Goal: Transaction & Acquisition: Purchase product/service

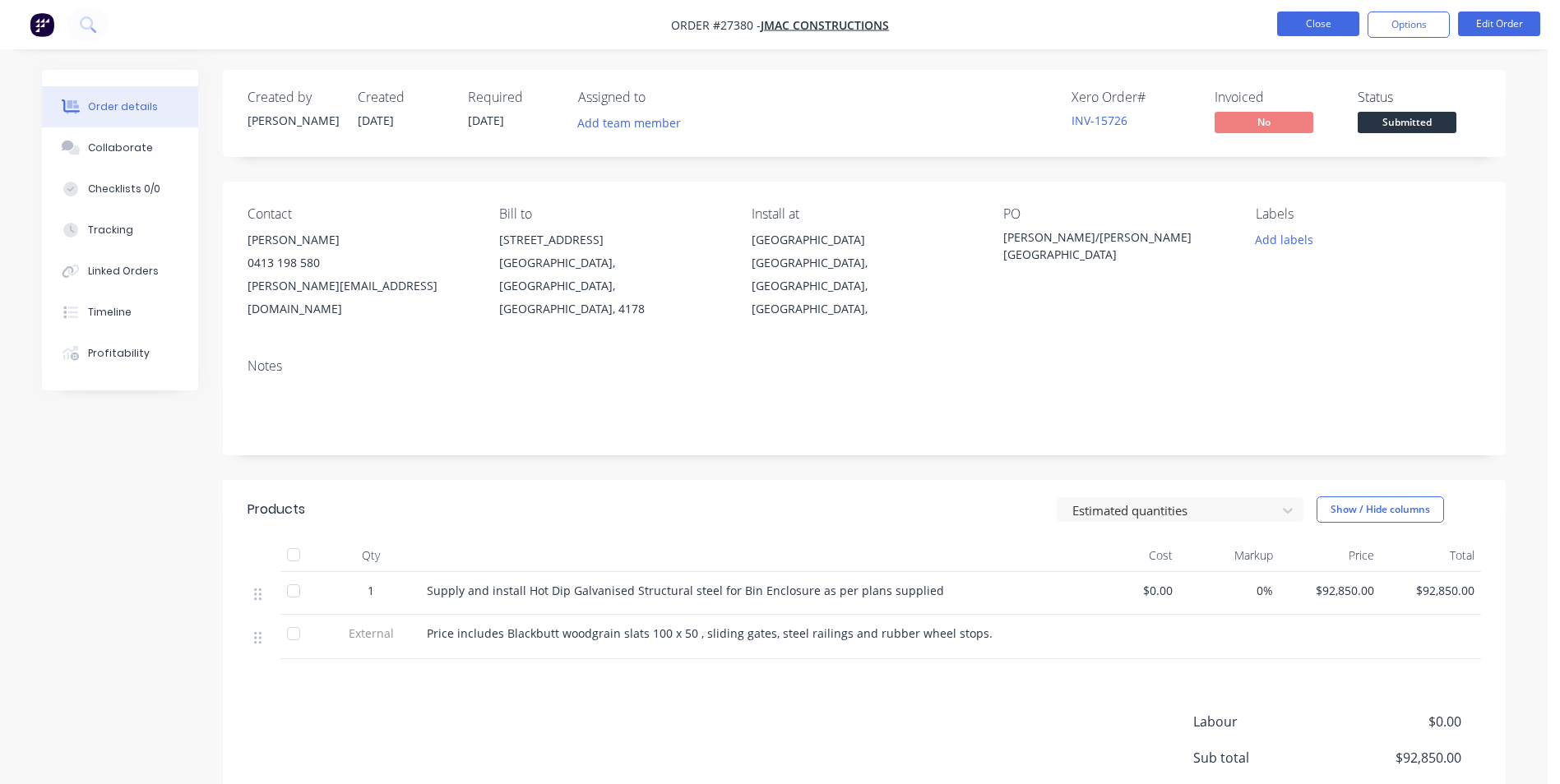
click at [1308, 22] on button "Close" at bounding box center [1318, 24] width 82 height 25
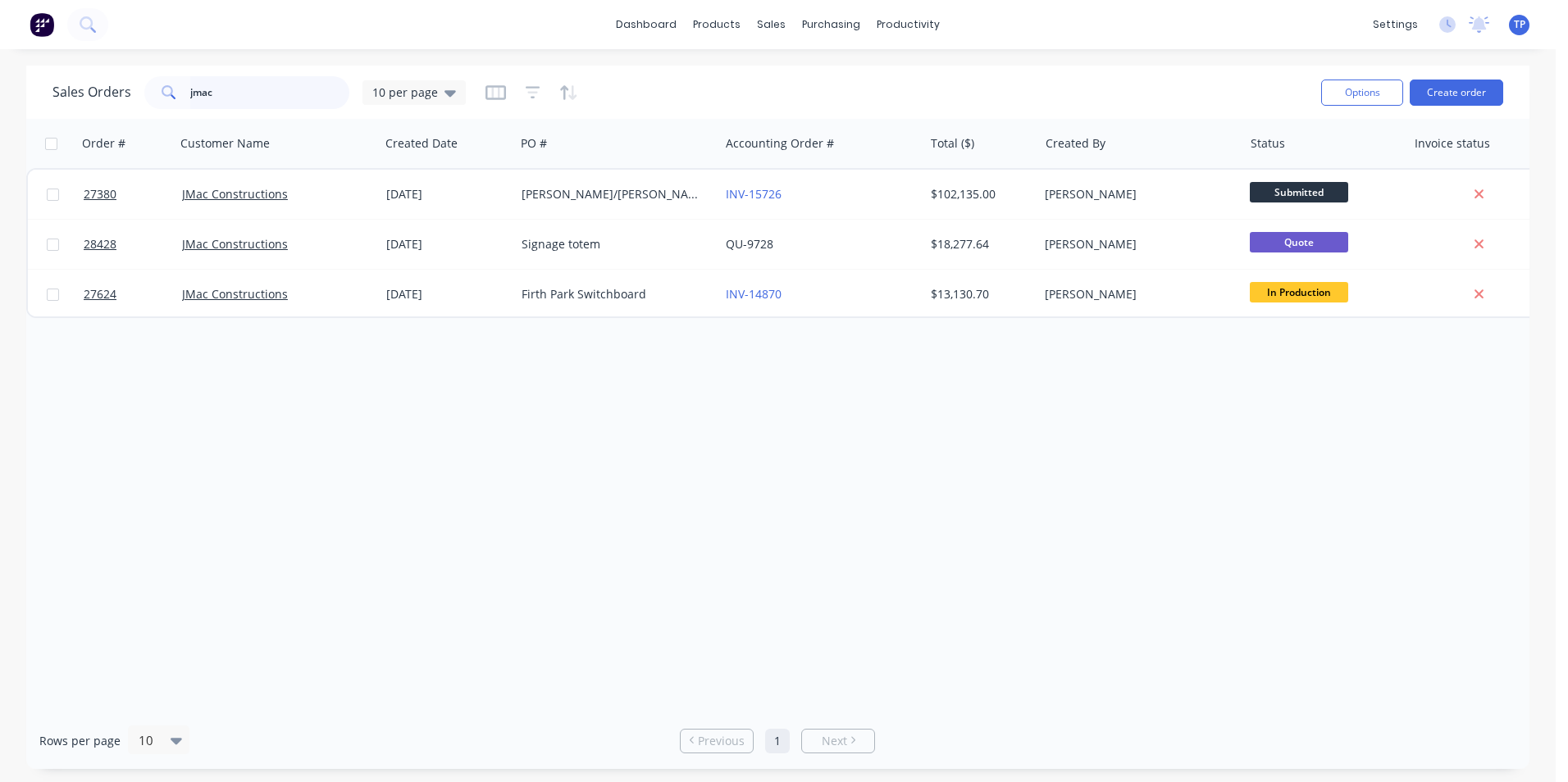
click at [248, 97] on input "jmac" at bounding box center [270, 93] width 160 height 33
type input "j"
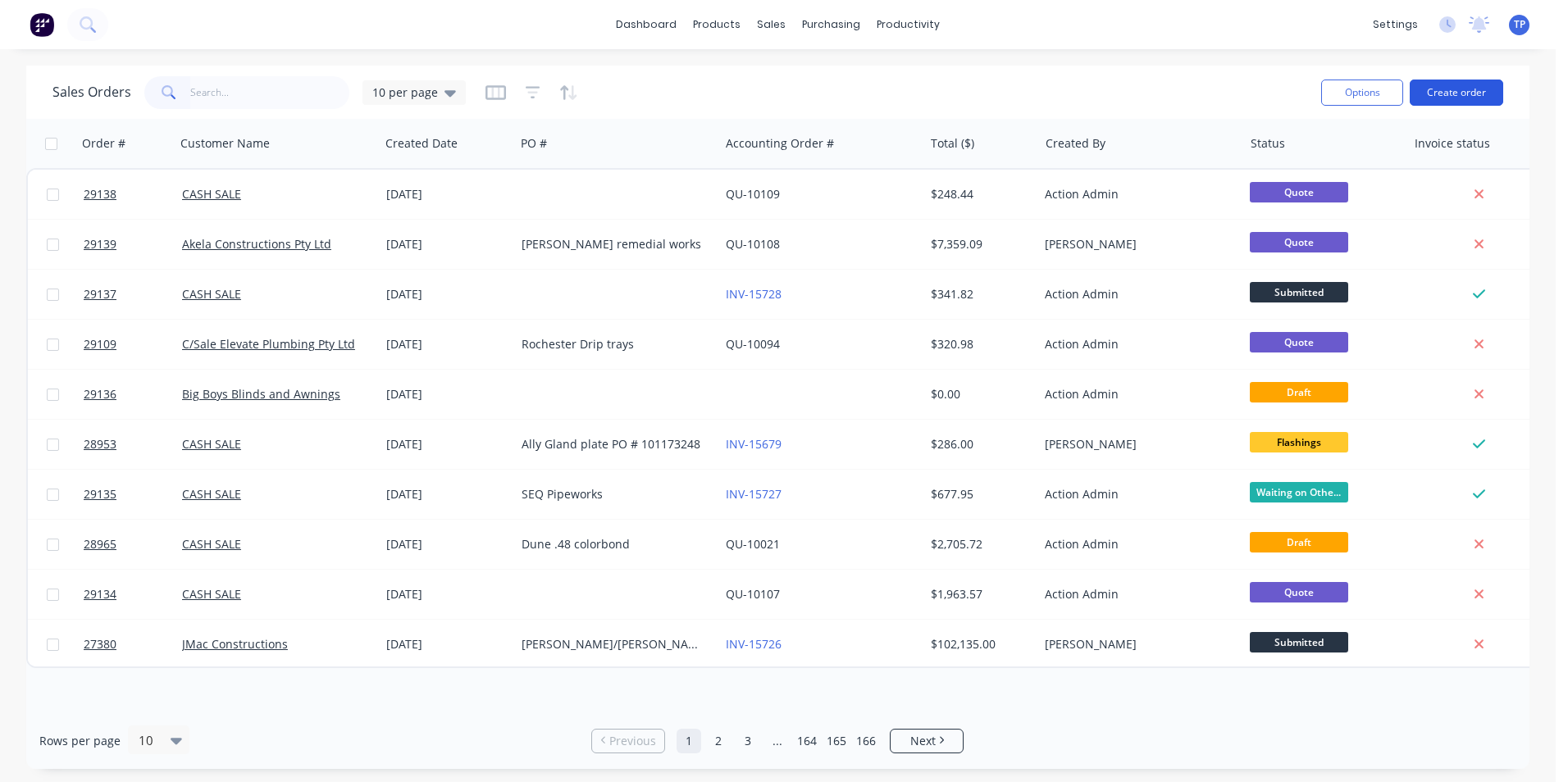
click at [1455, 90] on button "Create order" at bounding box center [1456, 93] width 94 height 26
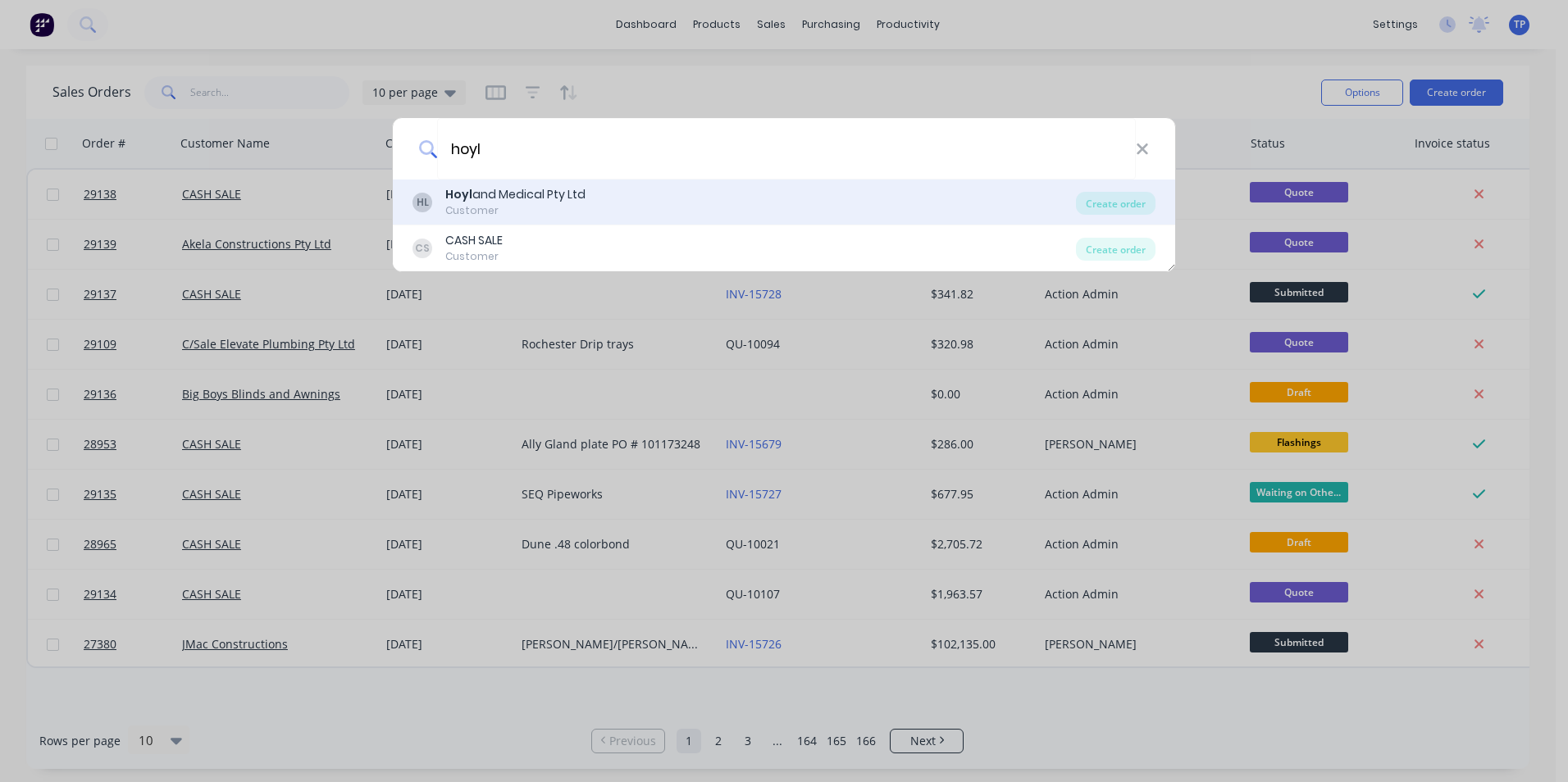
type input "hoyl"
click at [530, 215] on div "Customer" at bounding box center [515, 211] width 140 height 15
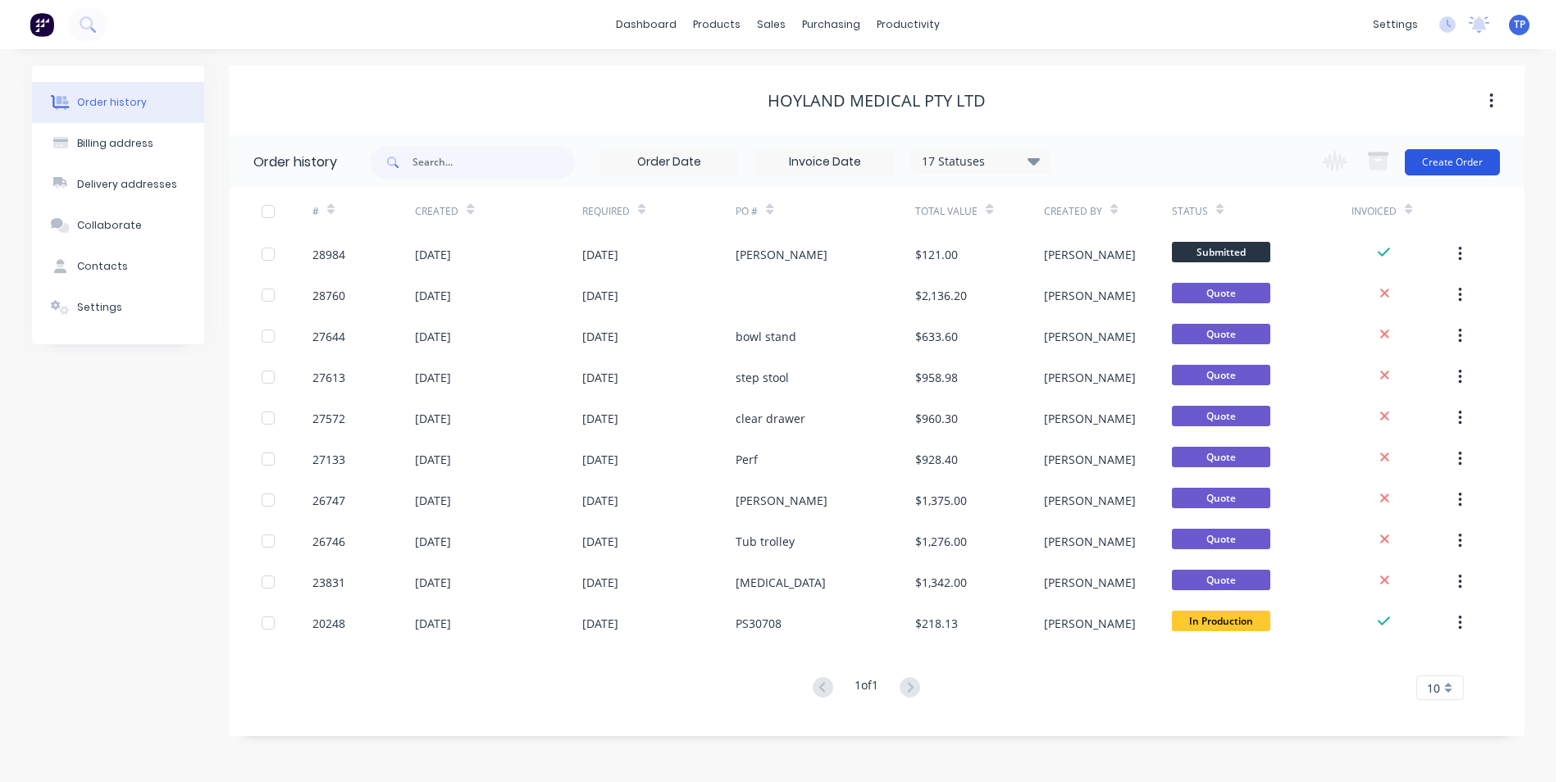
click at [1455, 159] on button "Create Order" at bounding box center [1452, 163] width 95 height 26
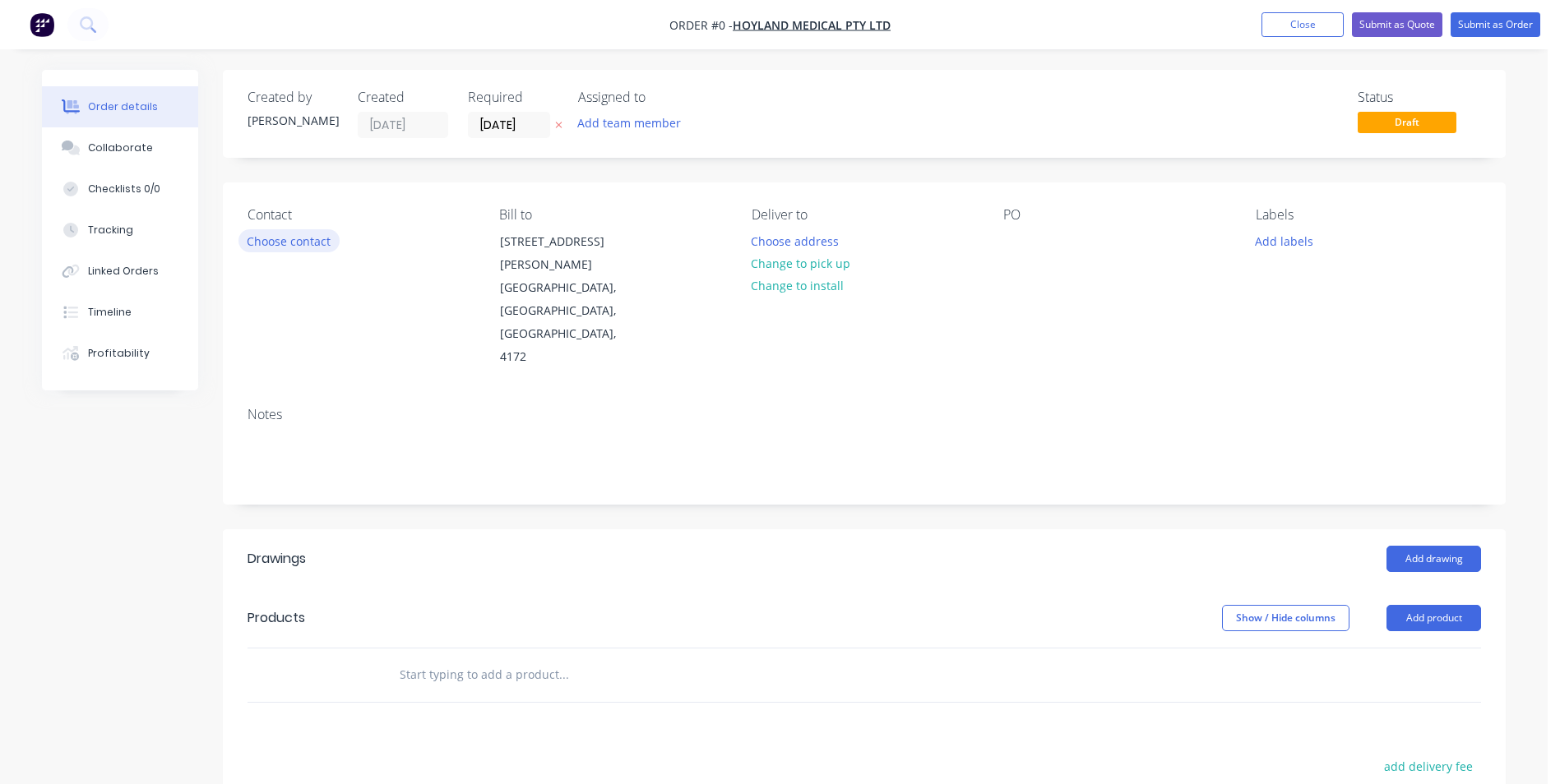
click at [291, 242] on button "Choose contact" at bounding box center [288, 240] width 101 height 22
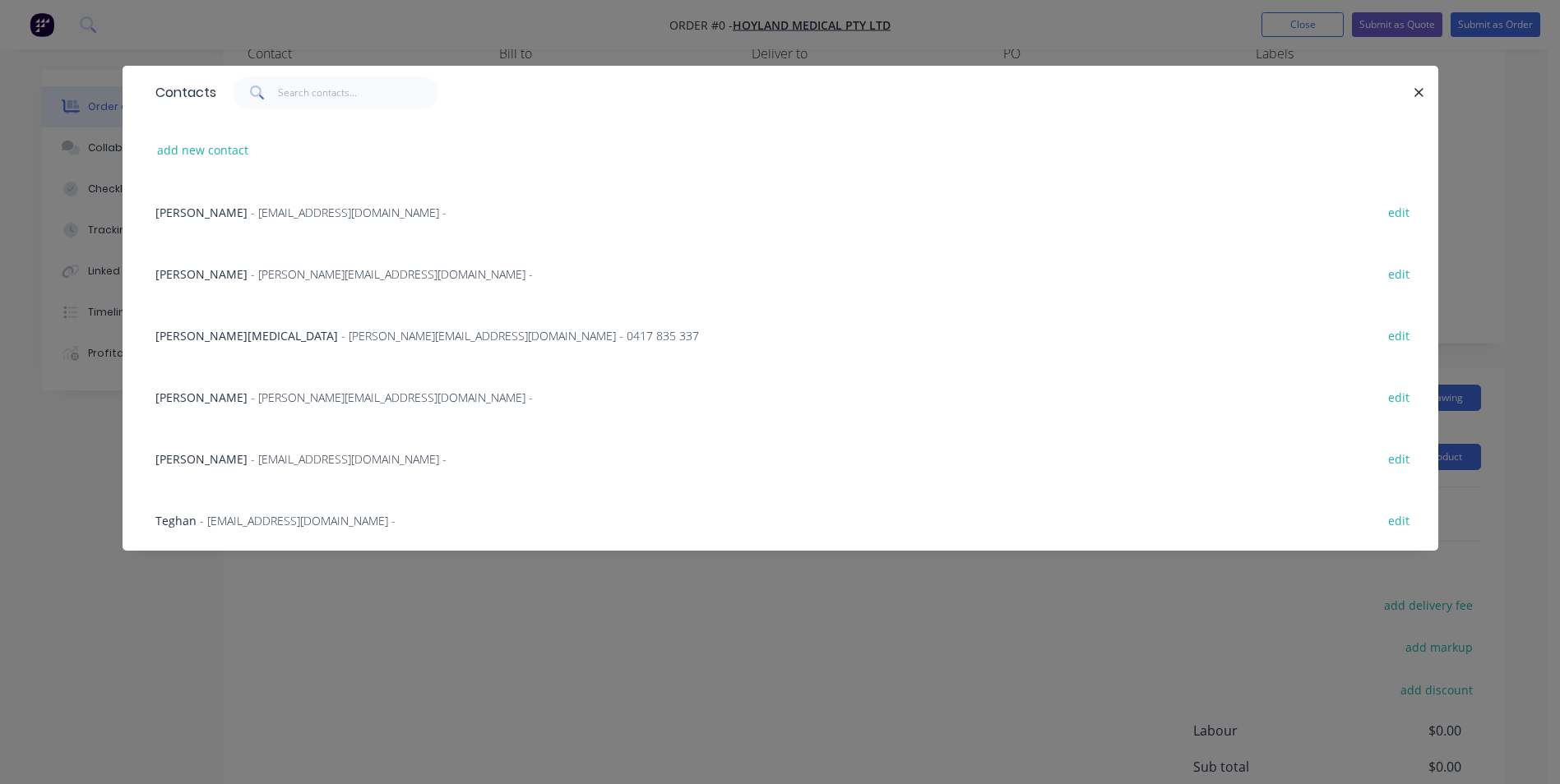
scroll to position [165, 0]
click at [186, 460] on span "Hannah" at bounding box center [201, 459] width 92 height 16
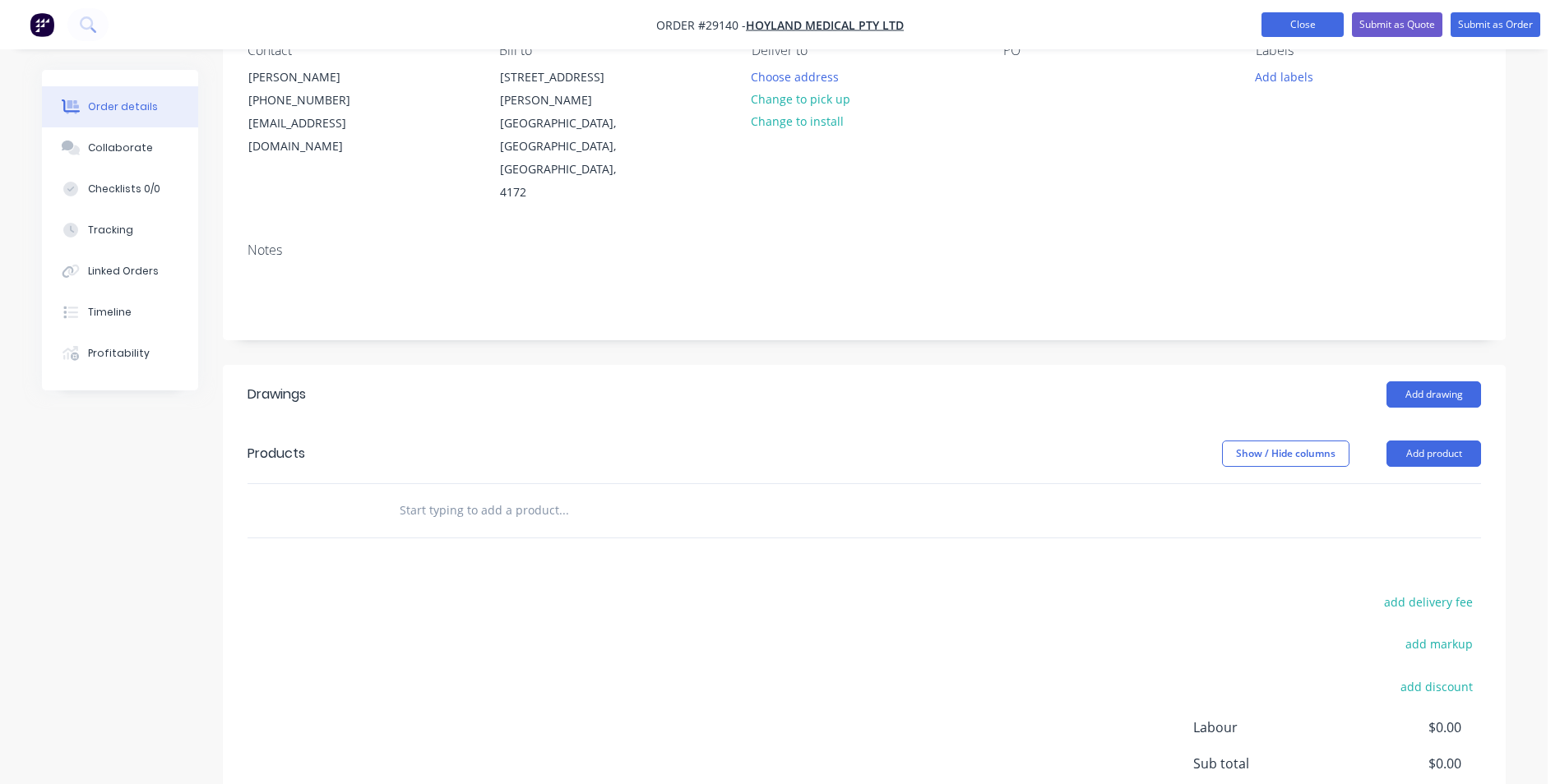
click at [1273, 27] on button "Close" at bounding box center [1302, 25] width 82 height 25
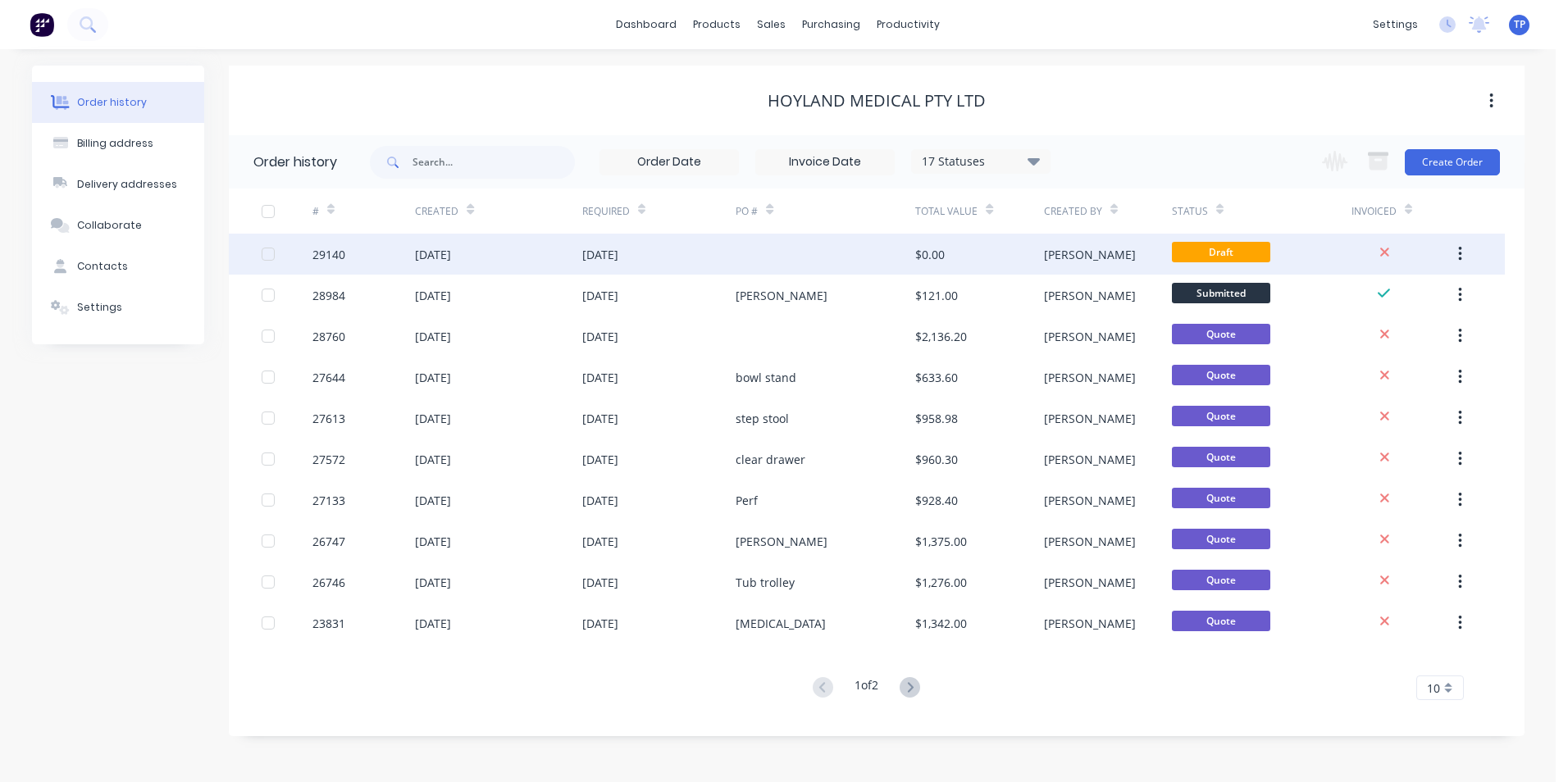
click at [1464, 250] on button "button" at bounding box center [1460, 254] width 38 height 30
click at [1355, 291] on div "Archive" at bounding box center [1401, 297] width 126 height 24
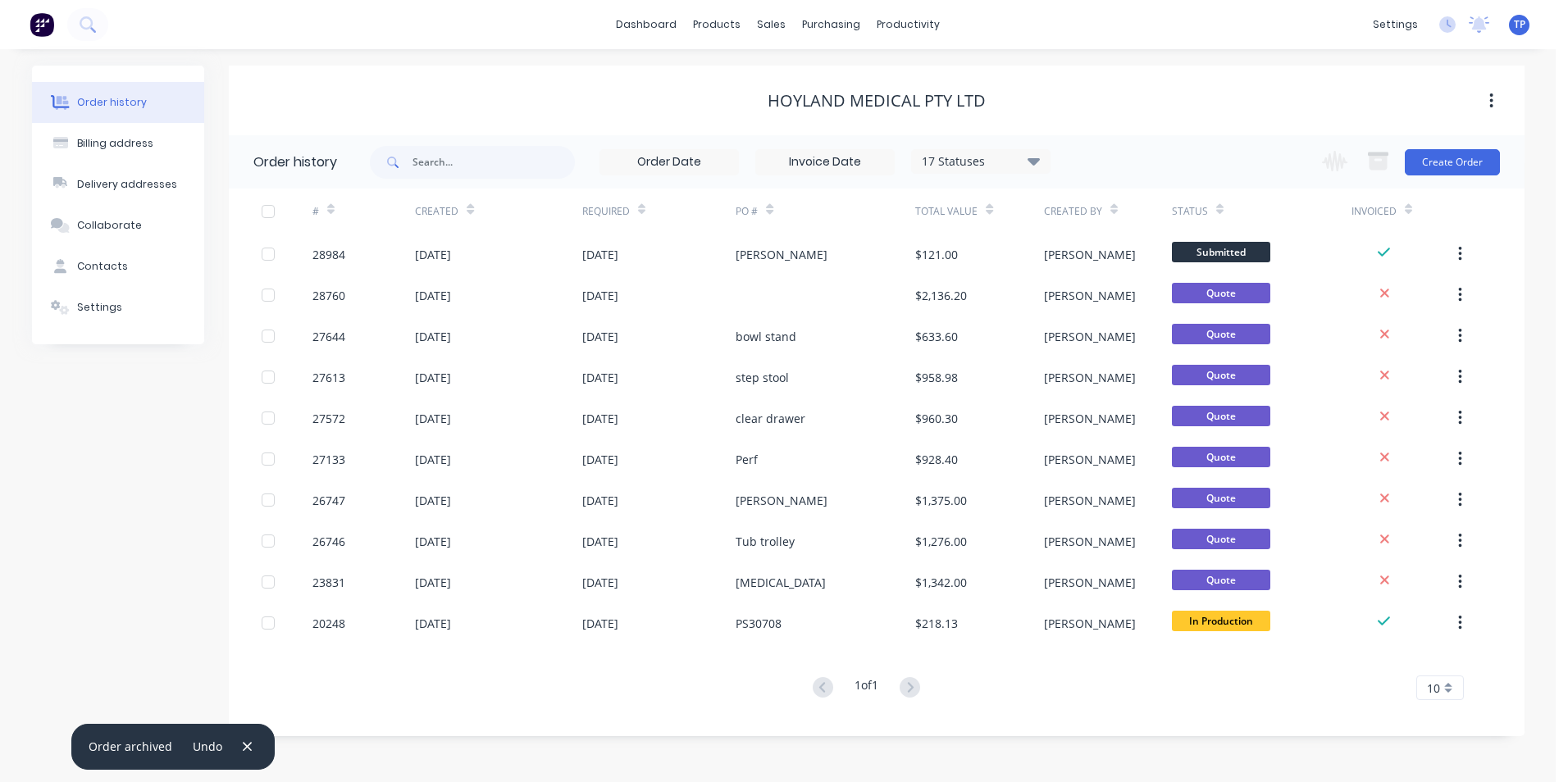
click at [1044, 162] on div "17 Statuses" at bounding box center [981, 162] width 138 height 18
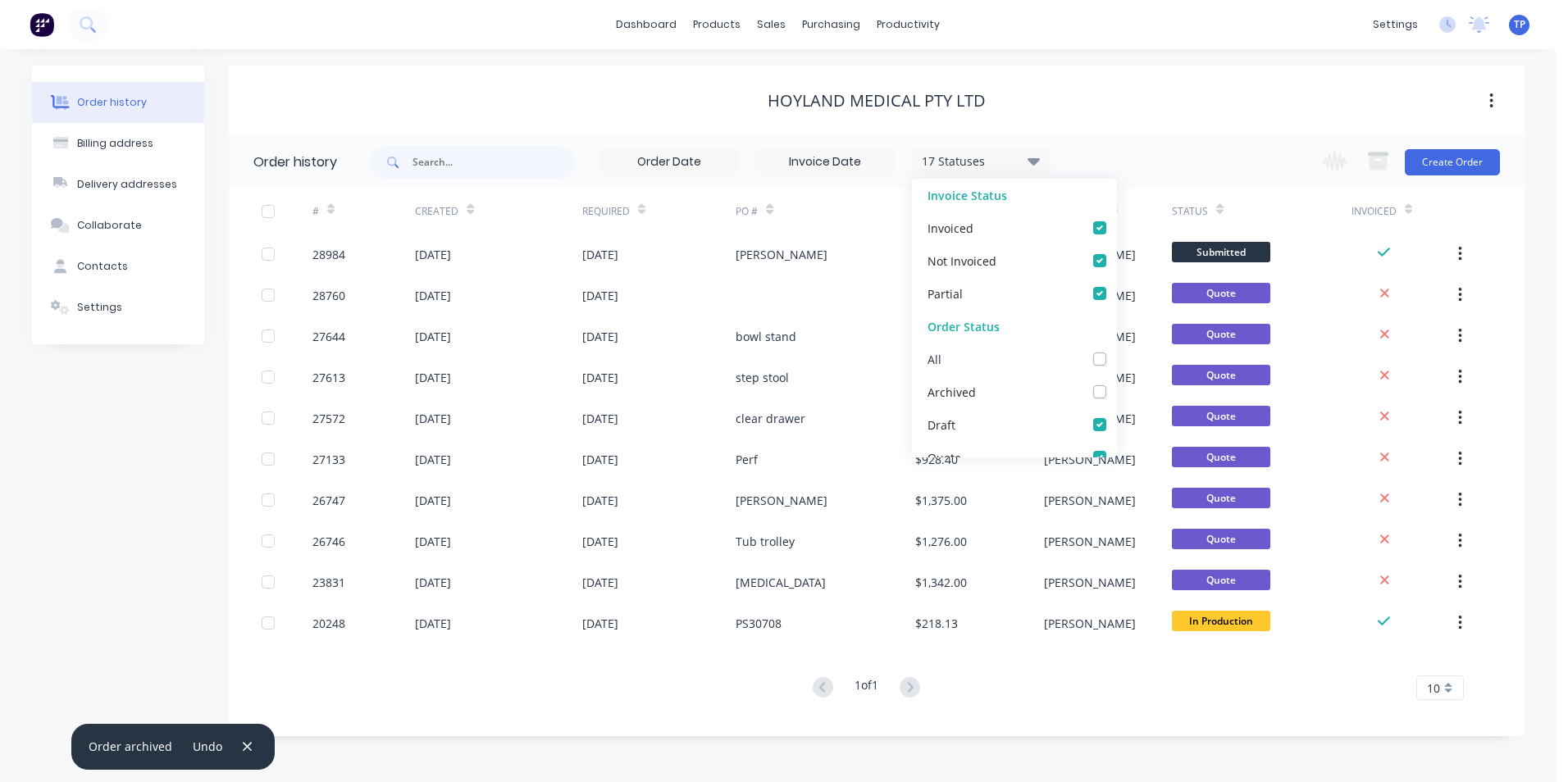
click at [1116, 350] on label at bounding box center [1116, 350] width 0 height 0
click at [1116, 360] on input "checkbox" at bounding box center [1122, 358] width 13 height 16
checkbox input "true"
click at [1169, 690] on div "1 of 1 10 5 10 15 20 25 30 35" at bounding box center [867, 688] width 1276 height 24
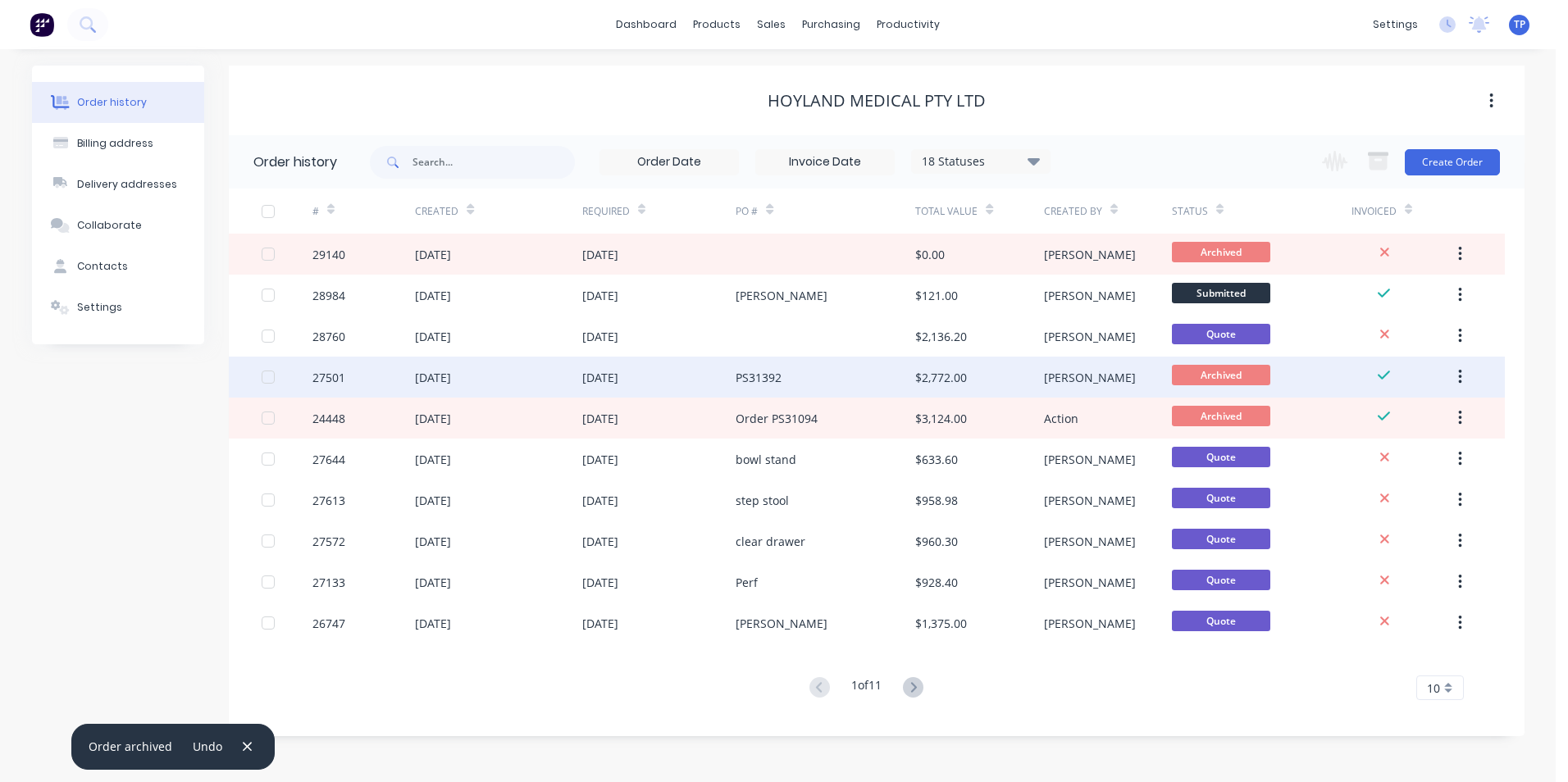
click at [837, 368] on div "PS31392" at bounding box center [825, 377] width 179 height 41
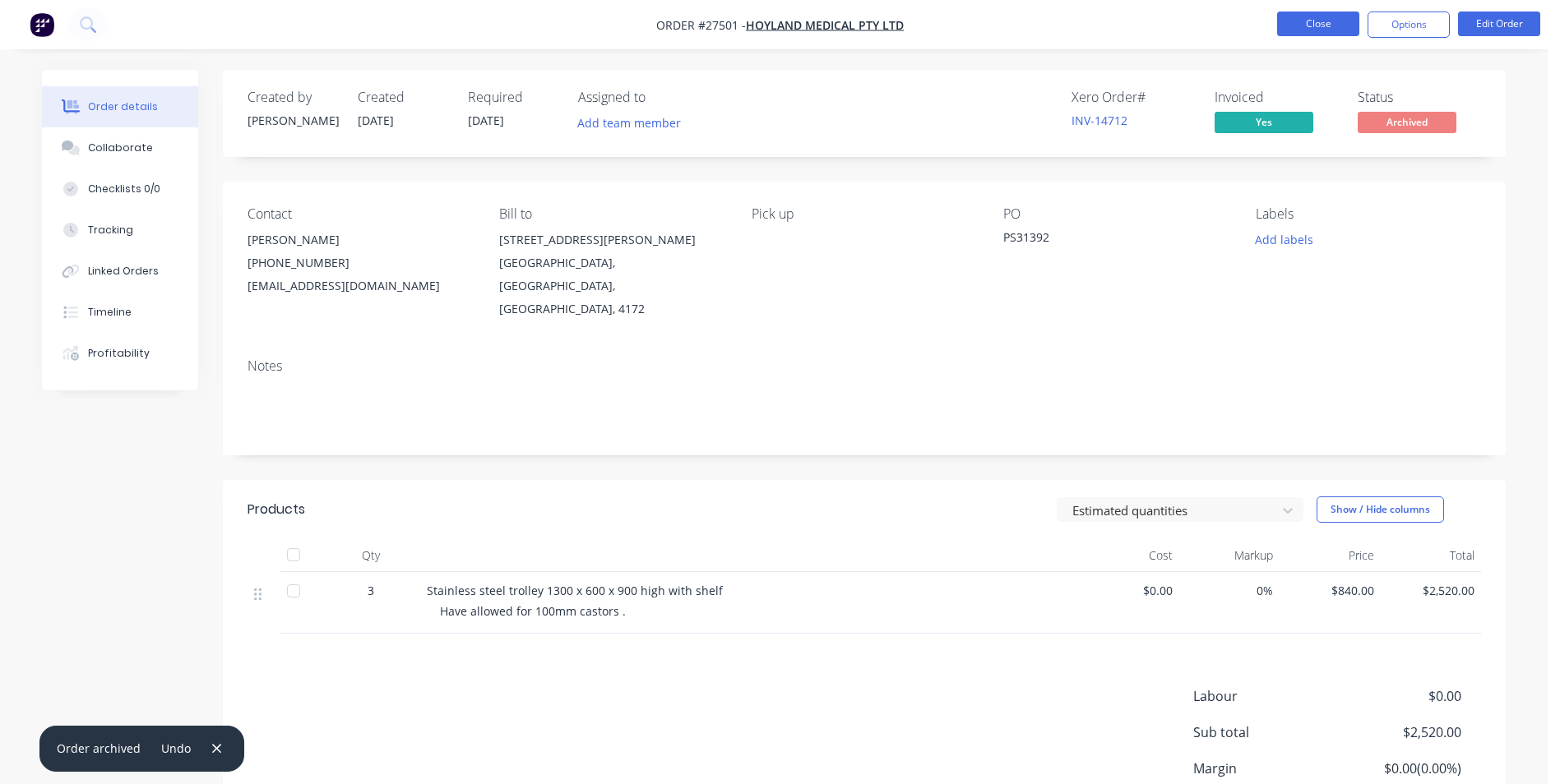
click at [1289, 19] on button "Close" at bounding box center [1318, 24] width 82 height 25
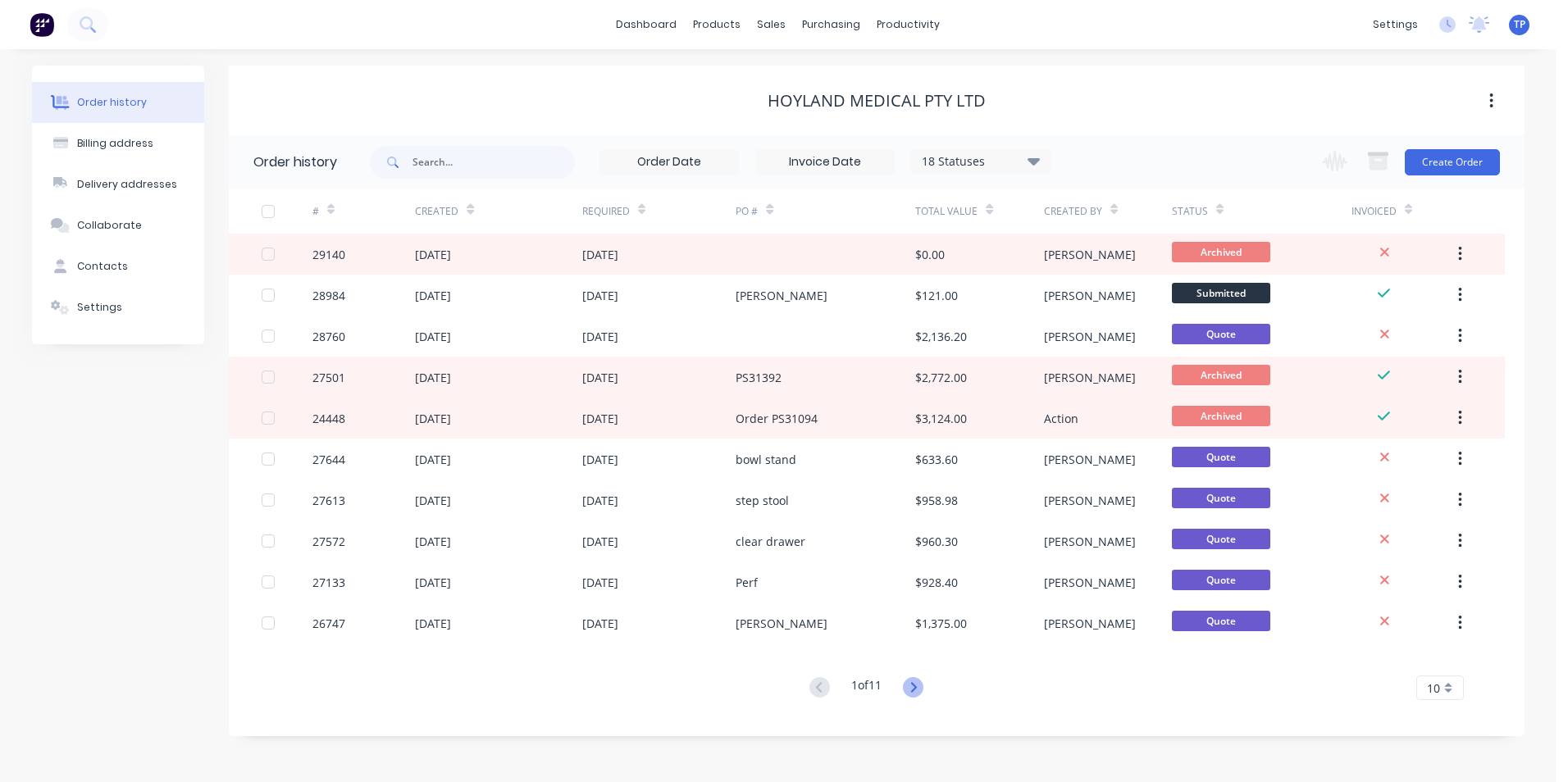
click at [919, 683] on icon at bounding box center [912, 687] width 20 height 20
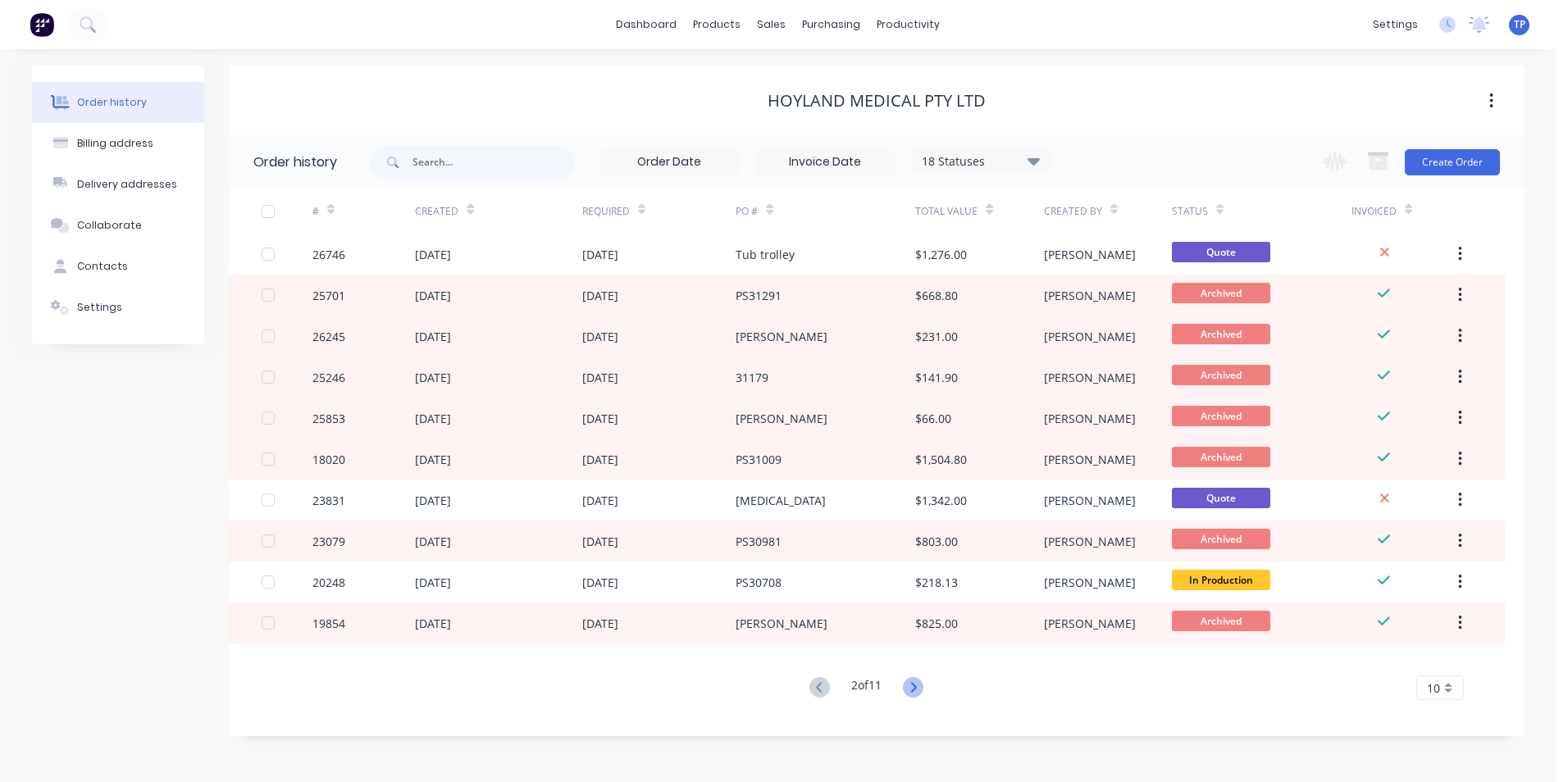
click at [914, 684] on icon at bounding box center [912, 687] width 20 height 20
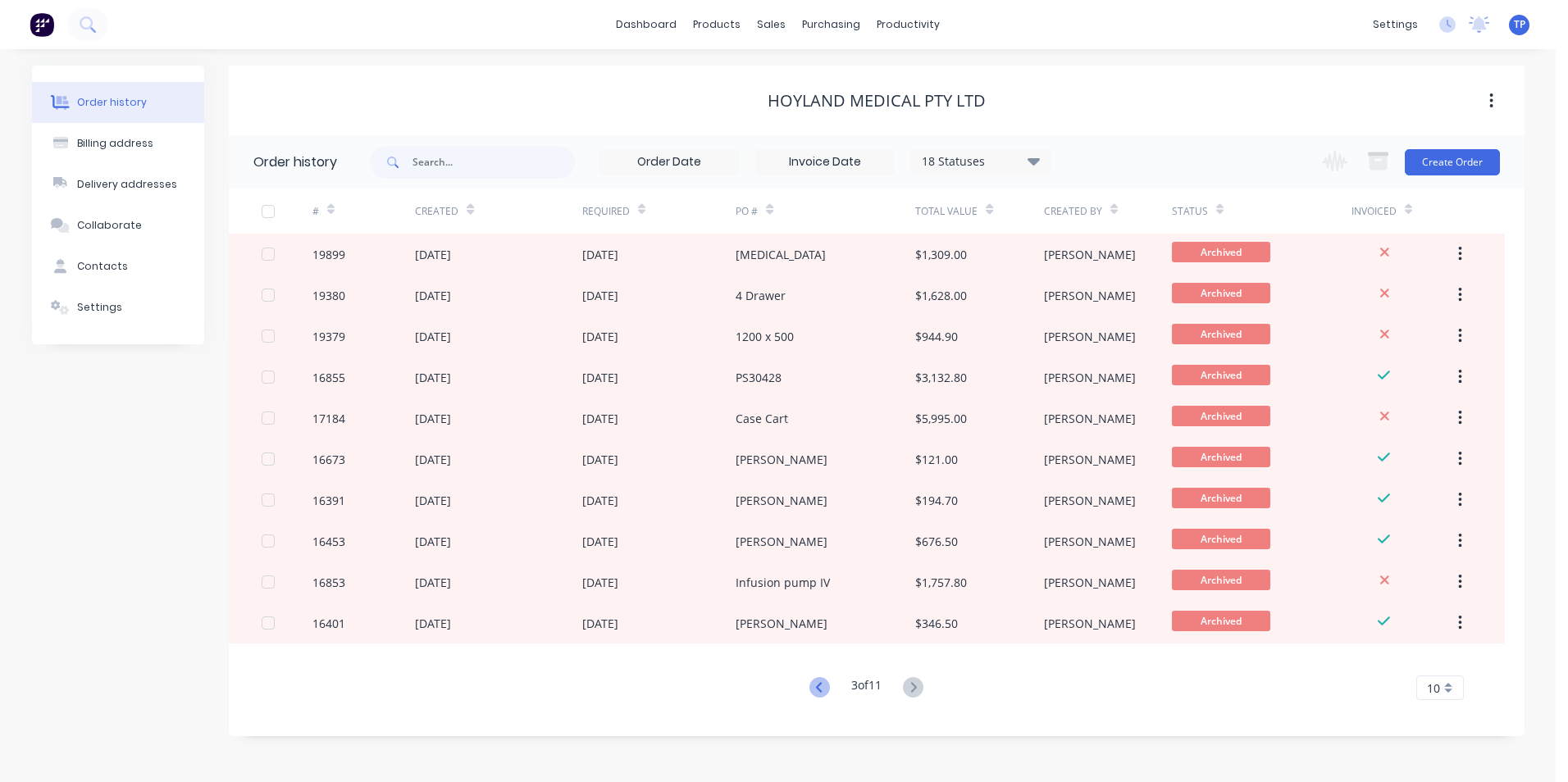
click at [816, 687] on icon at bounding box center [819, 687] width 6 height 10
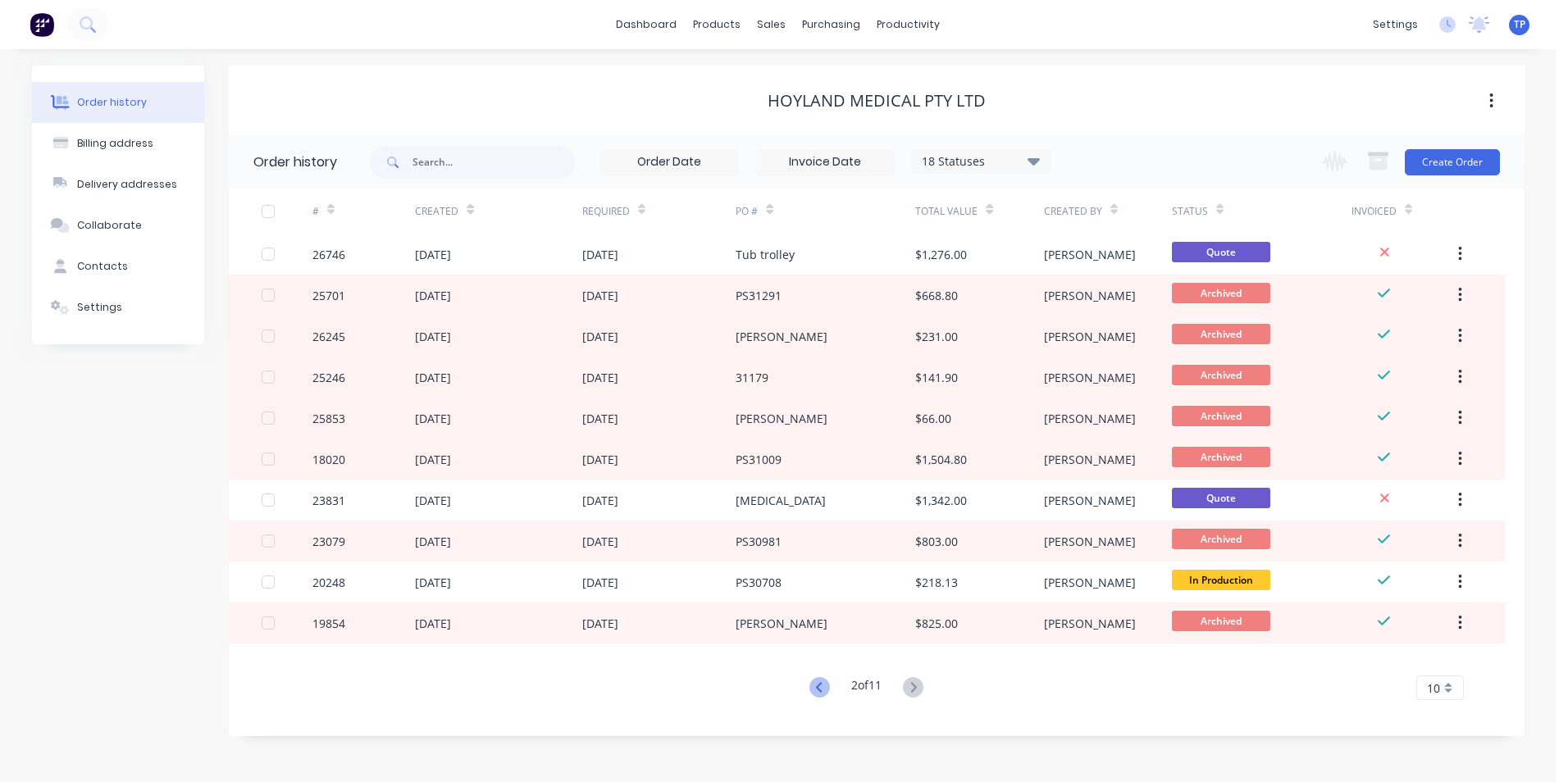
click at [816, 686] on icon at bounding box center [819, 687] width 6 height 10
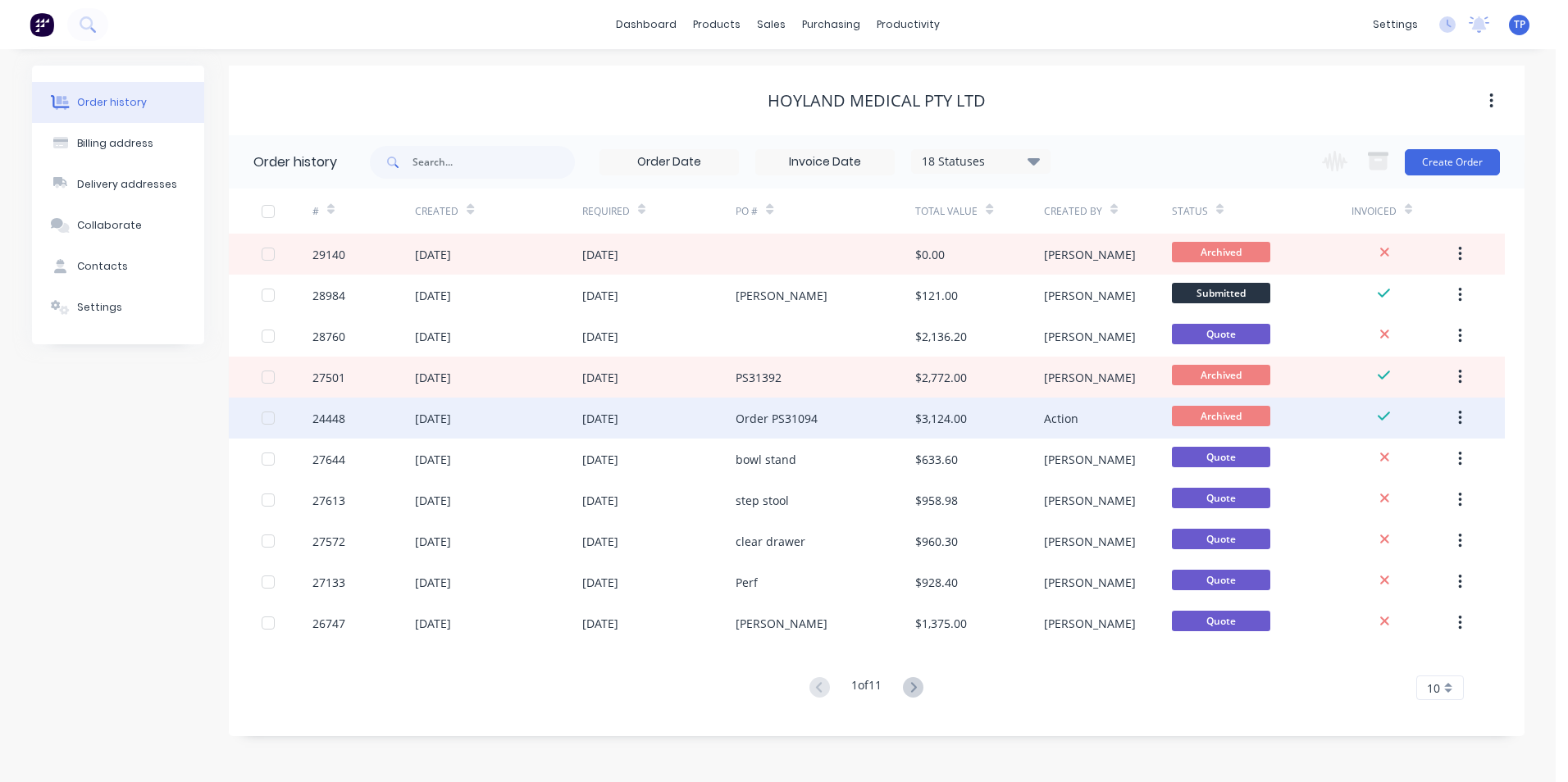
click at [863, 418] on div "Order PS31094" at bounding box center [825, 418] width 179 height 41
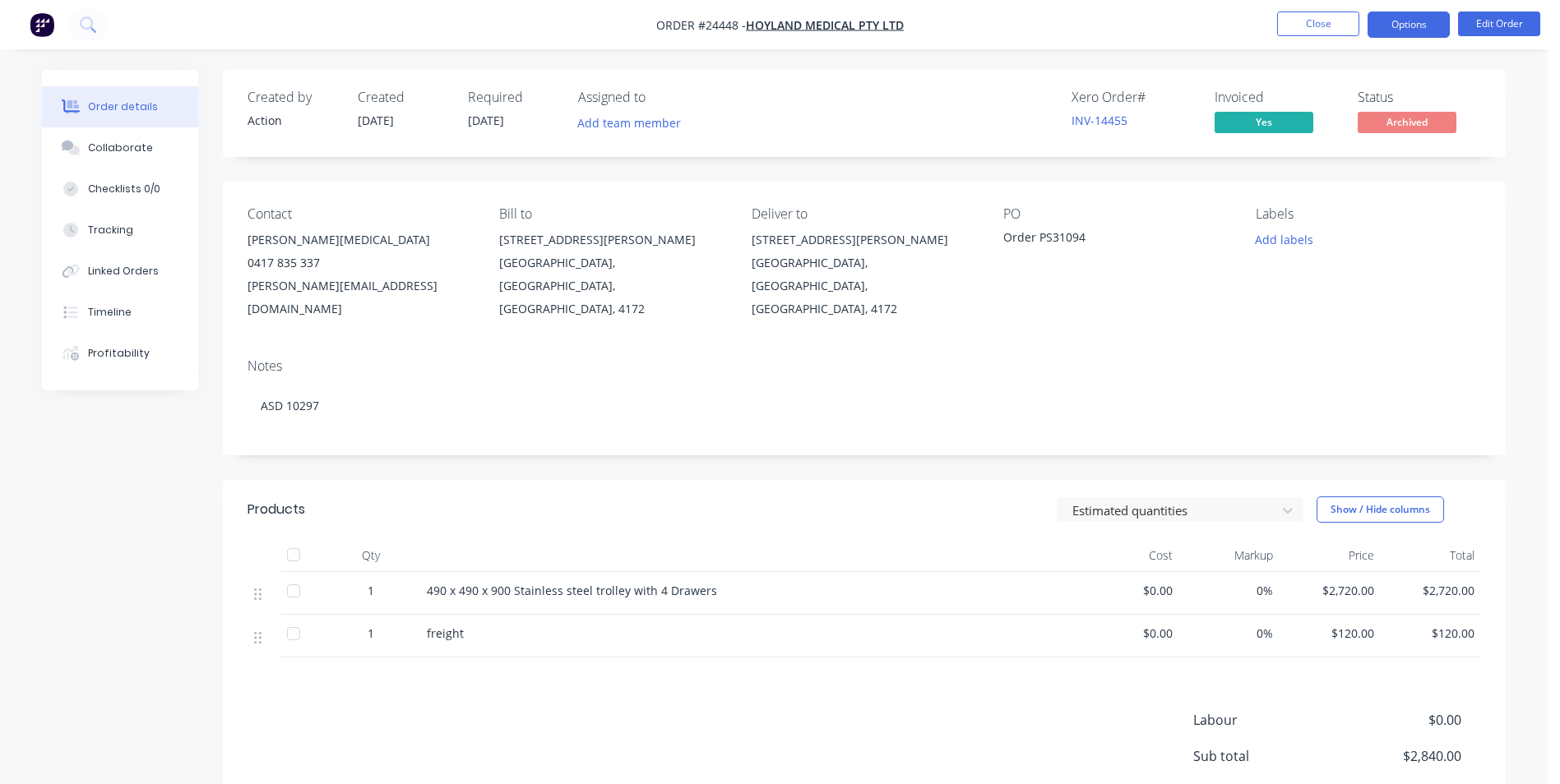
click at [1406, 23] on button "Options" at bounding box center [1408, 25] width 82 height 26
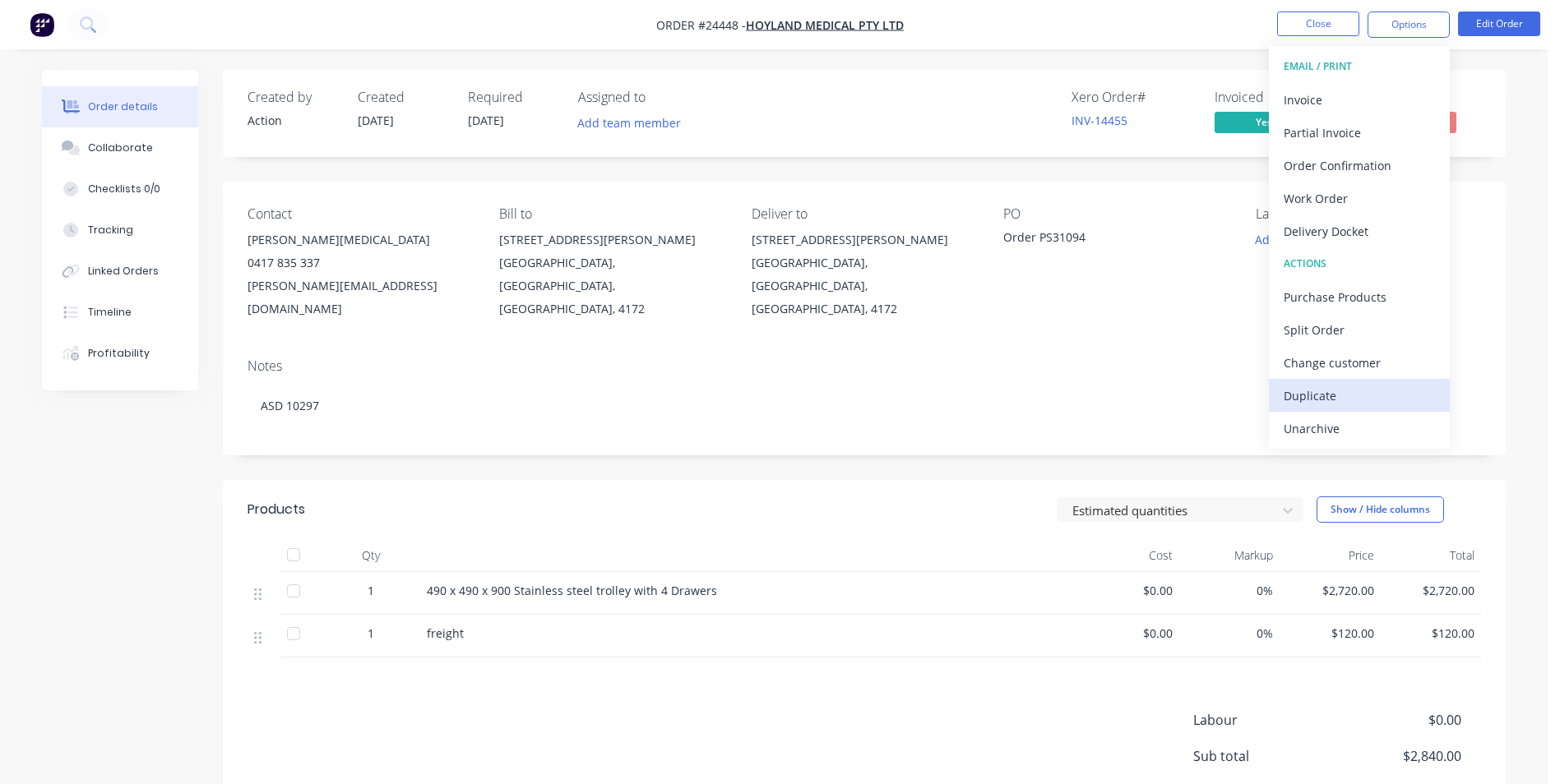
click at [1317, 398] on div "Duplicate" at bounding box center [1359, 395] width 152 height 24
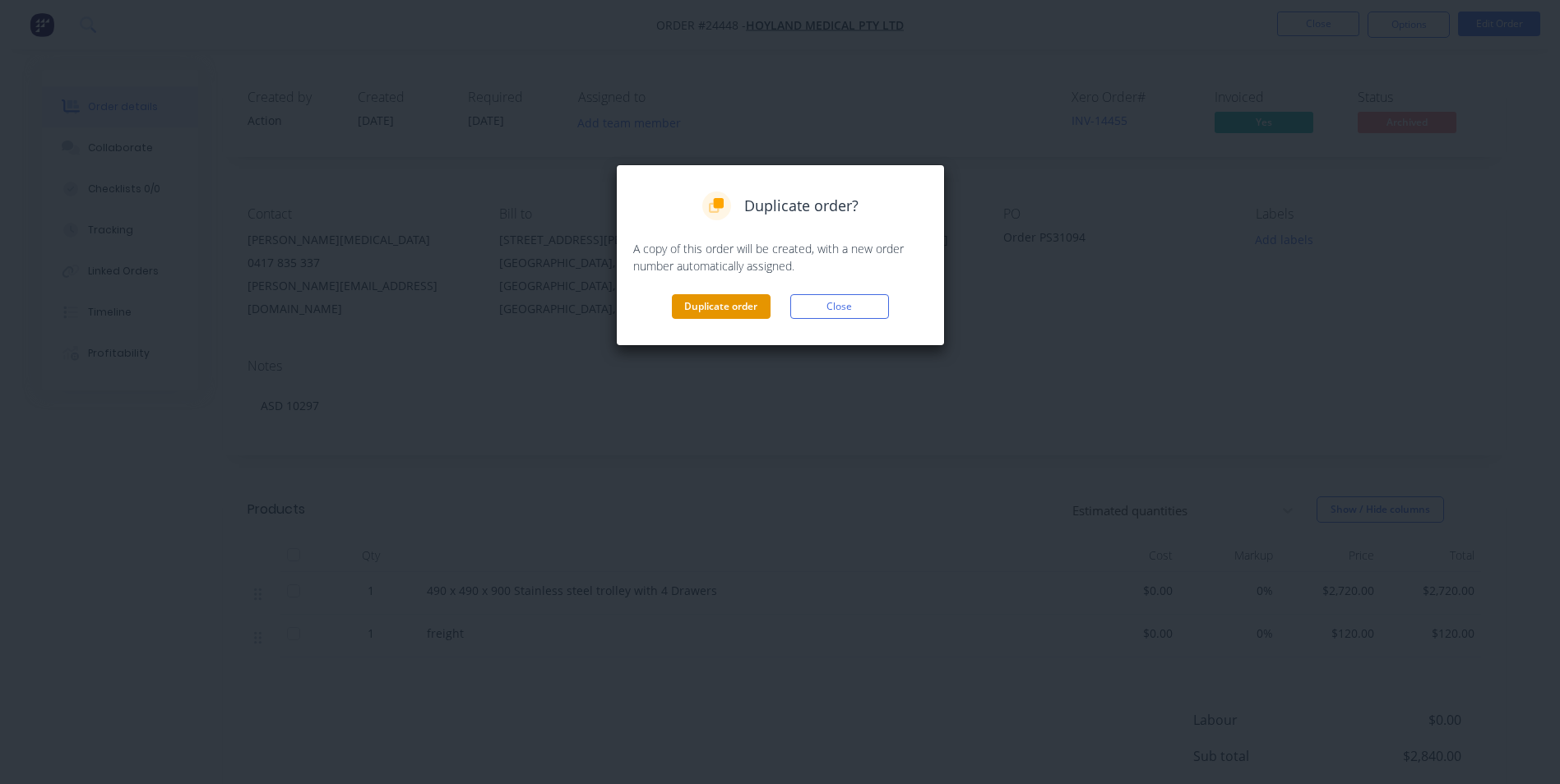
click at [736, 310] on button "Duplicate order" at bounding box center [721, 307] width 99 height 25
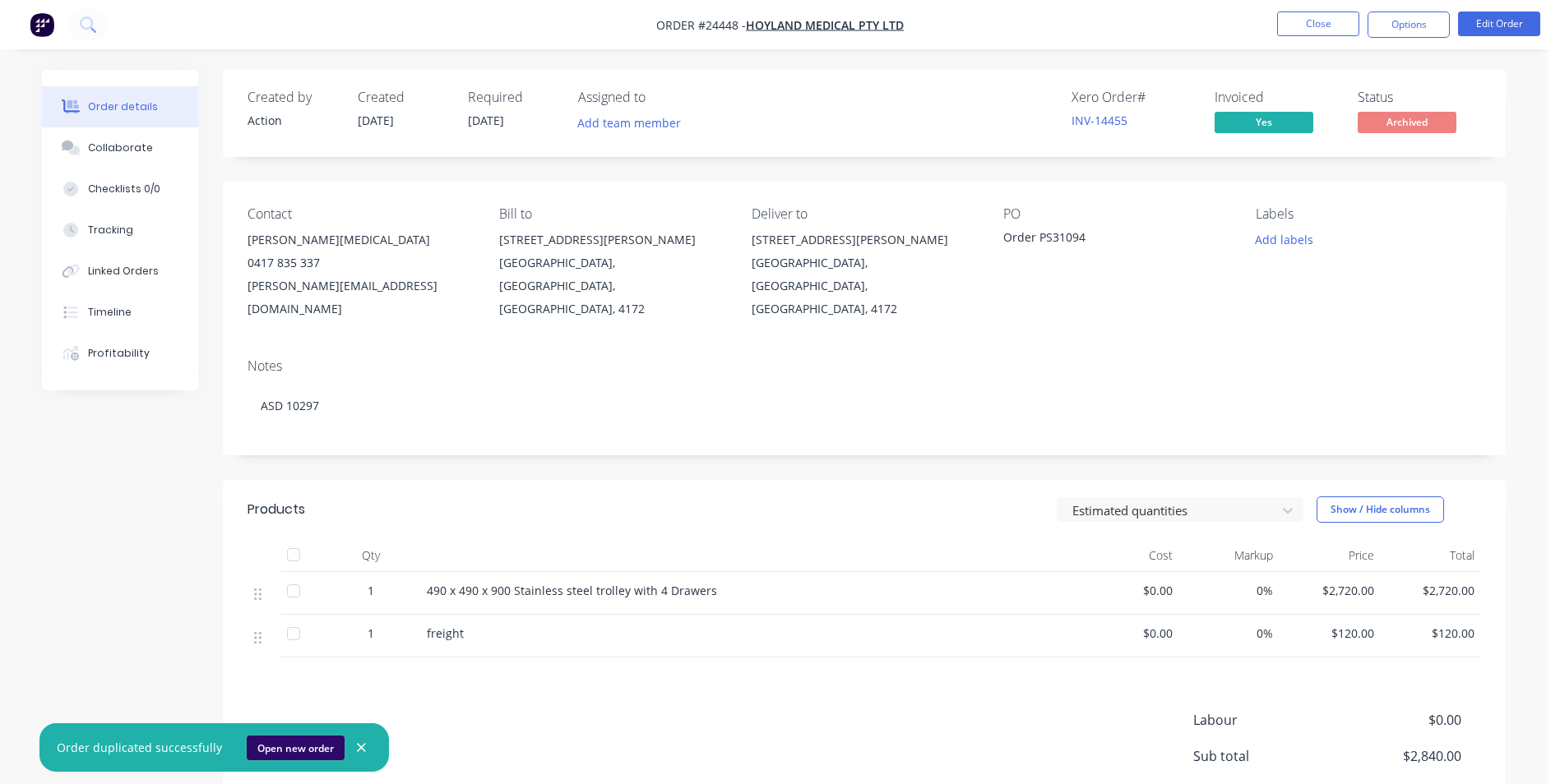
click at [317, 745] on button "Open new order" at bounding box center [295, 748] width 98 height 25
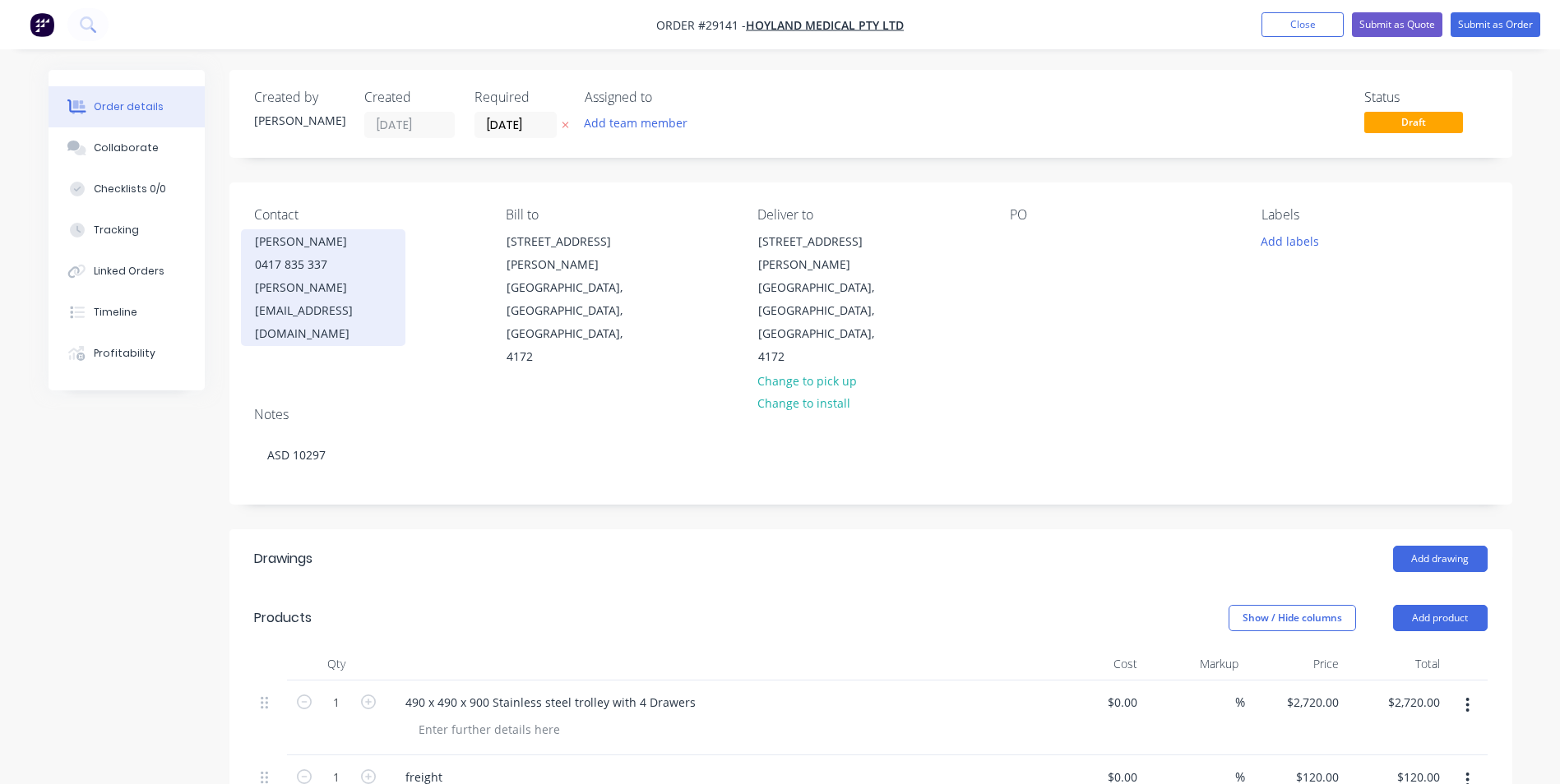
click at [340, 254] on div "0417 835 337" at bounding box center [323, 265] width 137 height 23
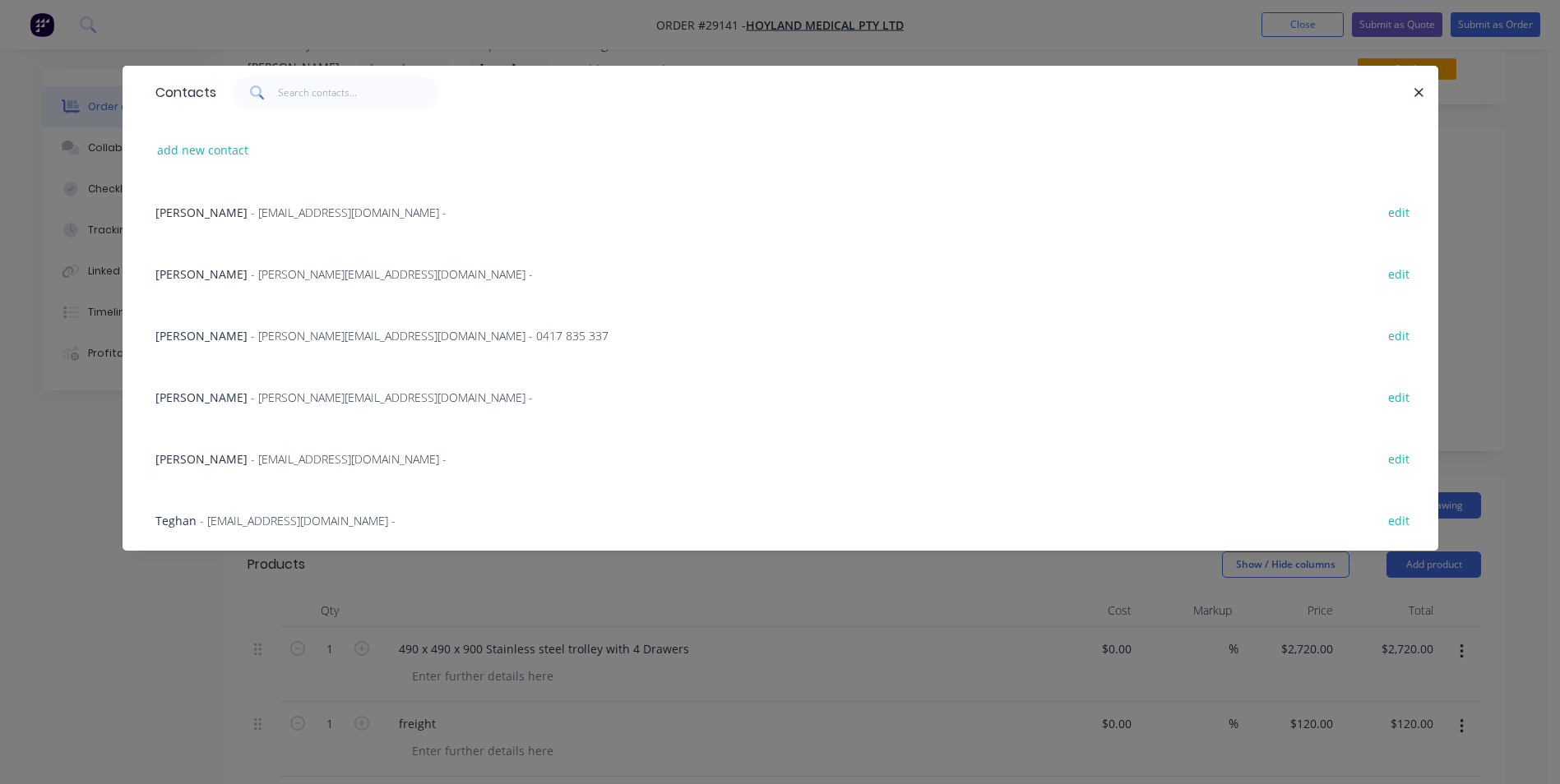
scroll to position [82, 0]
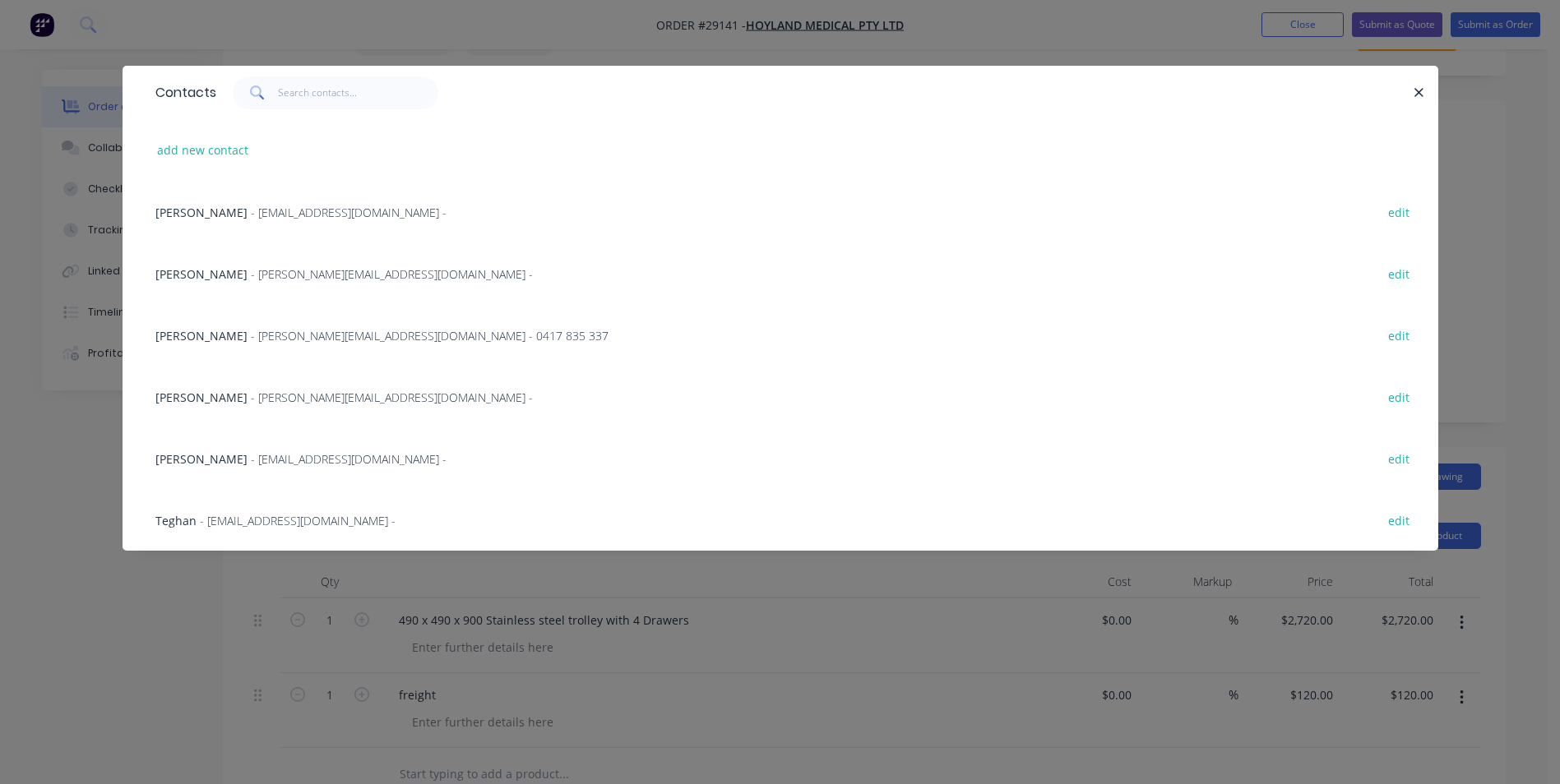
click at [251, 461] on span "- admin@hoylandmedical.com.au -" at bounding box center [348, 459] width 195 height 16
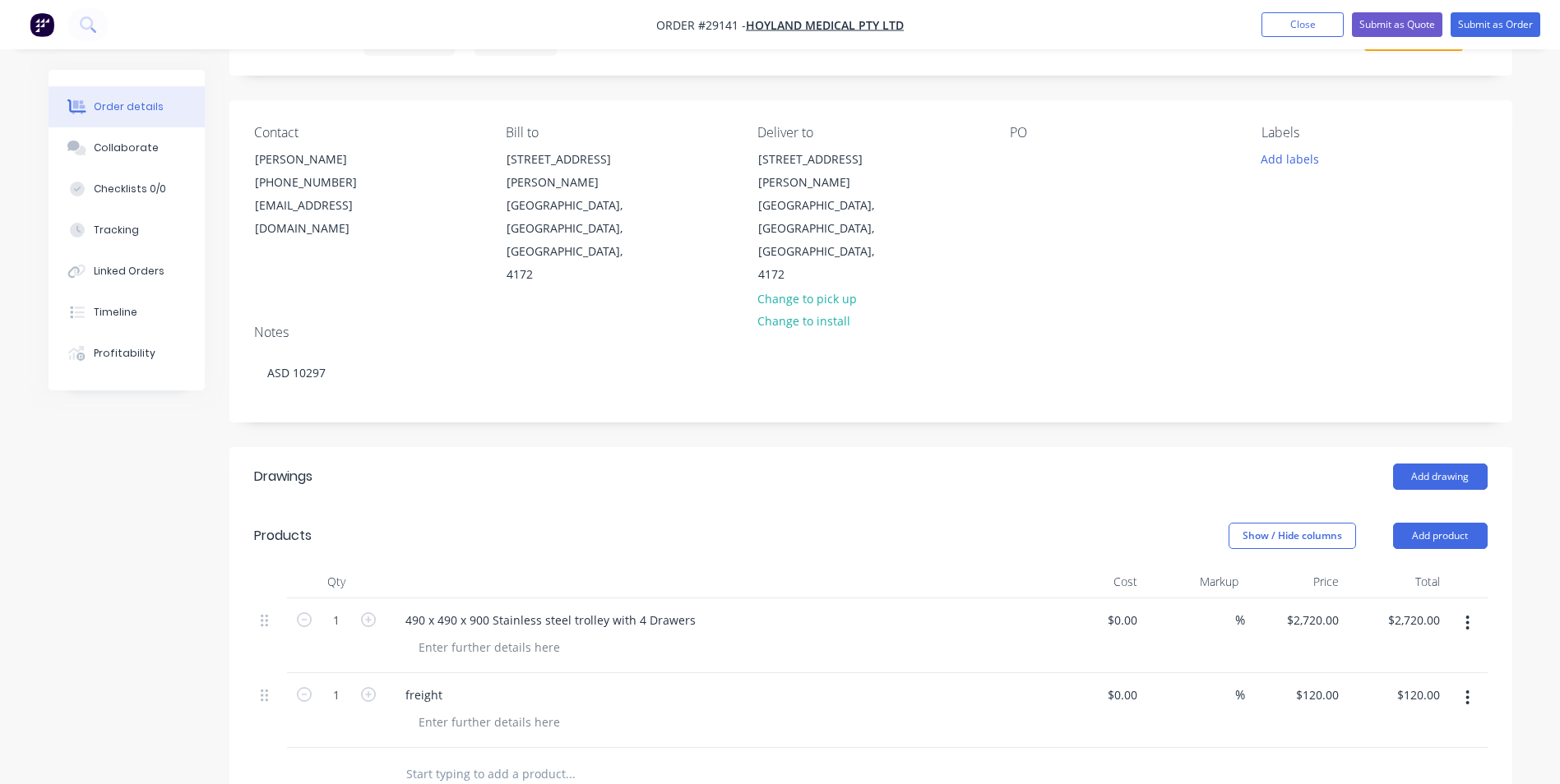
scroll to position [0, 0]
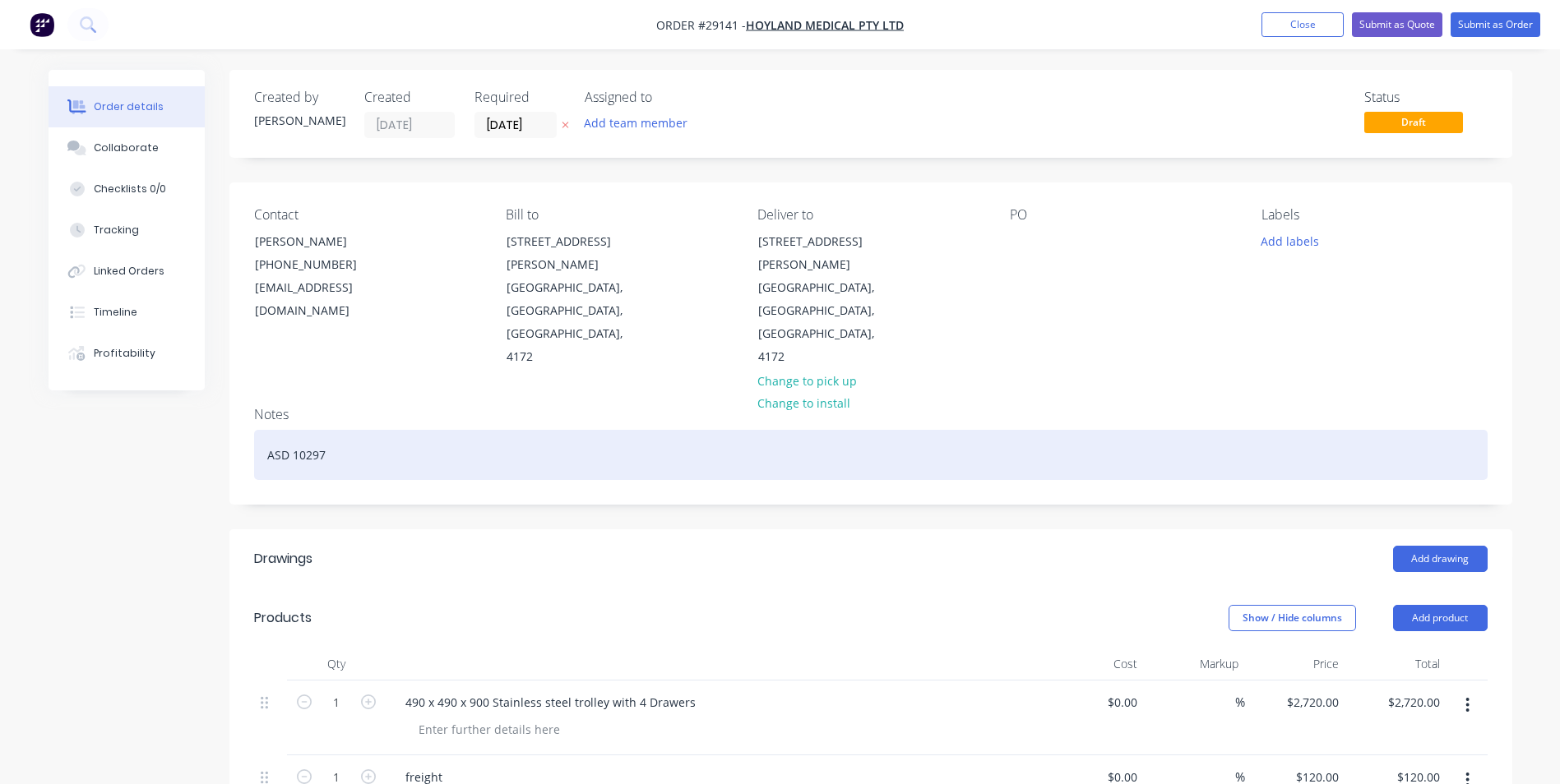
click at [346, 430] on div "ASD 10297" at bounding box center [870, 455] width 1233 height 50
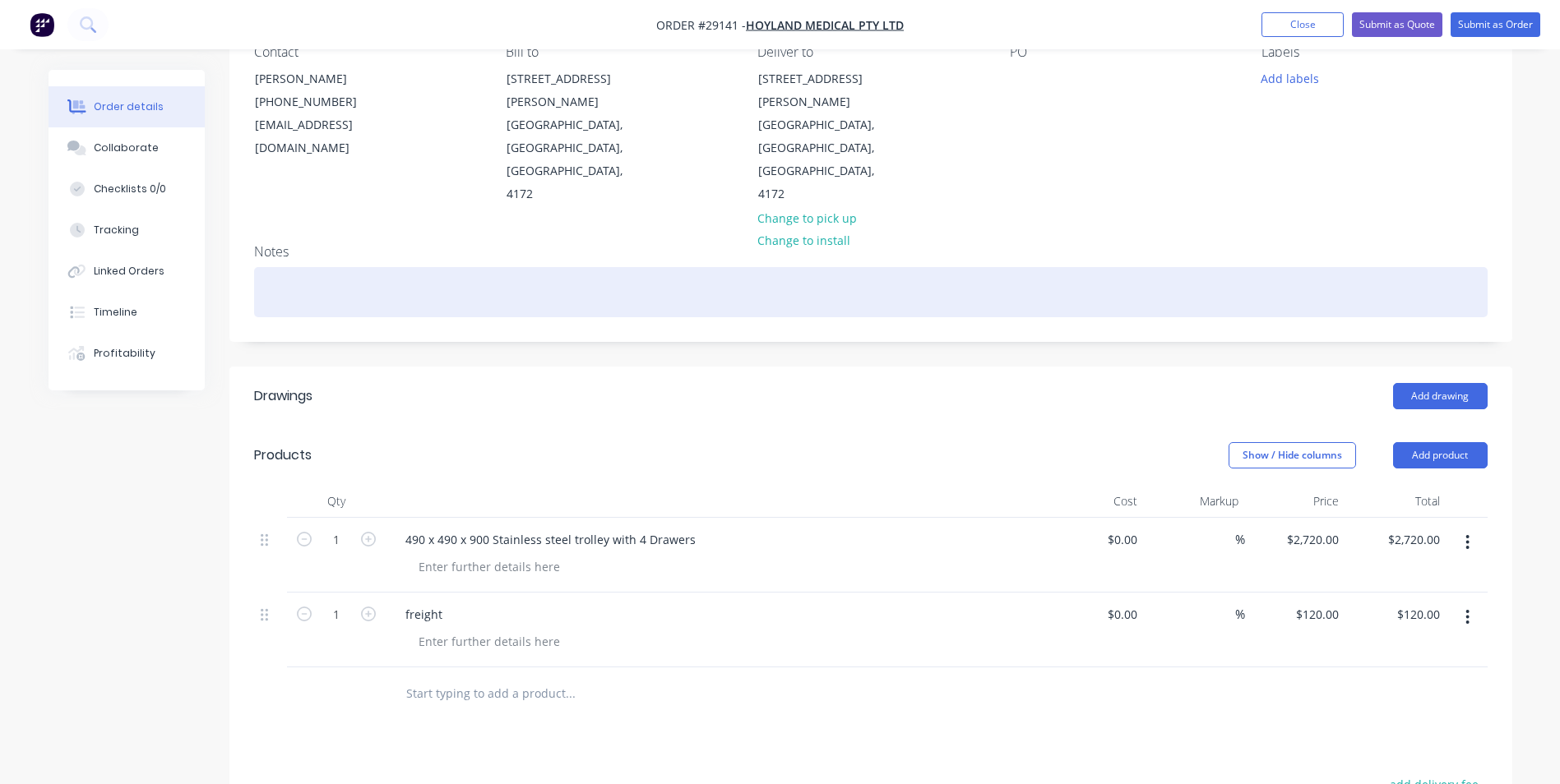
scroll to position [165, 0]
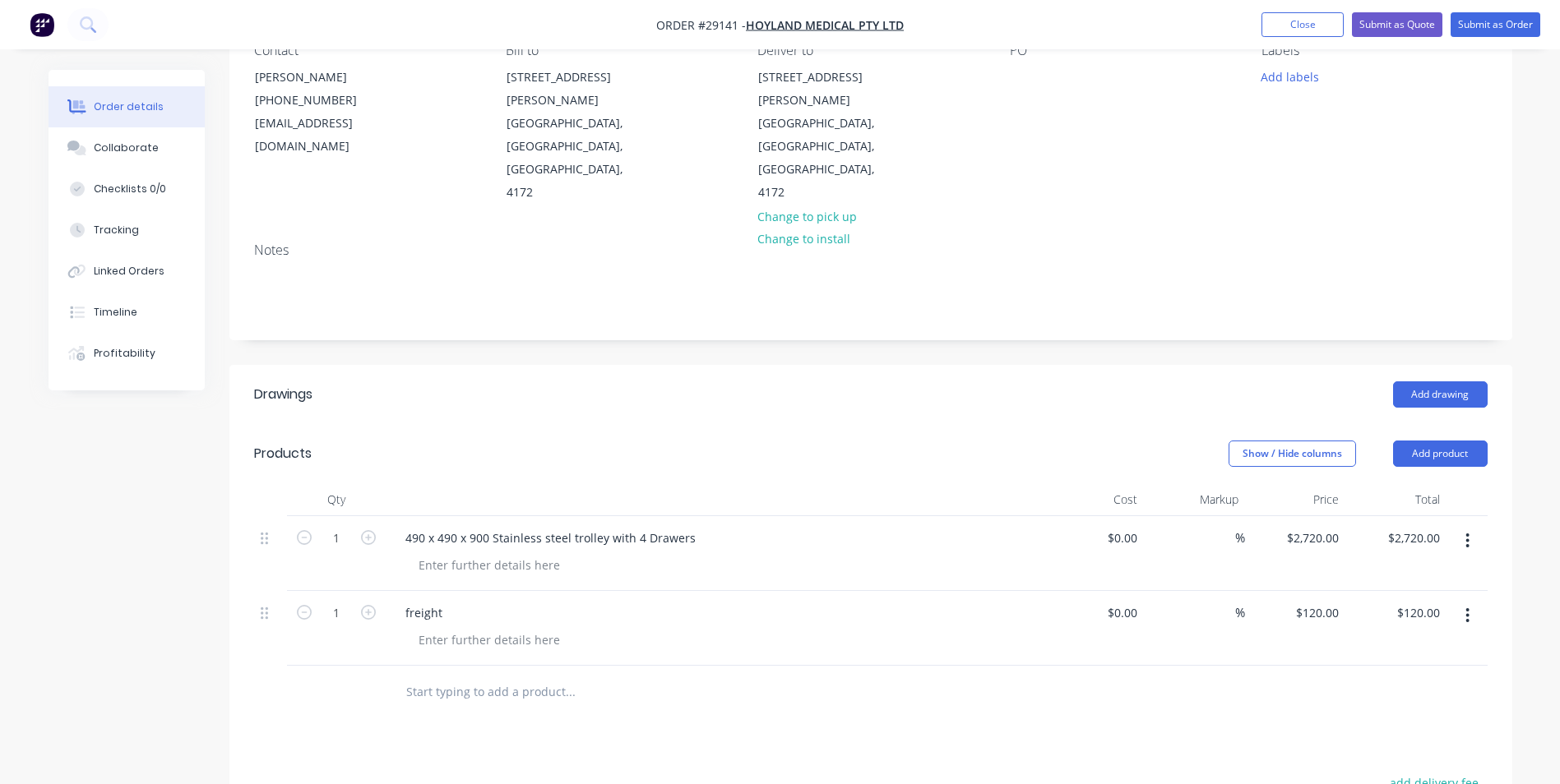
click at [1471, 601] on button "button" at bounding box center [1467, 616] width 39 height 30
click at [1360, 745] on div "Delete" at bounding box center [1409, 757] width 126 height 24
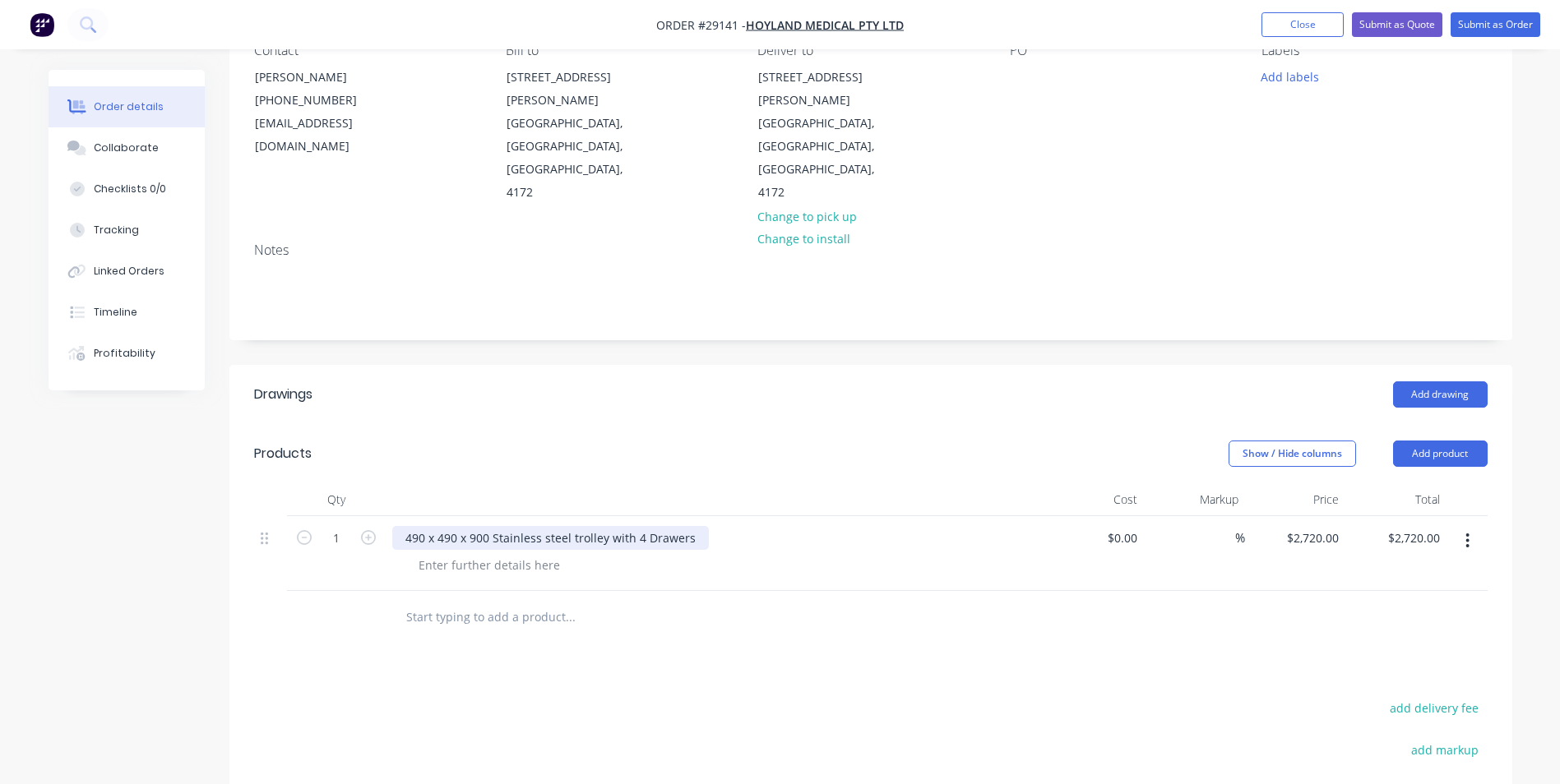
click at [426, 526] on div "490 x 490 x 900 Stainless steel trolley with 4 Drawers" at bounding box center [550, 538] width 316 height 24
click at [488, 526] on div "600 x 490 x 900 Stainless steel trolley with 4 Drawers" at bounding box center [550, 538] width 316 height 24
click at [454, 553] on div at bounding box center [489, 564] width 167 height 24
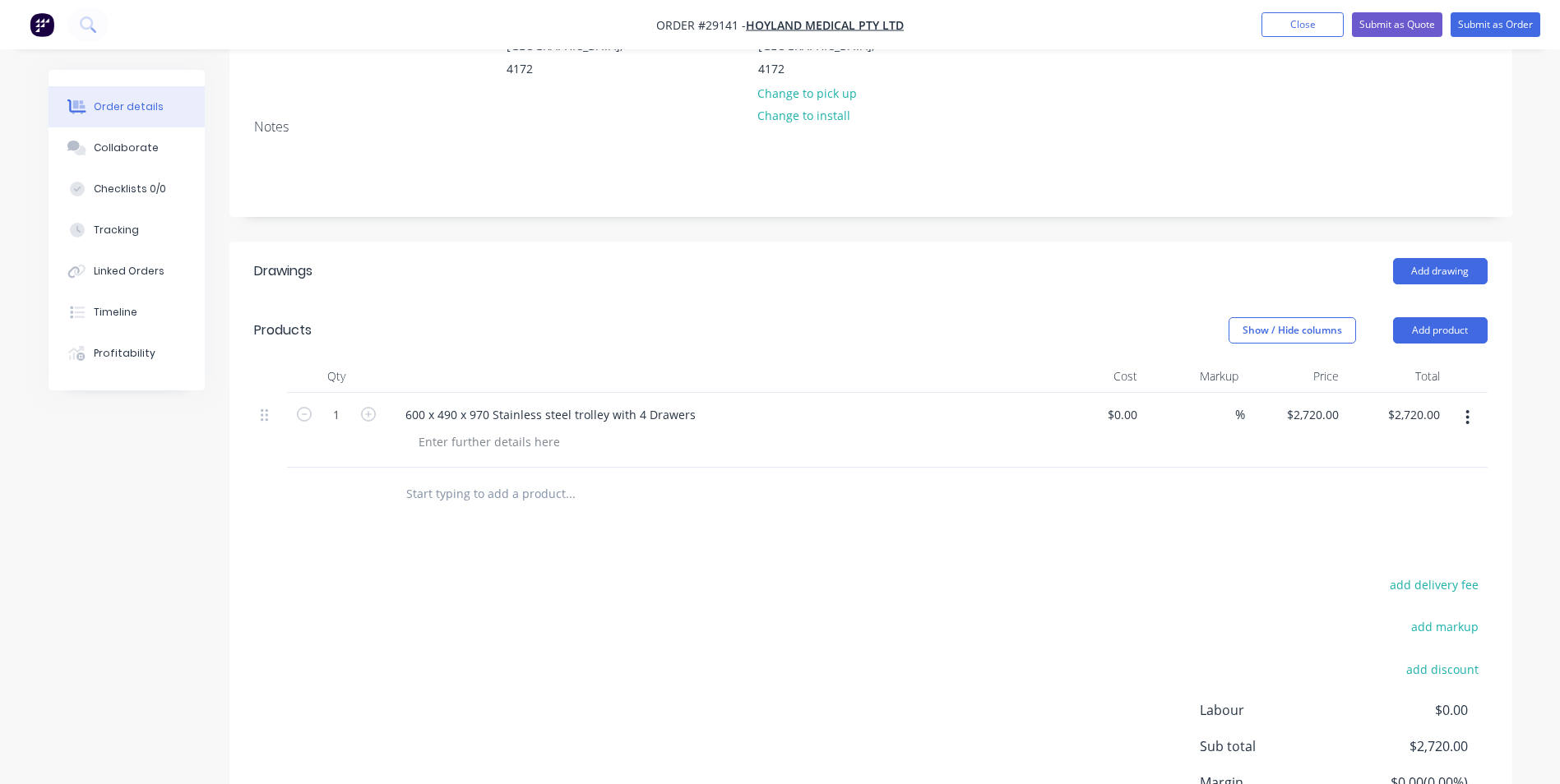
scroll to position [293, 0]
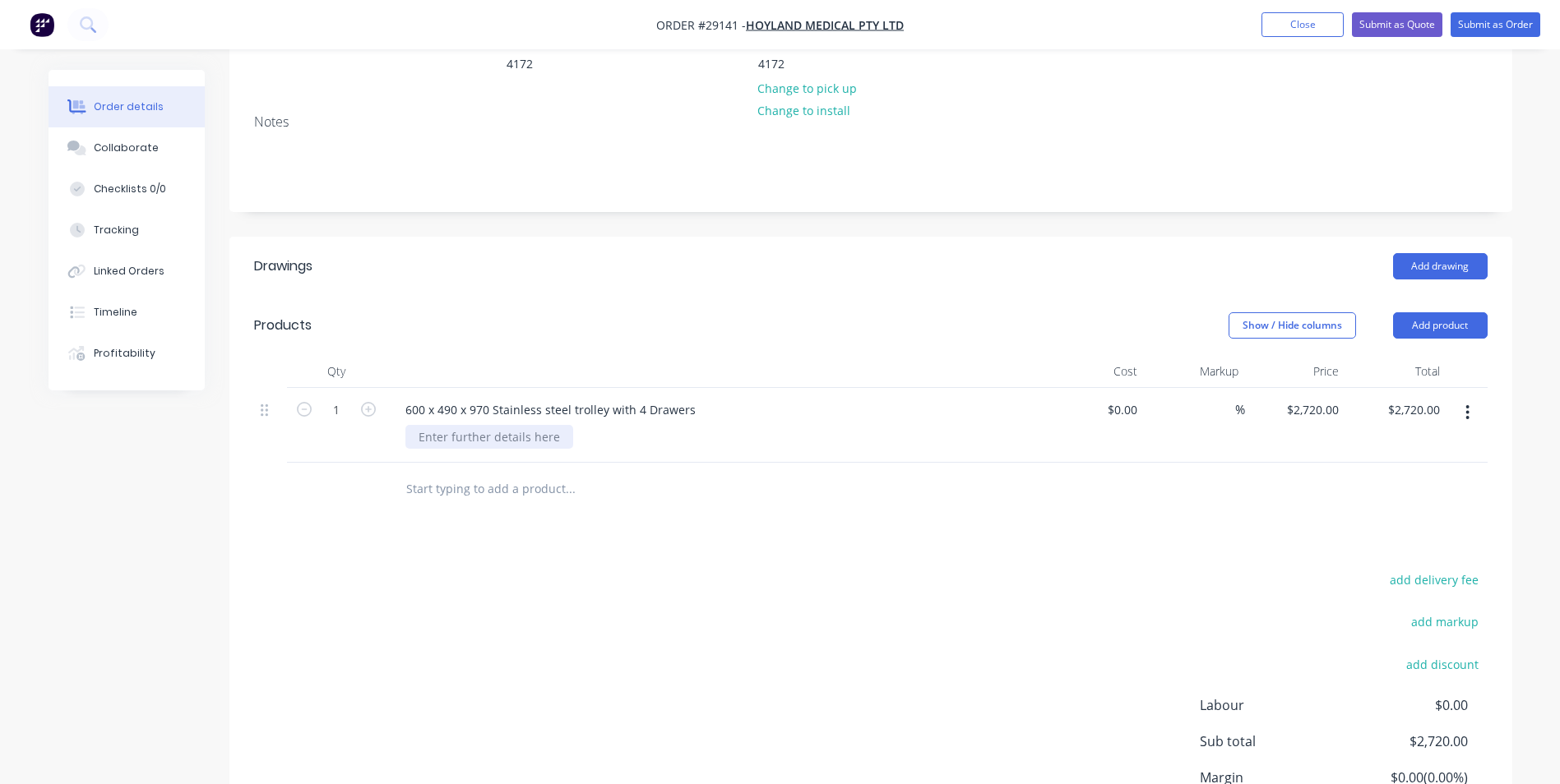
click at [436, 425] on div at bounding box center [489, 436] width 167 height 24
type input "2720"
click at [1340, 398] on input "2720" at bounding box center [1328, 409] width 34 height 24
type input "$2,750.00"
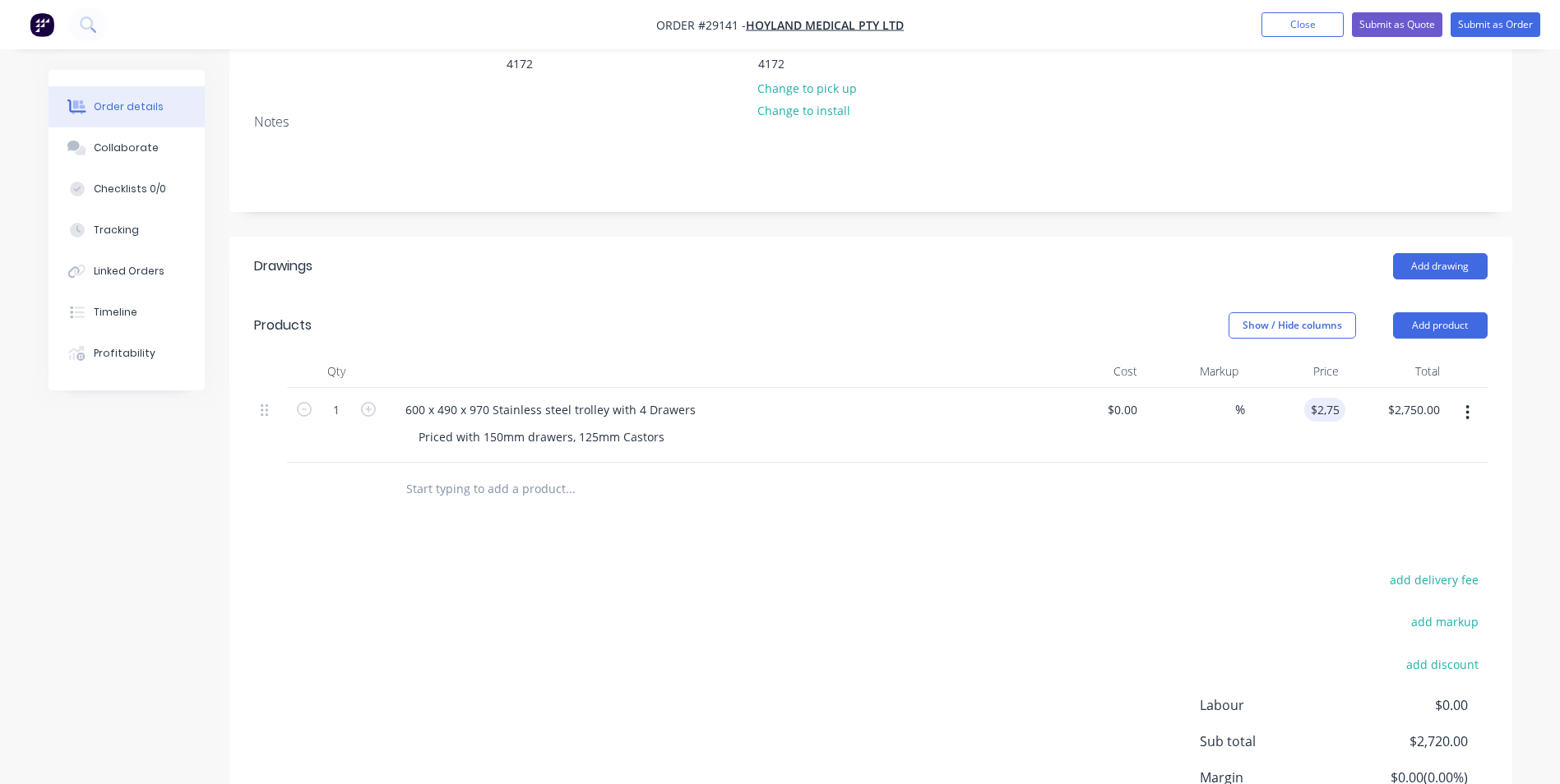
click at [802, 474] on div "Drawings Add drawing Products Show / Hide columns Add product Qty Cost Markup P…" at bounding box center [871, 573] width 1283 height 674
click at [368, 402] on icon "button" at bounding box center [368, 409] width 15 height 15
type input "2"
type input "$5,500.00"
drag, startPoint x: 368, startPoint y: 340, endPoint x: 228, endPoint y: 376, distance: 144.6
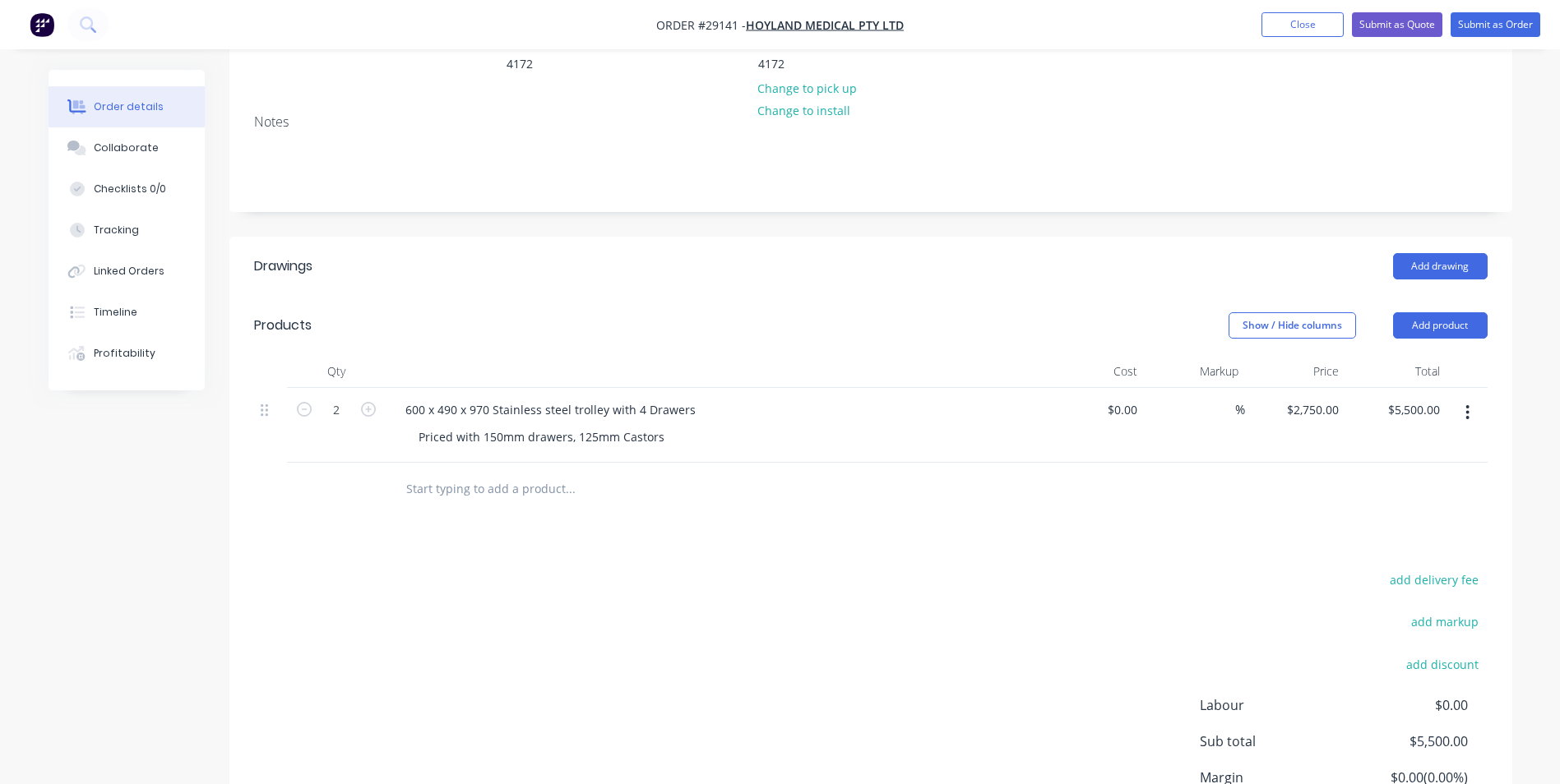
click at [357, 396] on form "2" at bounding box center [337, 408] width 86 height 25
drag, startPoint x: 368, startPoint y: 340, endPoint x: 276, endPoint y: 366, distance: 95.6
click at [359, 396] on form "2" at bounding box center [337, 408] width 86 height 25
click at [367, 402] on icon "button" at bounding box center [368, 409] width 15 height 15
type input "3"
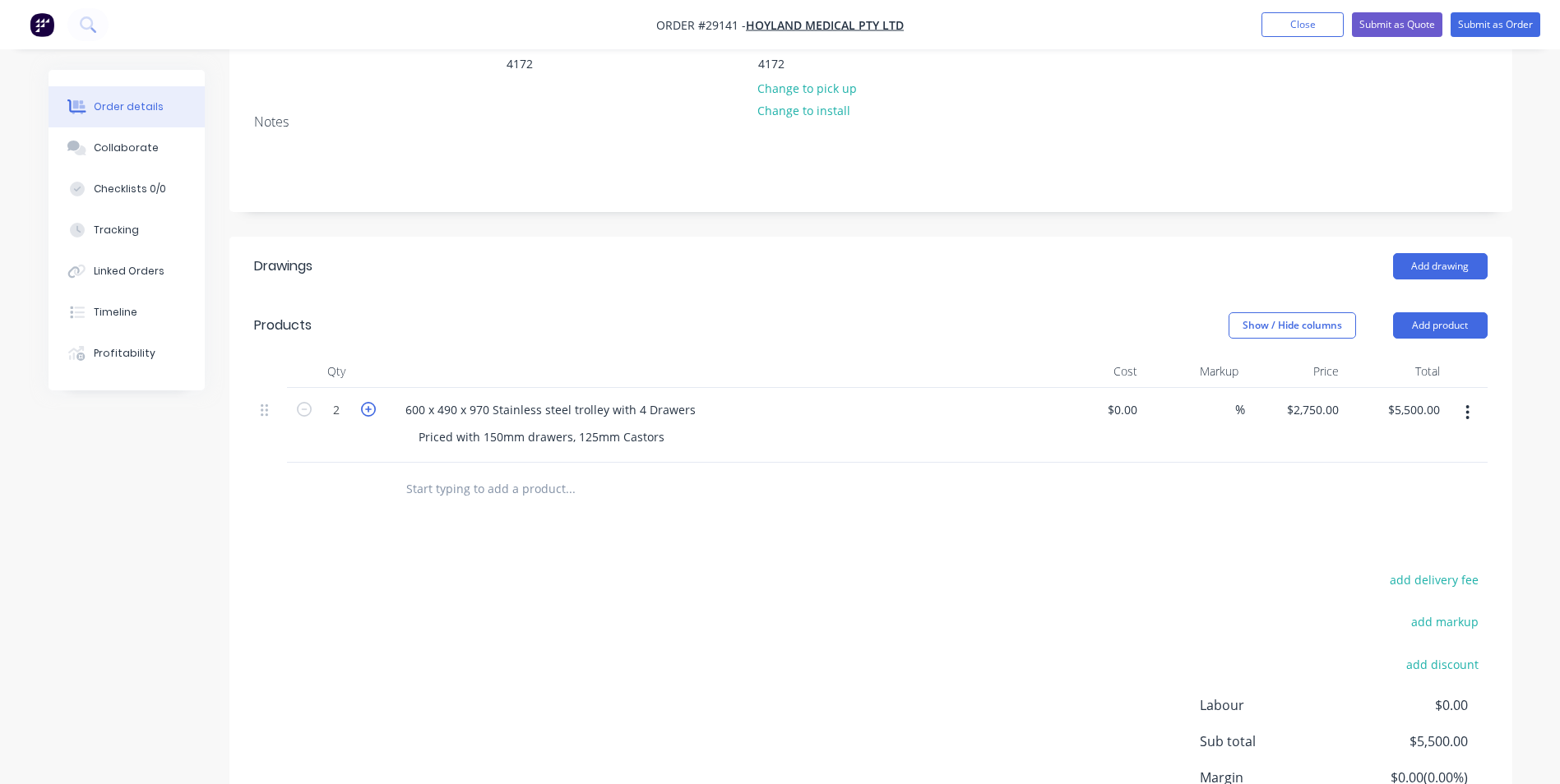
type input "$8,250.00"
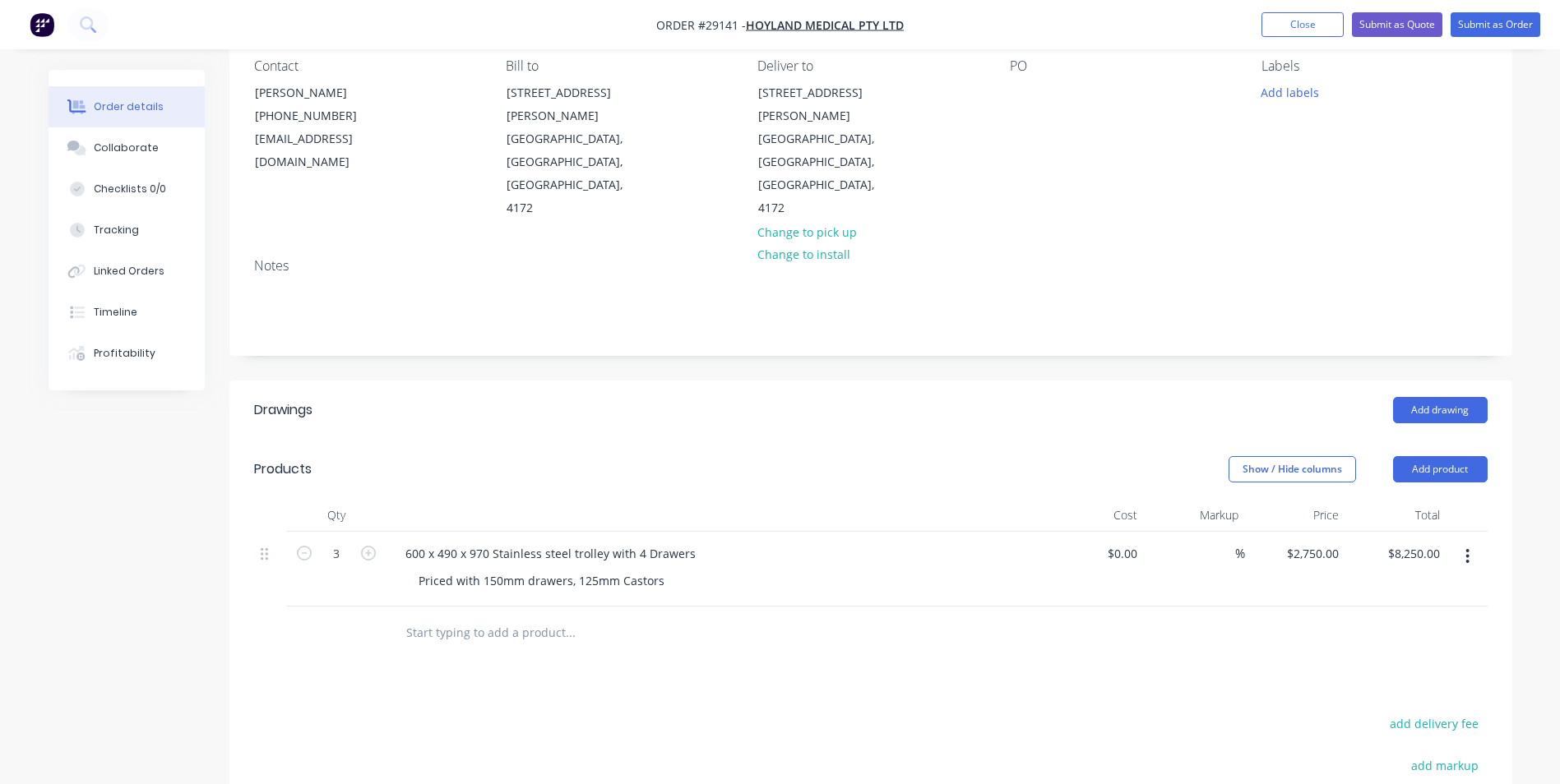
scroll to position [46, 0]
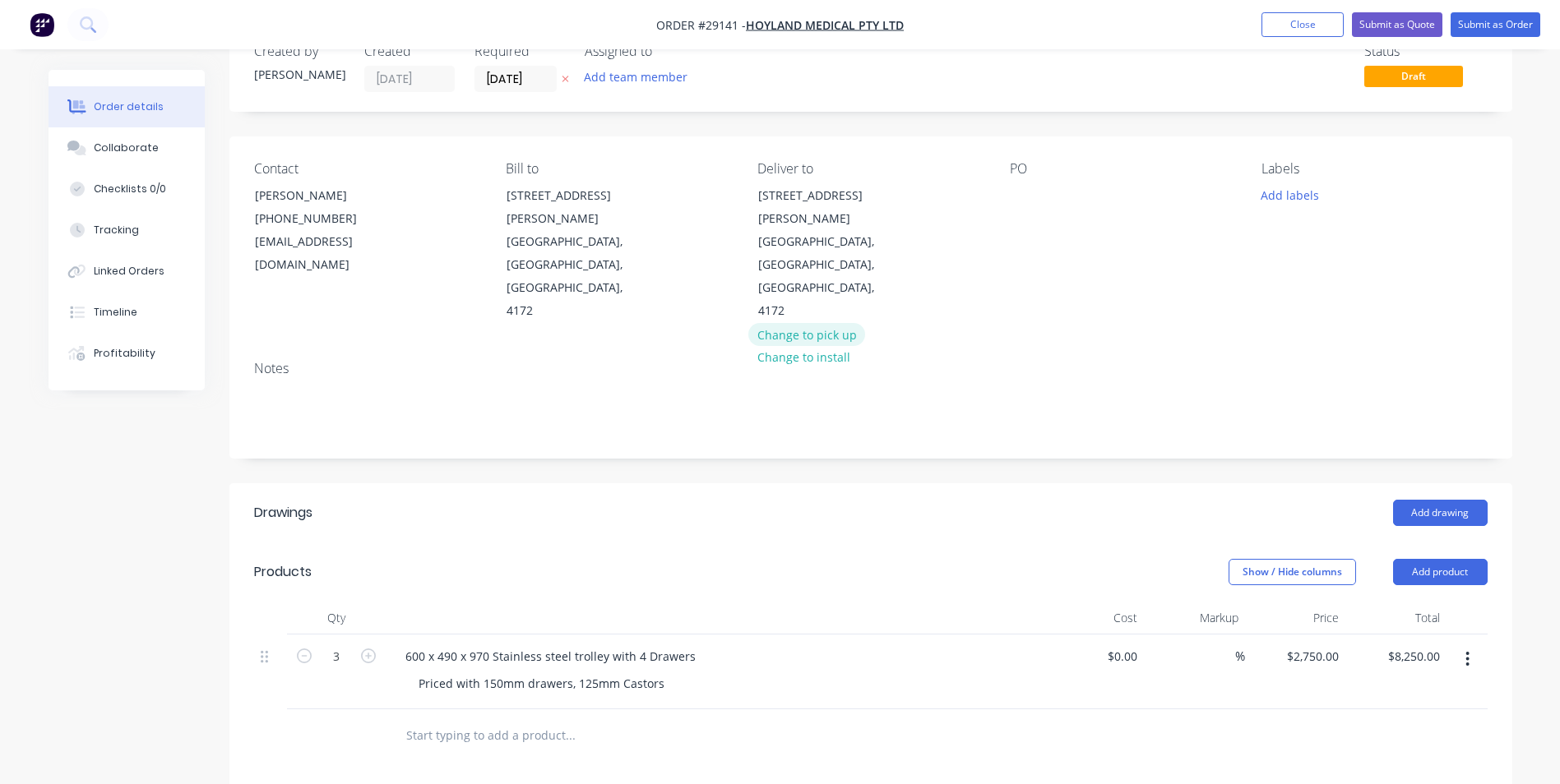
click at [800, 323] on button "Change to pick up" at bounding box center [806, 334] width 117 height 22
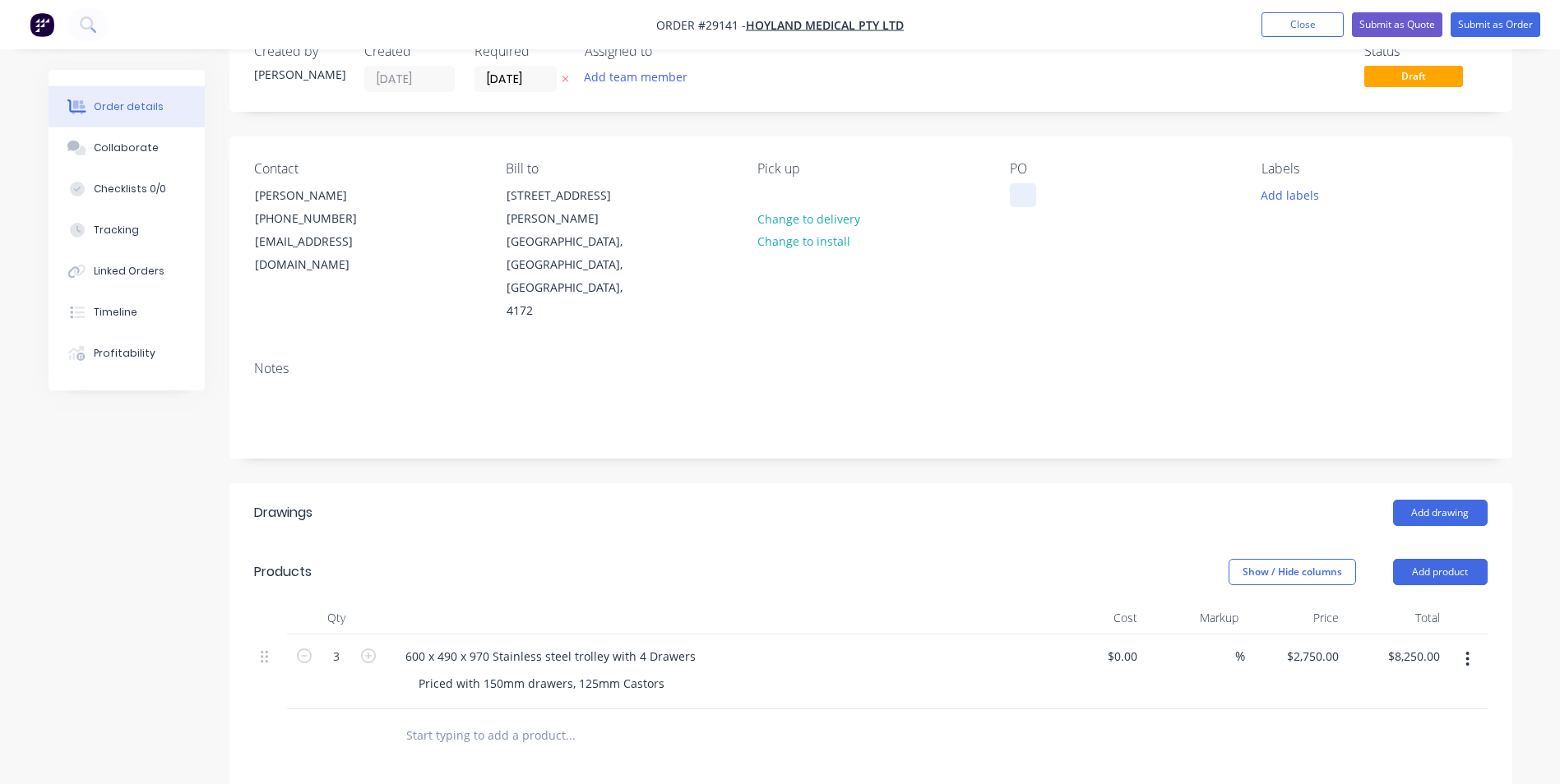
click at [1020, 187] on div at bounding box center [1023, 194] width 26 height 24
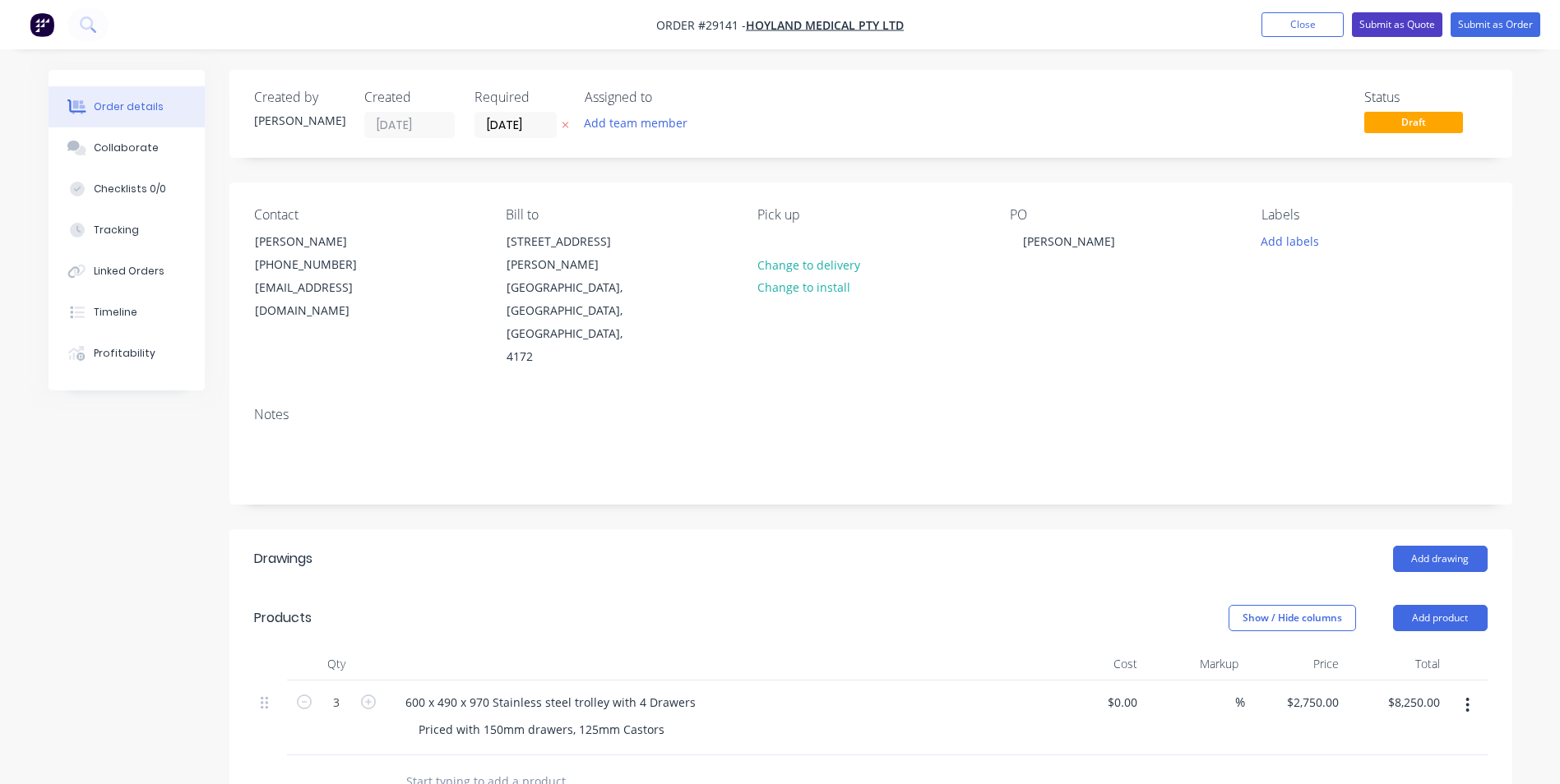
click at [1379, 20] on button "Submit as Quote" at bounding box center [1397, 25] width 90 height 25
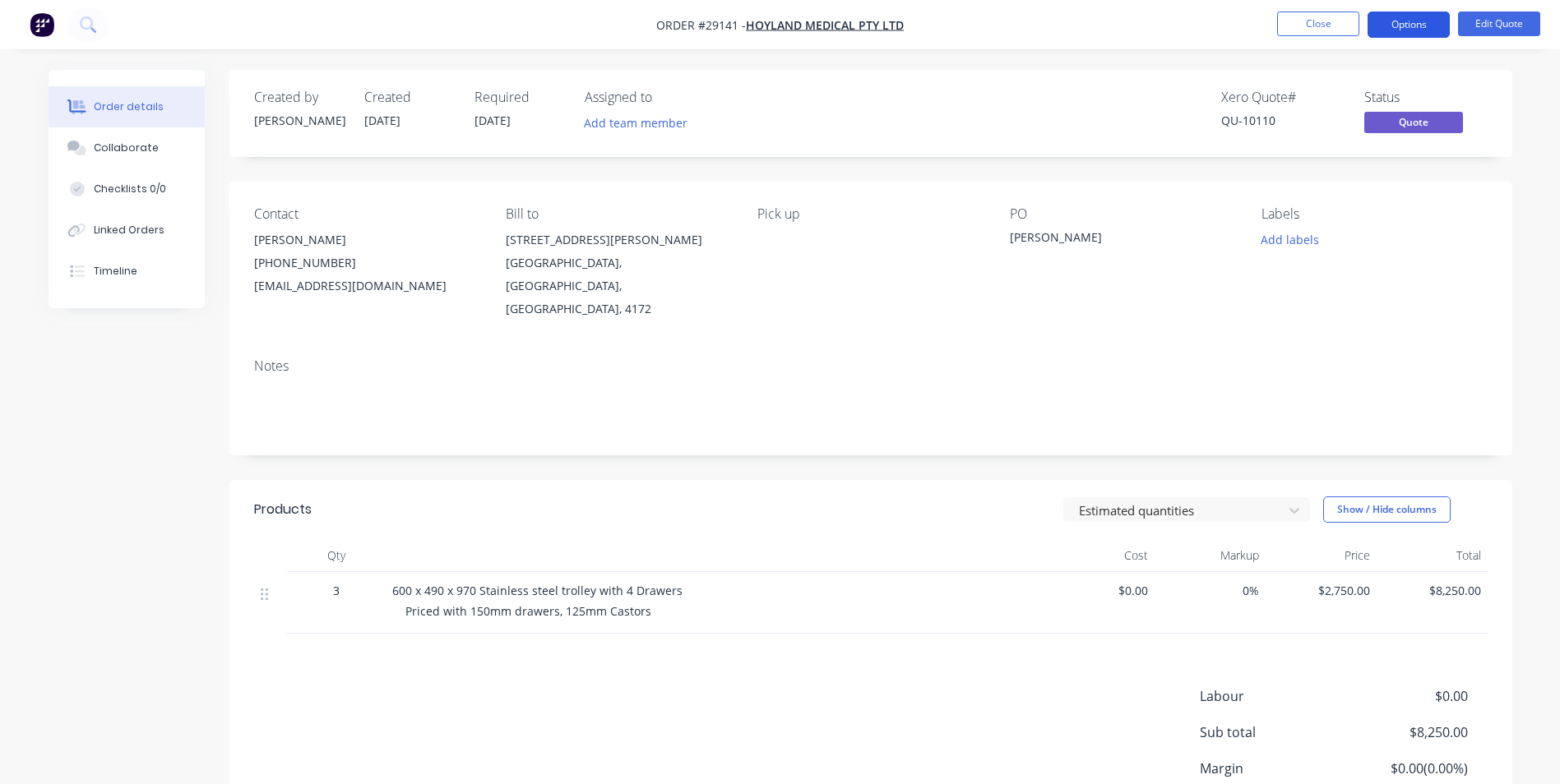
click at [1386, 21] on button "Options" at bounding box center [1408, 25] width 82 height 26
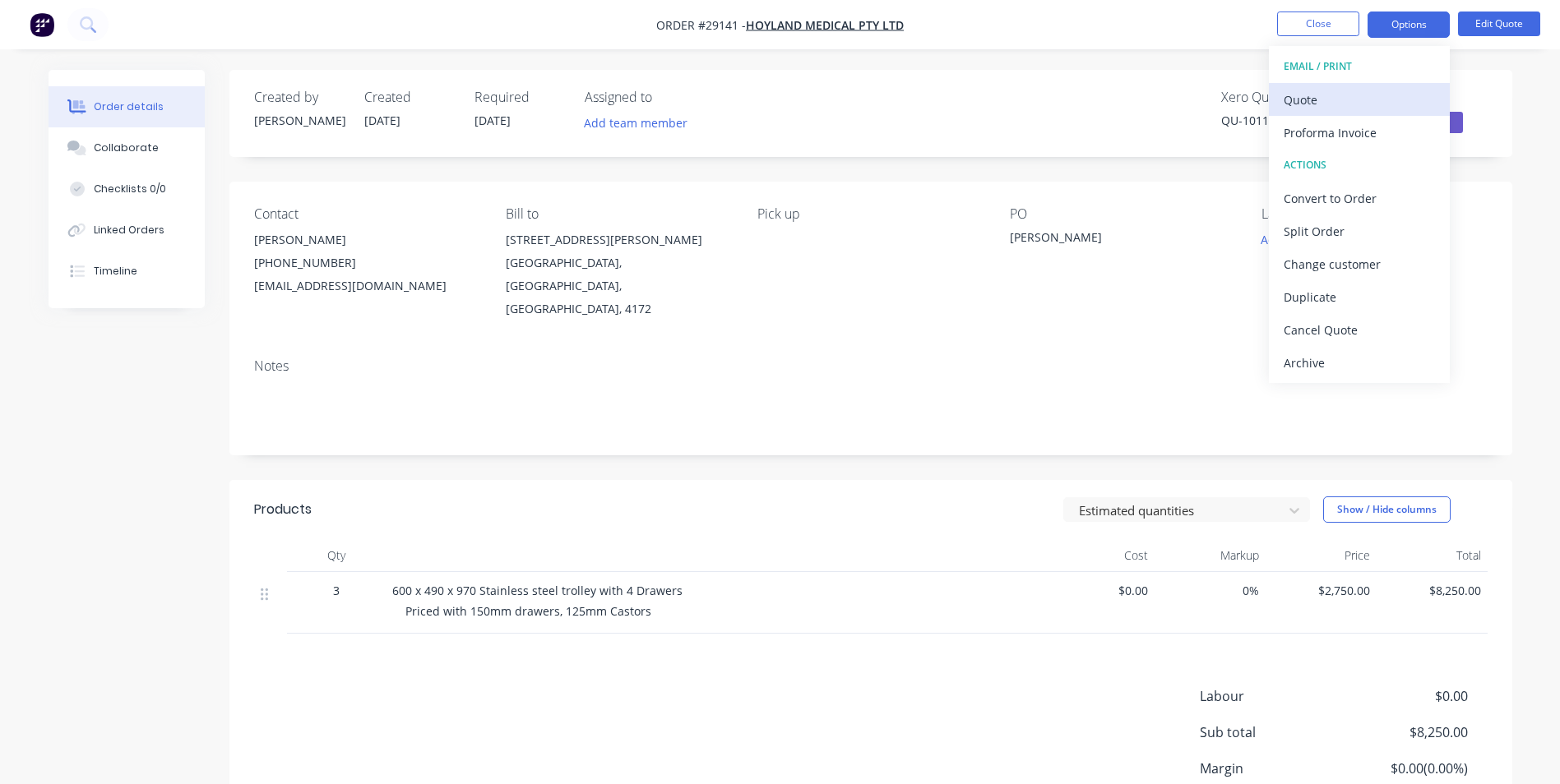
click at [1327, 97] on div "Quote" at bounding box center [1359, 99] width 152 height 24
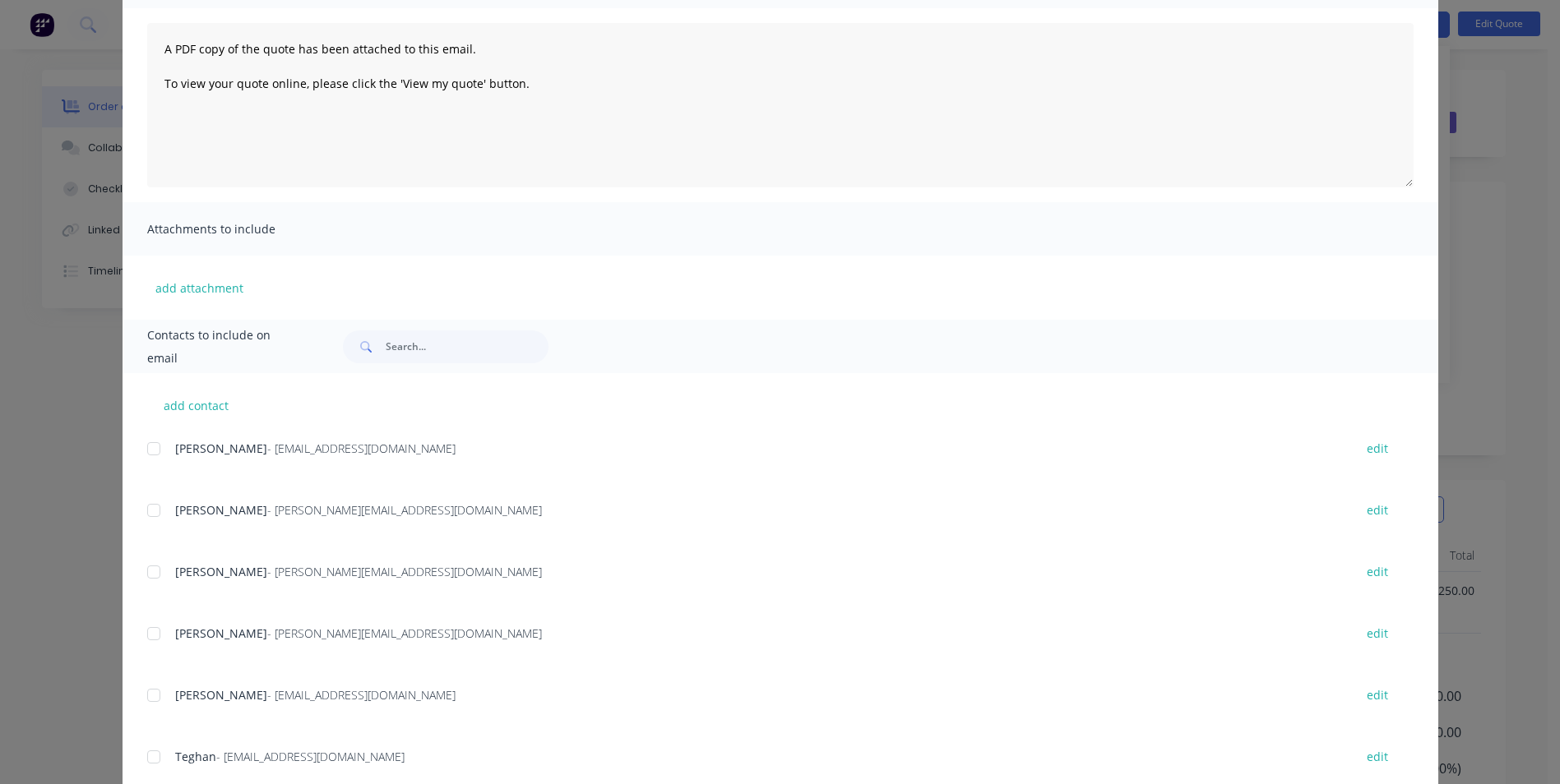
scroll to position [210, 0]
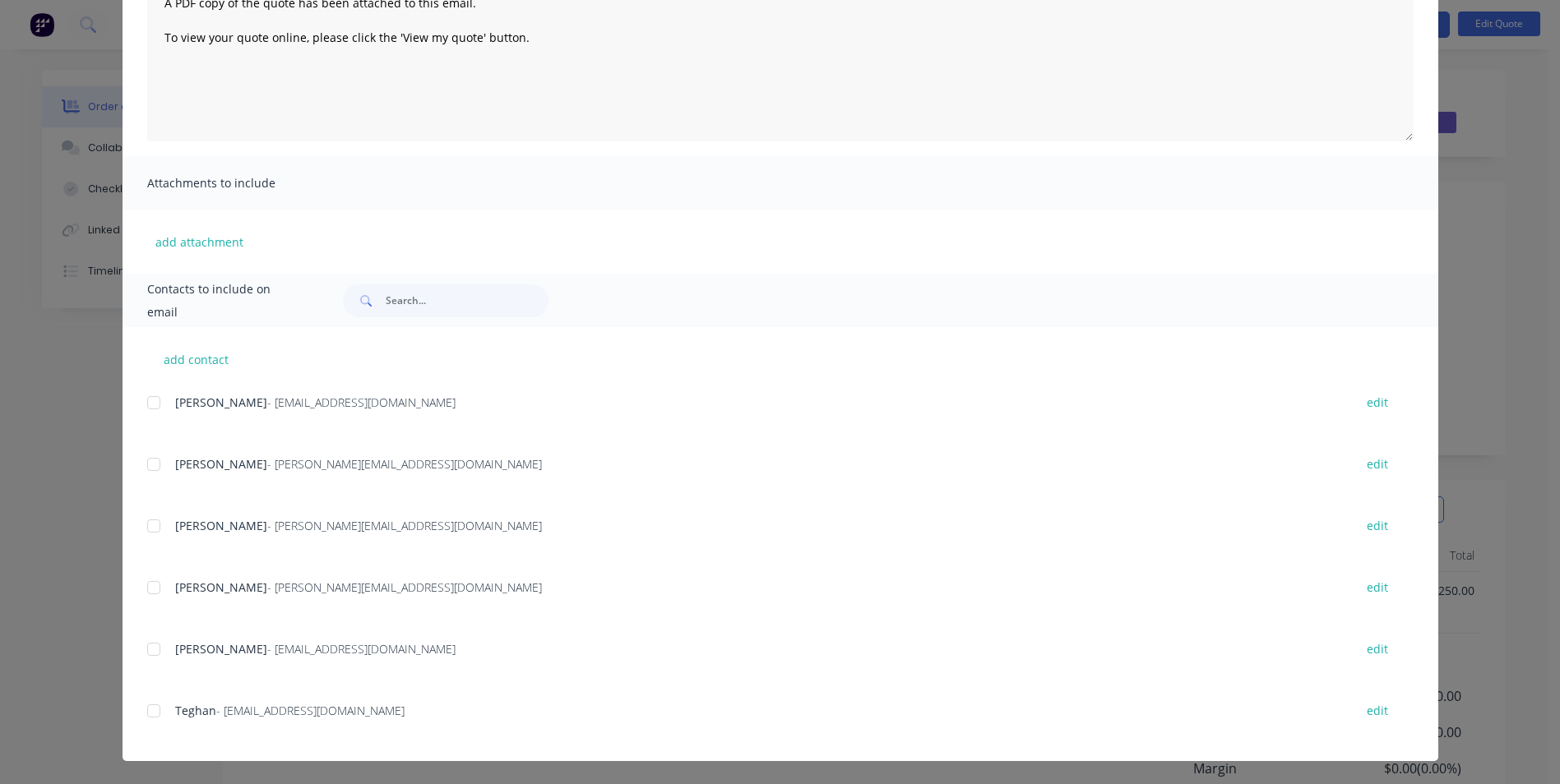
click at [153, 644] on div at bounding box center [154, 649] width 33 height 33
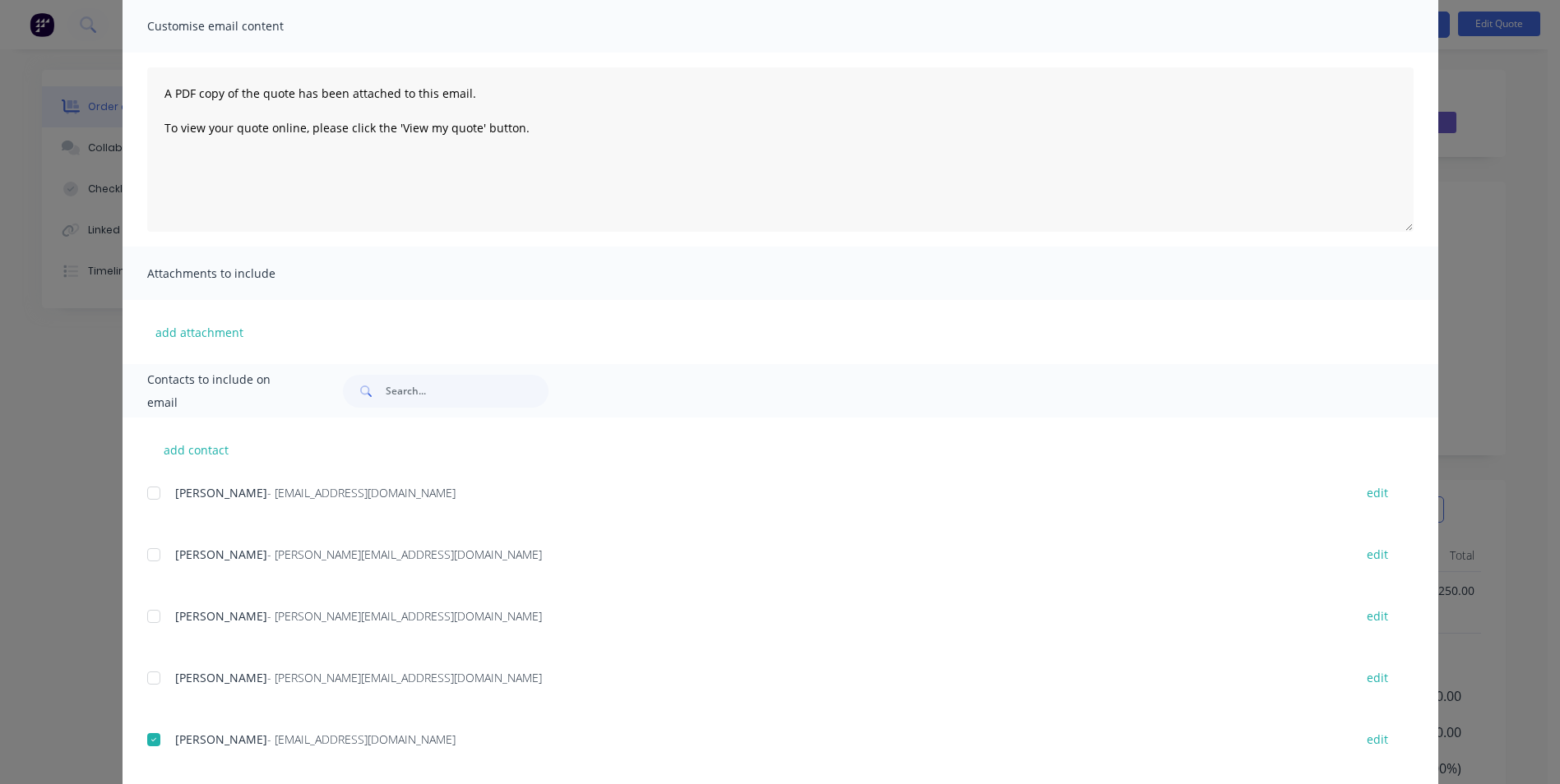
scroll to position [0, 0]
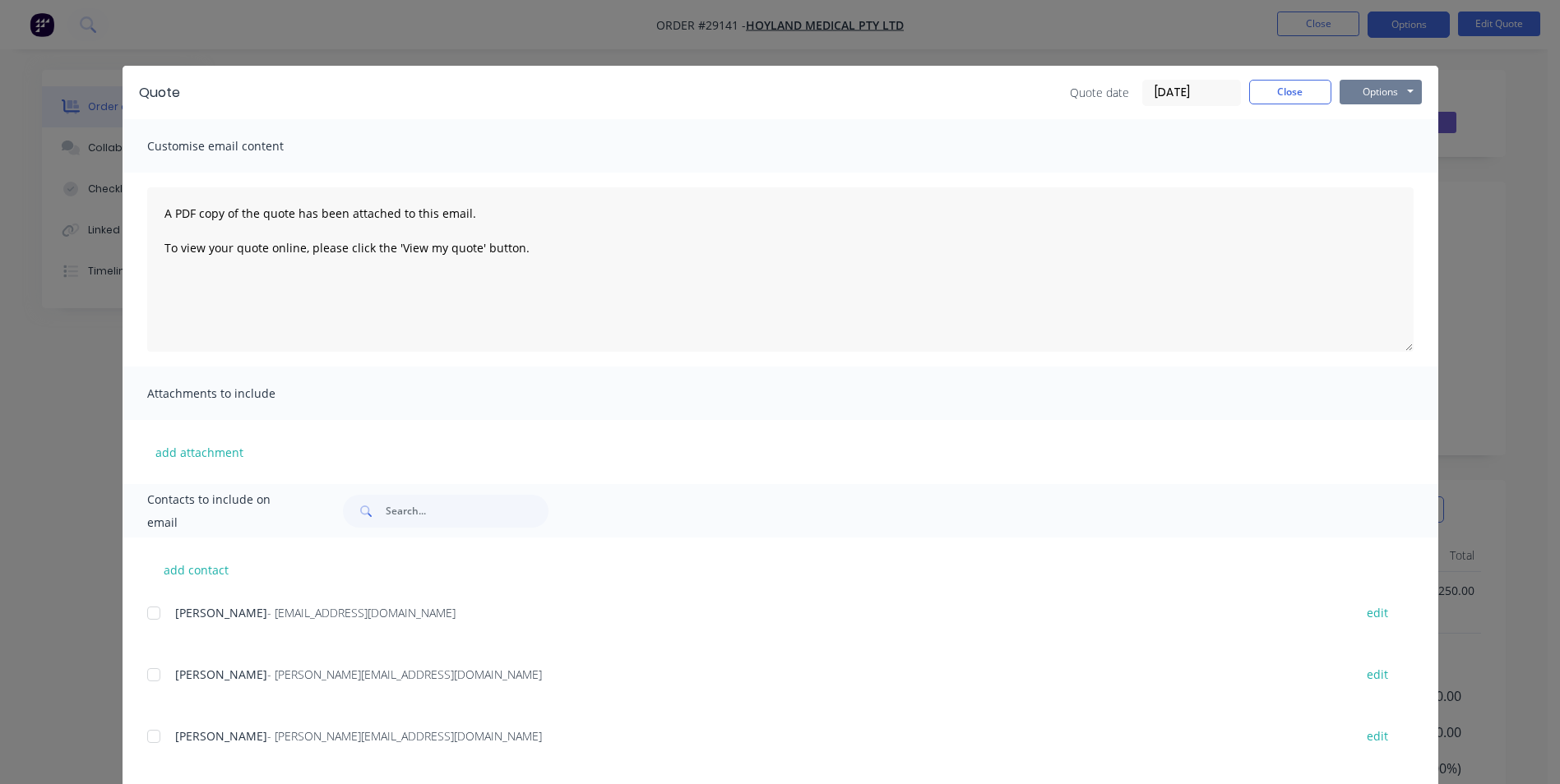
click at [1369, 85] on button "Options" at bounding box center [1380, 92] width 82 height 25
click at [1369, 177] on button "Email" at bounding box center [1392, 175] width 105 height 27
click at [1277, 98] on button "Close" at bounding box center [1290, 92] width 82 height 25
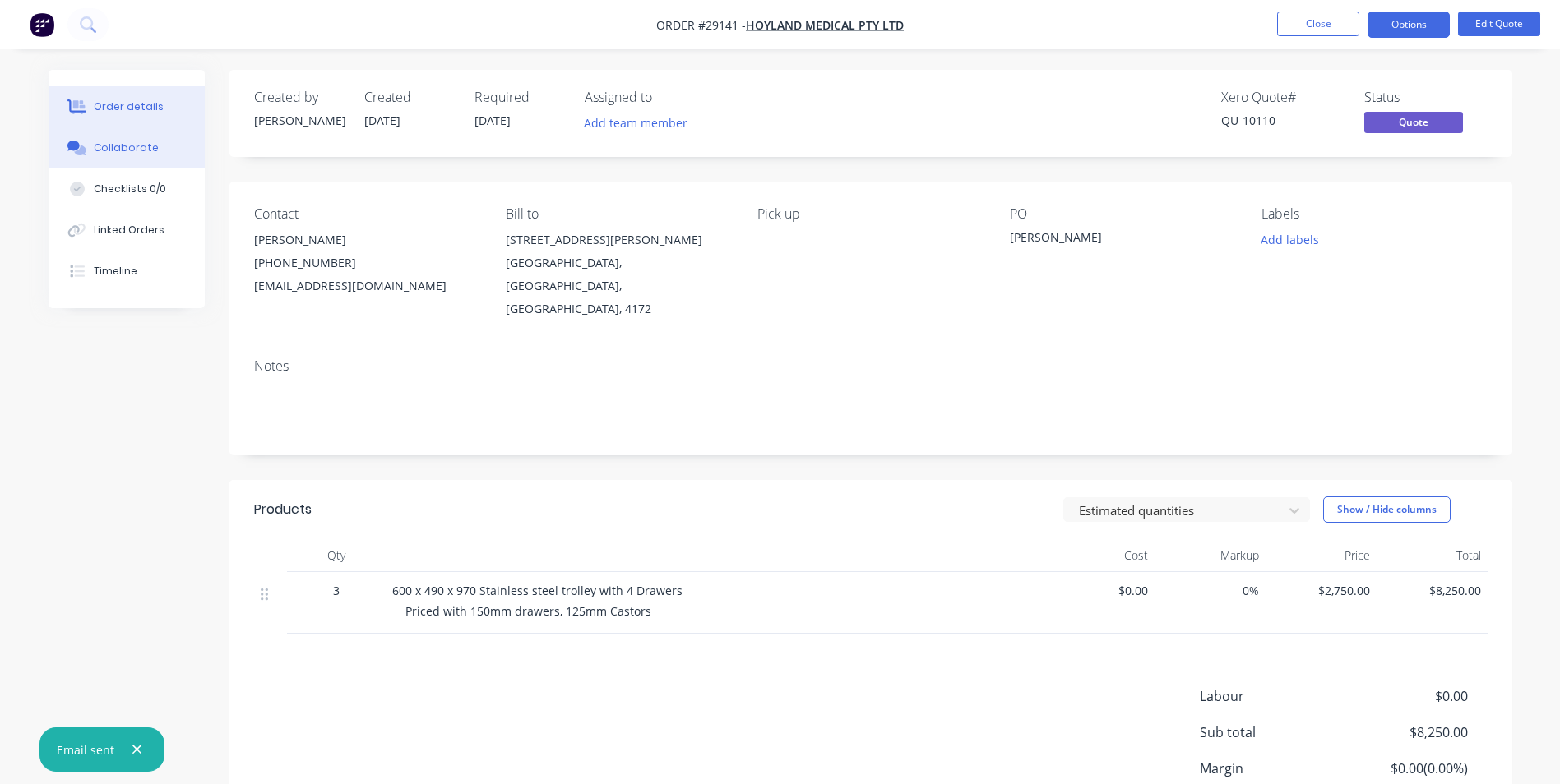
click at [140, 145] on div "Collaborate" at bounding box center [126, 147] width 65 height 15
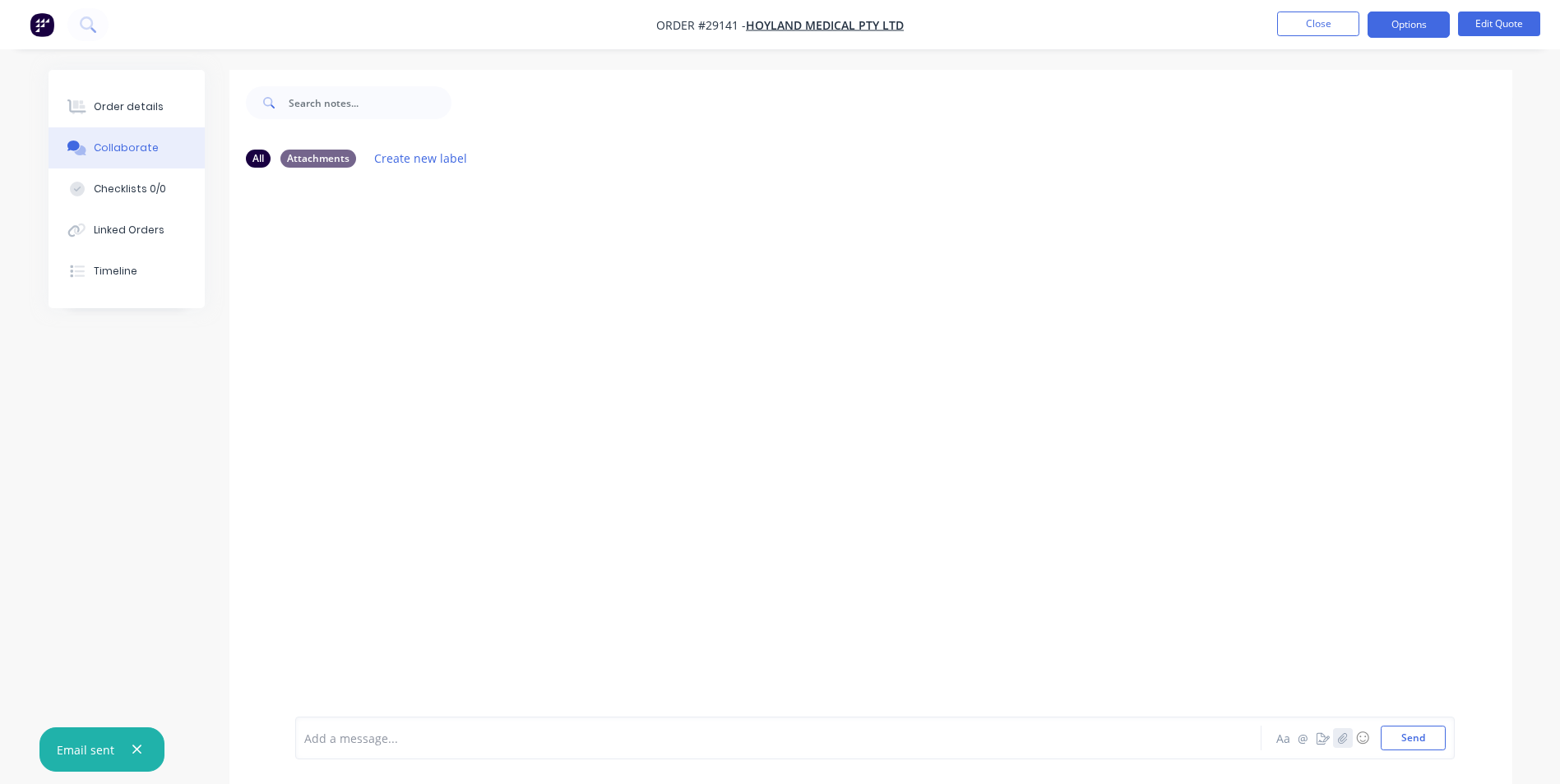
click at [1337, 742] on icon "button" at bounding box center [1342, 738] width 10 height 11
click at [1406, 736] on button "Send" at bounding box center [1413, 738] width 65 height 25
click at [1286, 18] on button "Close" at bounding box center [1318, 24] width 82 height 25
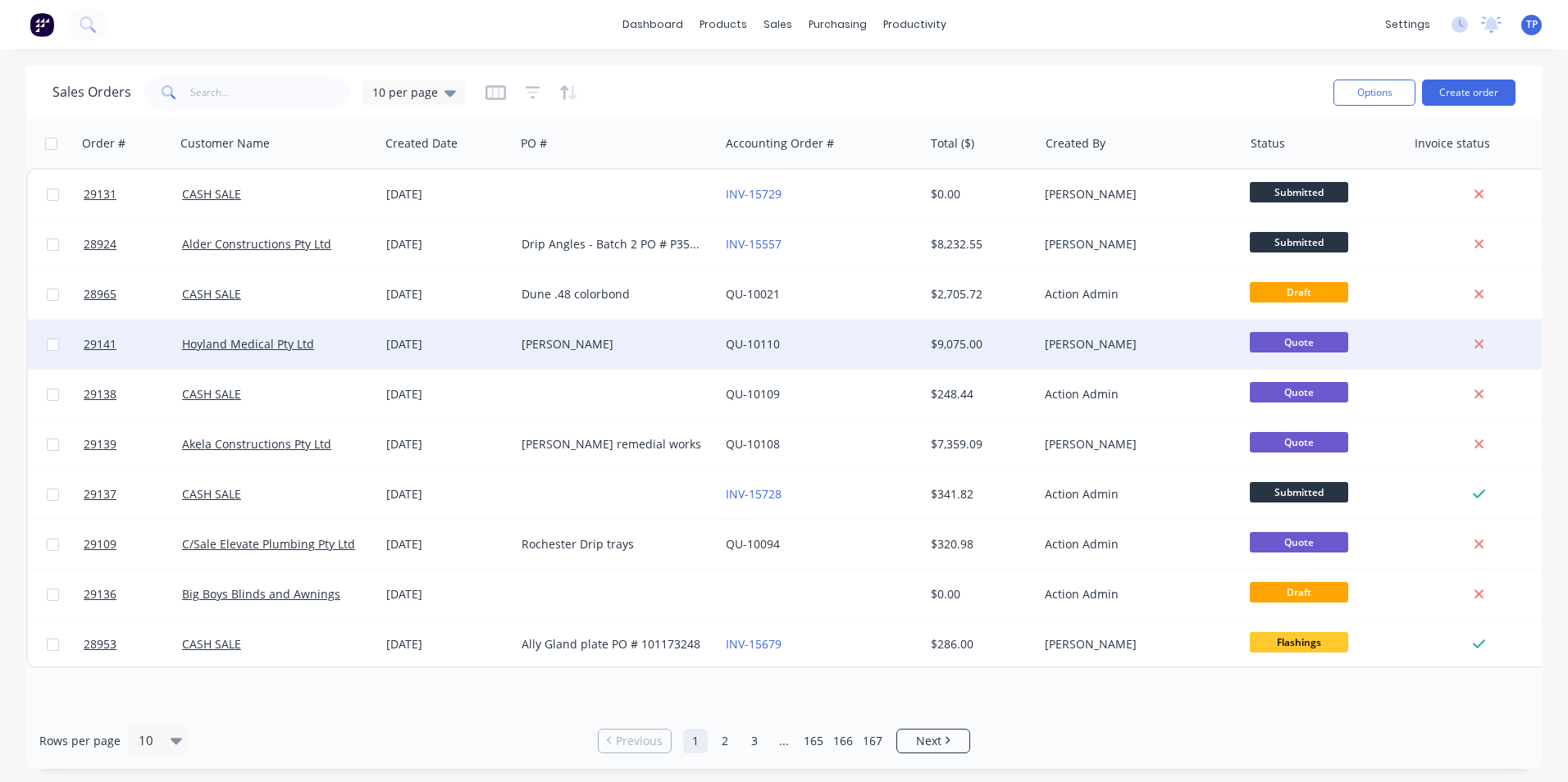
click at [602, 339] on div "Hannah" at bounding box center [613, 344] width 182 height 17
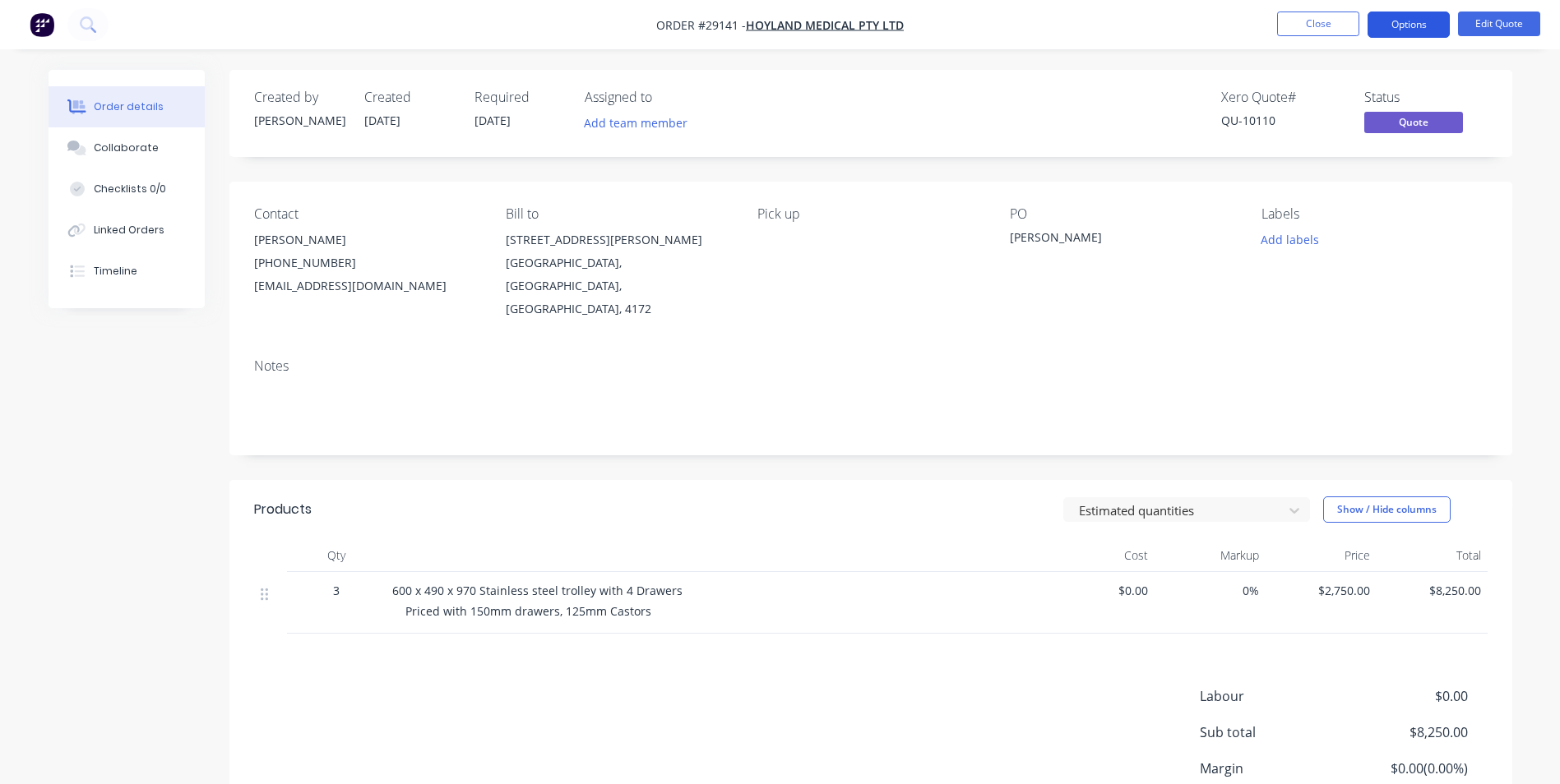
click at [1414, 25] on button "Options" at bounding box center [1408, 25] width 82 height 26
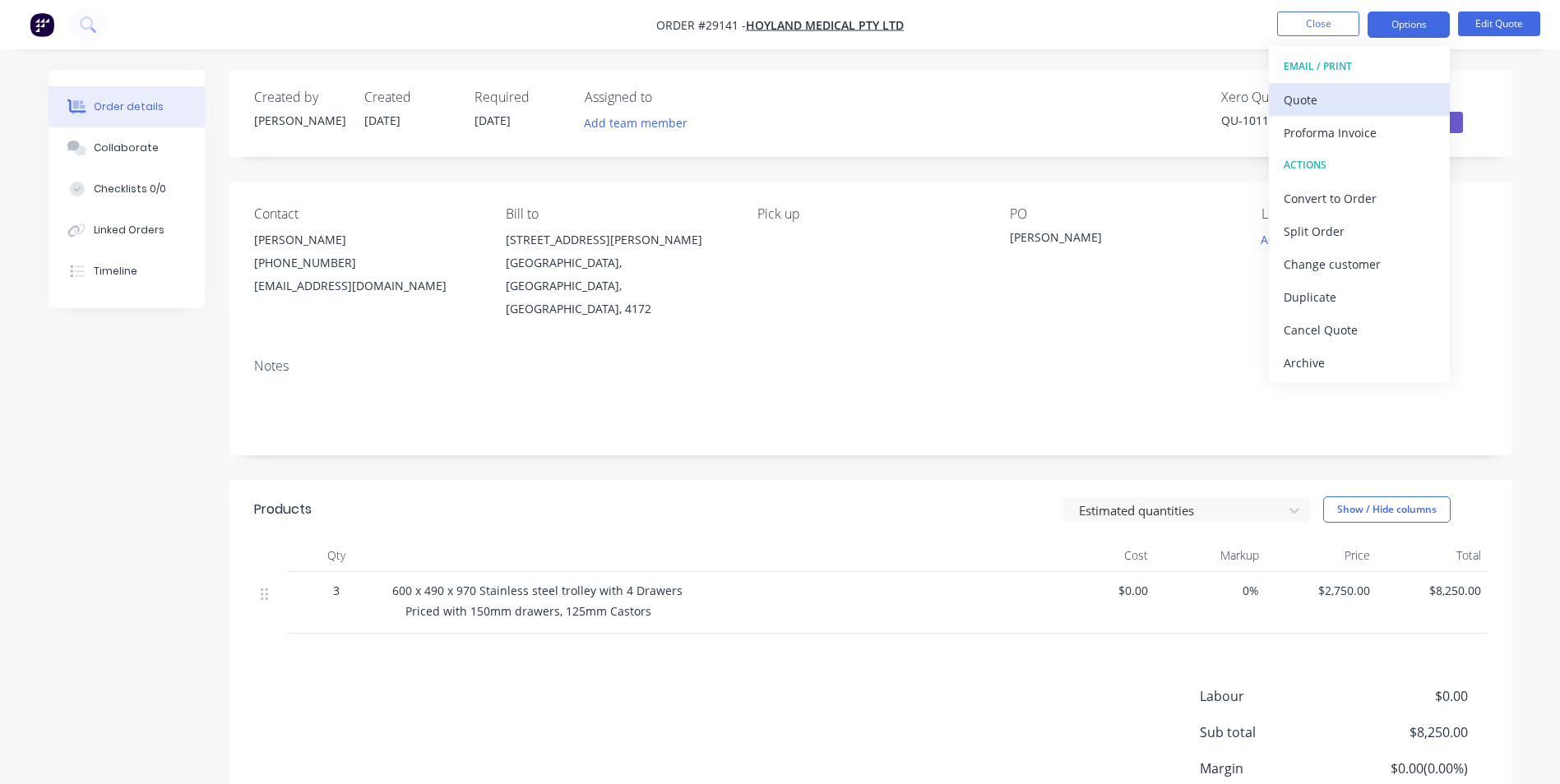
click at [1369, 95] on div "Quote" at bounding box center [1359, 99] width 152 height 24
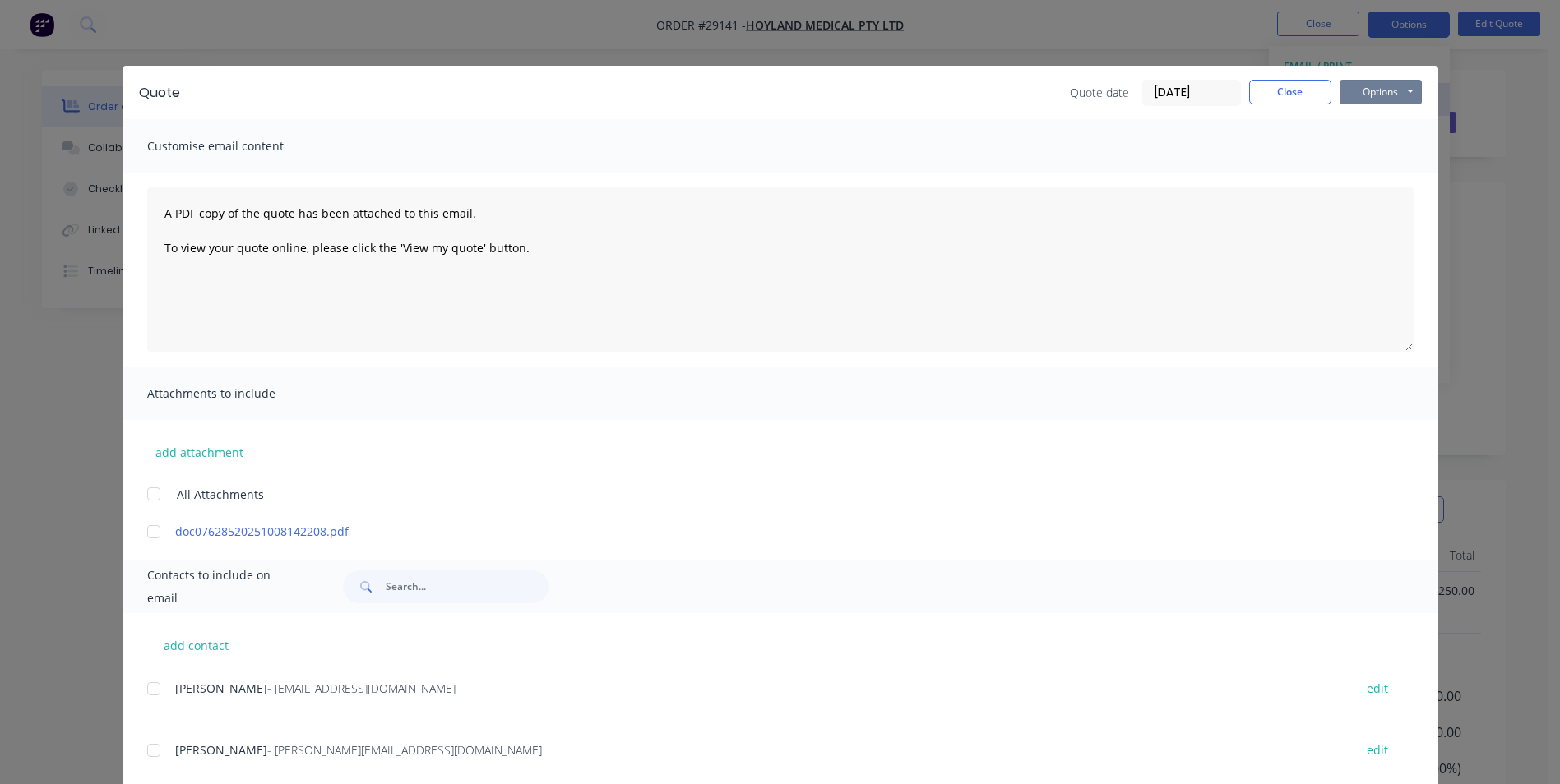
click at [1369, 95] on button "Options" at bounding box center [1380, 92] width 82 height 25
click at [1372, 149] on button "Print" at bounding box center [1392, 148] width 105 height 27
click at [1272, 91] on button "Close" at bounding box center [1290, 92] width 82 height 25
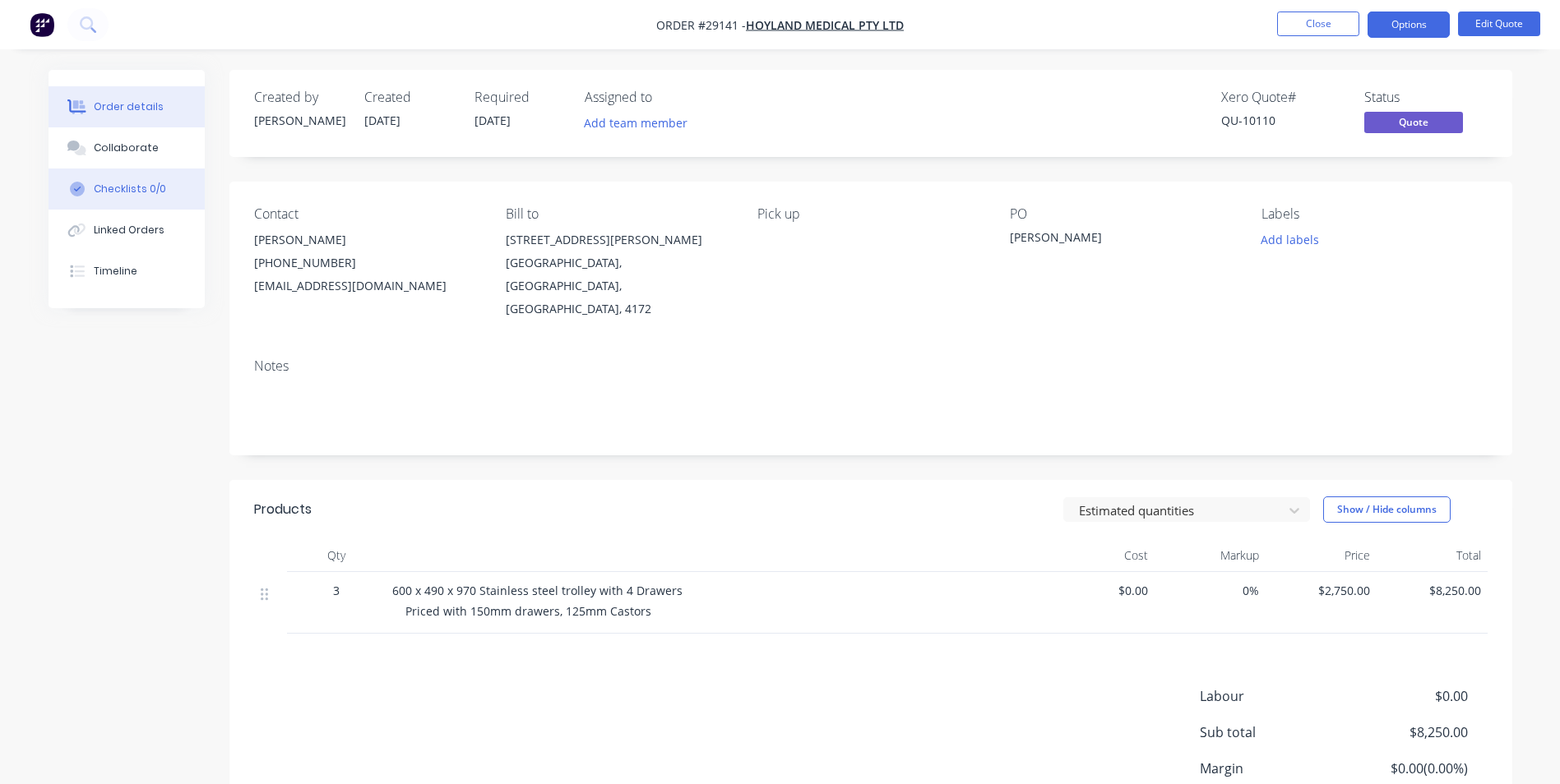
click at [147, 184] on div "Checklists 0/0" at bounding box center [130, 188] width 73 height 15
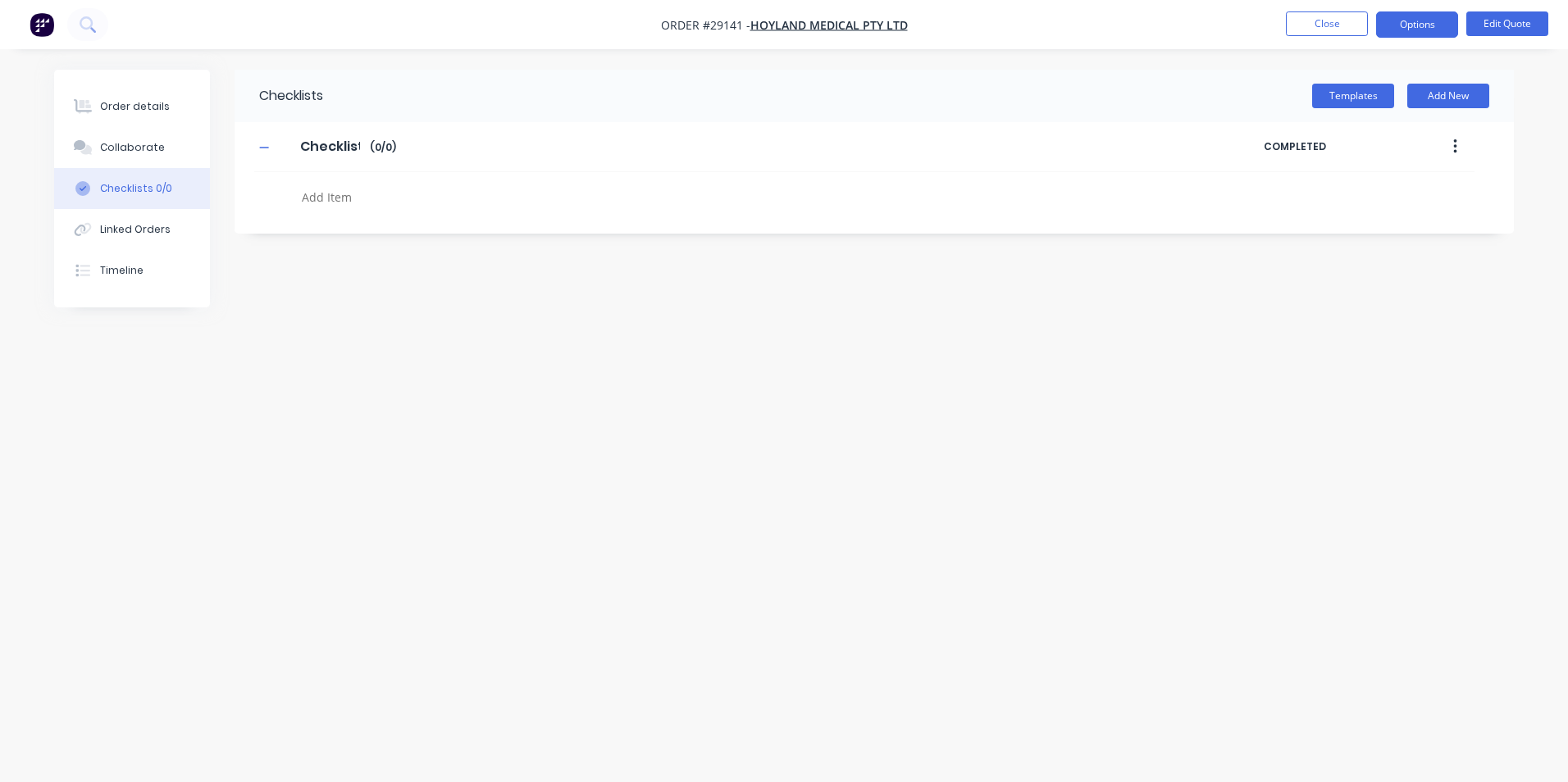
type textarea "x"
click at [131, 104] on div "Order details" at bounding box center [135, 107] width 70 height 15
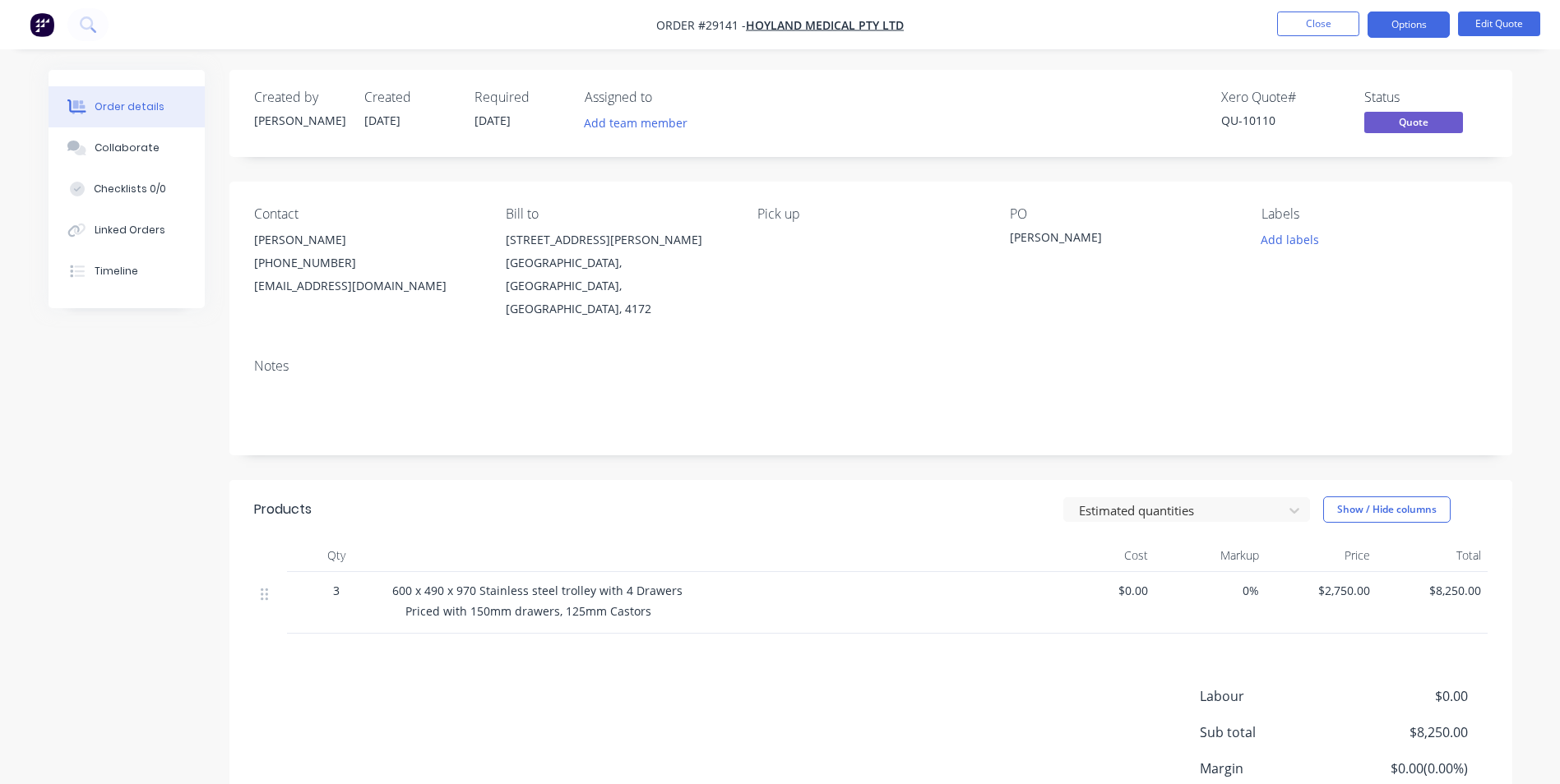
click at [132, 103] on div "Order details" at bounding box center [129, 107] width 70 height 15
click at [117, 273] on div "Timeline" at bounding box center [116, 271] width 44 height 15
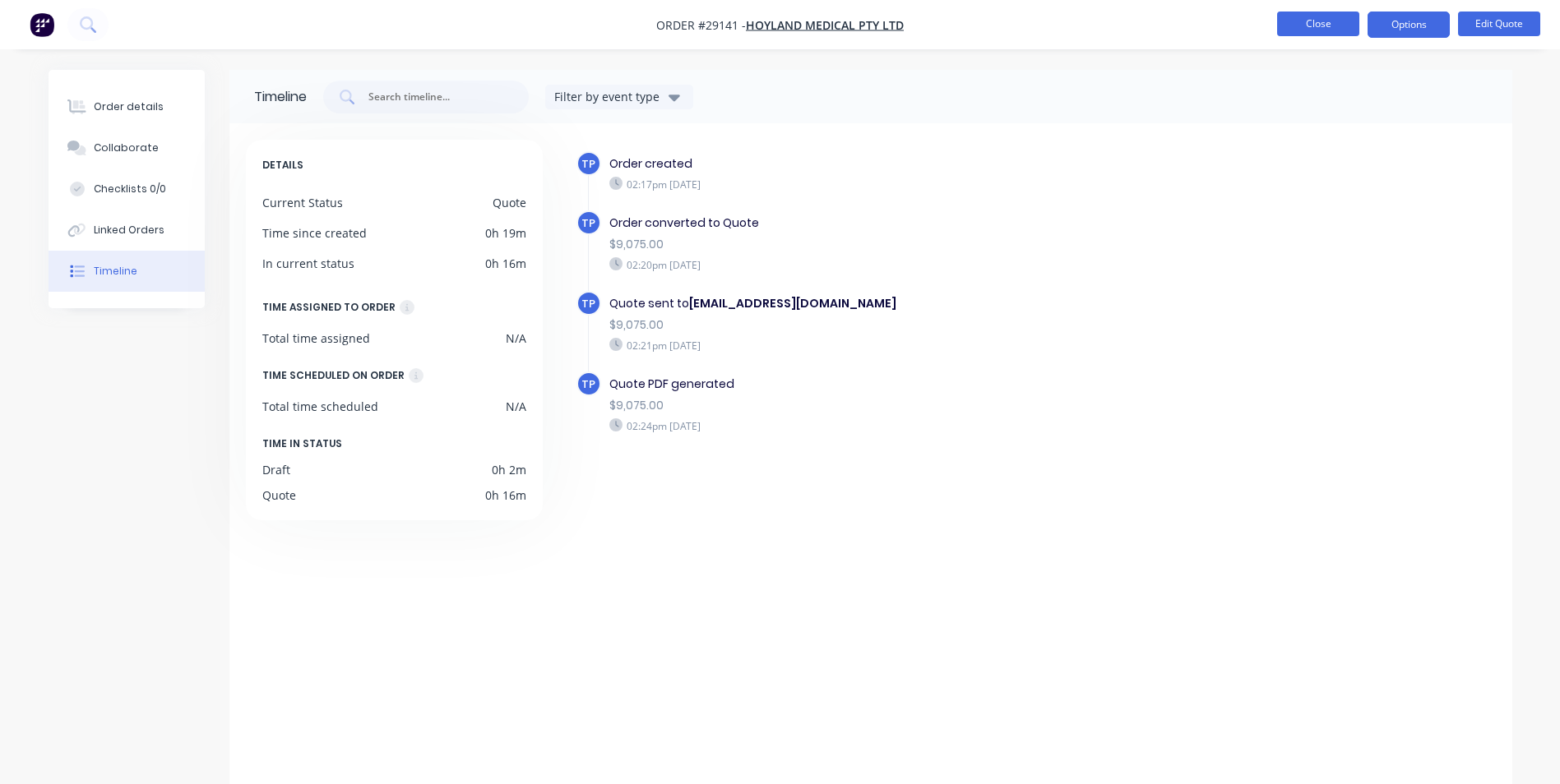
click at [1292, 20] on button "Close" at bounding box center [1318, 24] width 82 height 25
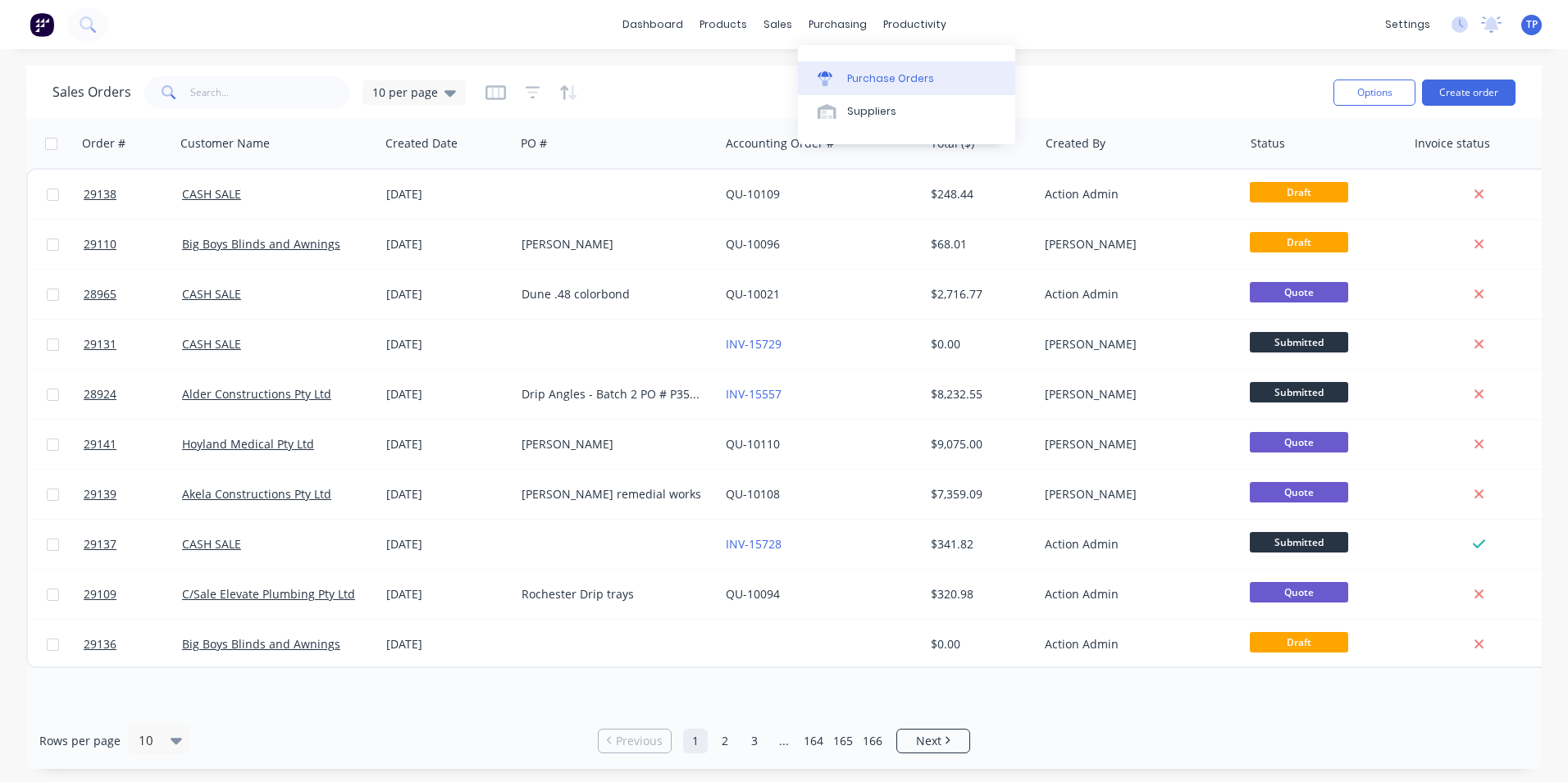
click at [879, 80] on div "Purchase Orders" at bounding box center [890, 79] width 87 height 15
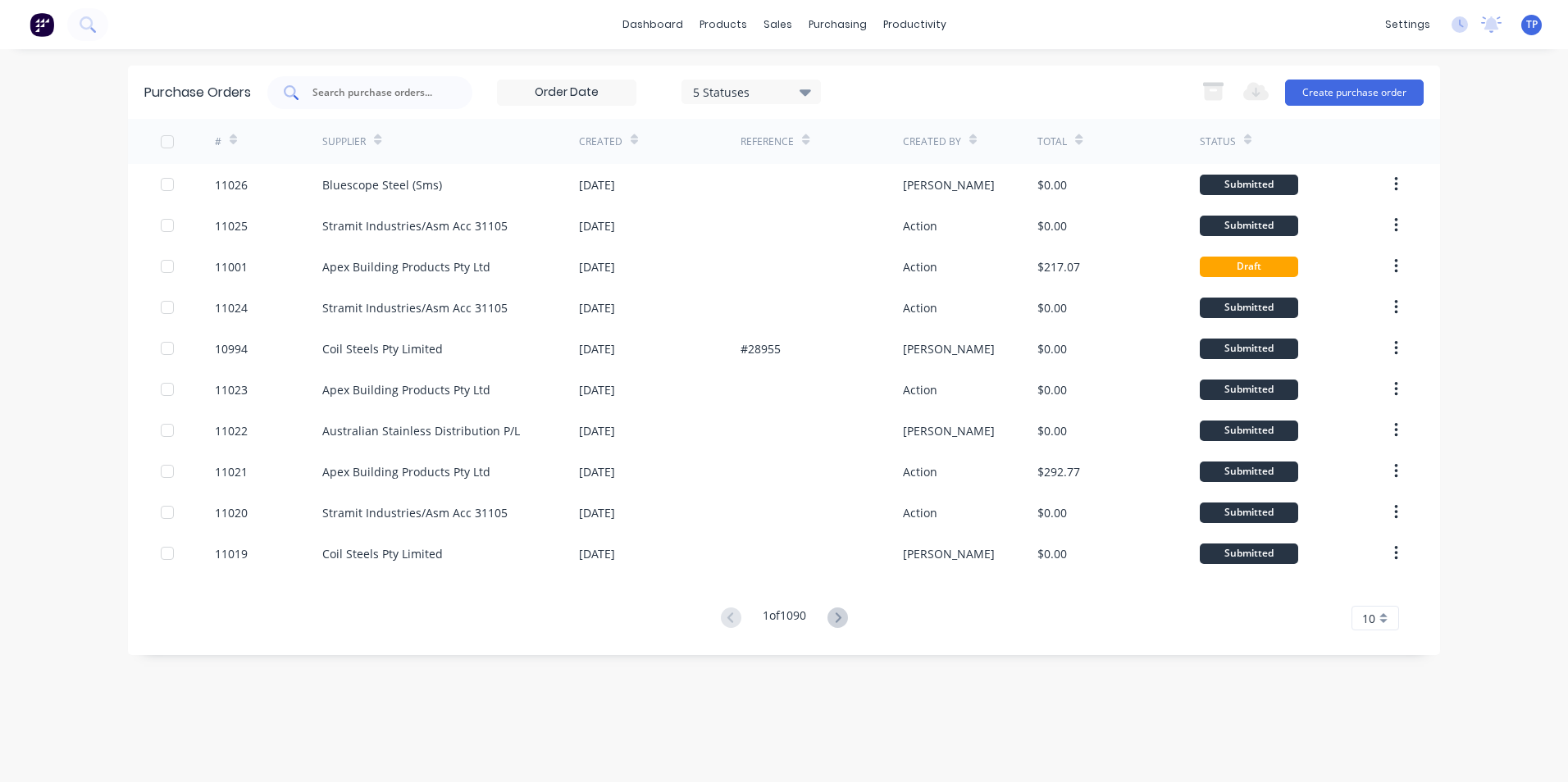
click at [407, 89] on input "text" at bounding box center [379, 93] width 136 height 17
click at [840, 615] on icon at bounding box center [837, 617] width 6 height 10
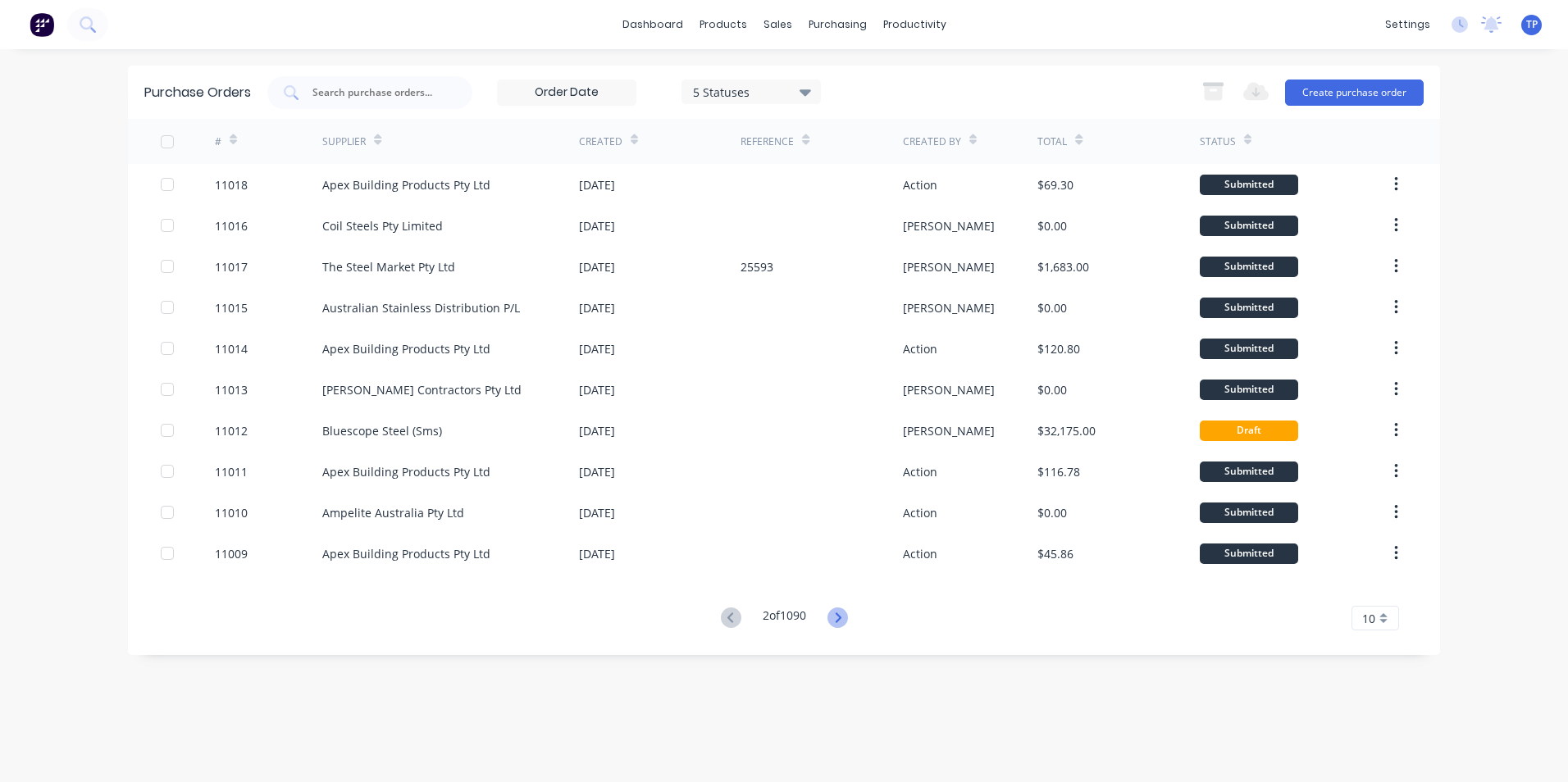
click at [841, 616] on icon at bounding box center [837, 617] width 6 height 10
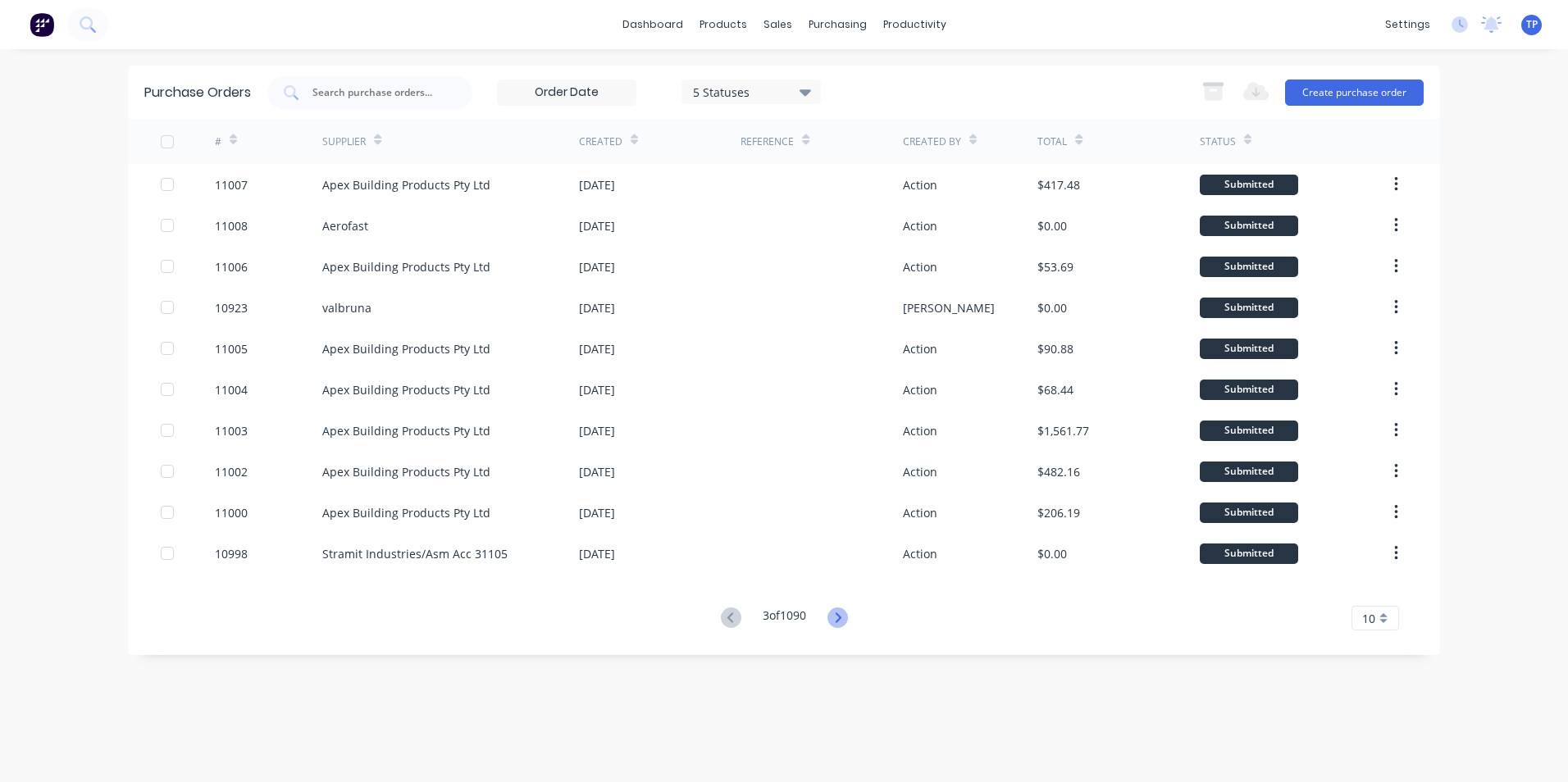
click at [844, 613] on icon at bounding box center [837, 617] width 20 height 20
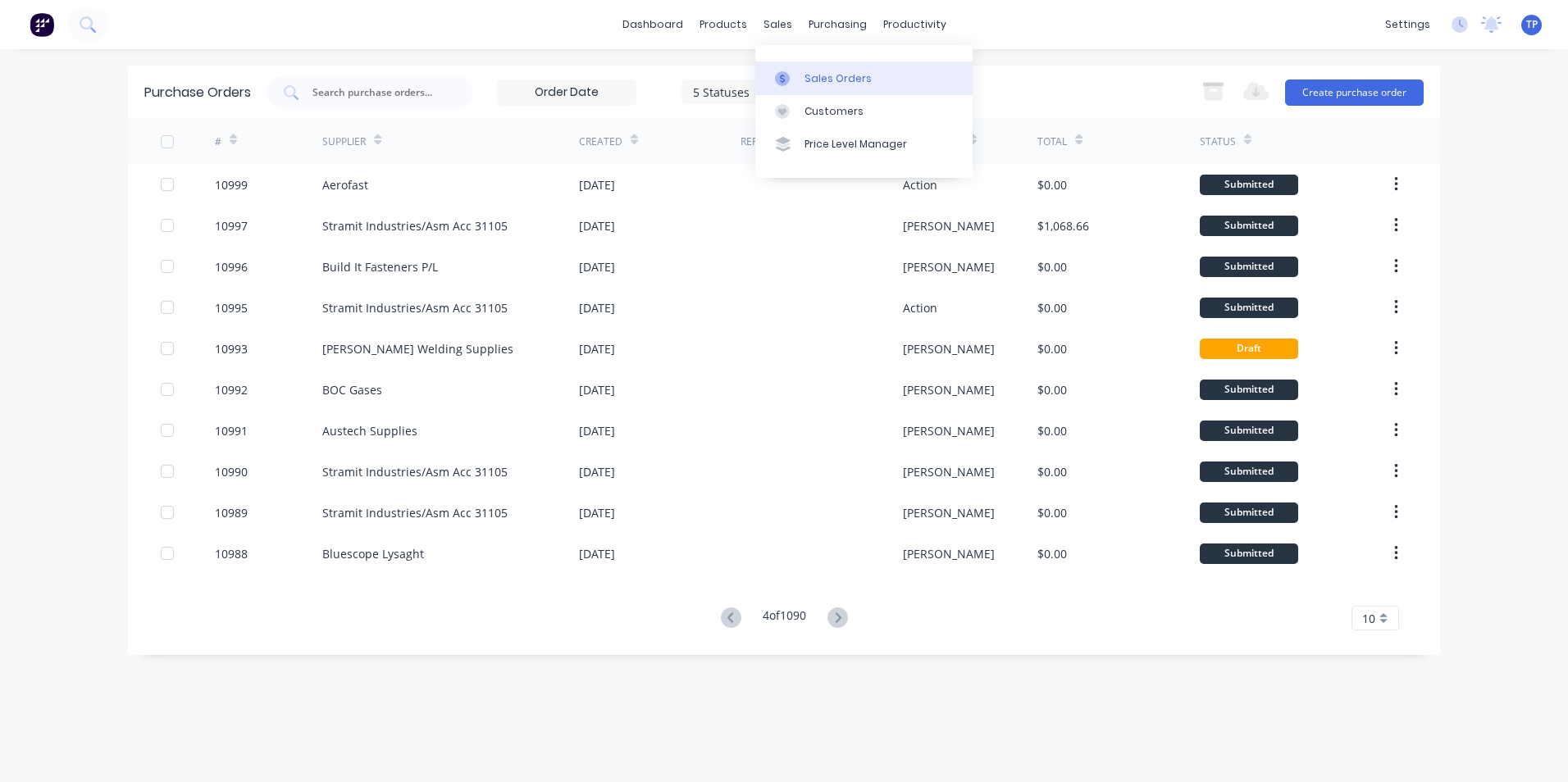
click at [815, 78] on div "Sales Orders" at bounding box center [837, 79] width 67 height 15
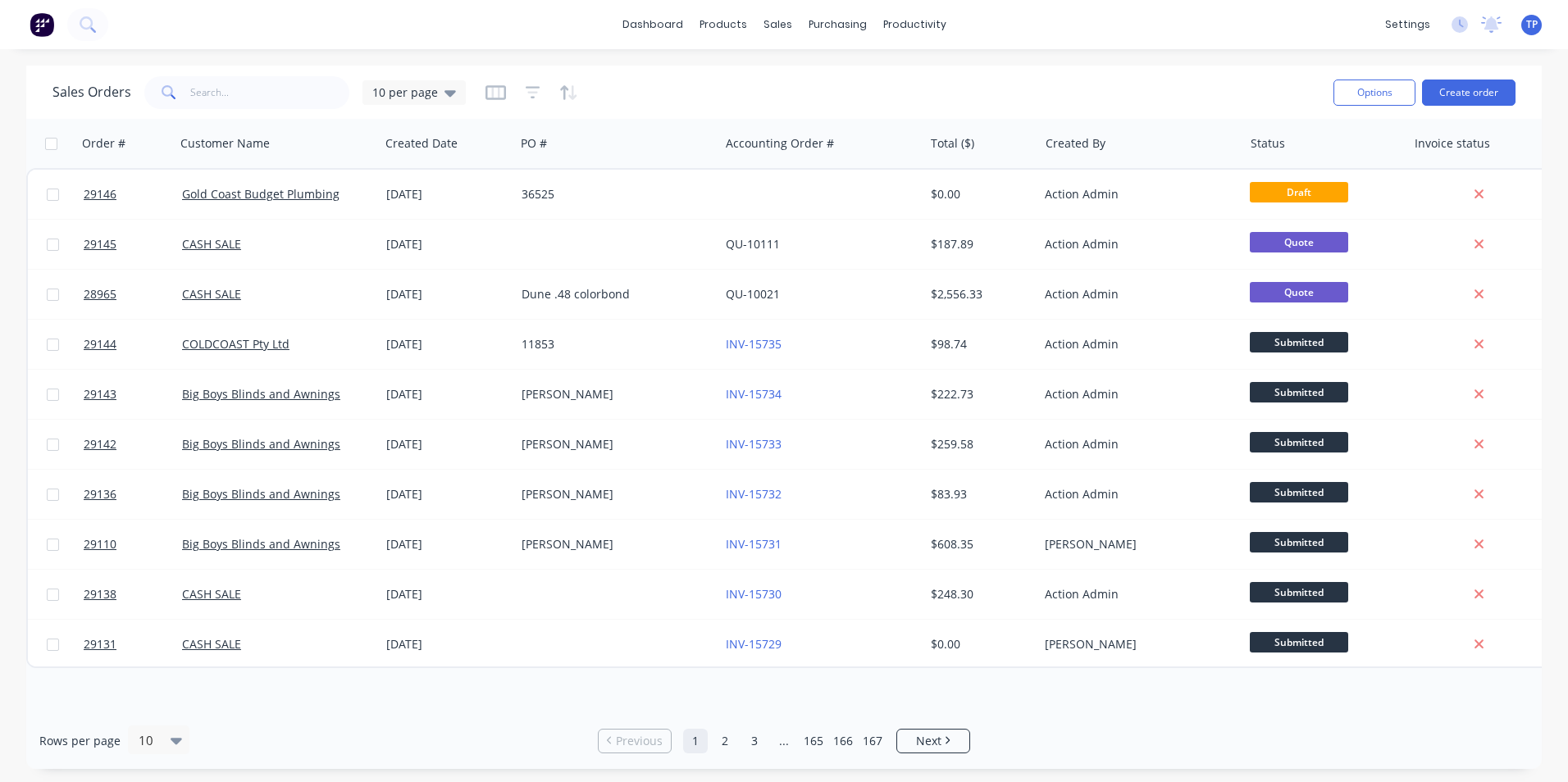
click at [1224, 53] on div "dashboard products sales purchasing productivity dashboard products Product Cat…" at bounding box center [784, 391] width 1568 height 782
click at [260, 93] on input "text" at bounding box center [270, 93] width 160 height 33
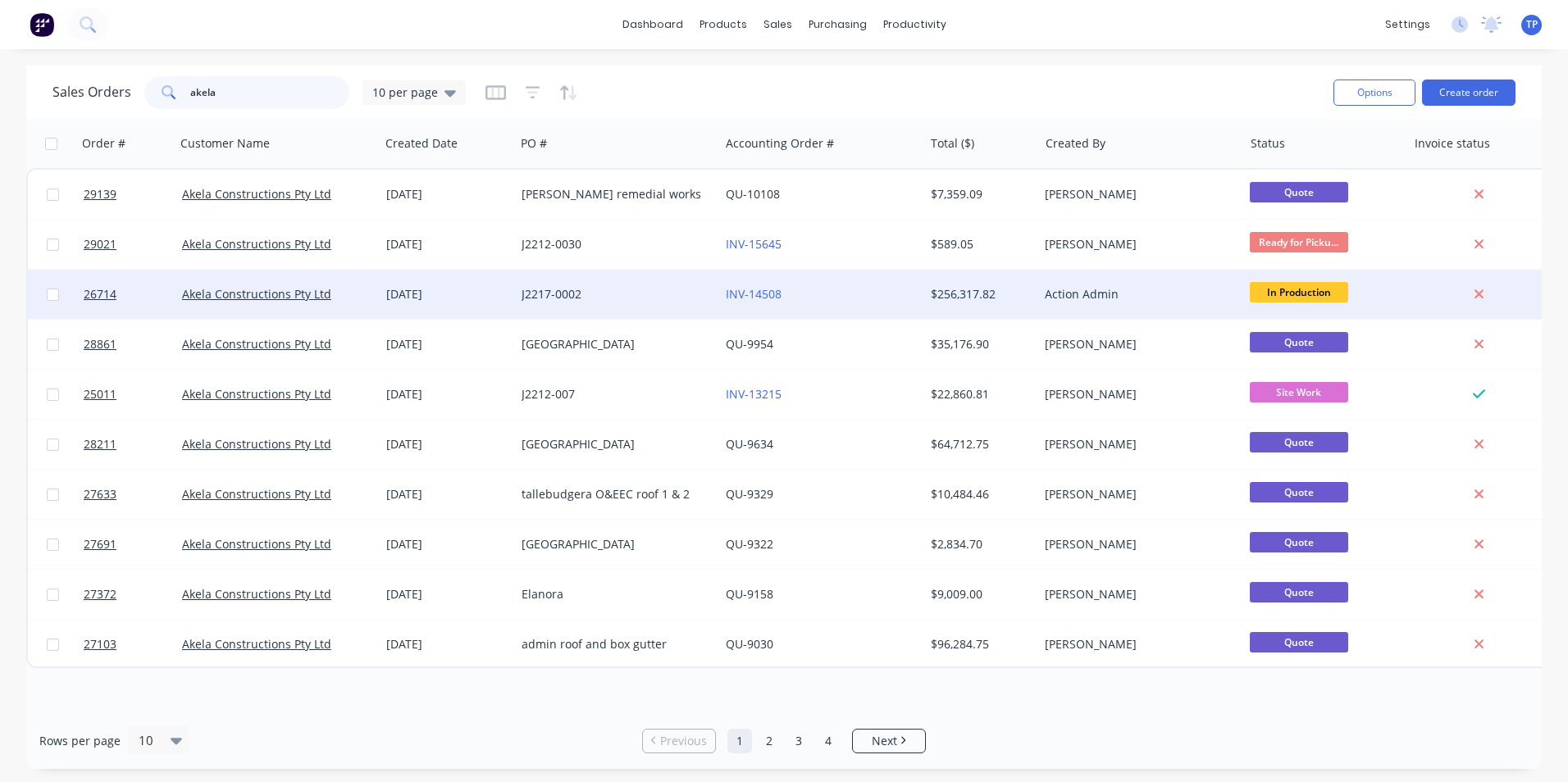
type input "akela"
click at [852, 293] on div "INV-14508" at bounding box center [816, 294] width 182 height 17
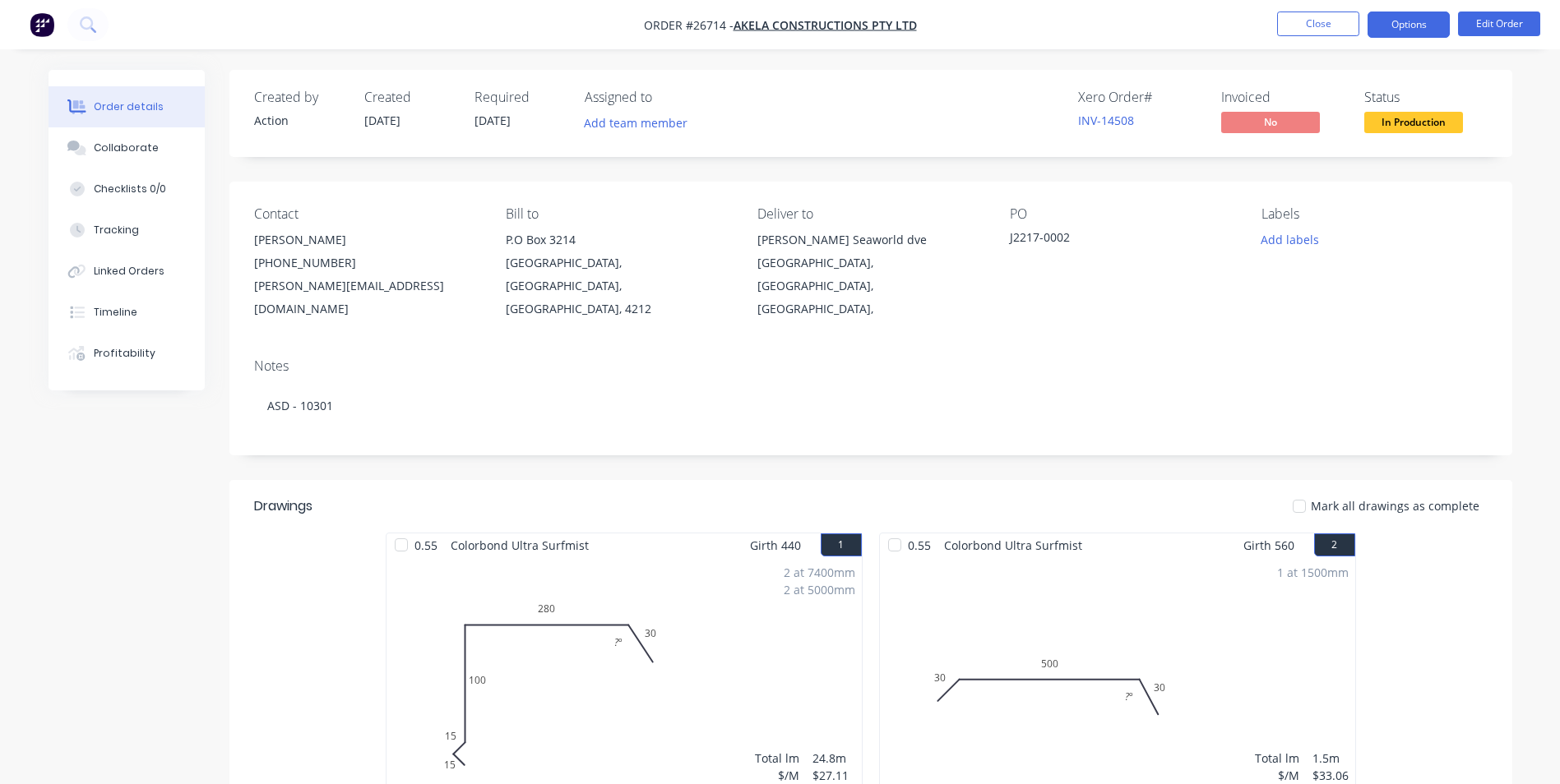
click at [1393, 25] on button "Options" at bounding box center [1408, 25] width 82 height 26
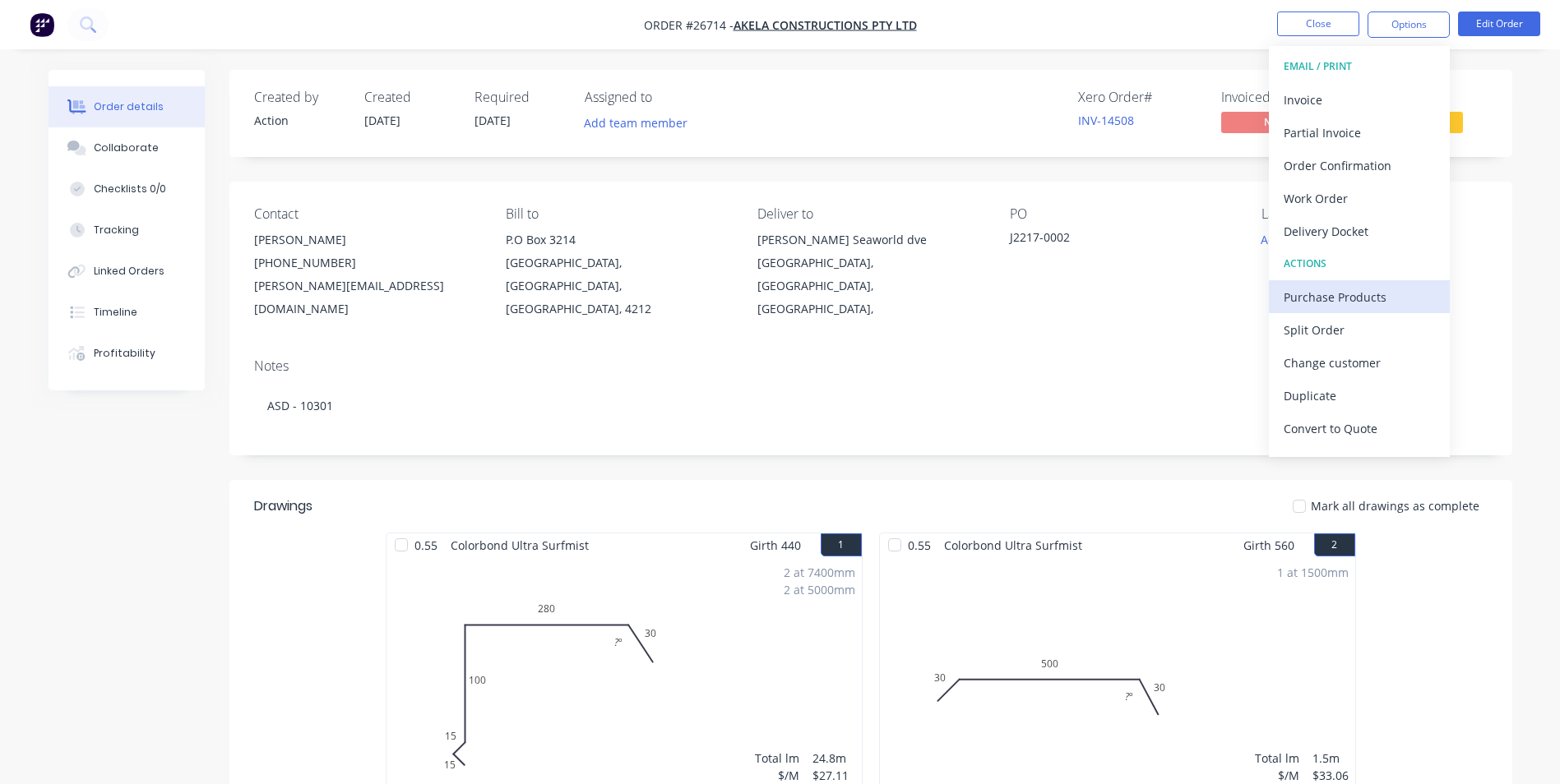
click at [1324, 297] on div "Purchase Products" at bounding box center [1359, 297] width 152 height 24
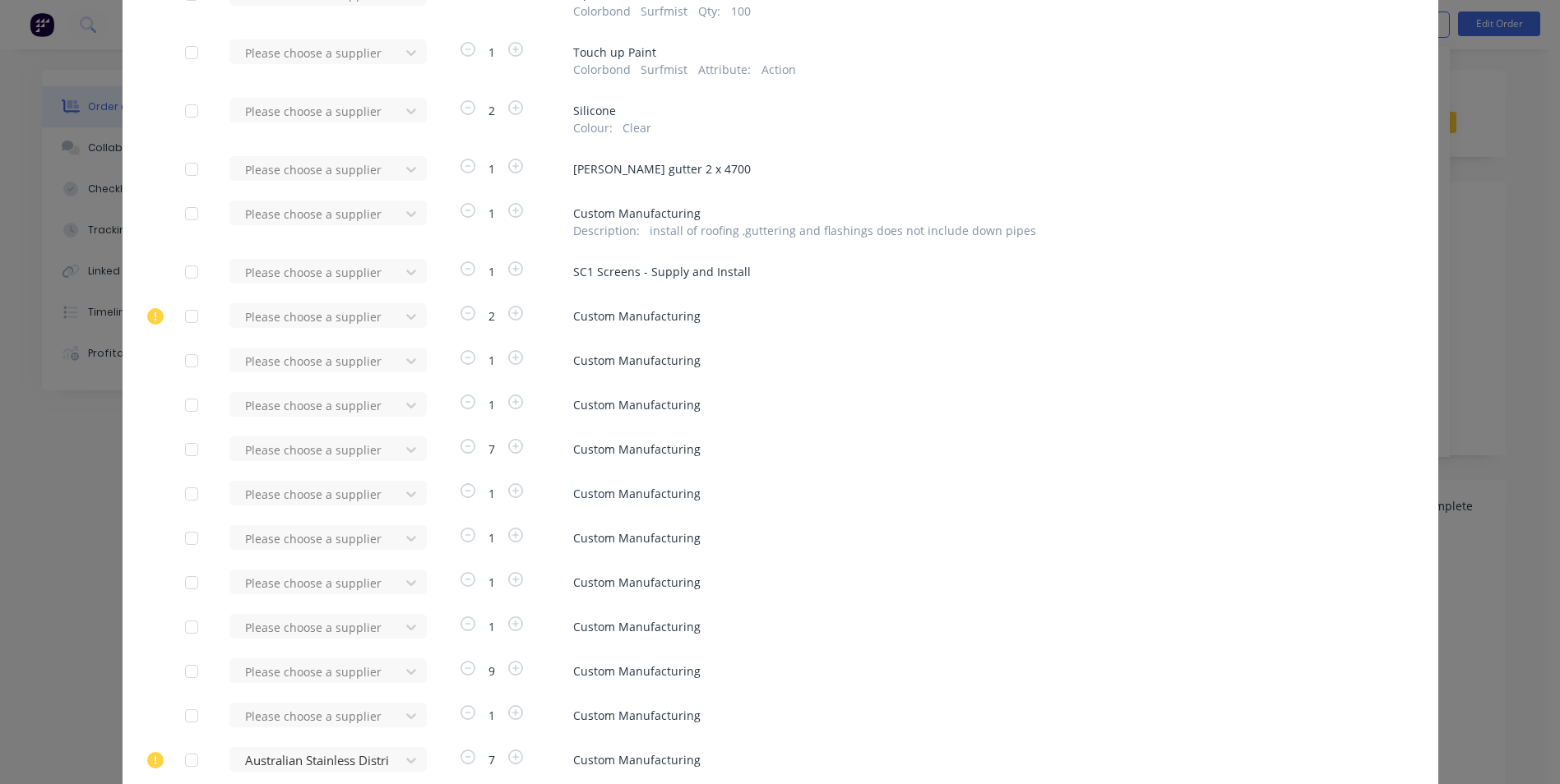
scroll to position [829, 0]
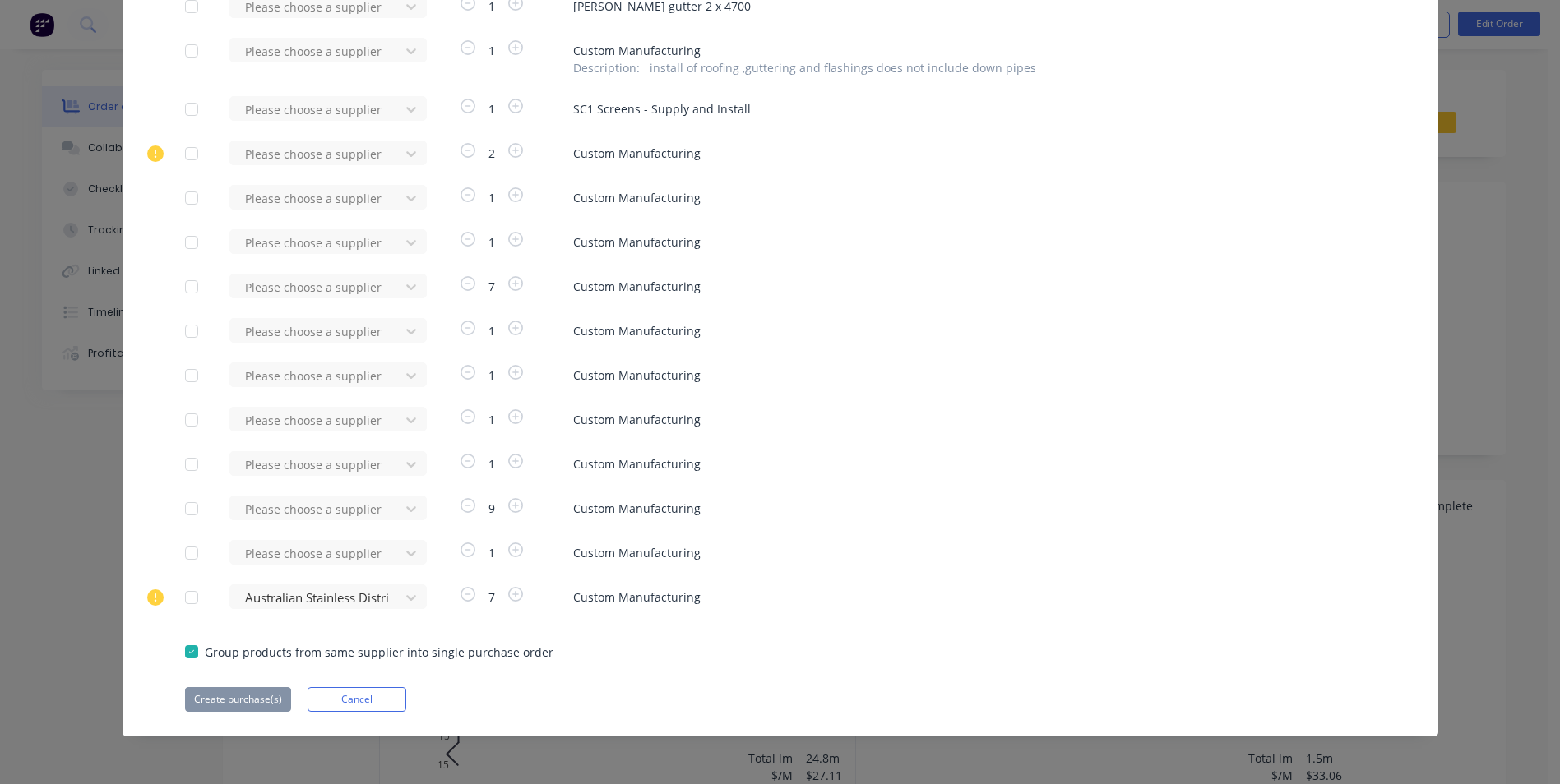
click at [185, 511] on div at bounding box center [192, 509] width 33 height 33
click at [183, 510] on div at bounding box center [192, 509] width 33 height 33
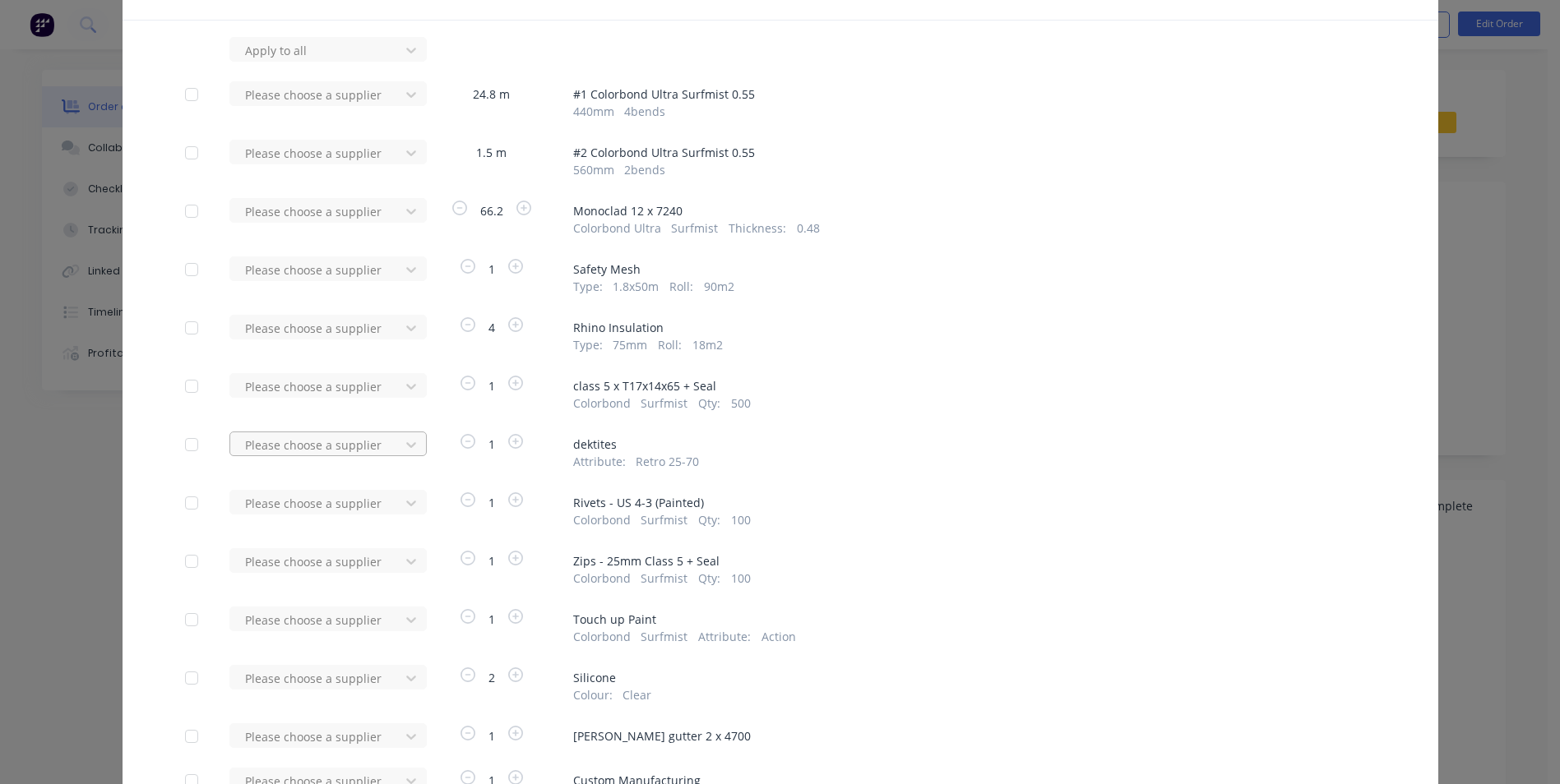
scroll to position [0, 0]
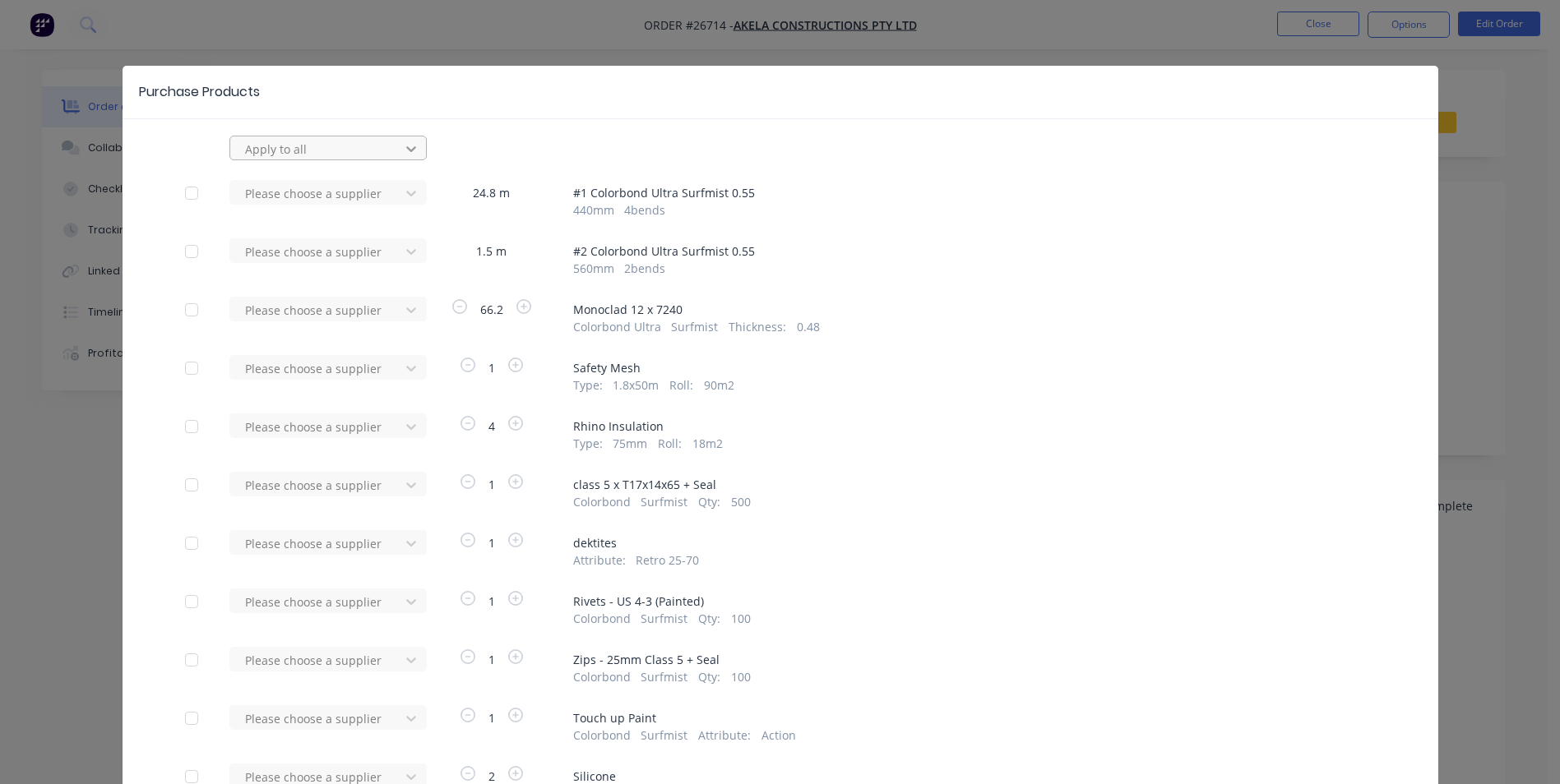
click at [408, 146] on icon at bounding box center [411, 148] width 17 height 17
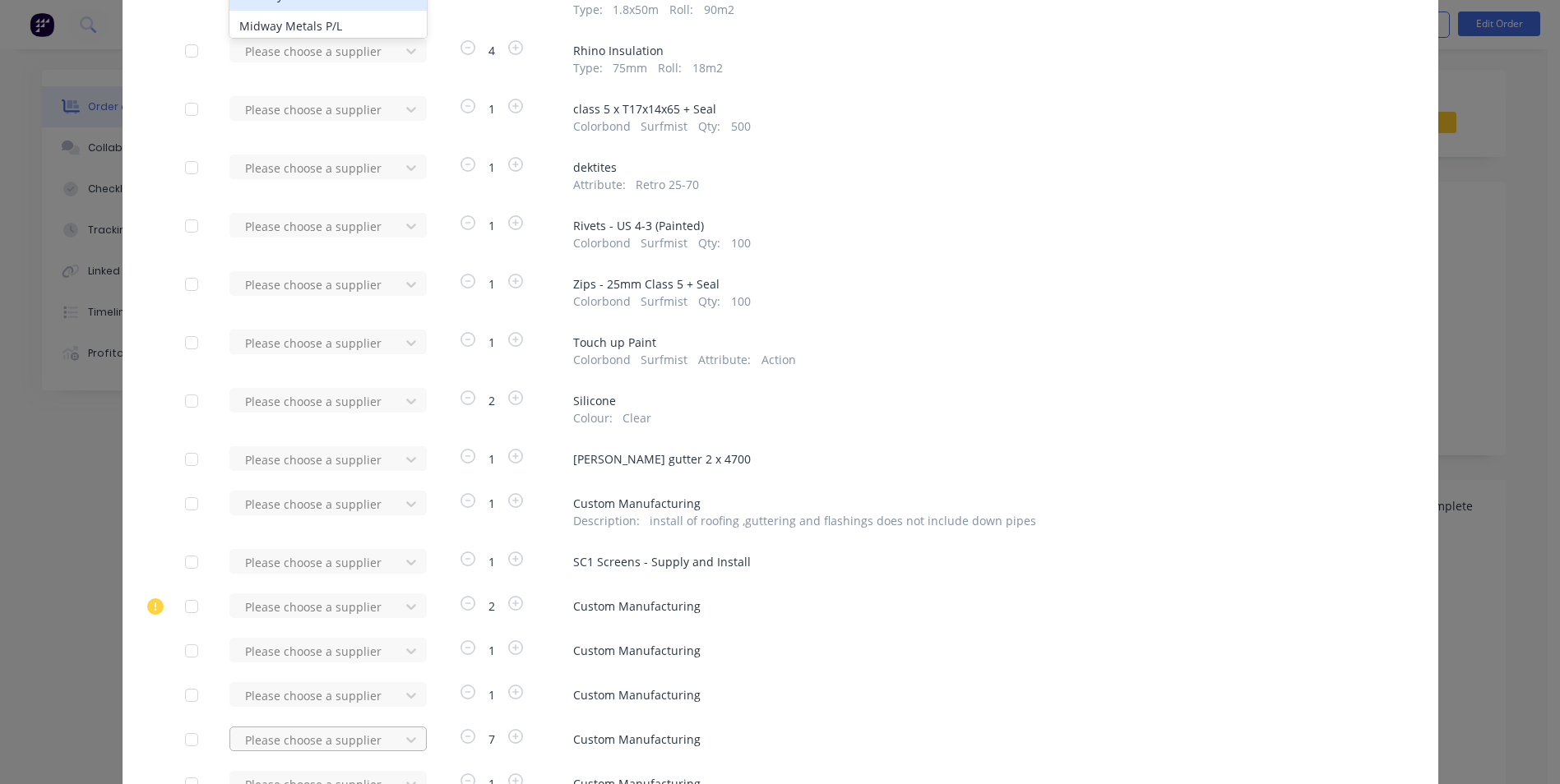
scroll to position [576, 0]
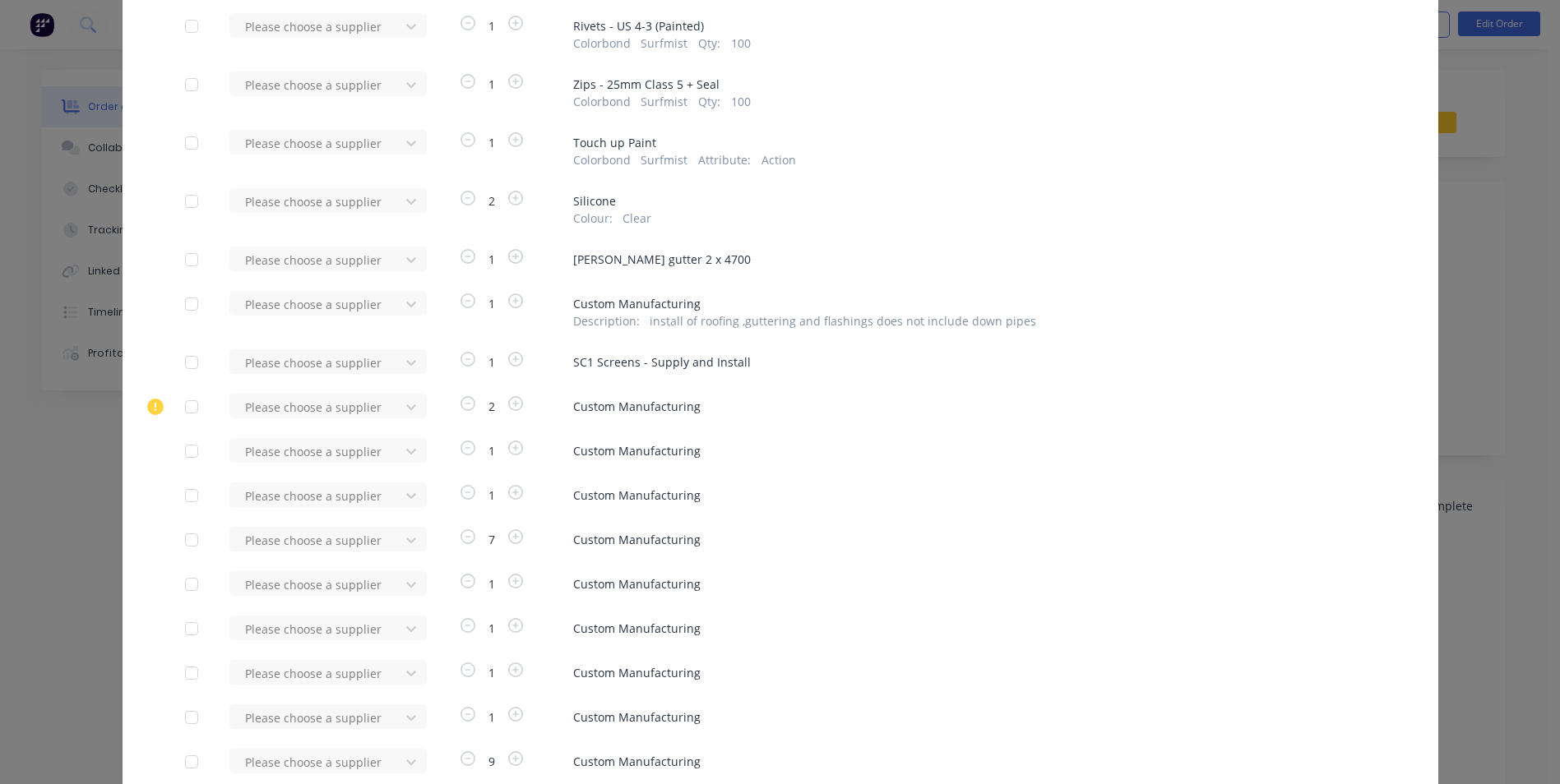
click at [188, 449] on div at bounding box center [192, 451] width 33 height 33
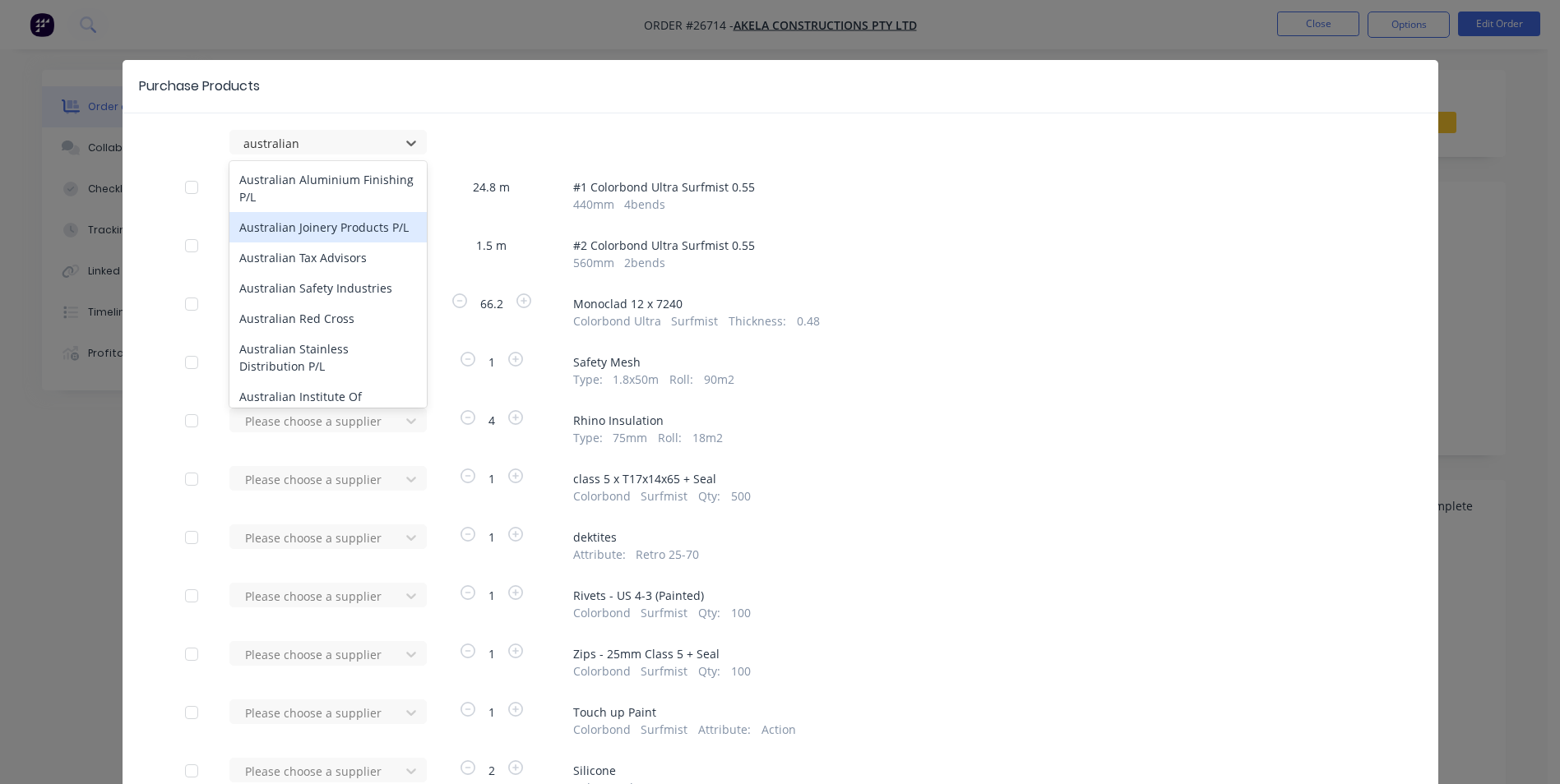
scroll to position [0, 0]
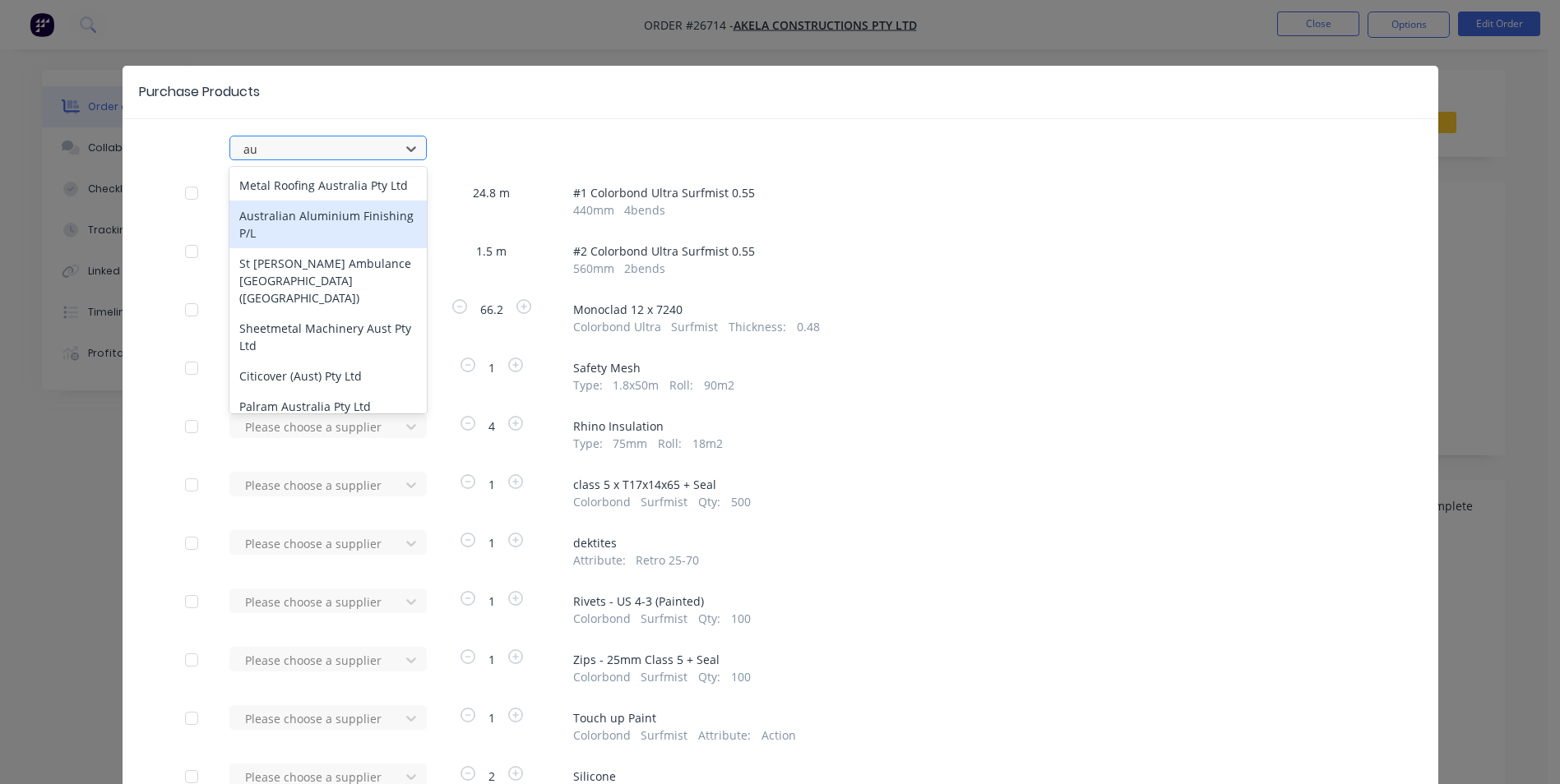
type input "a"
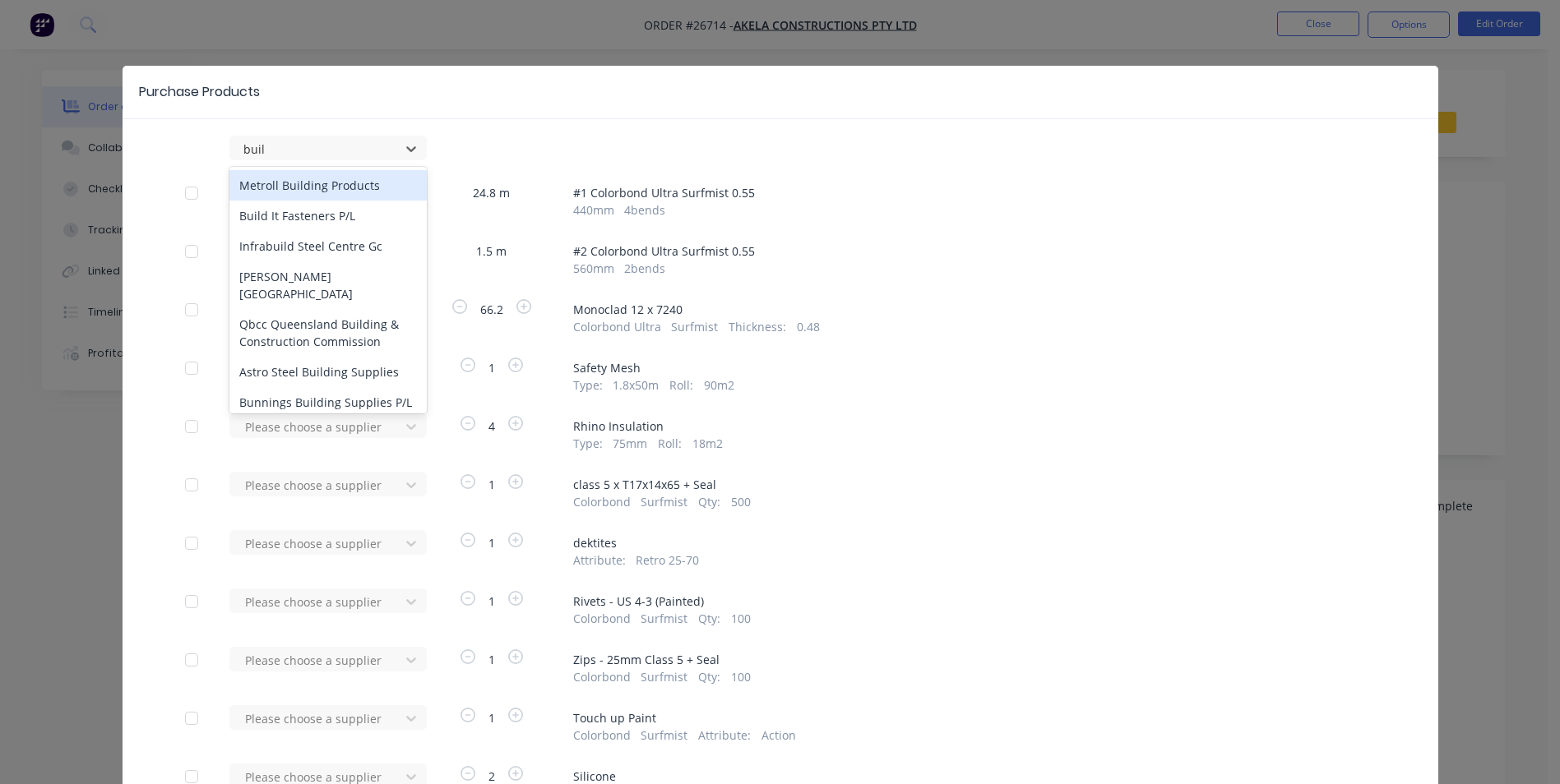
type input "build"
click at [286, 217] on div "Build It Fasteners P/L" at bounding box center [328, 215] width 197 height 31
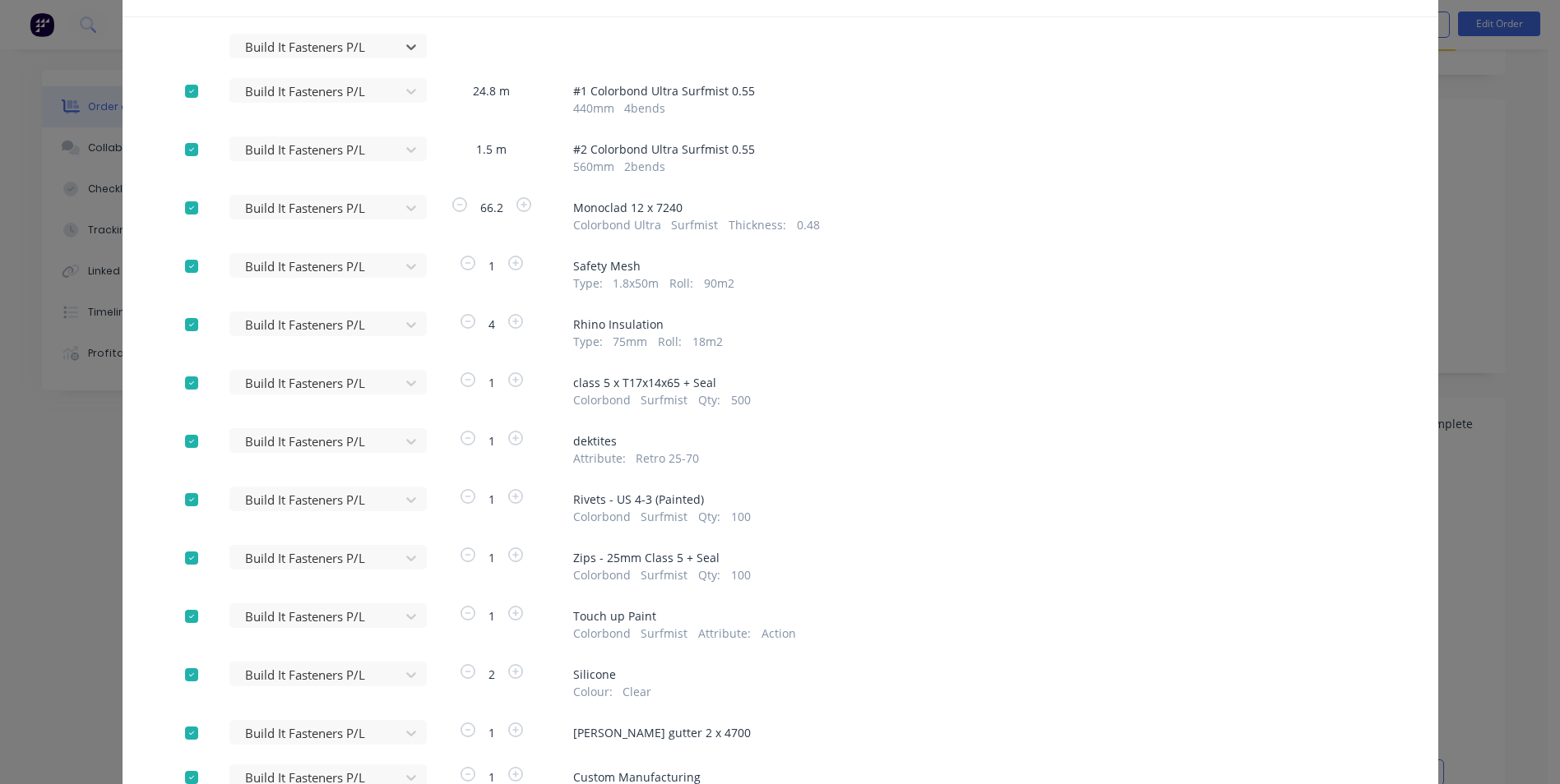
scroll to position [7, 0]
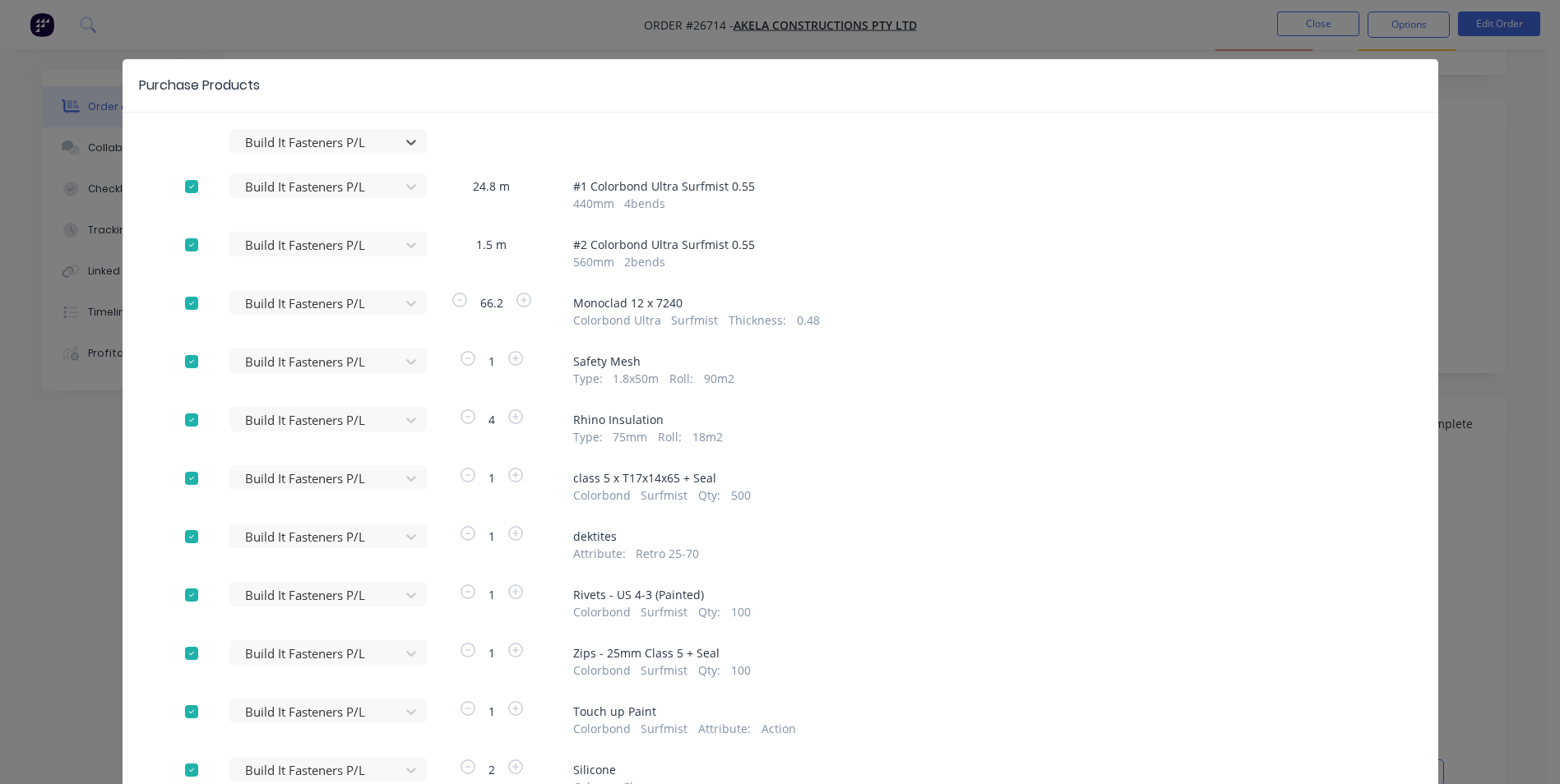
click at [183, 187] on div at bounding box center [192, 187] width 33 height 33
click at [181, 246] on div at bounding box center [192, 245] width 33 height 33
click at [186, 307] on div at bounding box center [192, 303] width 33 height 33
click at [185, 363] on div at bounding box center [192, 362] width 33 height 33
click at [180, 423] on div at bounding box center [192, 420] width 33 height 33
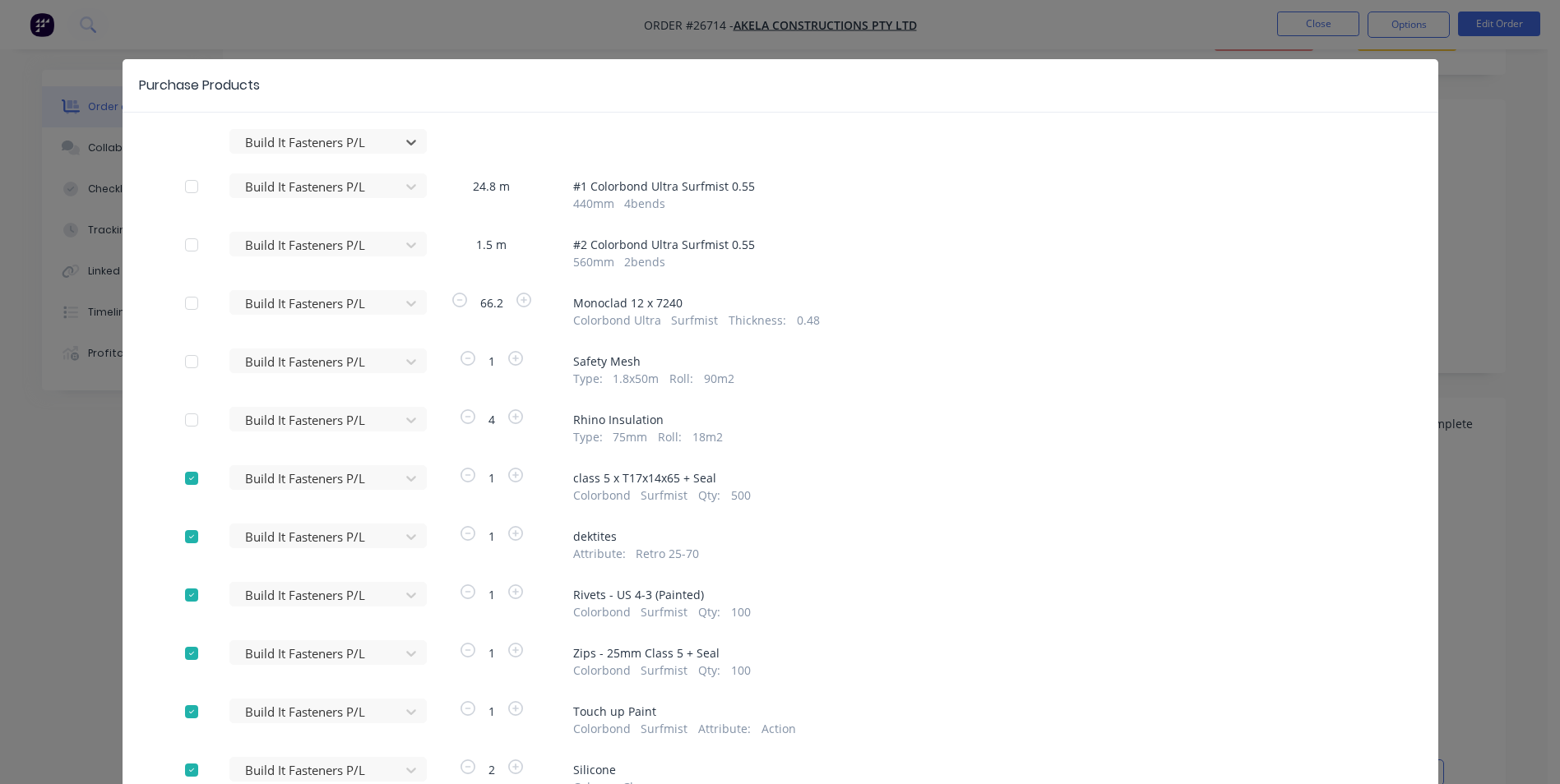
click at [188, 479] on div at bounding box center [192, 478] width 33 height 33
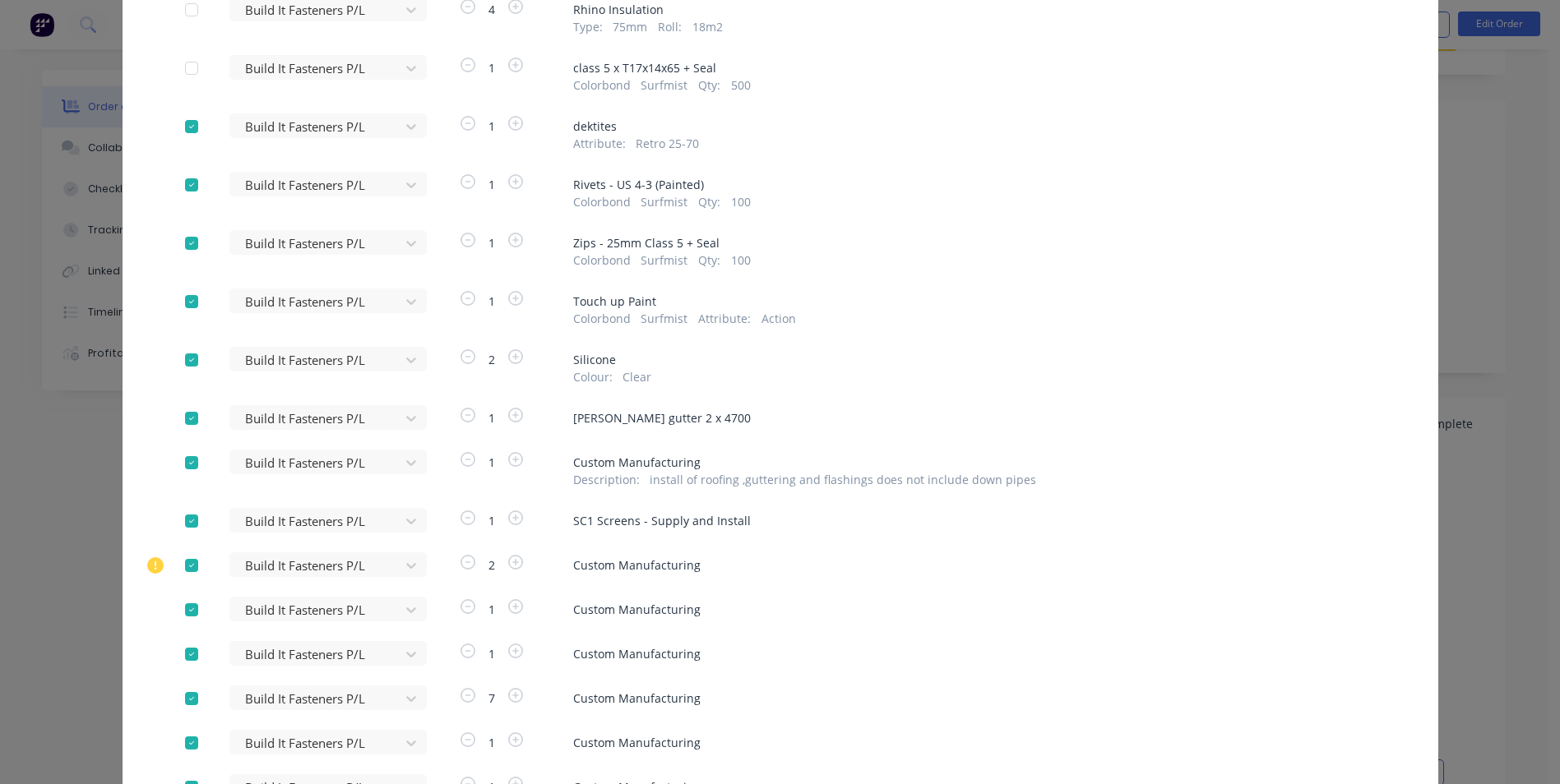
scroll to position [418, 0]
drag, startPoint x: 189, startPoint y: 129, endPoint x: 191, endPoint y: 143, distance: 14.1
click at [191, 133] on div at bounding box center [192, 126] width 33 height 33
click at [185, 187] on div at bounding box center [192, 184] width 33 height 33
drag, startPoint x: 181, startPoint y: 243, endPoint x: 182, endPoint y: 265, distance: 22.0
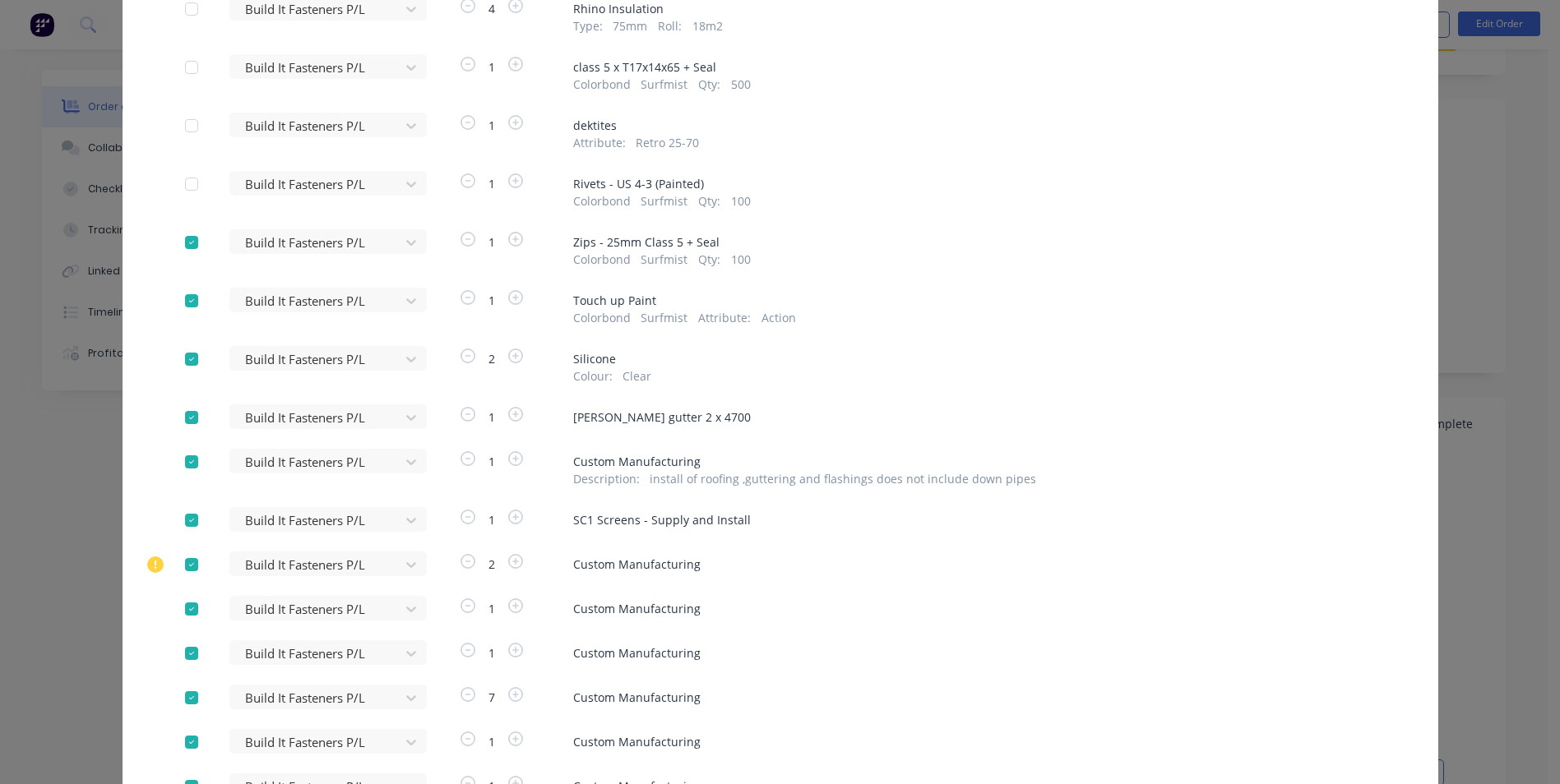
click at [182, 244] on div at bounding box center [192, 243] width 33 height 33
click at [178, 305] on div at bounding box center [192, 301] width 33 height 33
click at [185, 365] on div at bounding box center [192, 359] width 33 height 33
click at [181, 419] on div at bounding box center [192, 418] width 33 height 33
click at [188, 466] on div at bounding box center [192, 463] width 33 height 33
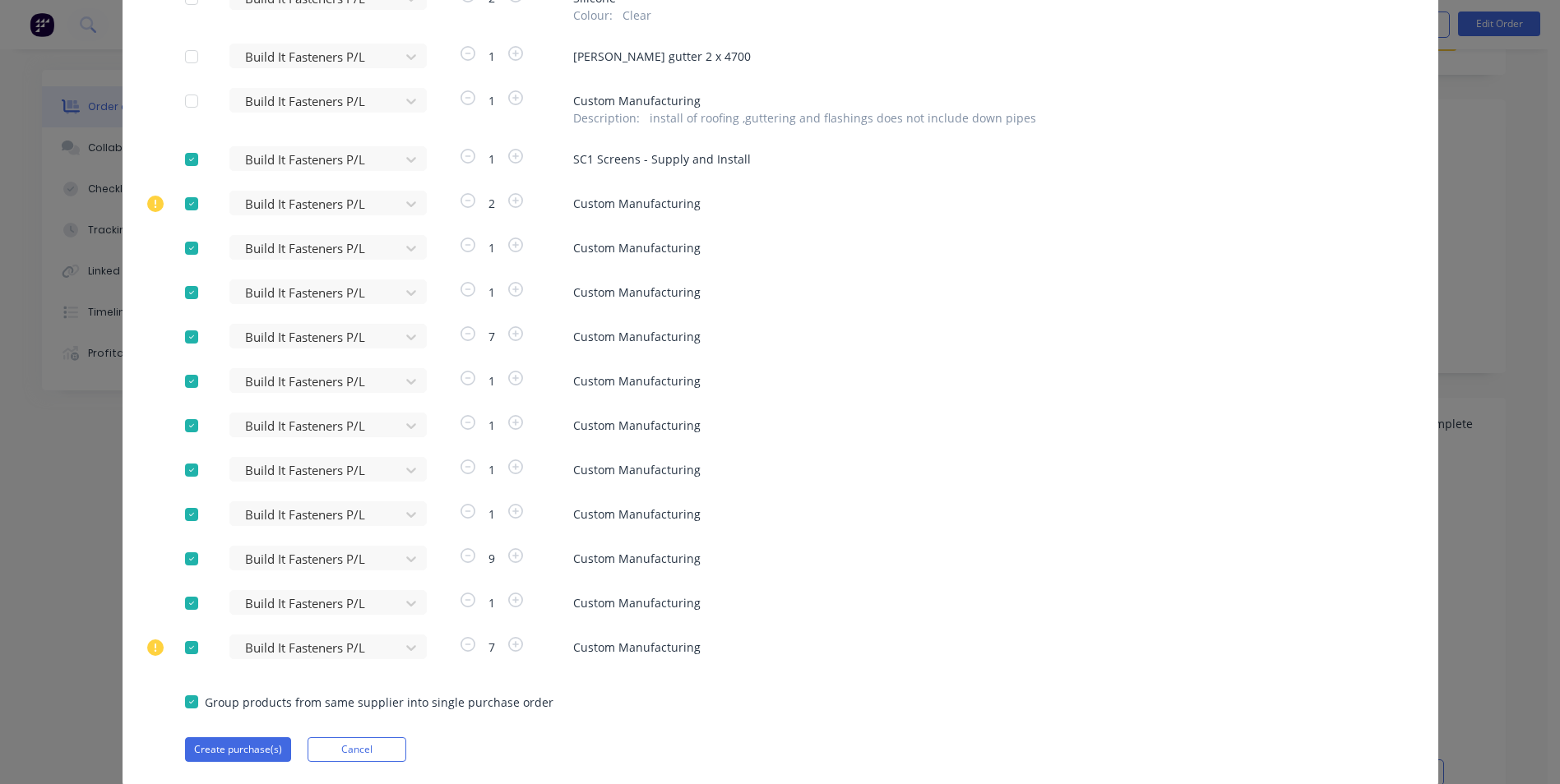
scroll to position [829, 0]
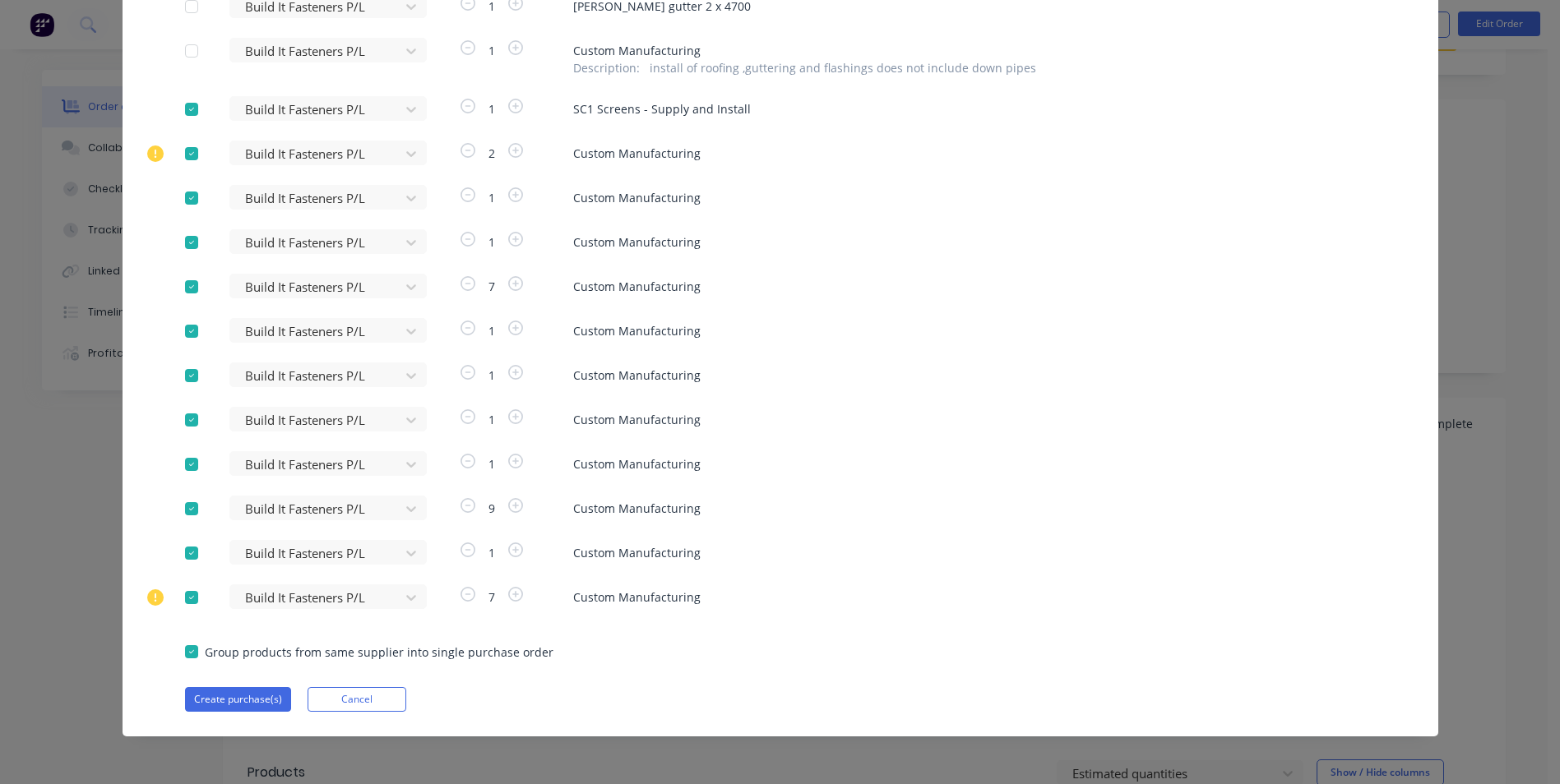
click at [188, 107] on div at bounding box center [192, 109] width 33 height 33
click at [186, 150] on div at bounding box center [192, 154] width 33 height 33
click at [180, 195] on div at bounding box center [192, 198] width 33 height 33
click at [190, 239] on div at bounding box center [192, 243] width 33 height 33
drag, startPoint x: 181, startPoint y: 330, endPoint x: 181, endPoint y: 341, distance: 11.0
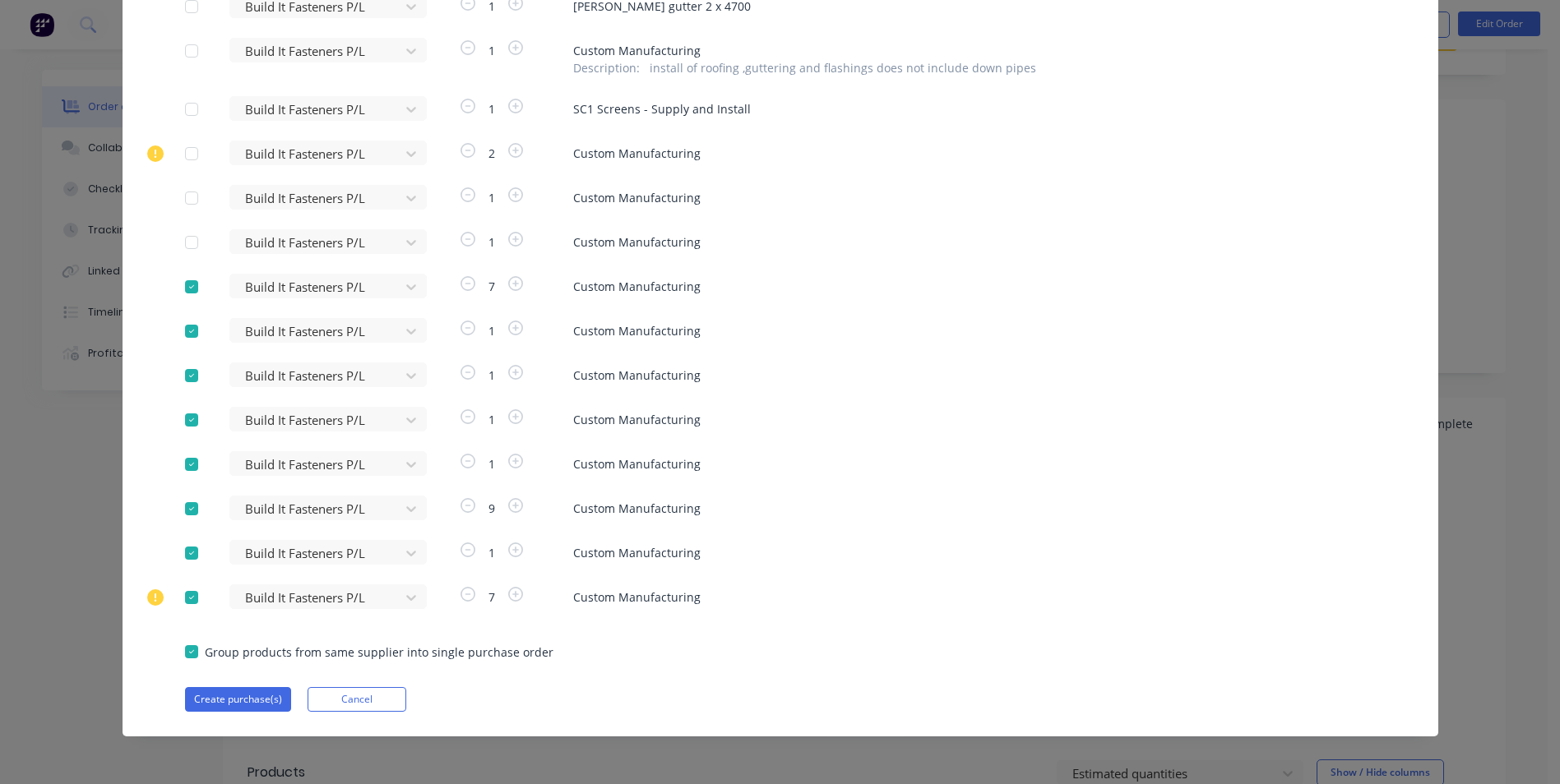
click at [181, 333] on div at bounding box center [192, 331] width 33 height 33
click at [183, 378] on div at bounding box center [192, 376] width 33 height 33
drag, startPoint x: 181, startPoint y: 415, endPoint x: 183, endPoint y: 424, distance: 9.2
click at [184, 421] on div at bounding box center [192, 420] width 33 height 33
click at [186, 463] on div at bounding box center [192, 464] width 33 height 33
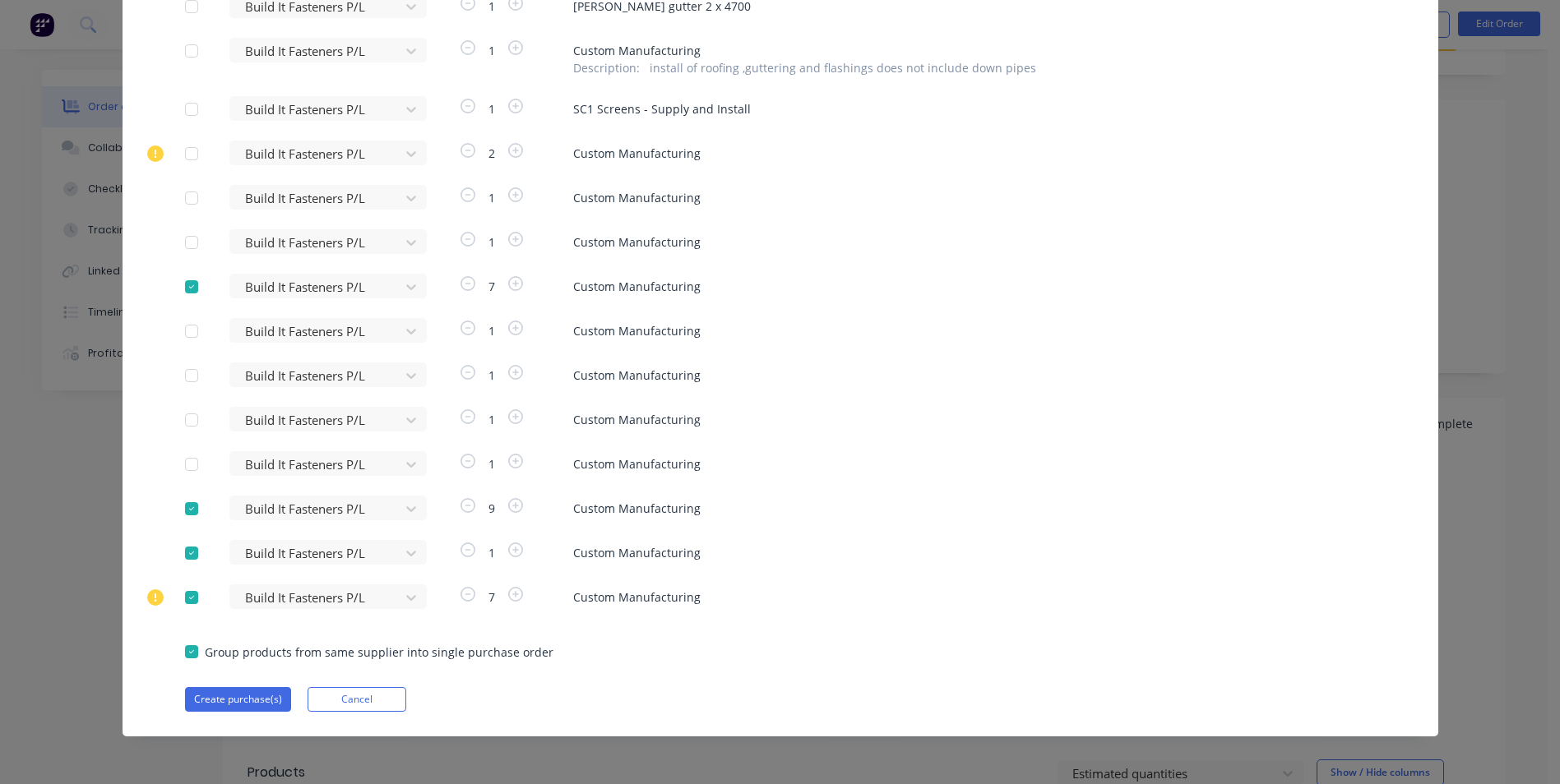
click at [185, 506] on div at bounding box center [192, 509] width 33 height 33
click at [188, 550] on div at bounding box center [192, 554] width 33 height 33
click at [190, 597] on div at bounding box center [192, 597] width 33 height 33
click at [223, 699] on button "Create purchase(s)" at bounding box center [238, 699] width 106 height 25
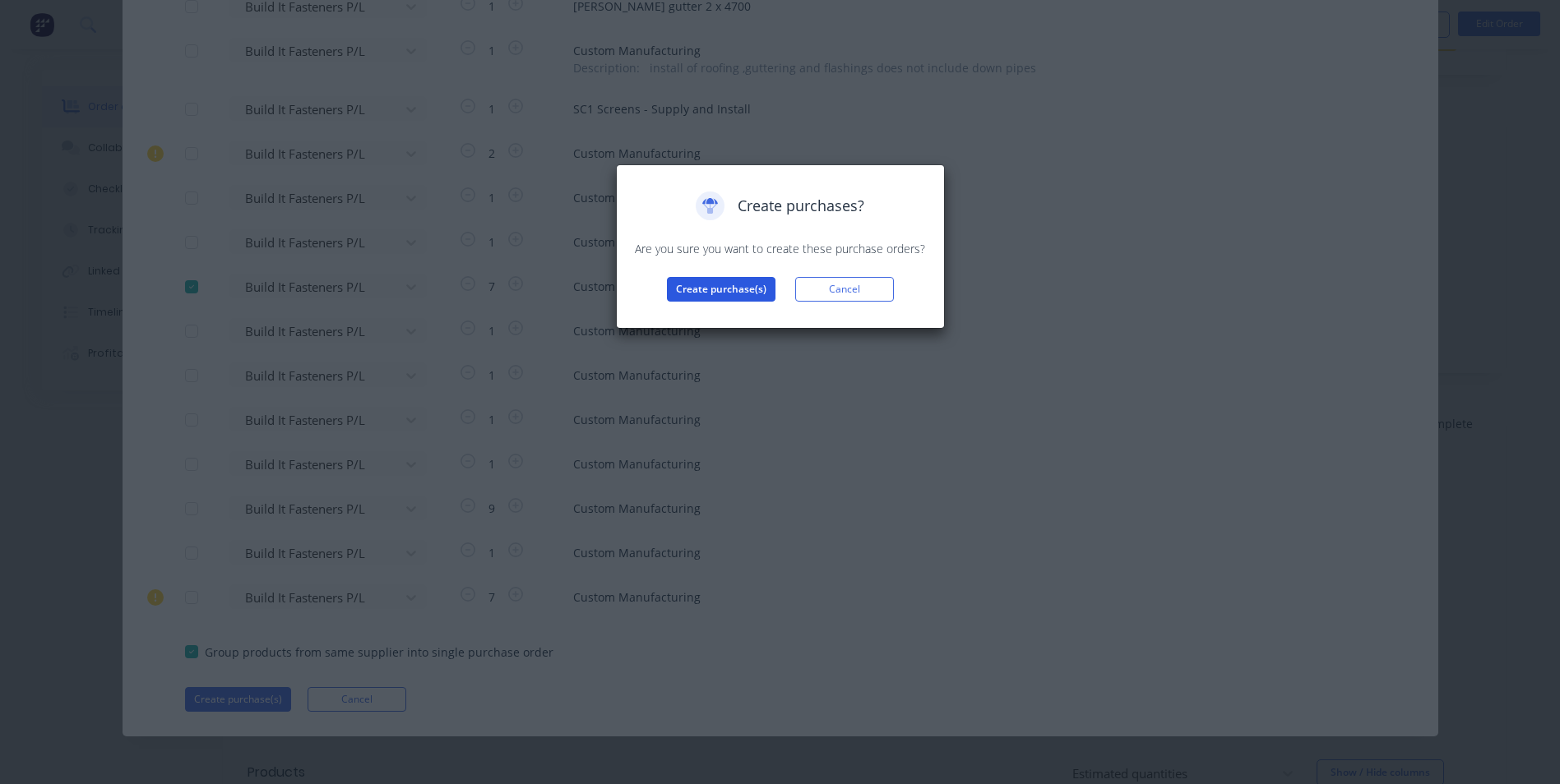
click at [753, 286] on button "Create purchase(s)" at bounding box center [721, 289] width 109 height 25
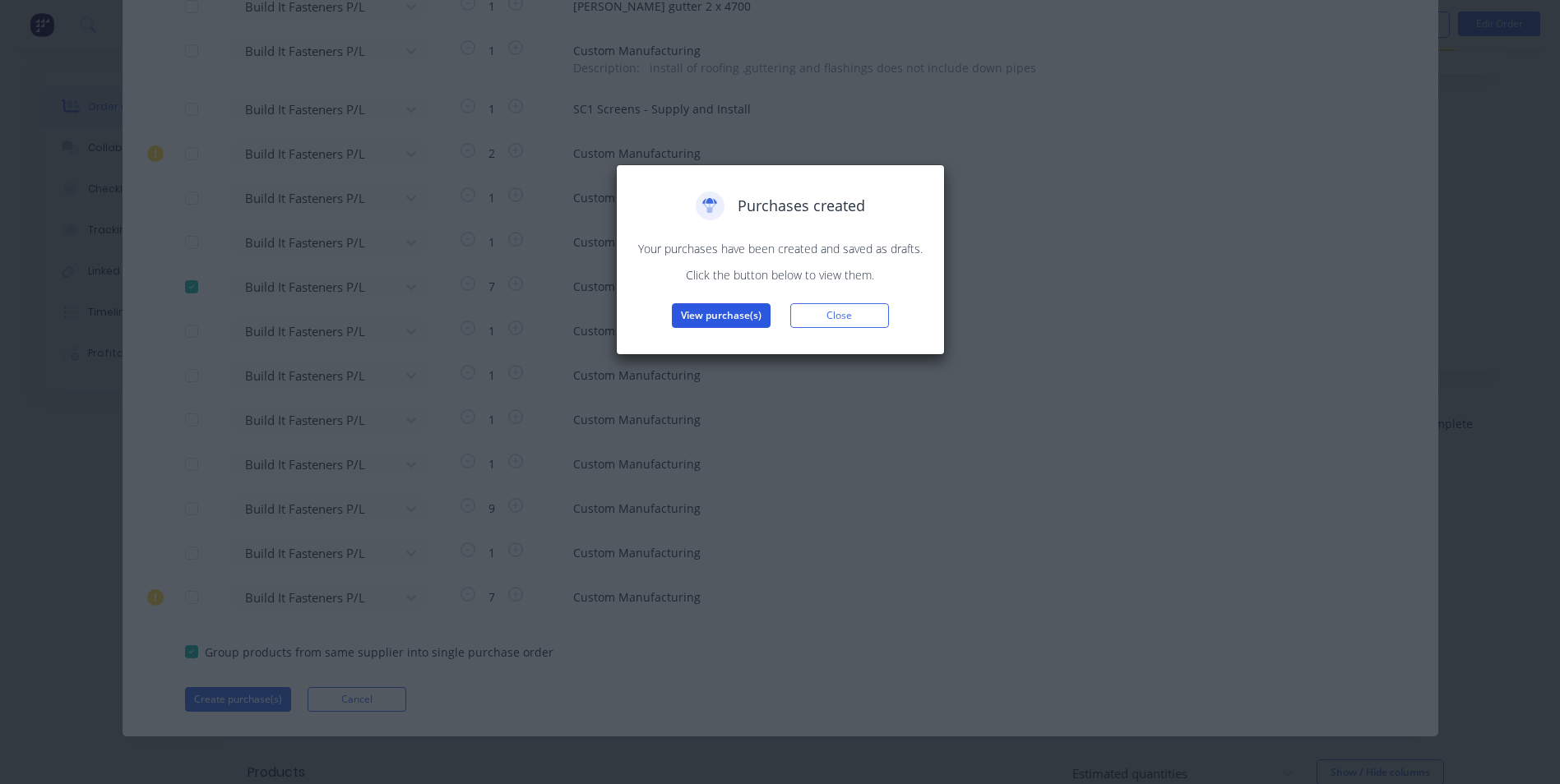
click at [692, 310] on button "View purchase(s)" at bounding box center [721, 315] width 99 height 25
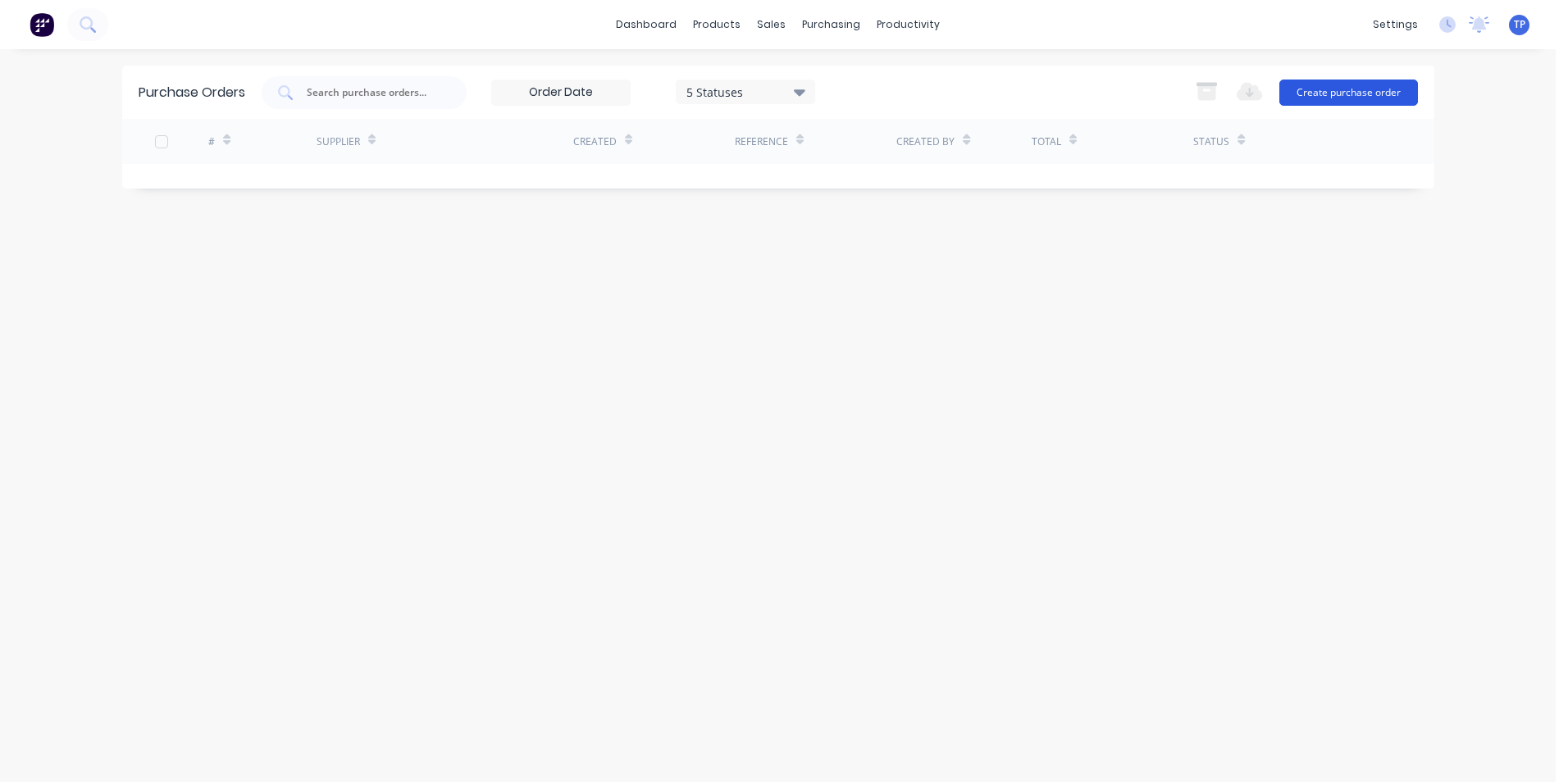
click at [1362, 89] on button "Create purchase order" at bounding box center [1349, 93] width 139 height 26
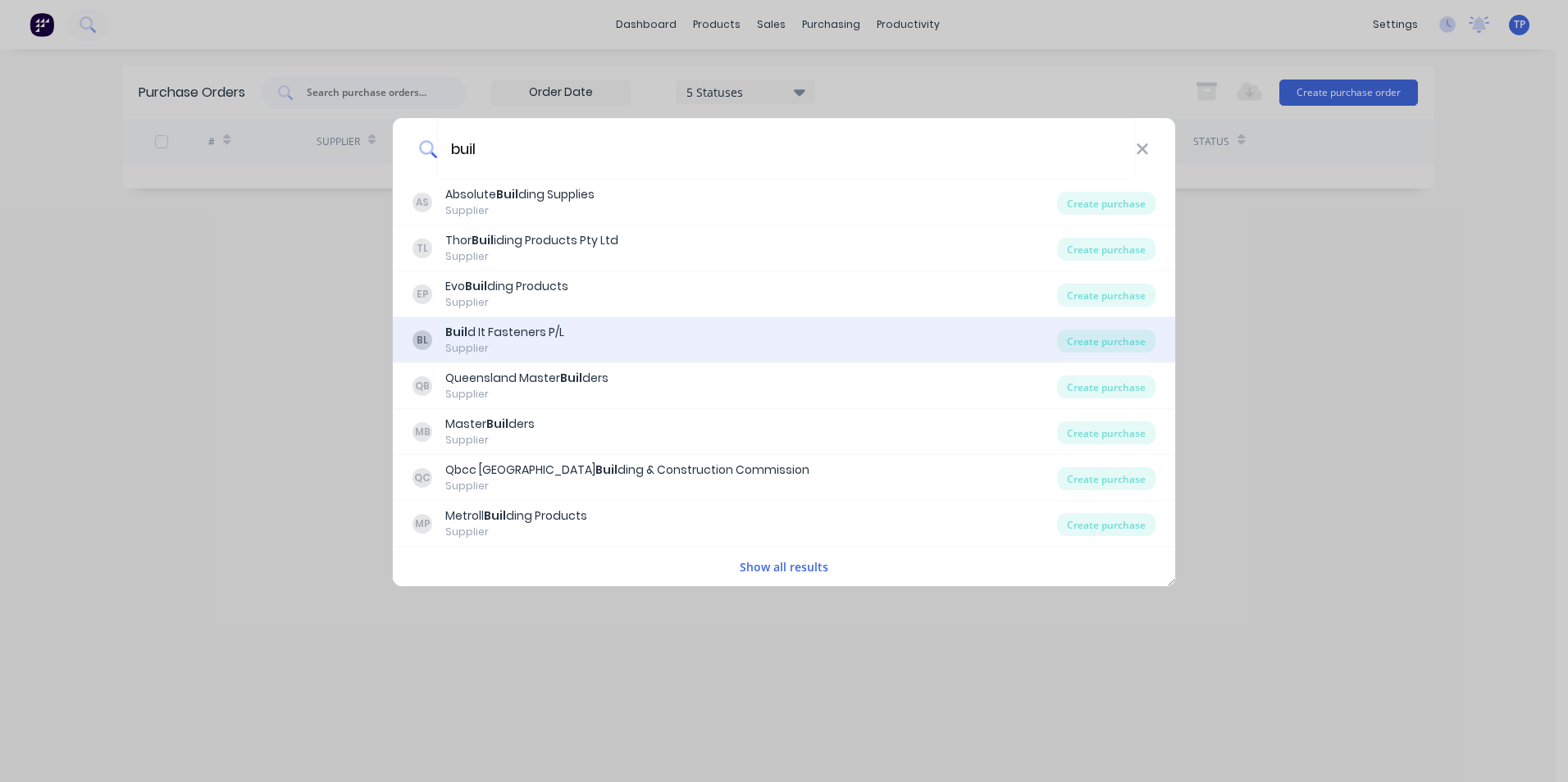
type input "buil"
click at [518, 329] on div "Buil d It Fasteners P/L" at bounding box center [504, 333] width 119 height 17
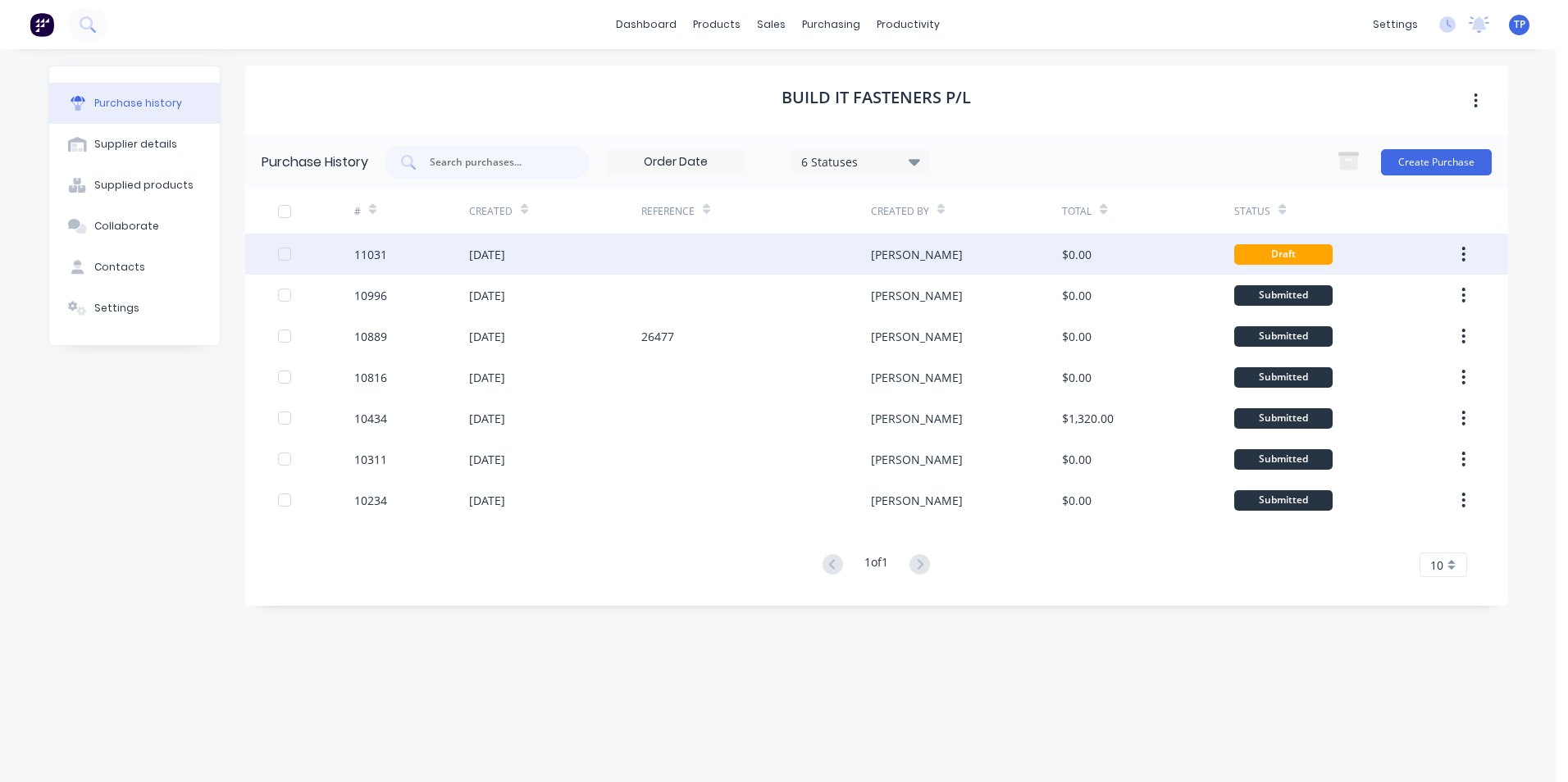
click at [716, 255] on div at bounding box center [756, 253] width 230 height 41
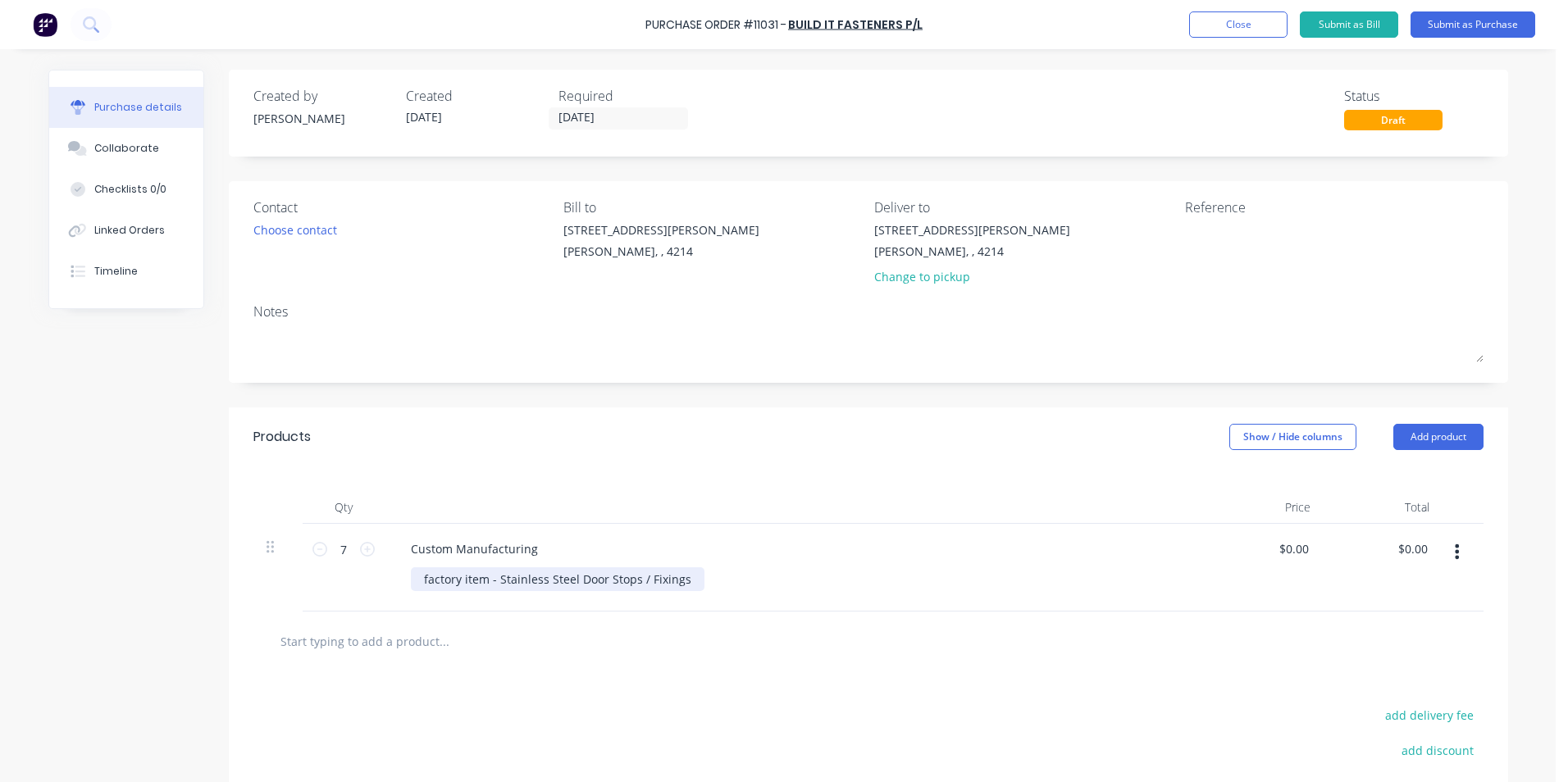
click at [684, 578] on div "factory item - Stainless Steel Door Stops / Fixings" at bounding box center [558, 578] width 294 height 24
click at [1431, 20] on button "Submit as Purchase" at bounding box center [1473, 24] width 125 height 26
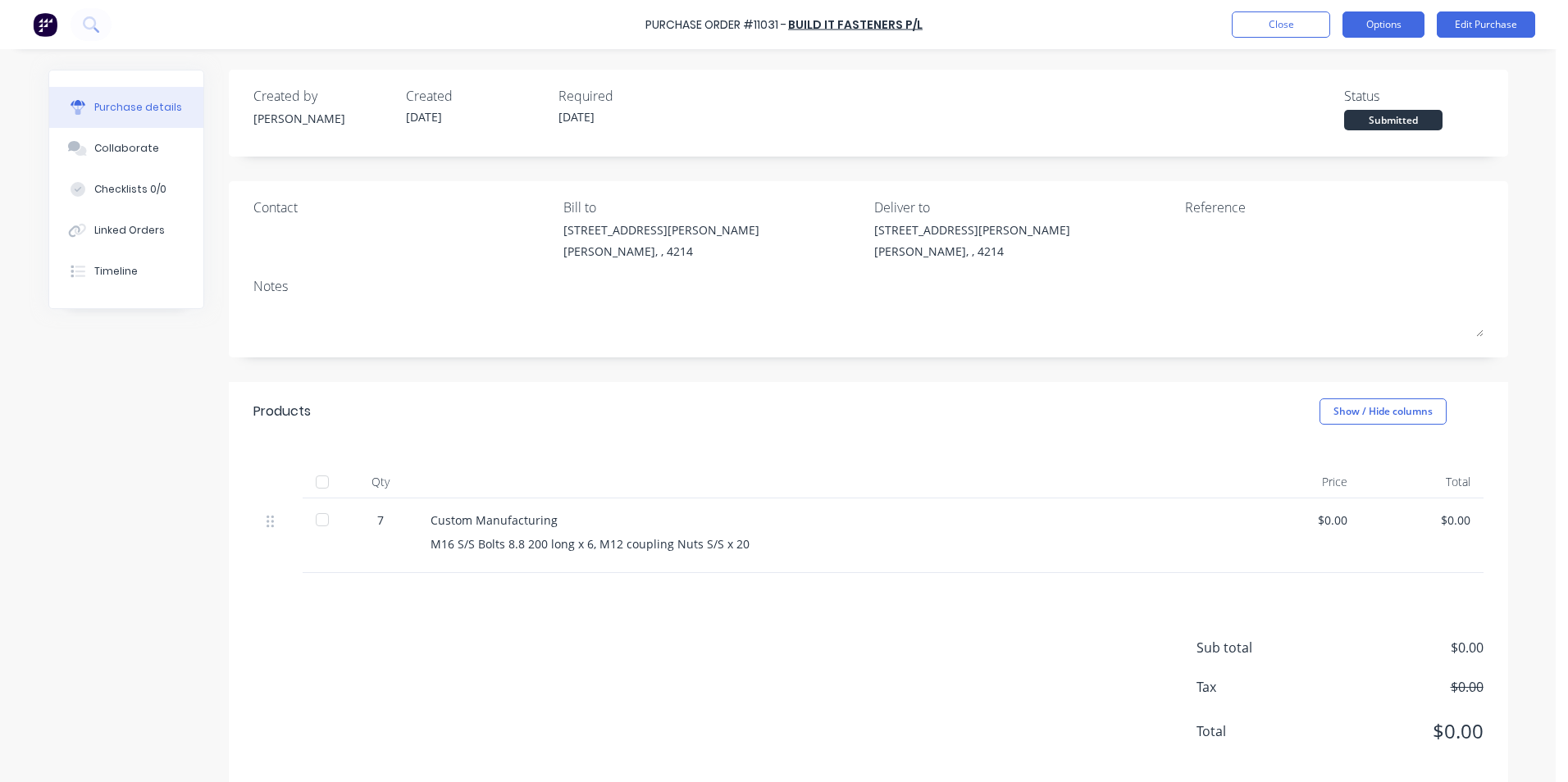
click at [1399, 24] on button "Options" at bounding box center [1384, 24] width 82 height 26
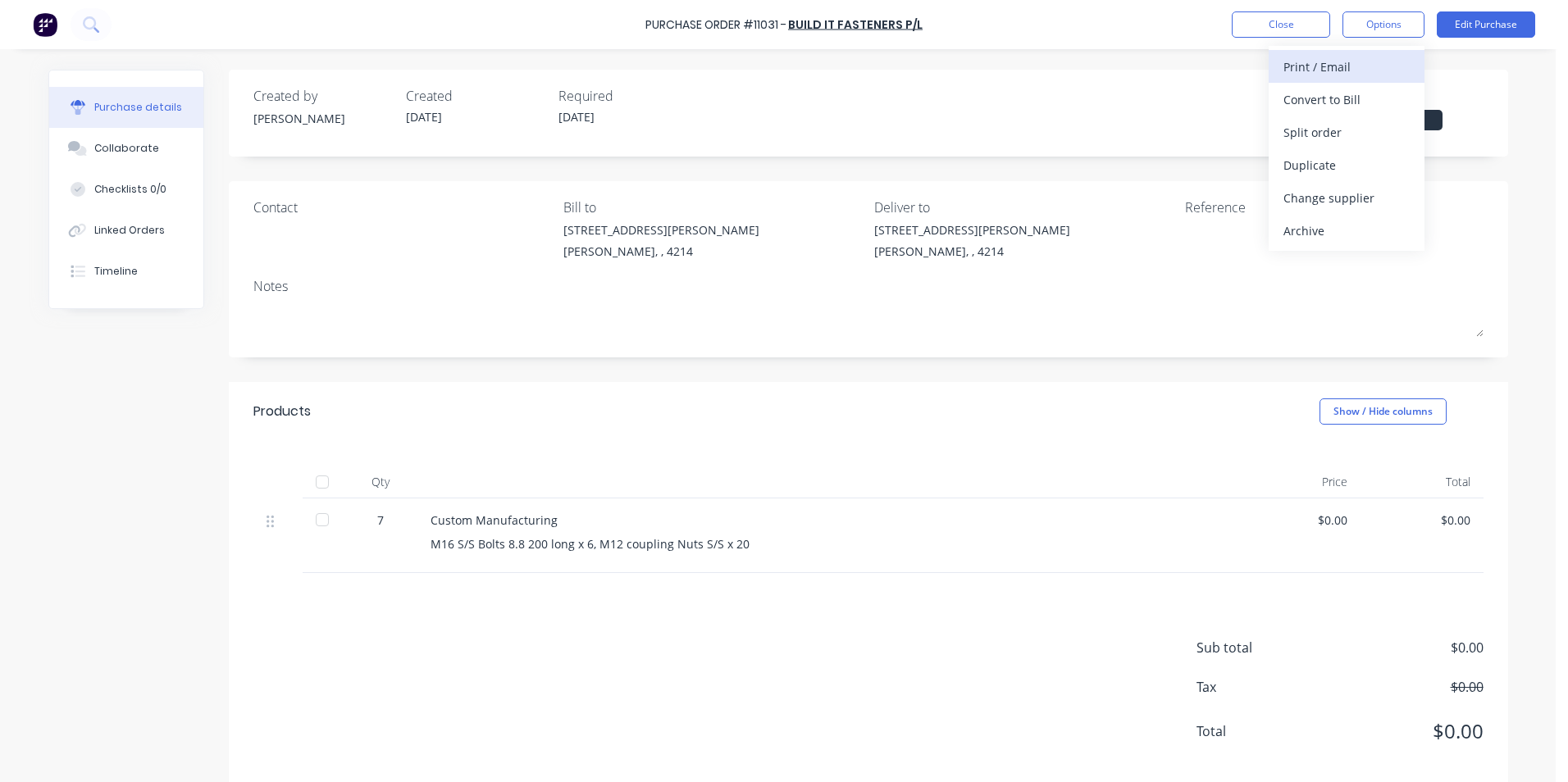
click at [1315, 66] on div "Print / Email" at bounding box center [1346, 66] width 126 height 24
click at [1322, 97] on div "With pricing" at bounding box center [1346, 99] width 126 height 24
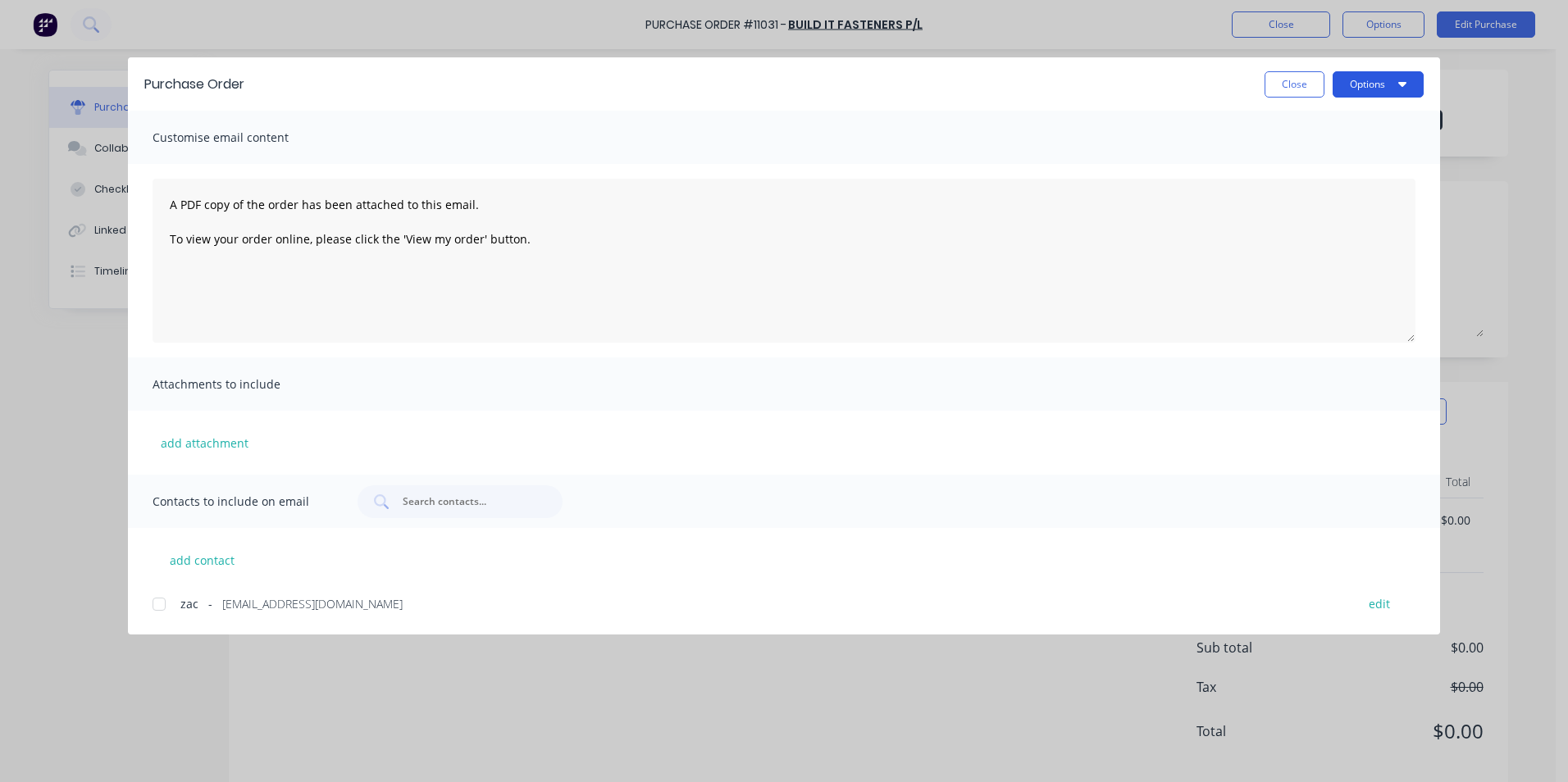
click at [1367, 82] on button "Options" at bounding box center [1378, 85] width 91 height 26
click at [1306, 152] on div "Print" at bounding box center [1345, 158] width 126 height 24
click at [1283, 89] on button "Close" at bounding box center [1294, 85] width 59 height 26
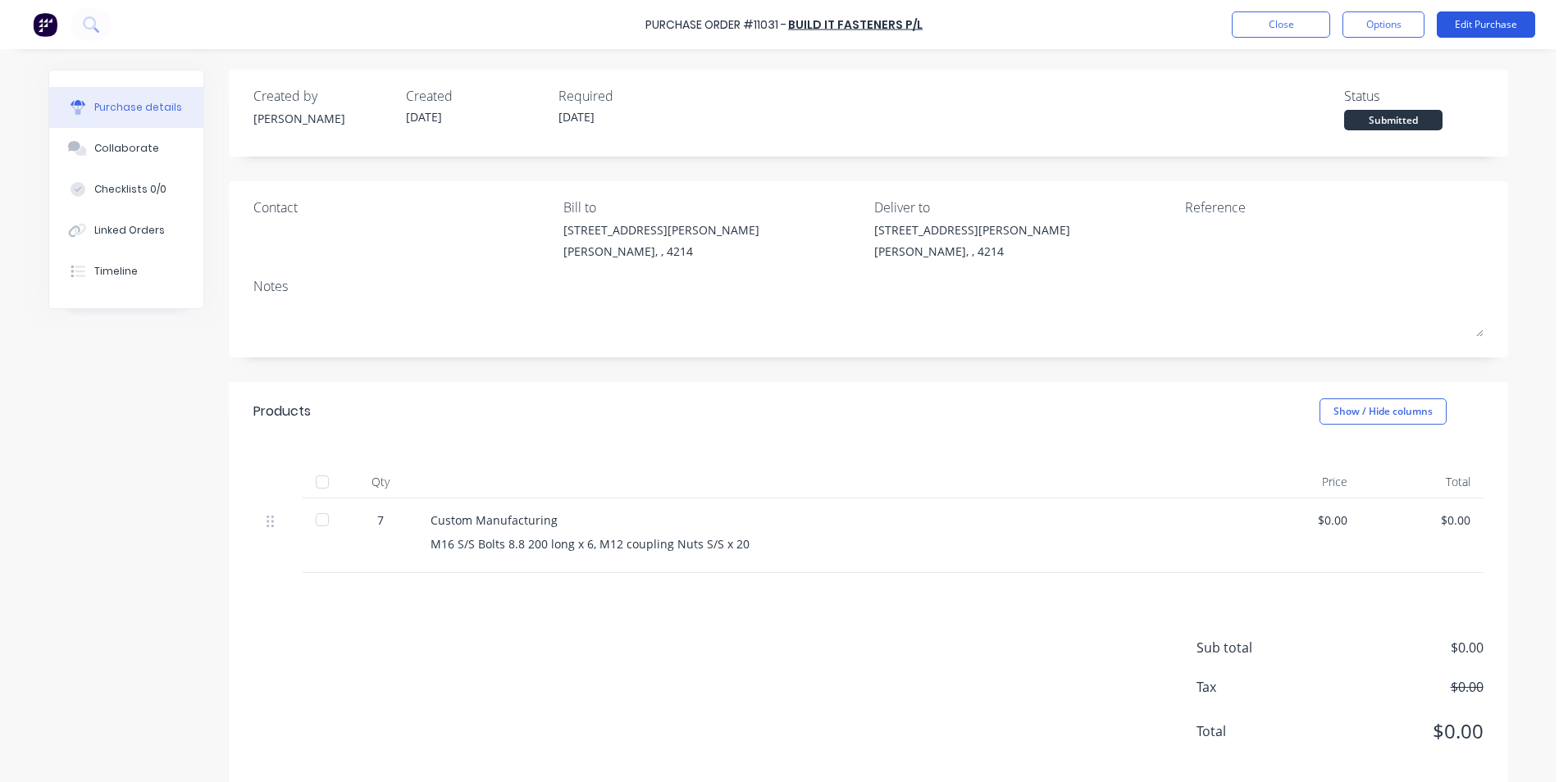
click at [1490, 18] on button "Edit Purchase" at bounding box center [1486, 24] width 99 height 26
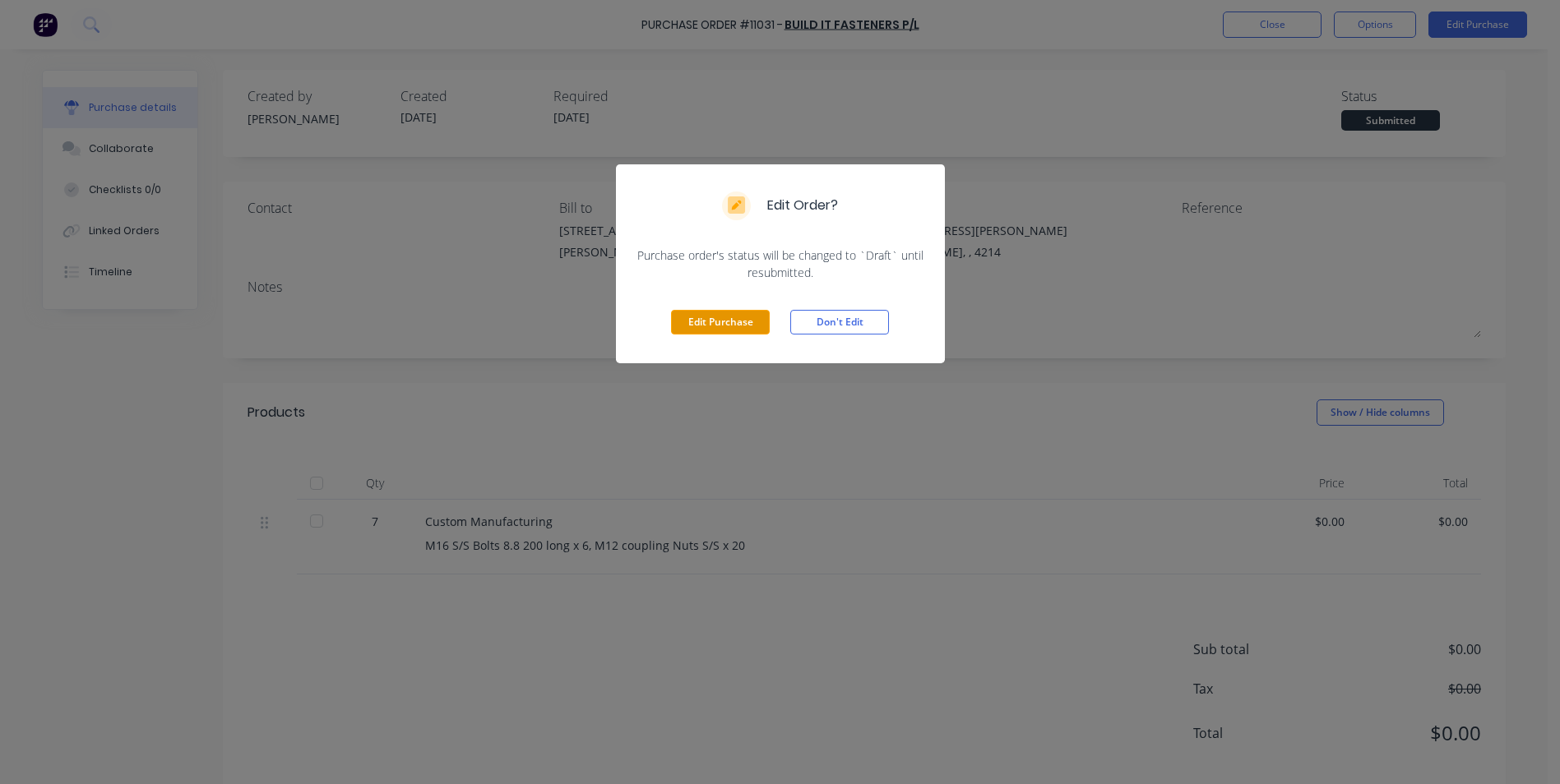
click at [713, 321] on button "Edit Purchase" at bounding box center [720, 322] width 99 height 25
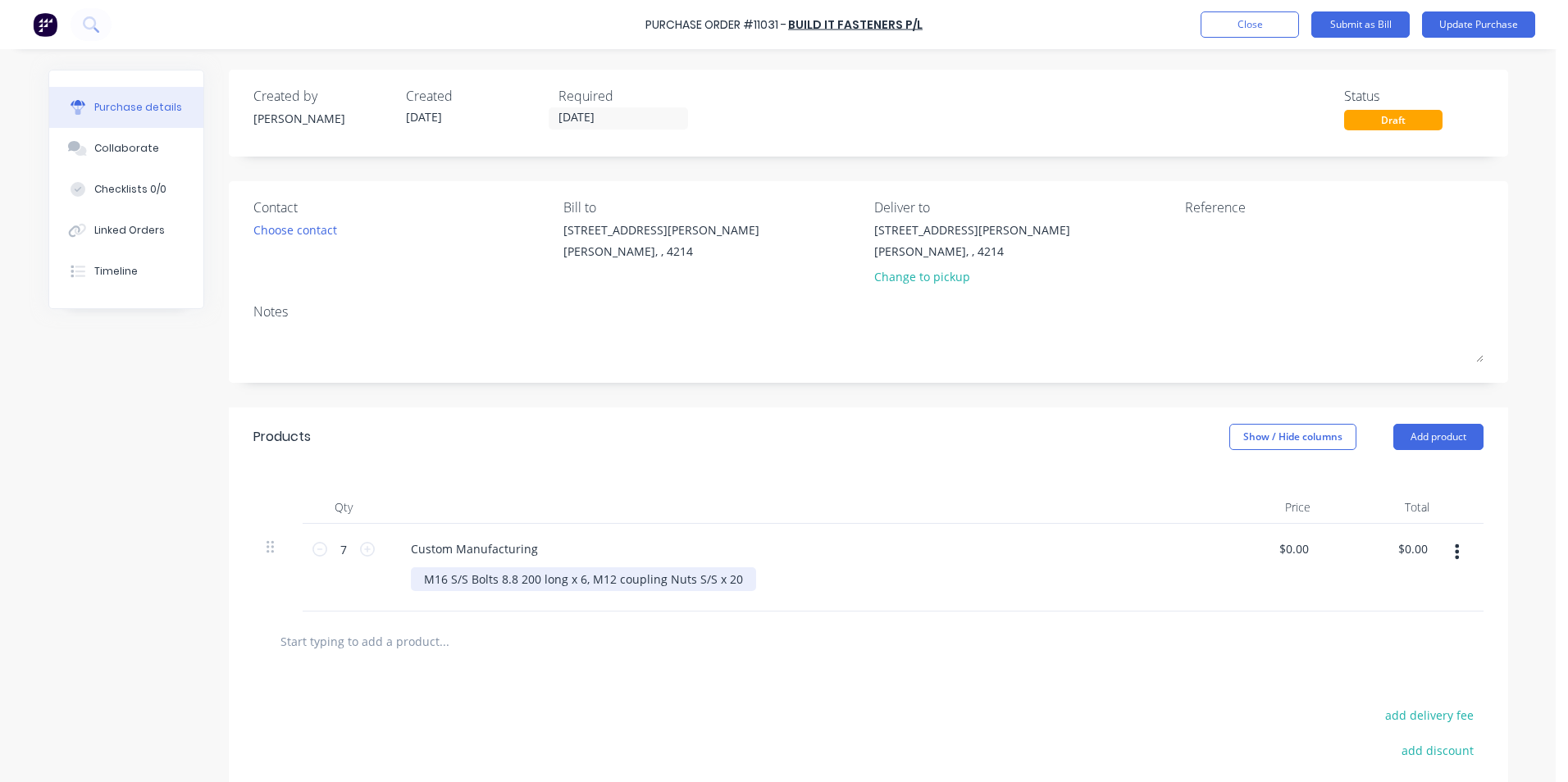
click at [557, 578] on div "M16 S/S Bolts 8.8 200 long x 6, M12 coupling Nuts S/S x 20" at bounding box center [583, 578] width 345 height 24
click at [578, 579] on div "M16 S/S Bolts 8.8 200 long, 6 x washers x 6, M12 coupling Nuts S/S x 20" at bounding box center [619, 578] width 416 height 24
click at [562, 579] on div "M16 S/S Bolts 8.8 200 long, 6 washers x 6, M12 coupling Nuts S/S x 20" at bounding box center [615, 578] width 410 height 24
click at [576, 578] on div "M16 S/S Bolts 8.8 200 long x 6 washers x 6, M12 coupling Nuts S/S x 20" at bounding box center [619, 578] width 417 height 24
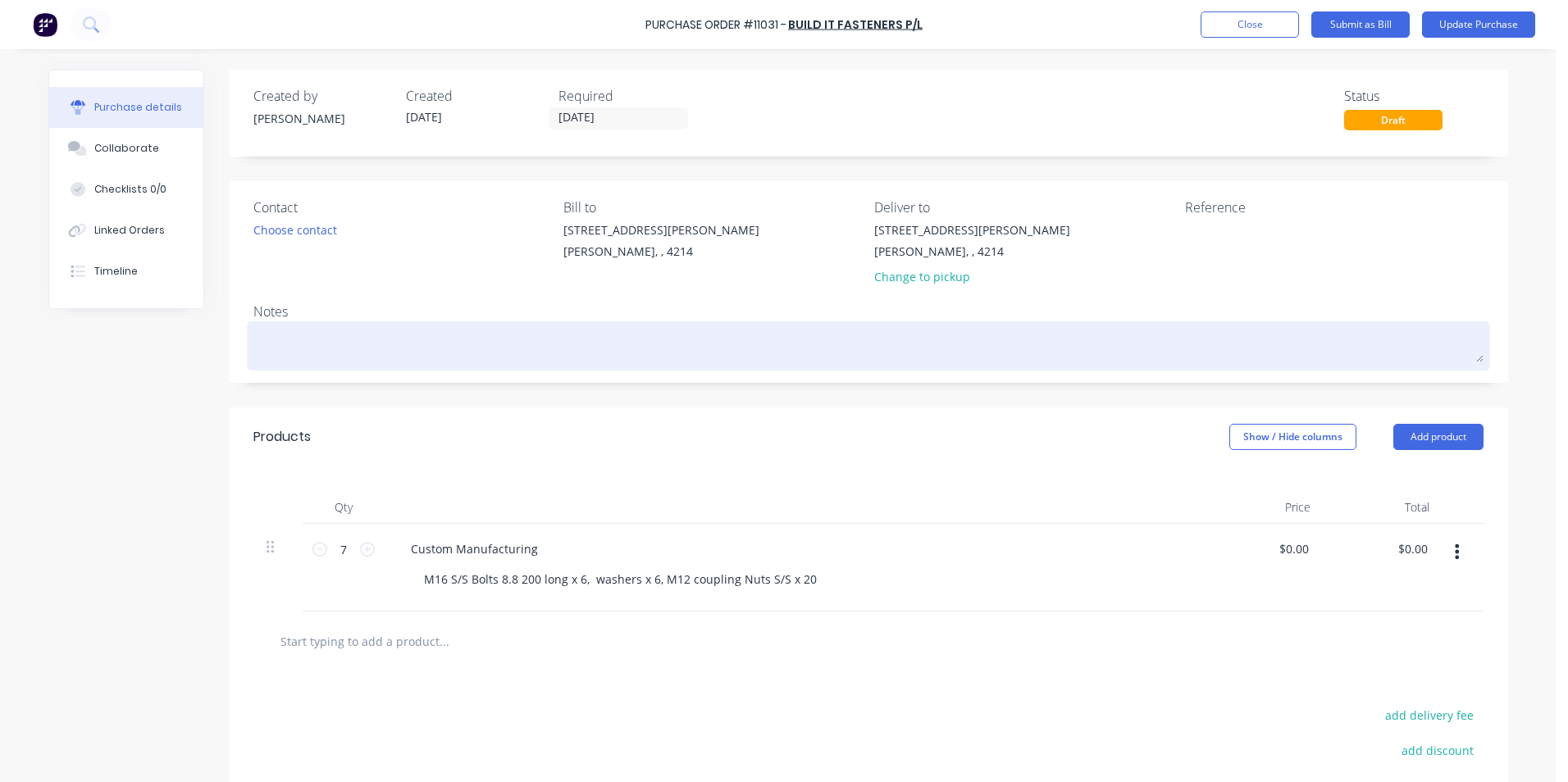
click at [327, 347] on textarea at bounding box center [868, 344] width 1230 height 37
type textarea "x"
type textarea "A"
type textarea "x"
type textarea "Ak"
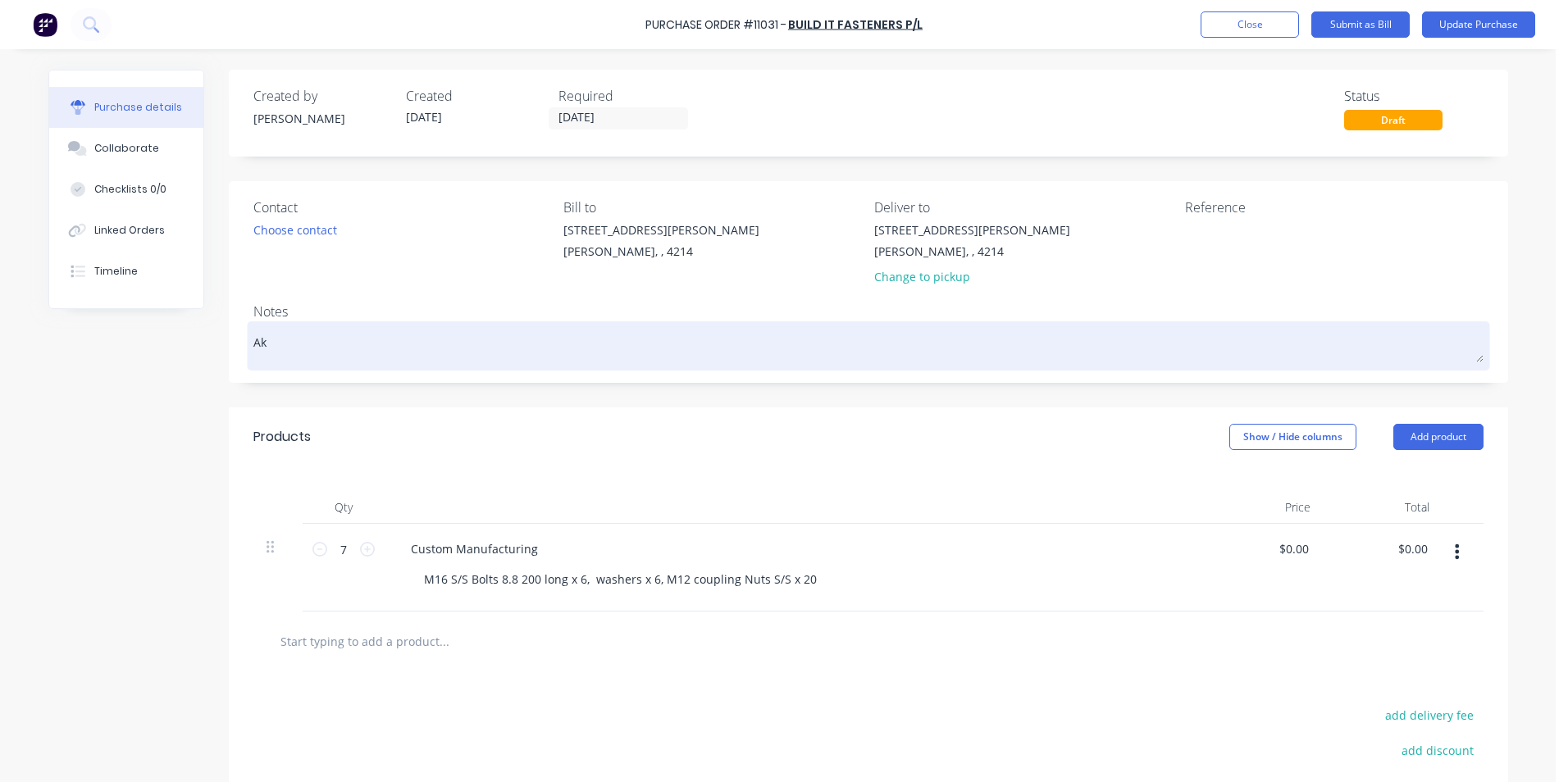
type textarea "x"
type textarea "Ake"
type textarea "x"
type textarea "Akel"
type textarea "x"
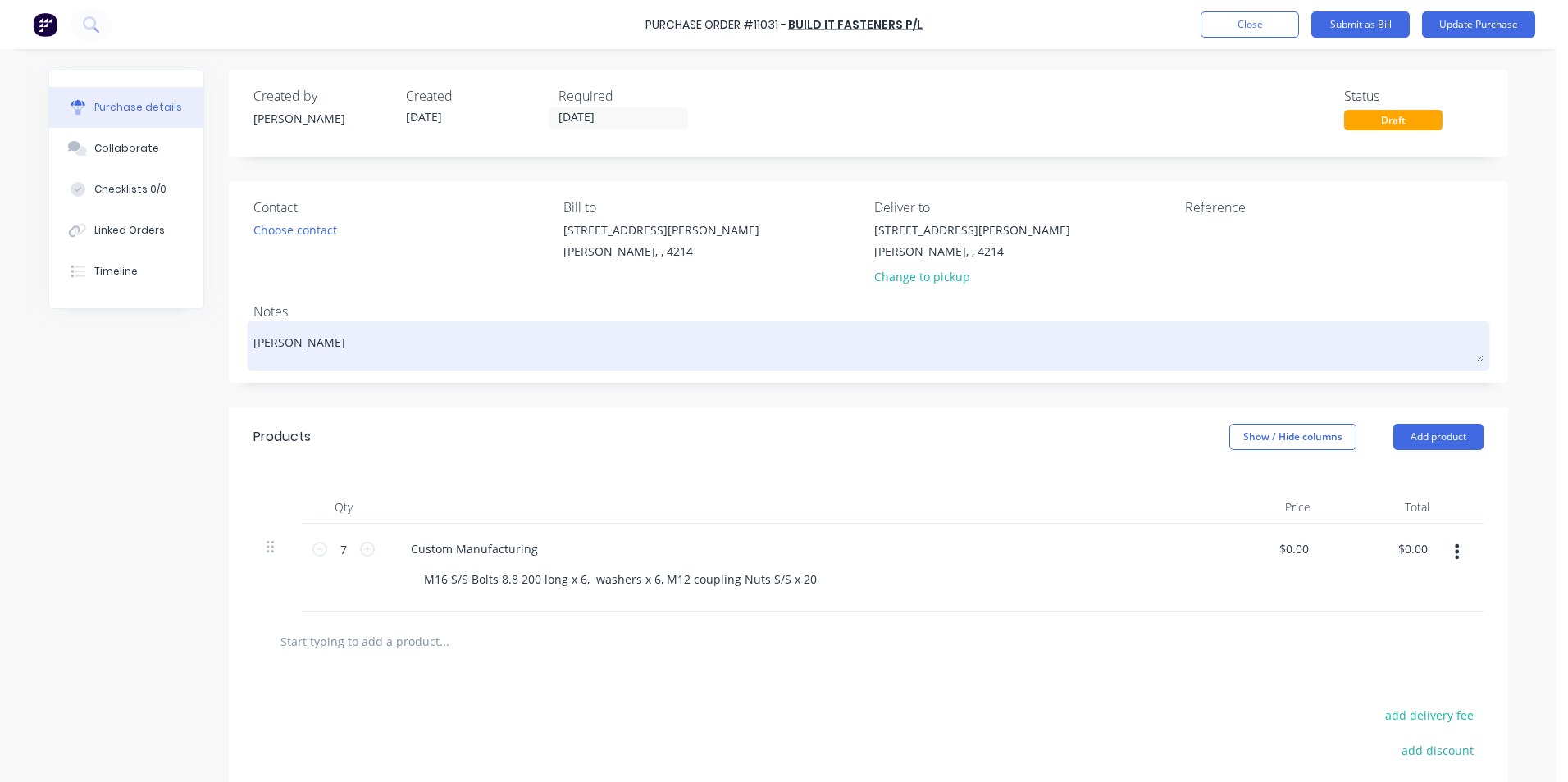
type textarea "Akela"
type textarea "x"
type textarea "Akela"
type textarea "x"
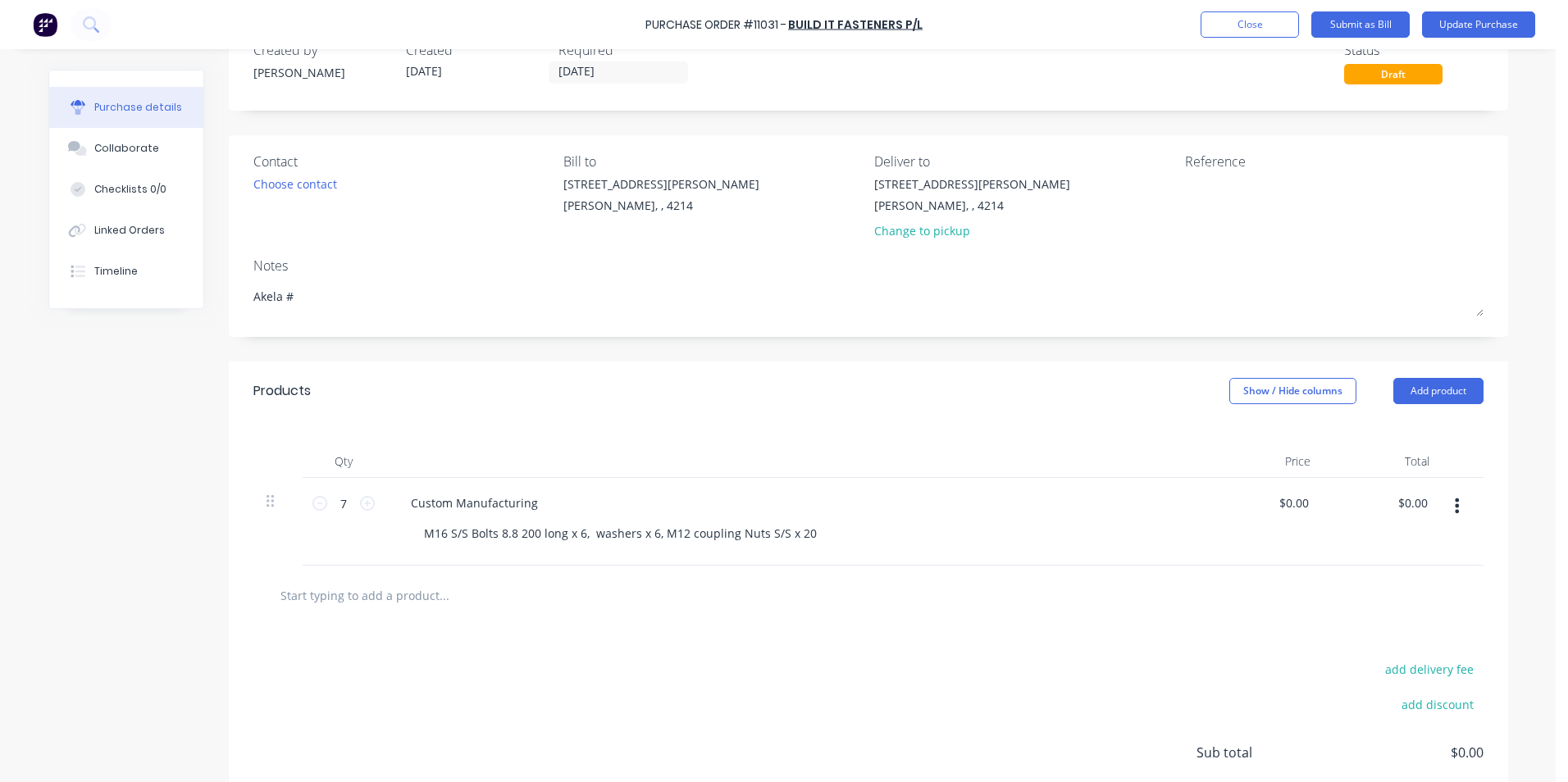
scroll to position [82, 0]
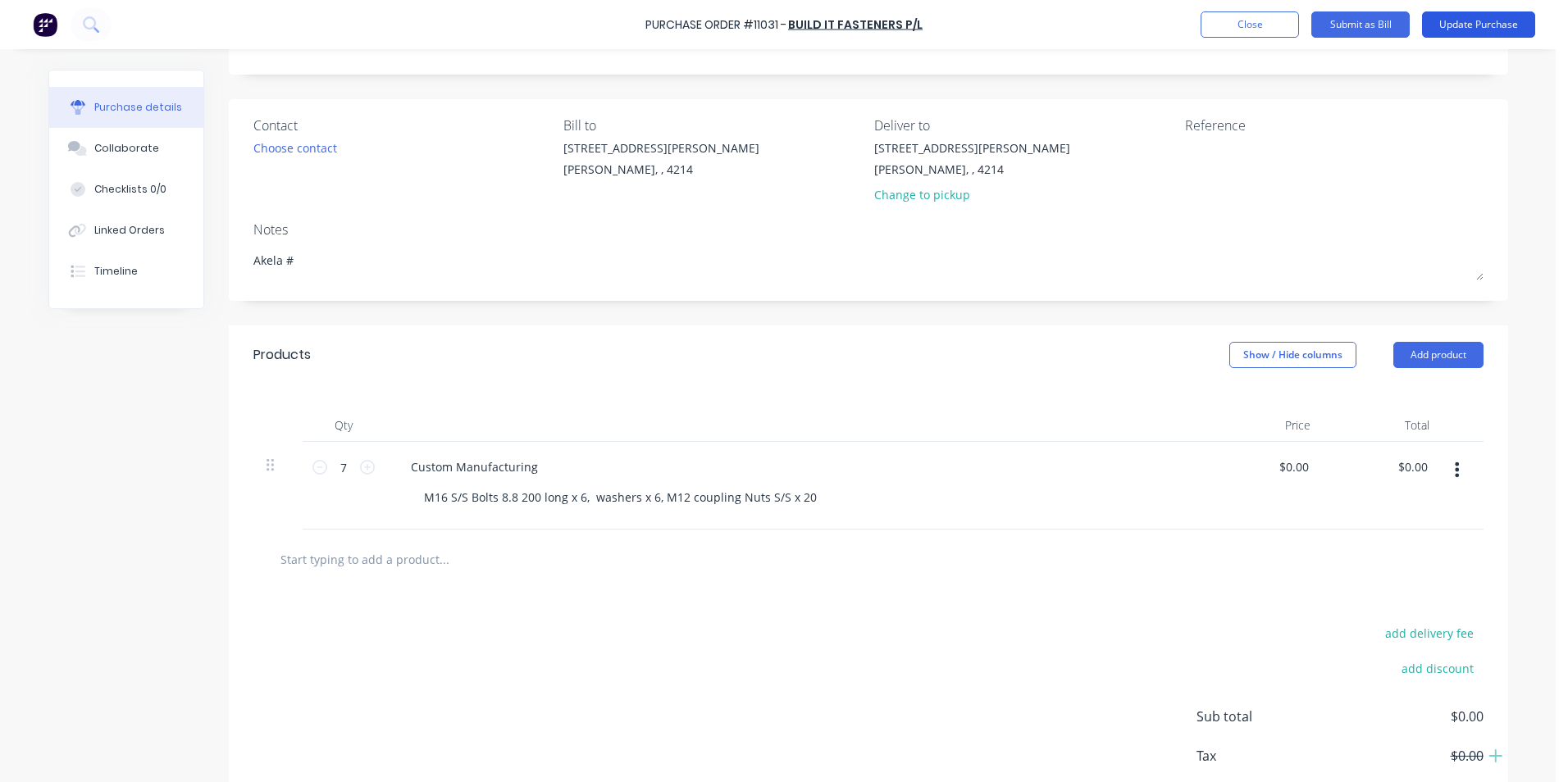
type textarea "Akela #"
type textarea "x"
type textarea "Akela #"
click at [1464, 24] on button "Update Purchase" at bounding box center [1478, 24] width 113 height 26
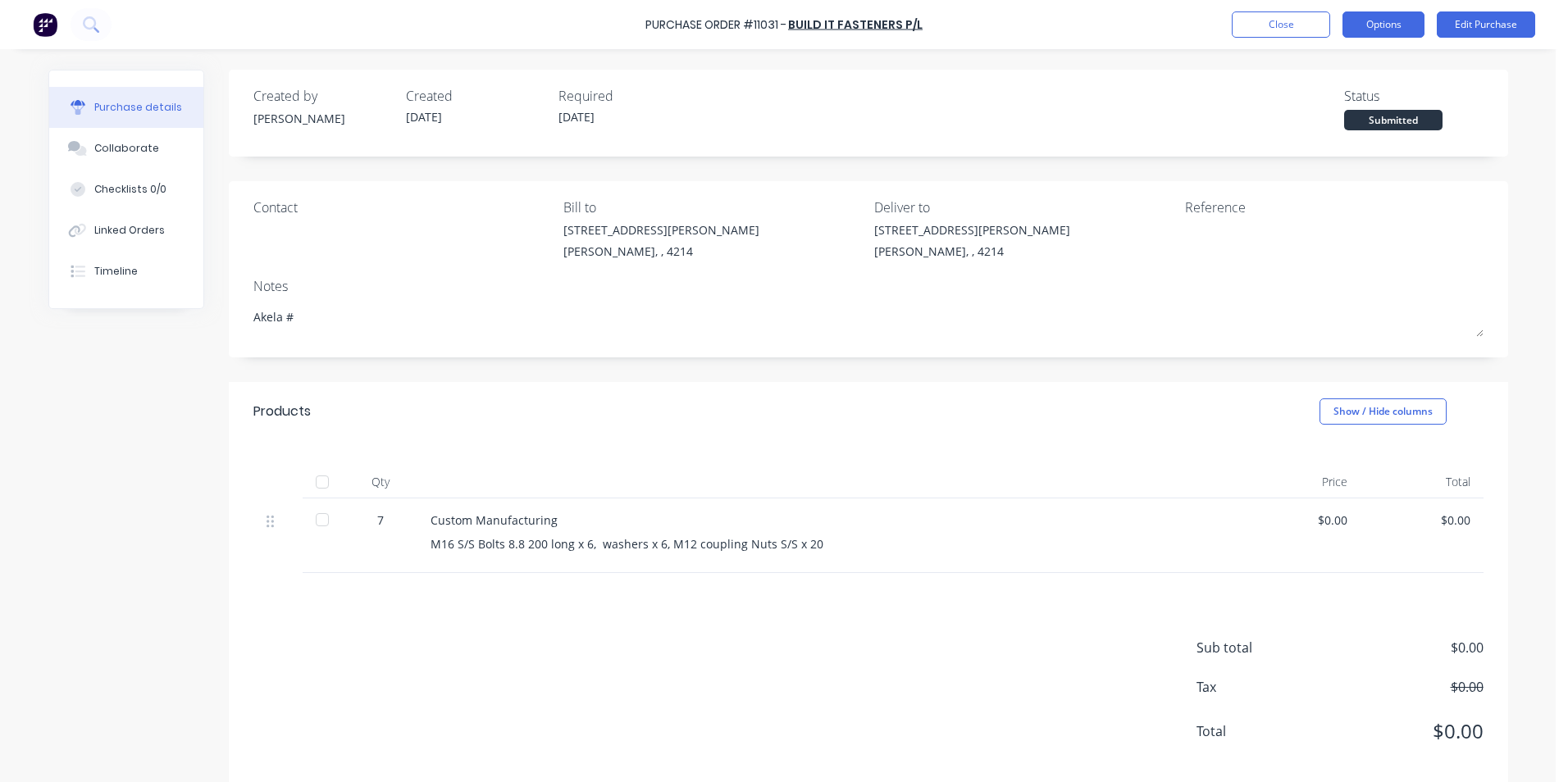
click at [1400, 23] on button "Options" at bounding box center [1384, 24] width 82 height 26
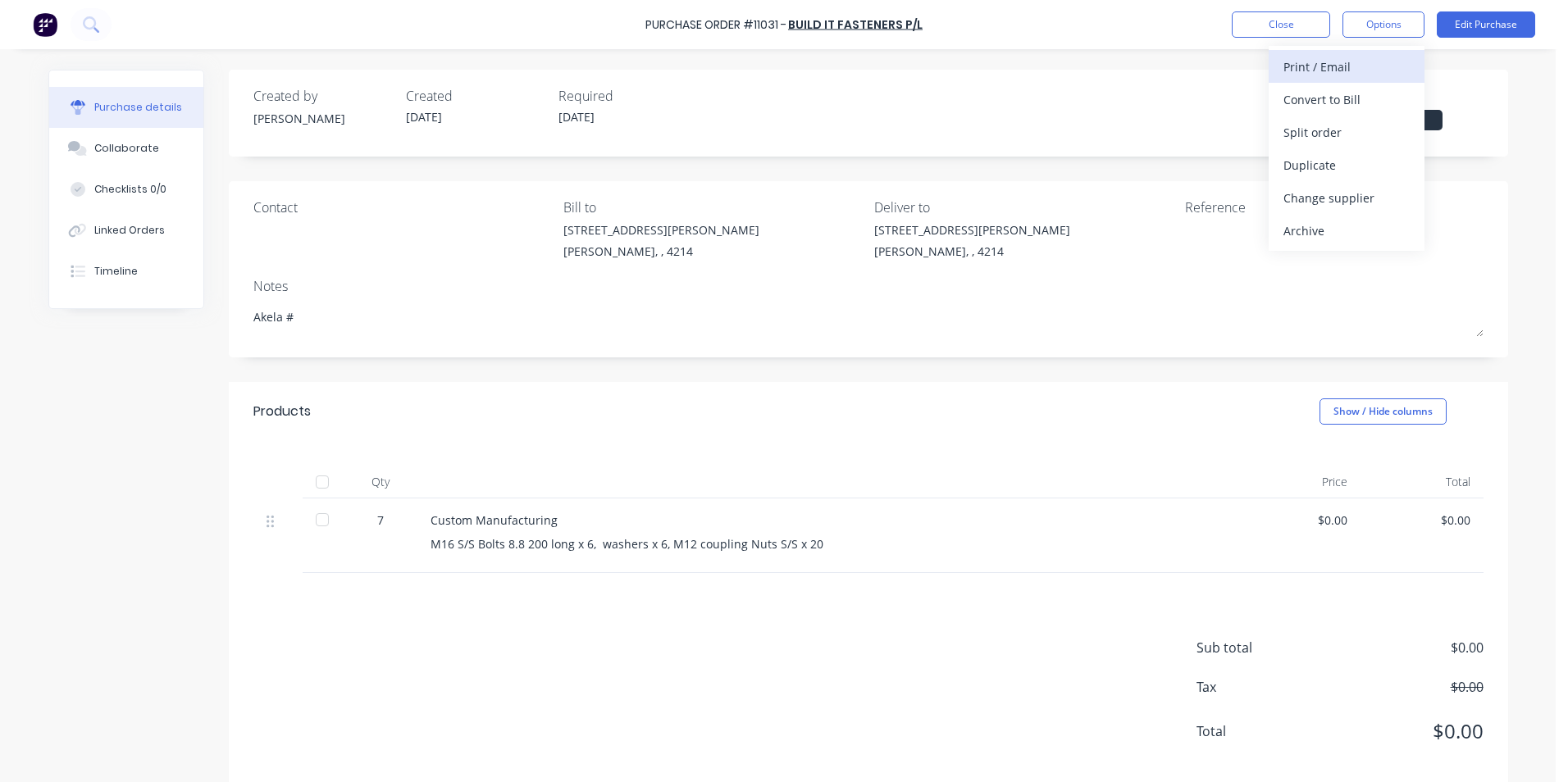
click at [1364, 67] on div "Print / Email" at bounding box center [1346, 66] width 126 height 24
click at [1340, 132] on div "Without pricing" at bounding box center [1346, 132] width 126 height 24
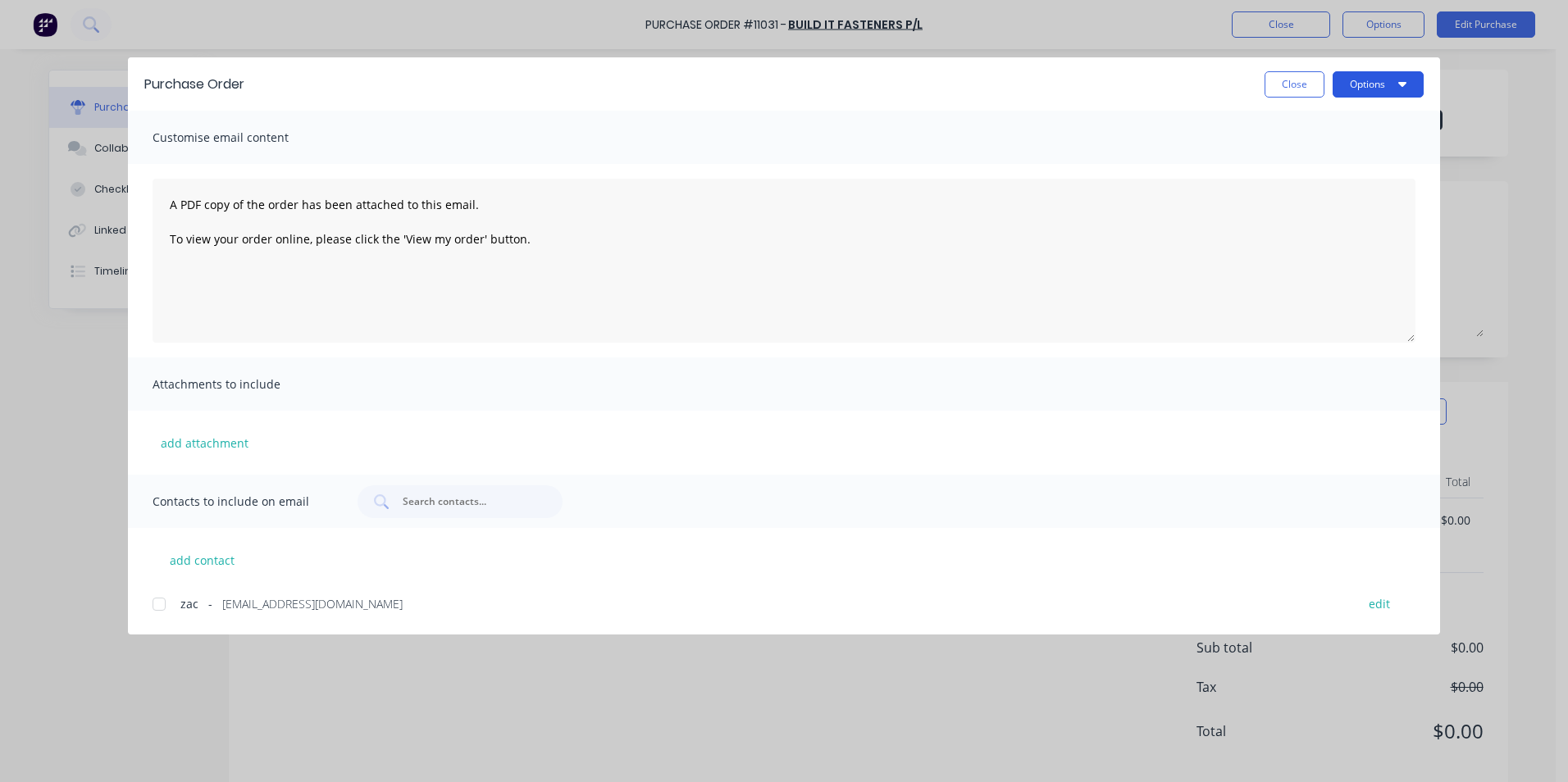
click at [1400, 77] on icon "button" at bounding box center [1402, 83] width 8 height 13
click at [1309, 157] on div "Print" at bounding box center [1345, 158] width 126 height 24
click at [1297, 90] on button "Close" at bounding box center [1294, 85] width 59 height 26
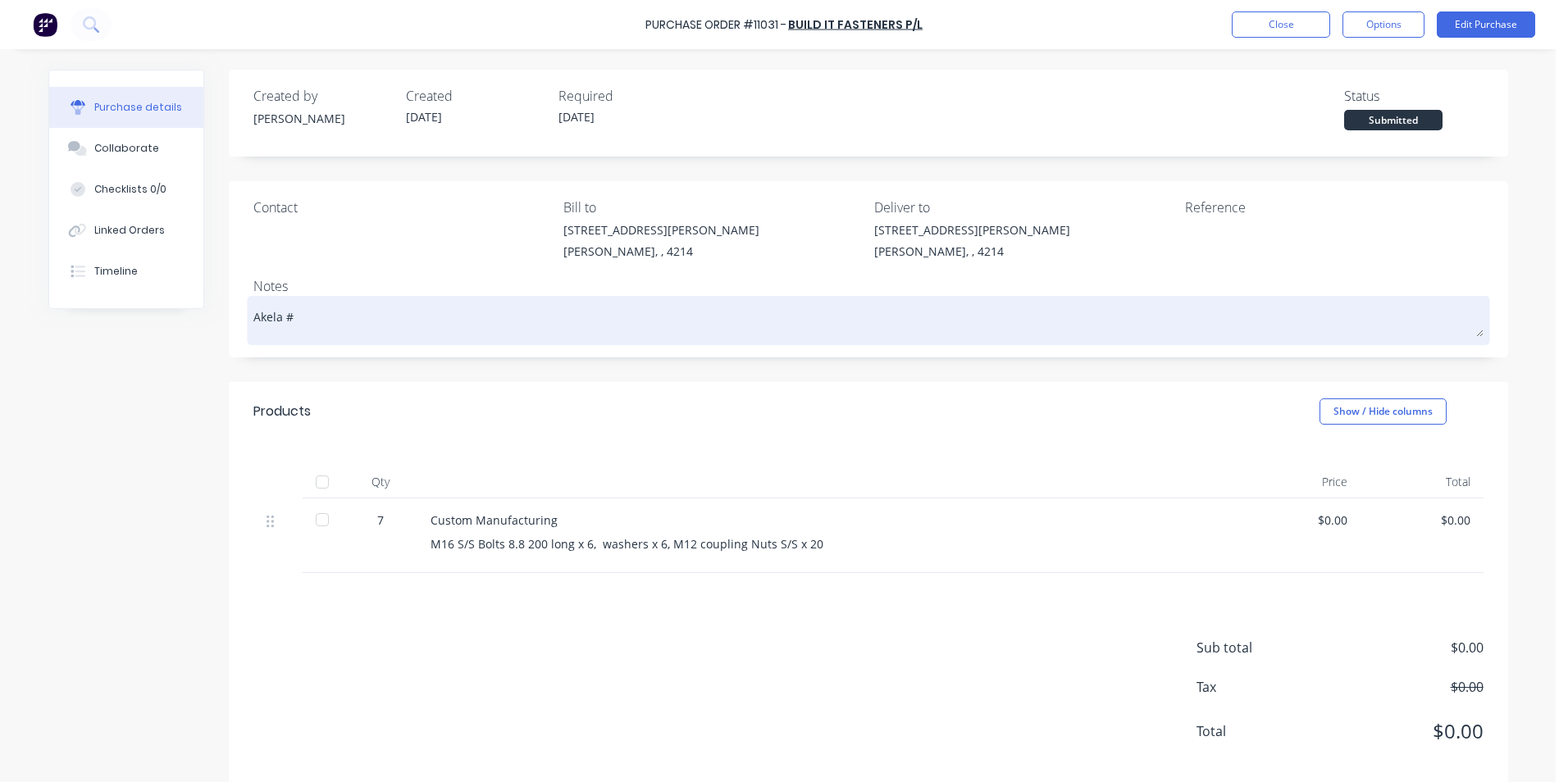
click at [324, 318] on textarea "Akela #" at bounding box center [868, 318] width 1230 height 37
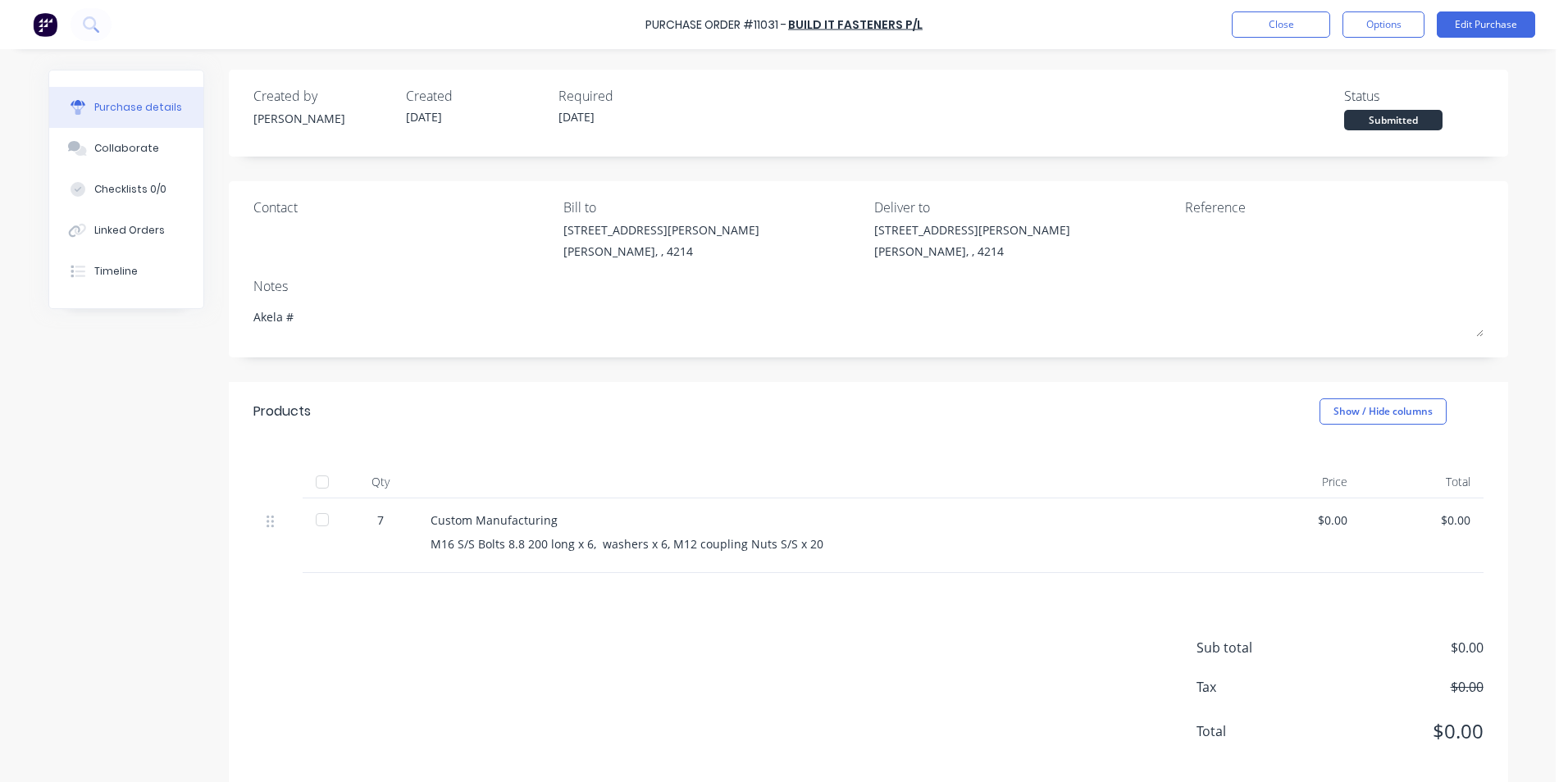
type textarea "x"
type textarea "Akela #"
type textarea "x"
type textarea "Akela # 2"
type textarea "x"
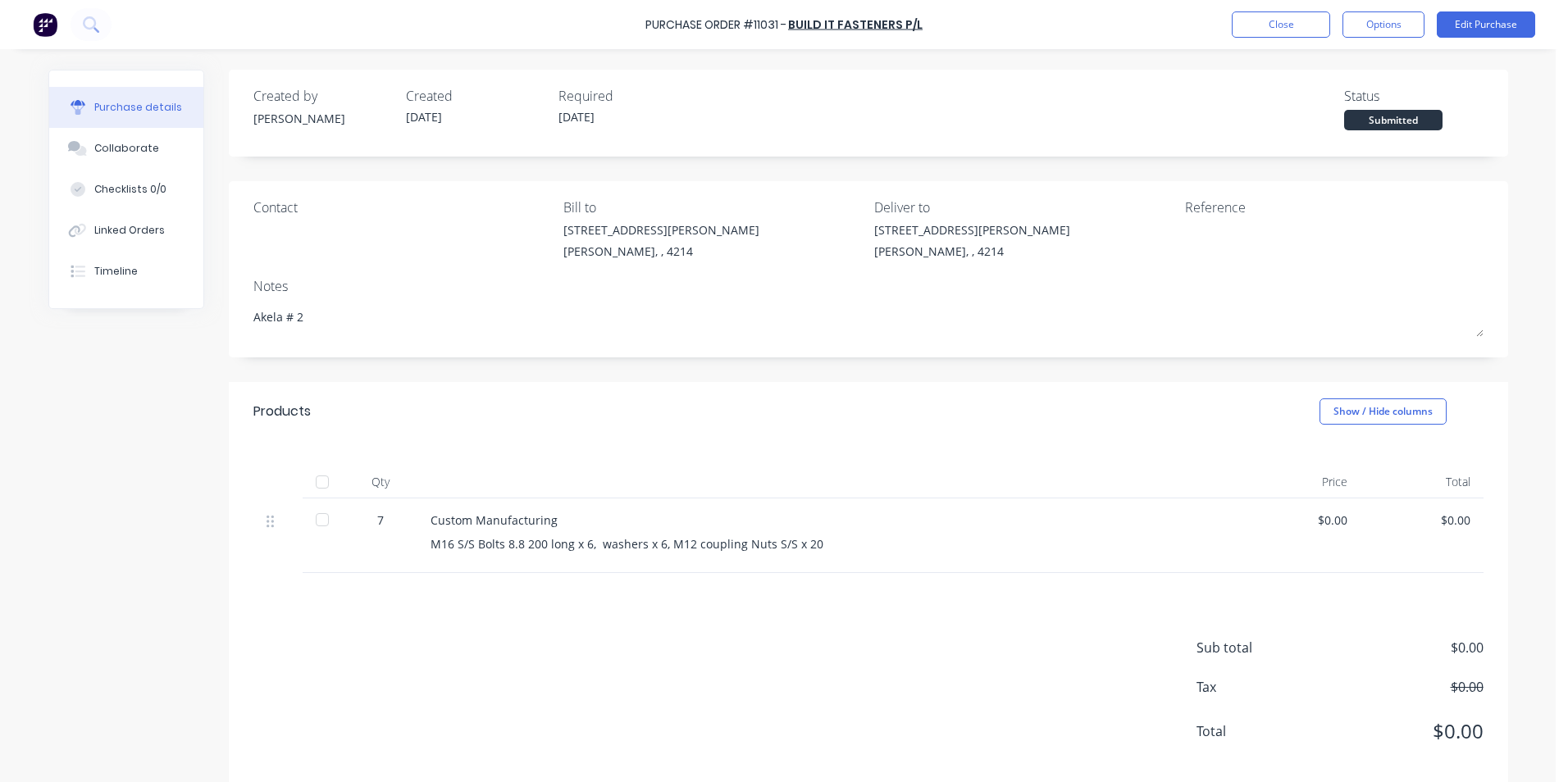
type textarea "Akela # 26"
type textarea "x"
type textarea "Akela # 267"
type textarea "x"
type textarea "Akela # 2671"
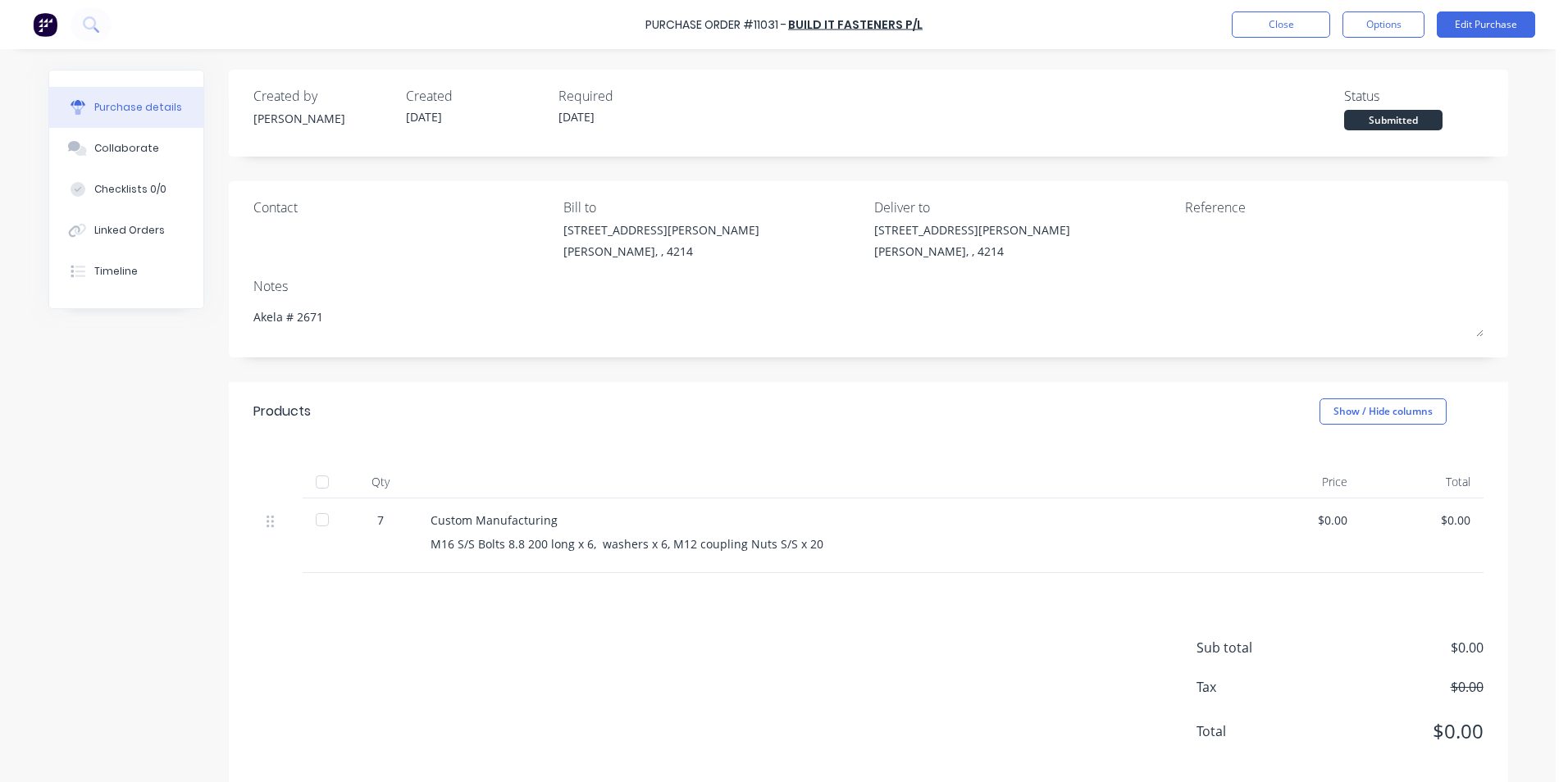
type textarea "x"
type textarea "Akela # 26714"
type textarea "x"
type textarea "Akela # 26714"
click at [1468, 21] on button "Edit Purchase" at bounding box center [1486, 24] width 99 height 26
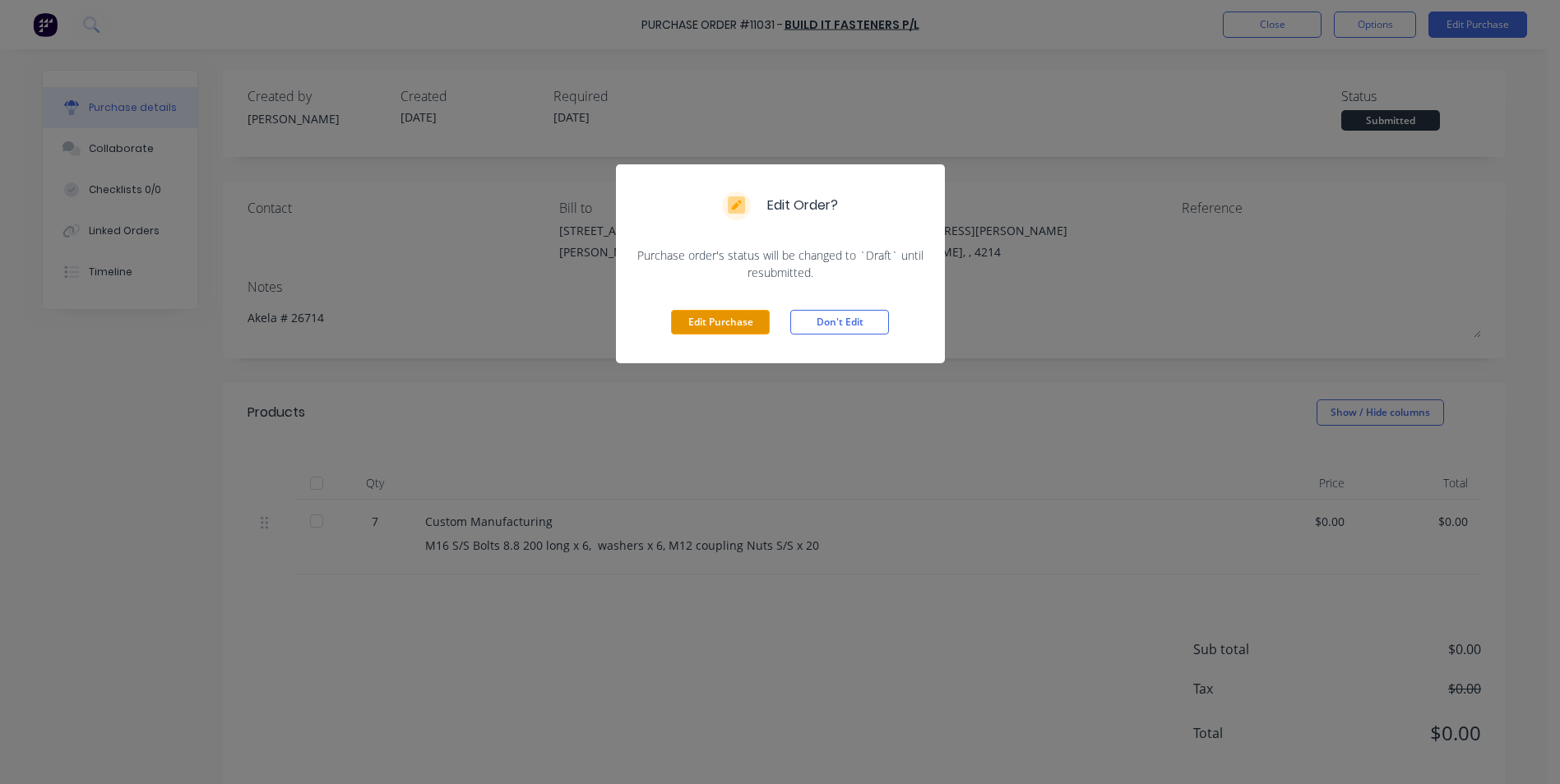
click at [747, 321] on button "Edit Purchase" at bounding box center [720, 322] width 99 height 25
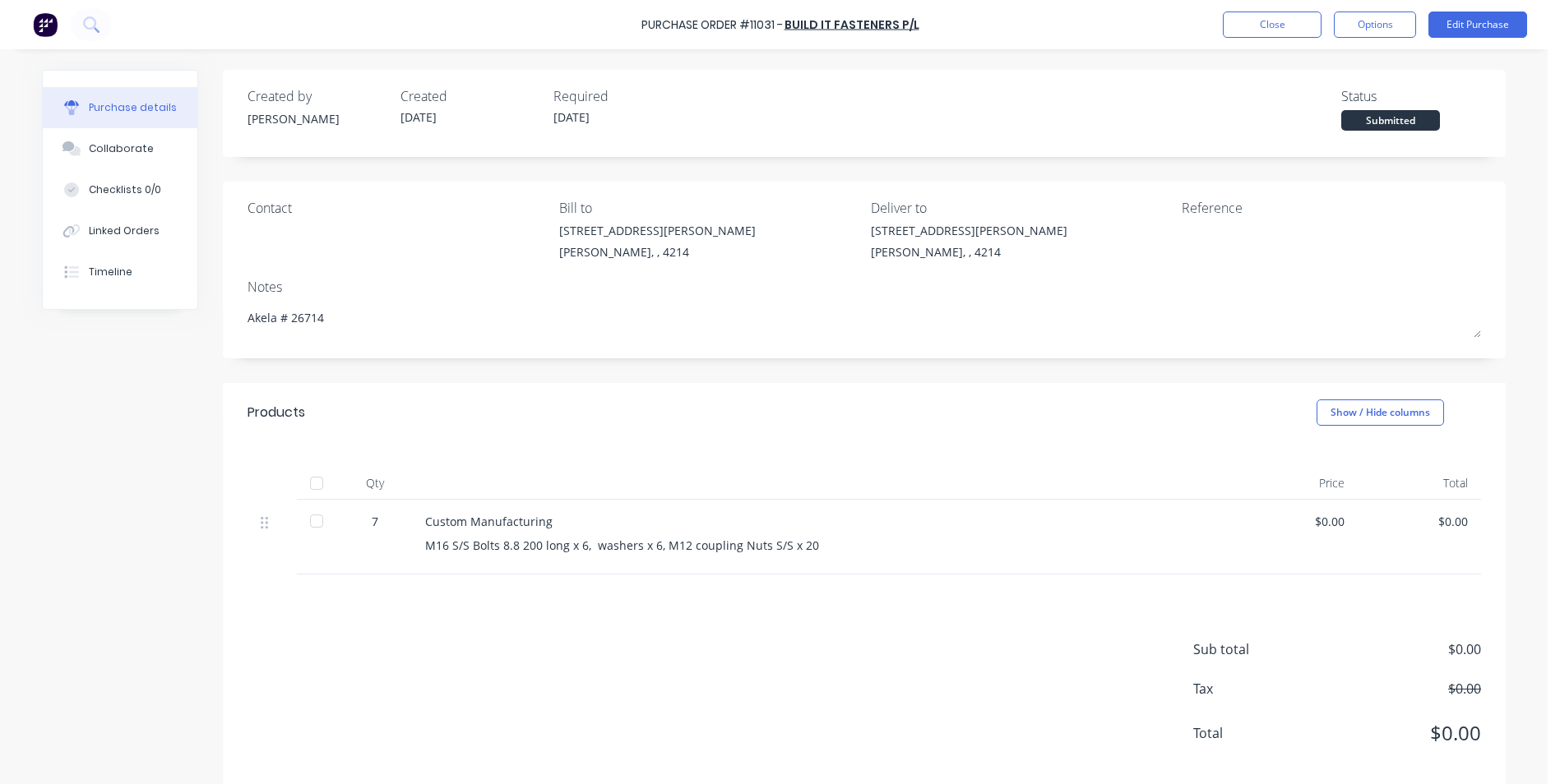
type textarea "x"
type textarea "Akela #"
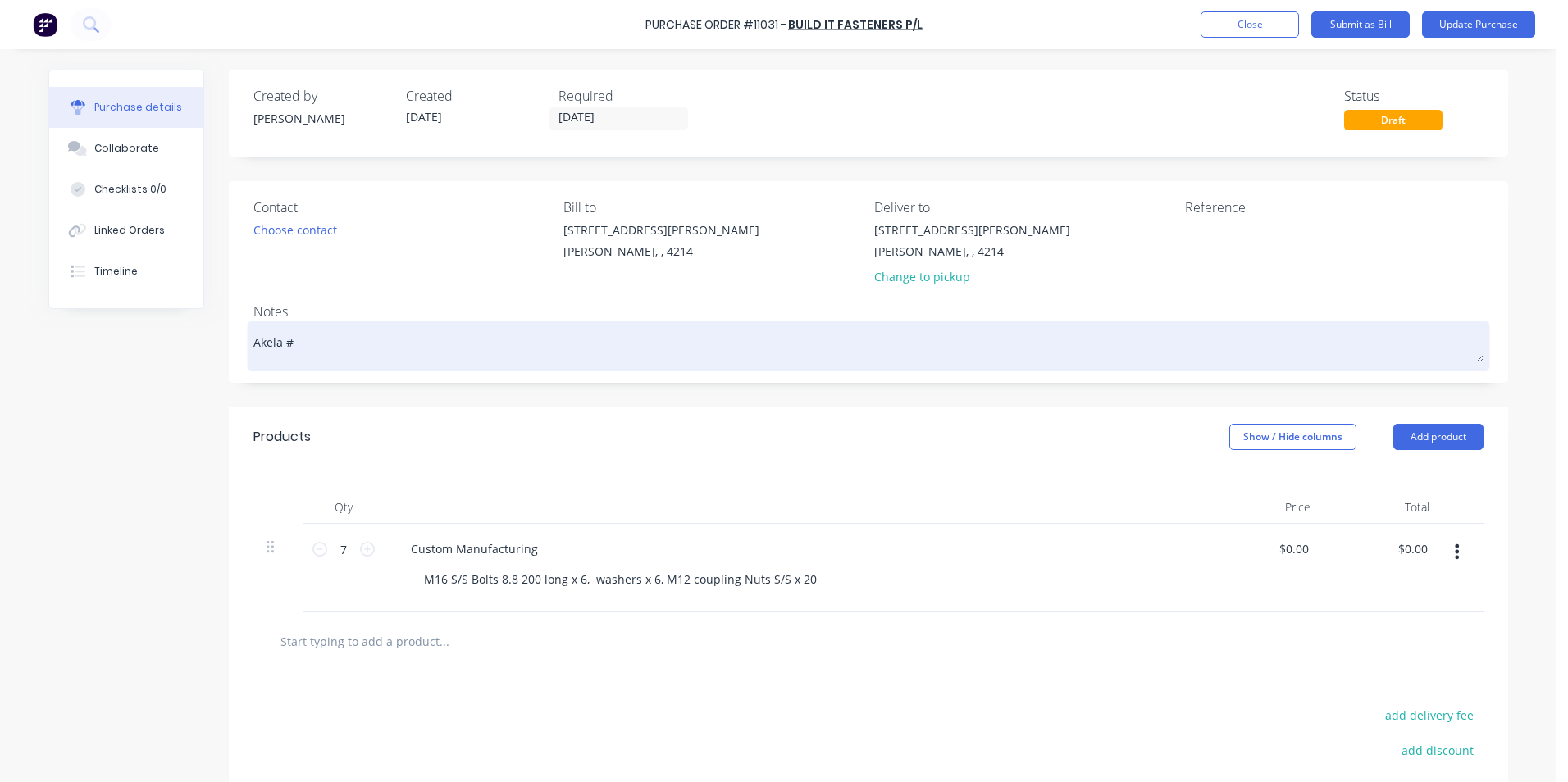
click at [312, 337] on textarea "Akela #" at bounding box center [868, 344] width 1230 height 37
type textarea "x"
type textarea "Akela #"
type textarea "x"
type textarea "Akela # 2"
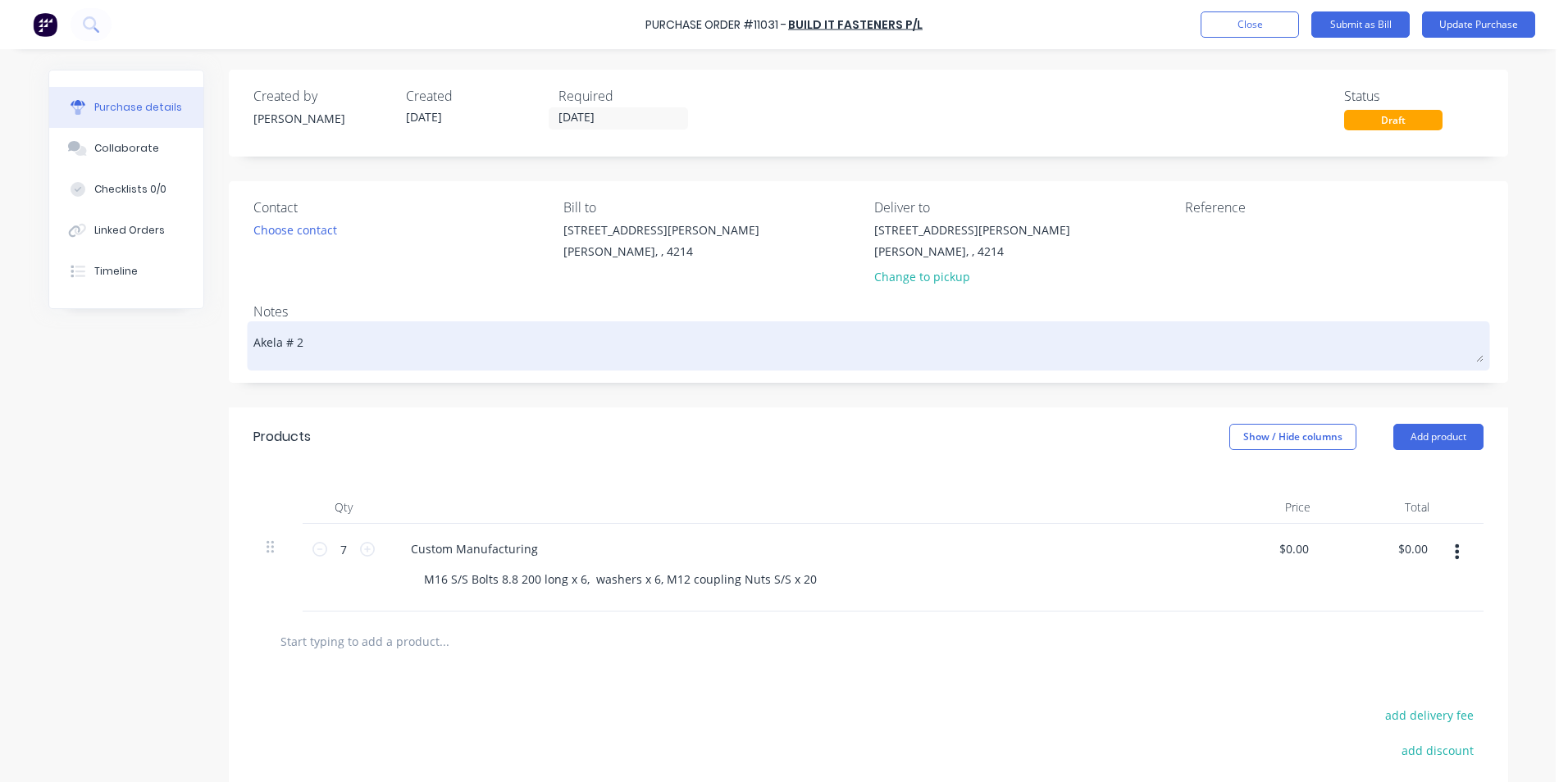
type textarea "x"
type textarea "Akela # 26"
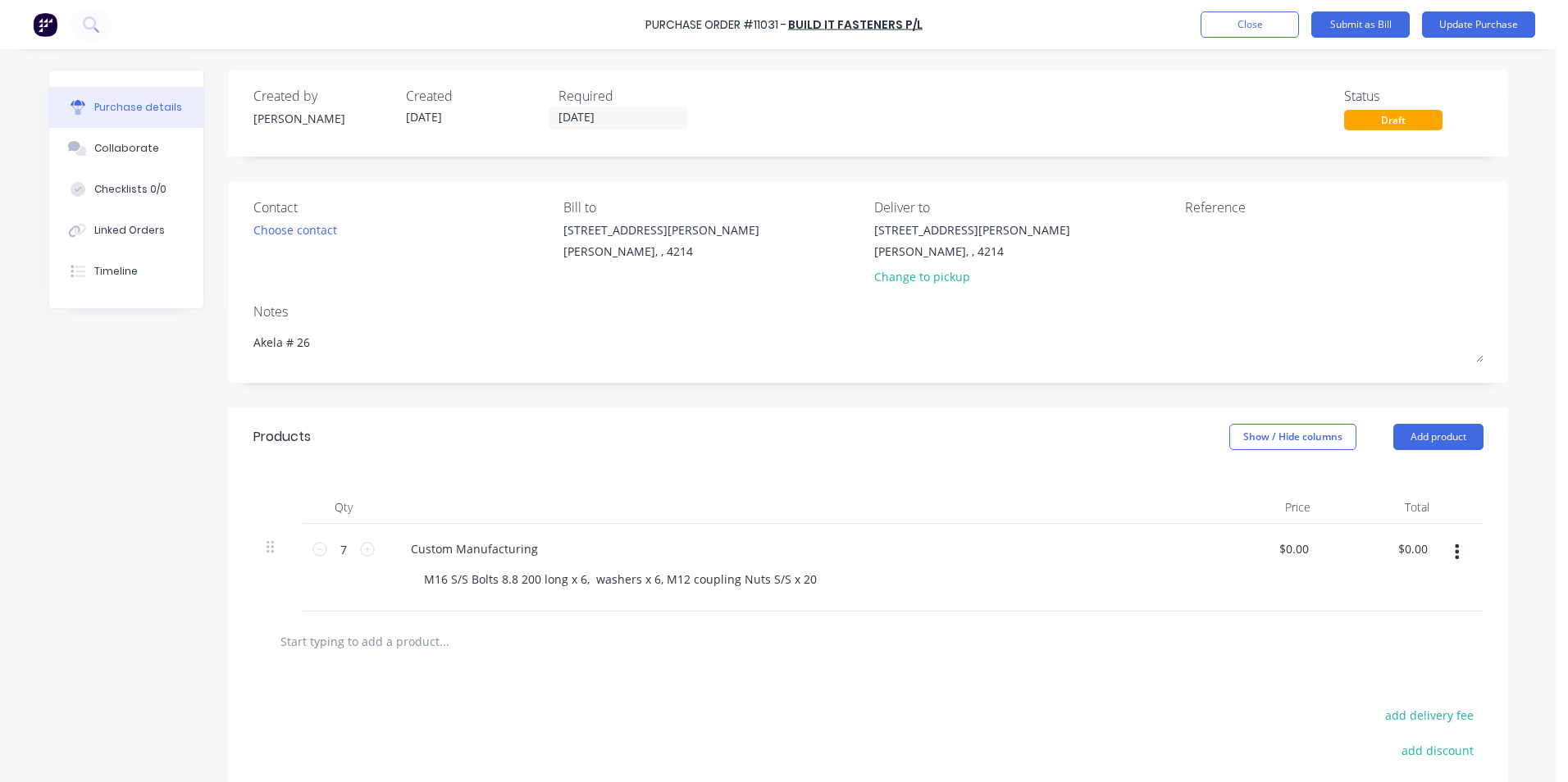
type textarea "x"
type textarea "Akela # 267"
type textarea "x"
type textarea "Akela # 2671"
type textarea "x"
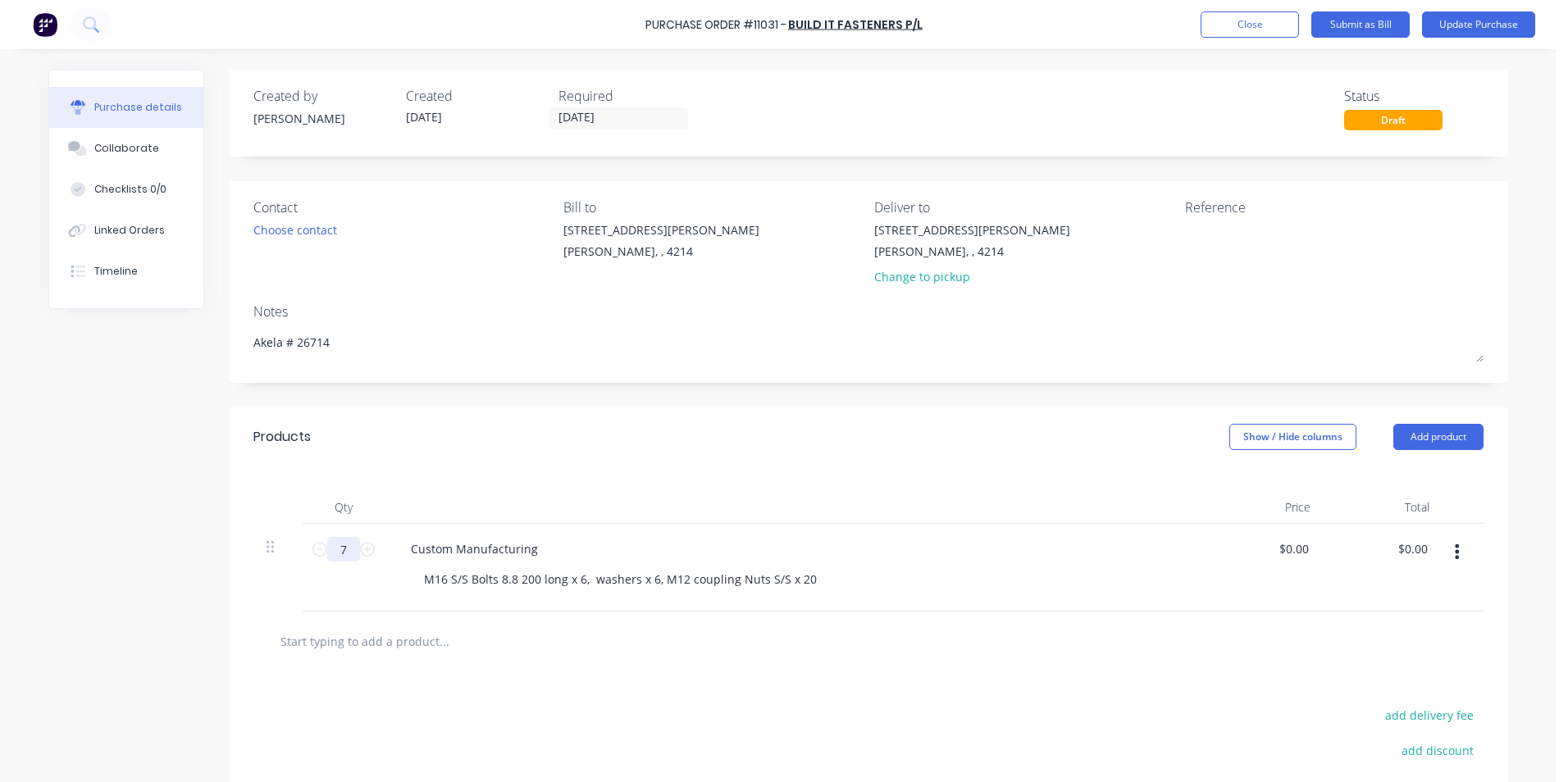
type textarea "Akela # 26714"
type textarea "x"
type textarea "Akela # 26714"
click at [344, 550] on input "7" at bounding box center [343, 550] width 33 height 24
type textarea "x"
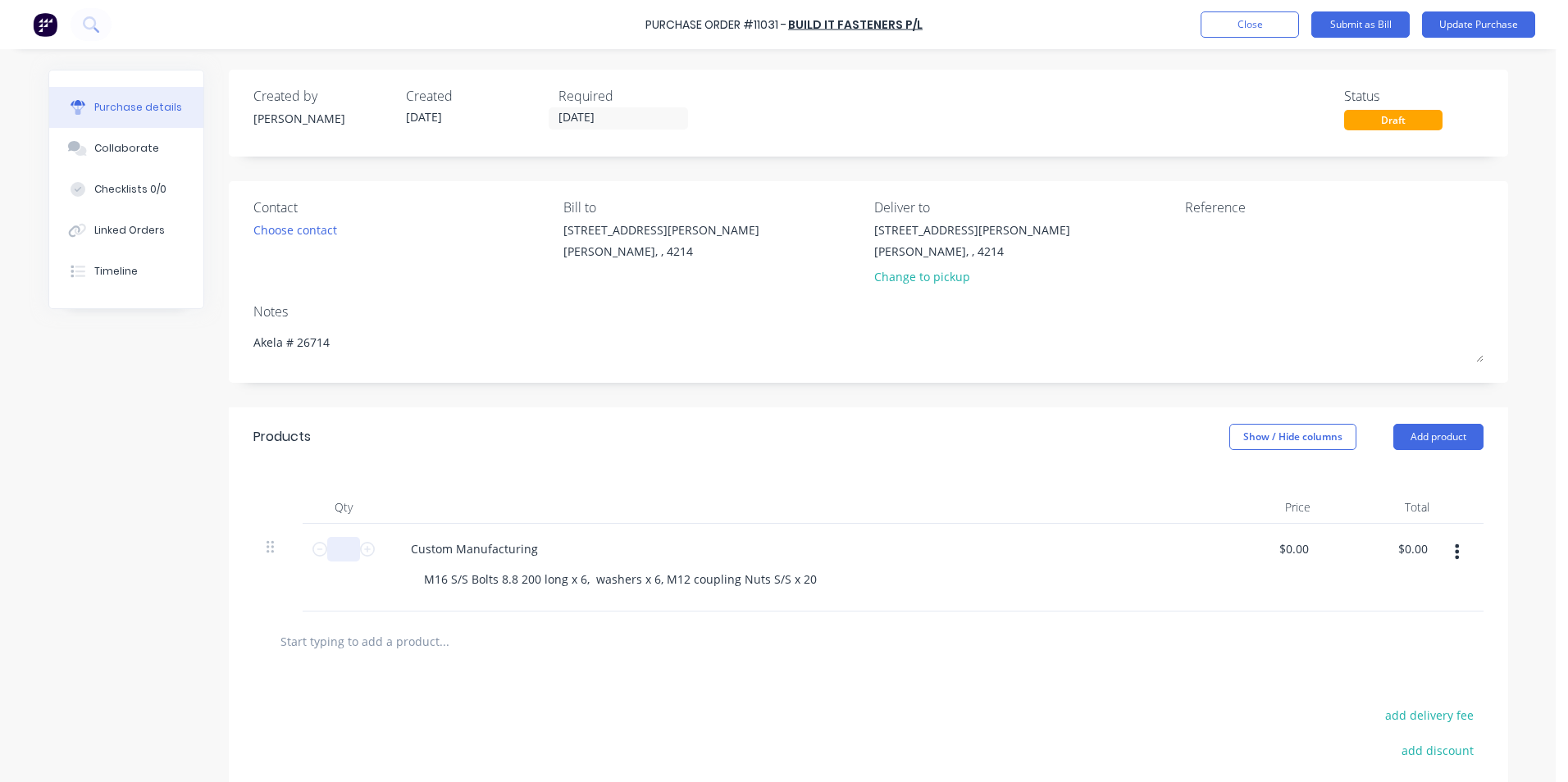
type input "1"
type textarea "x"
type input "1"
click at [1457, 23] on button "Update Purchase" at bounding box center [1478, 24] width 113 height 26
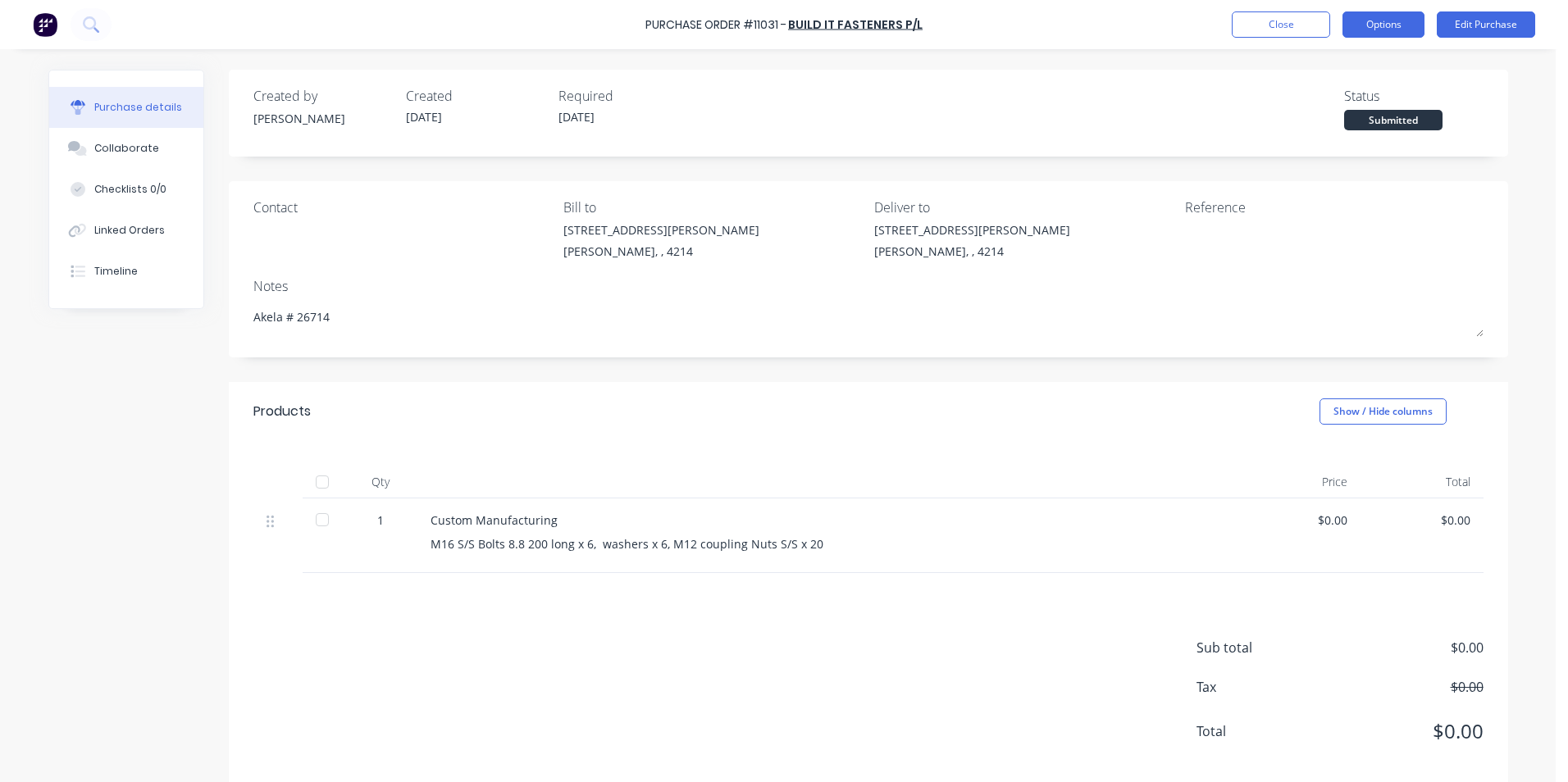
click at [1413, 20] on button "Options" at bounding box center [1384, 24] width 82 height 26
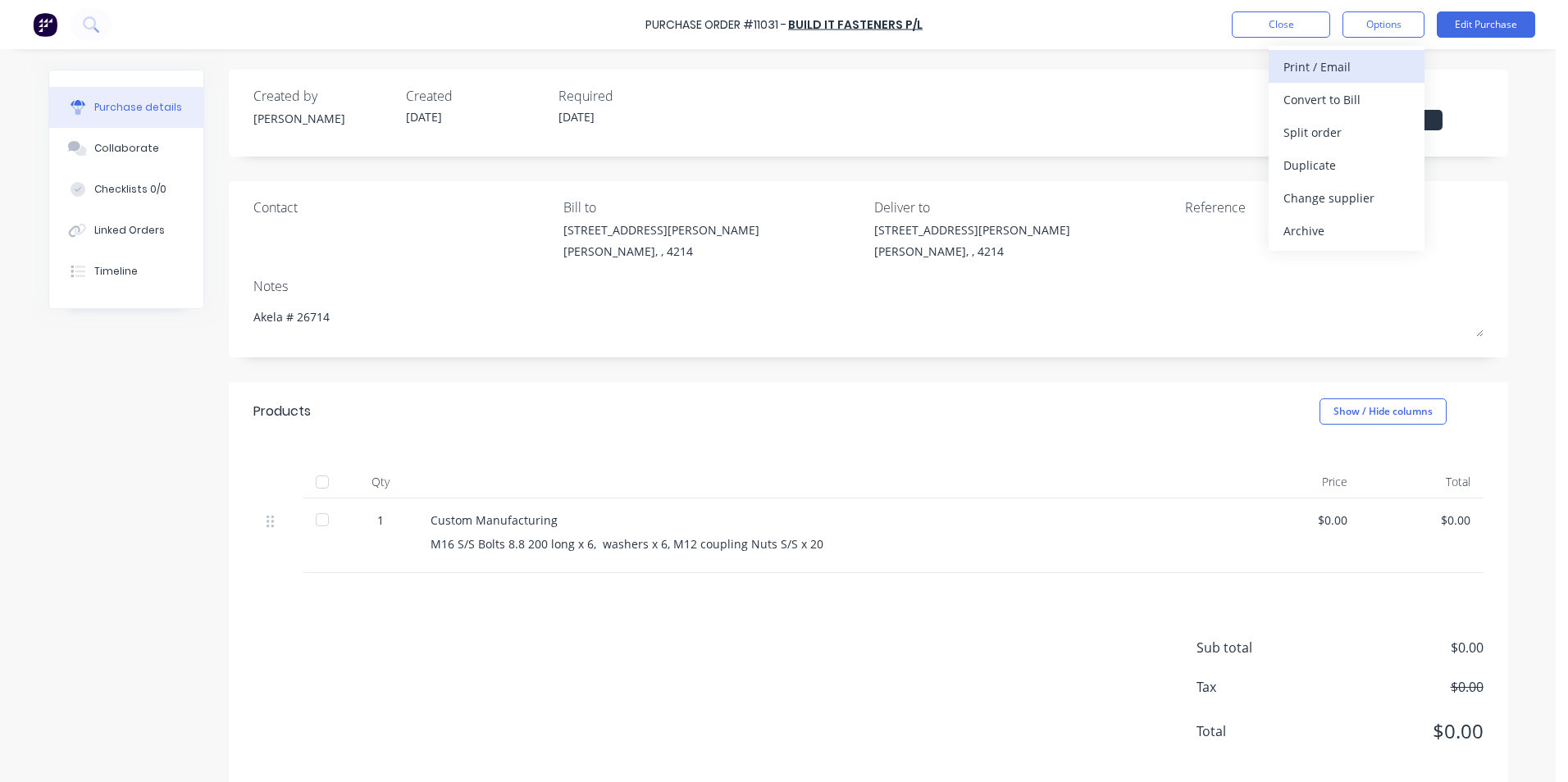
click at [1316, 64] on div "Print / Email" at bounding box center [1346, 66] width 126 height 24
click at [1308, 136] on div "Without pricing" at bounding box center [1346, 132] width 126 height 24
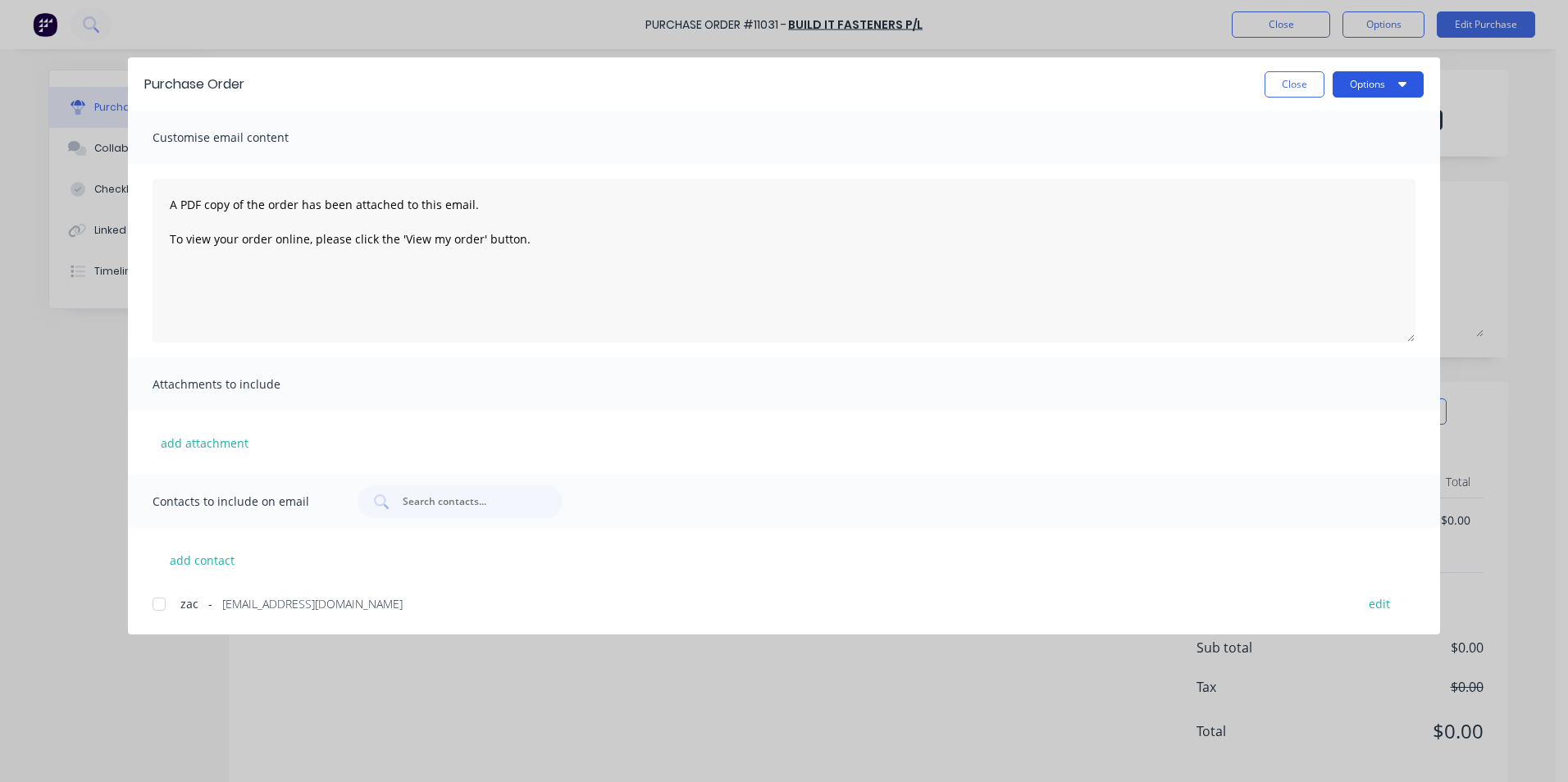
click at [1352, 87] on button "Options" at bounding box center [1378, 85] width 91 height 26
click at [1315, 158] on div "Print" at bounding box center [1345, 158] width 126 height 24
click at [1288, 87] on button "Close" at bounding box center [1294, 85] width 59 height 26
type textarea "x"
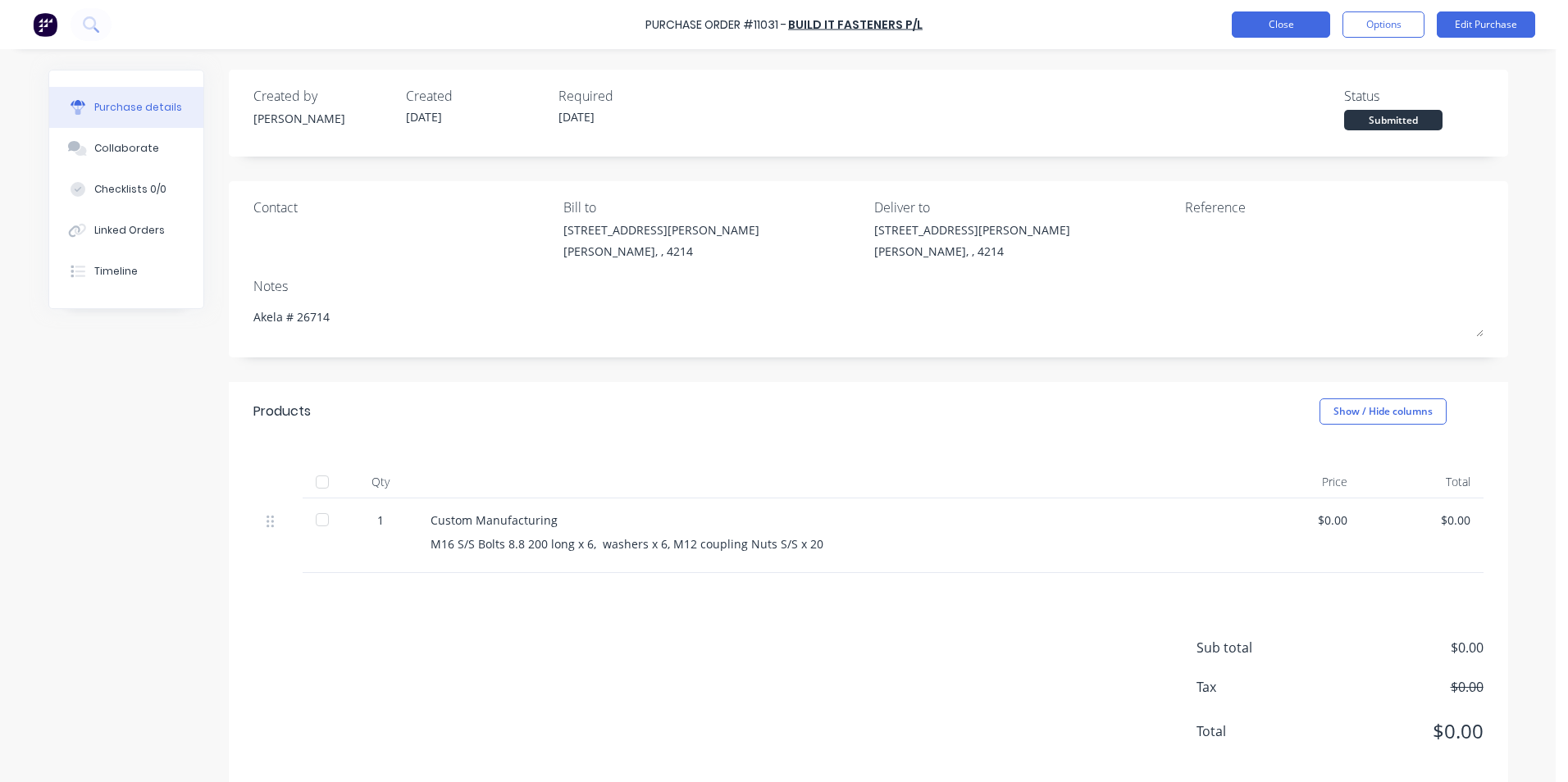
click at [1257, 23] on button "Close" at bounding box center [1280, 24] width 99 height 26
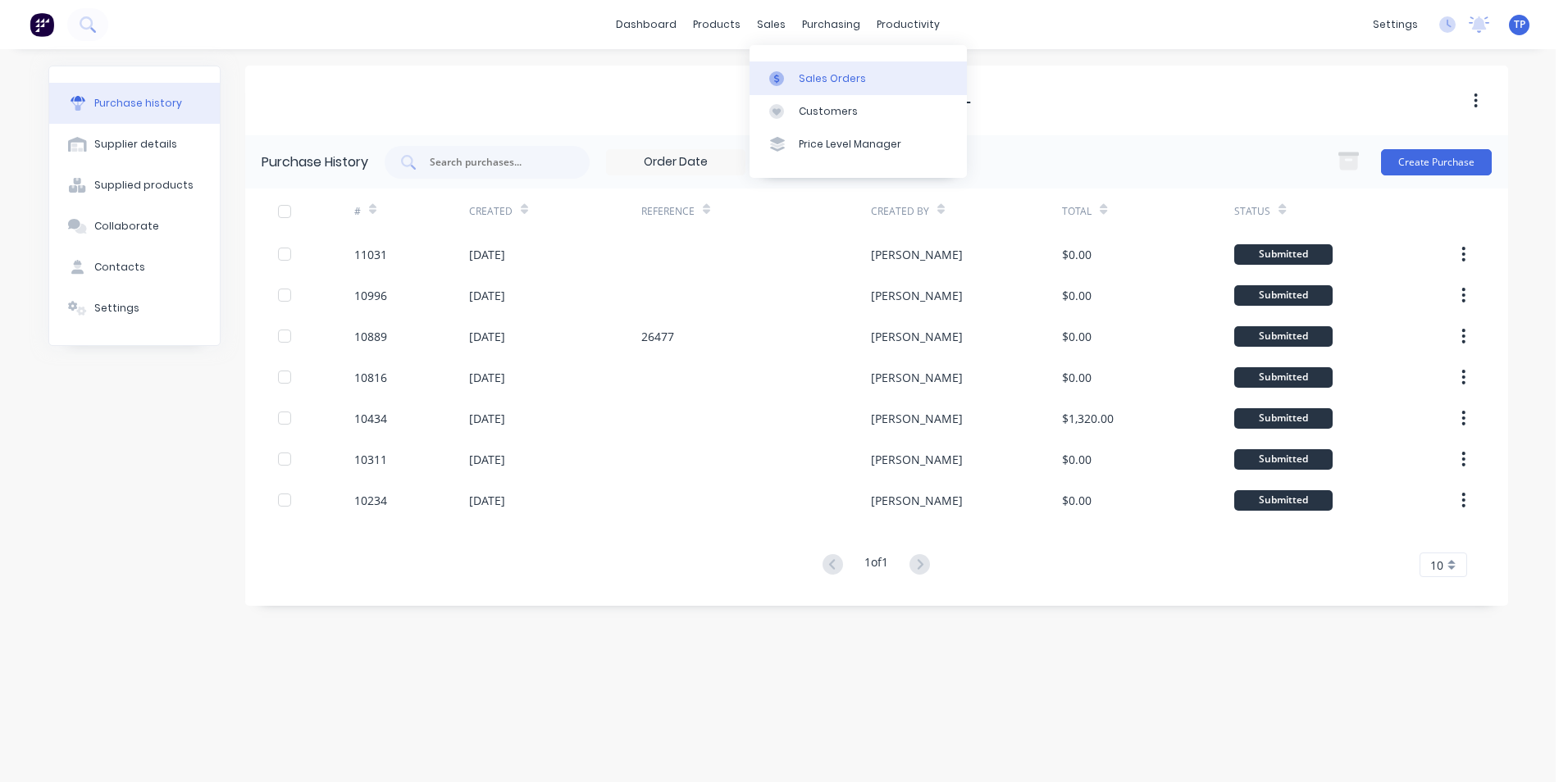
click at [848, 77] on div "Sales Orders" at bounding box center [832, 79] width 67 height 15
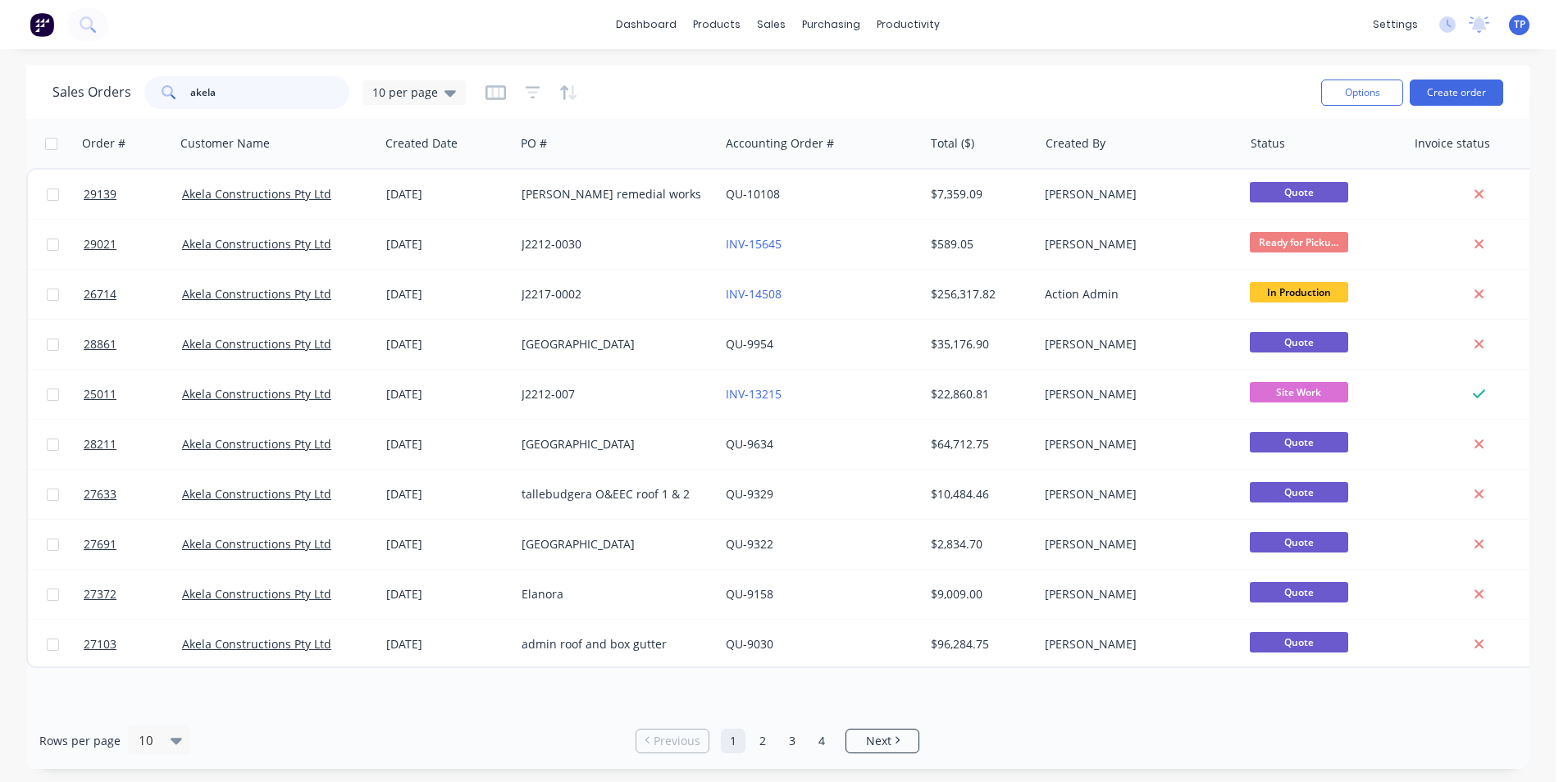
click at [299, 93] on input "akela" at bounding box center [270, 93] width 160 height 33
type input "a"
